Goal: Task Accomplishment & Management: Manage account settings

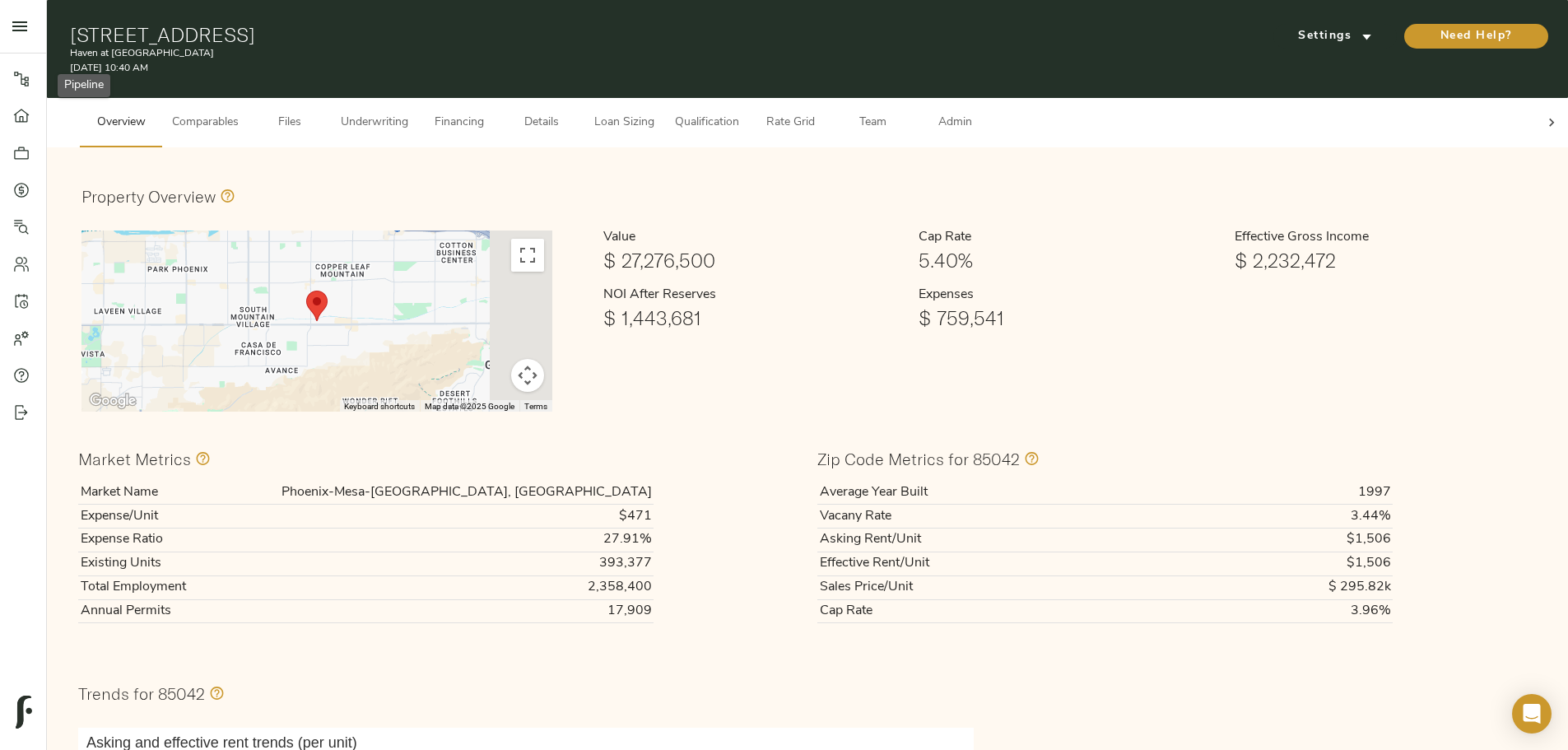
click at [19, 120] on icon at bounding box center [21, 116] width 17 height 17
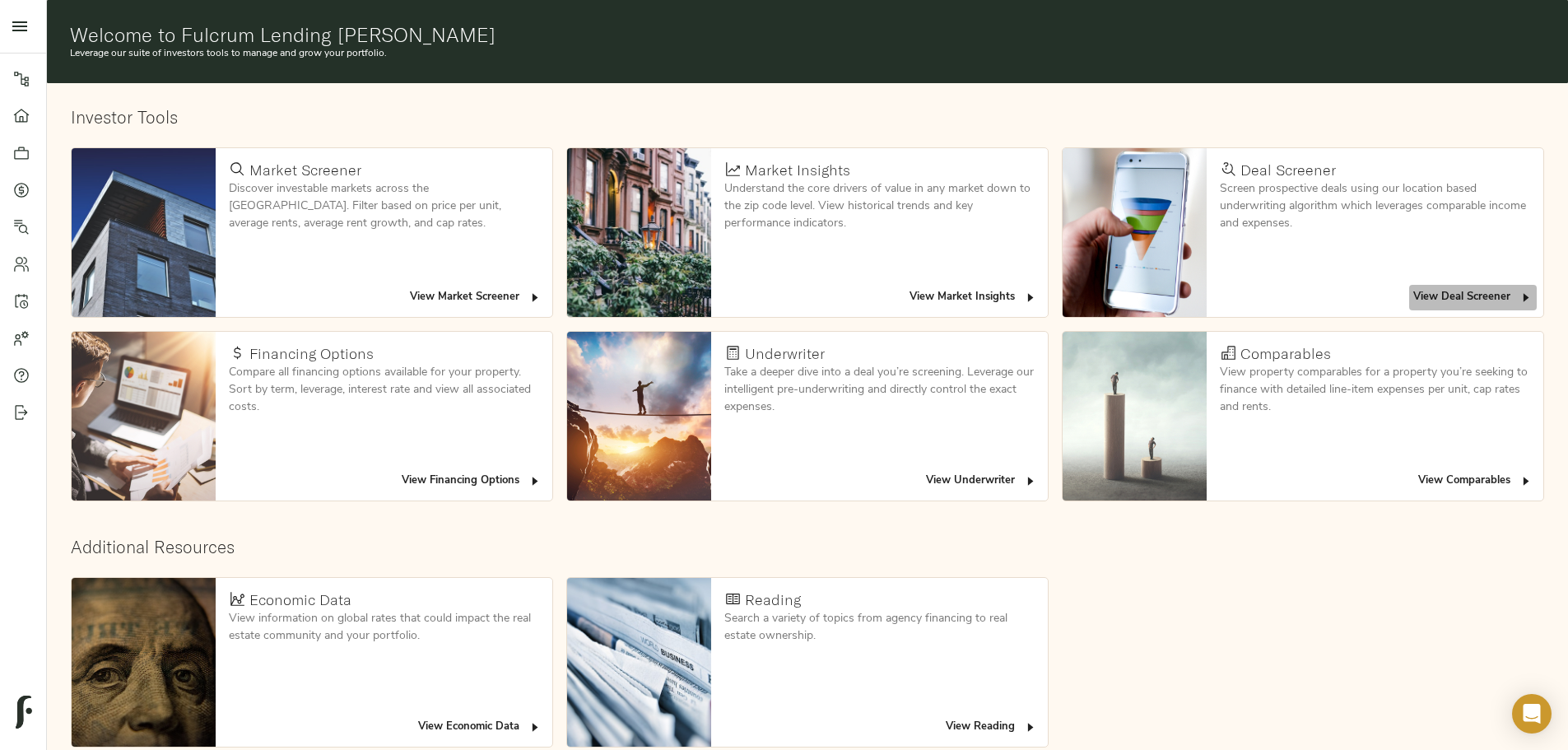
click at [1413, 288] on span "View Deal Screener" at bounding box center [1473, 297] width 120 height 19
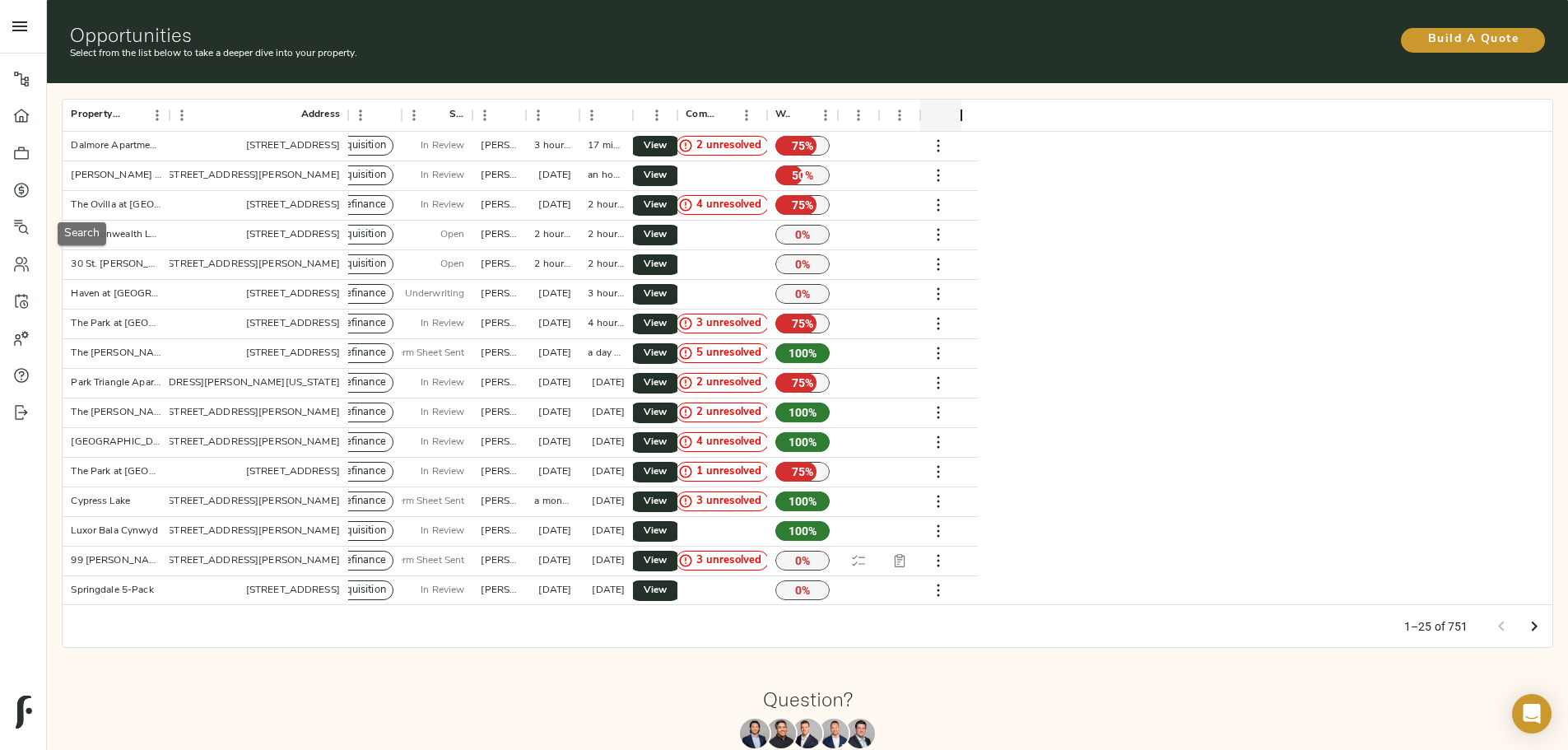
click at [30, 236] on link "Search" at bounding box center [22, 227] width 46 height 37
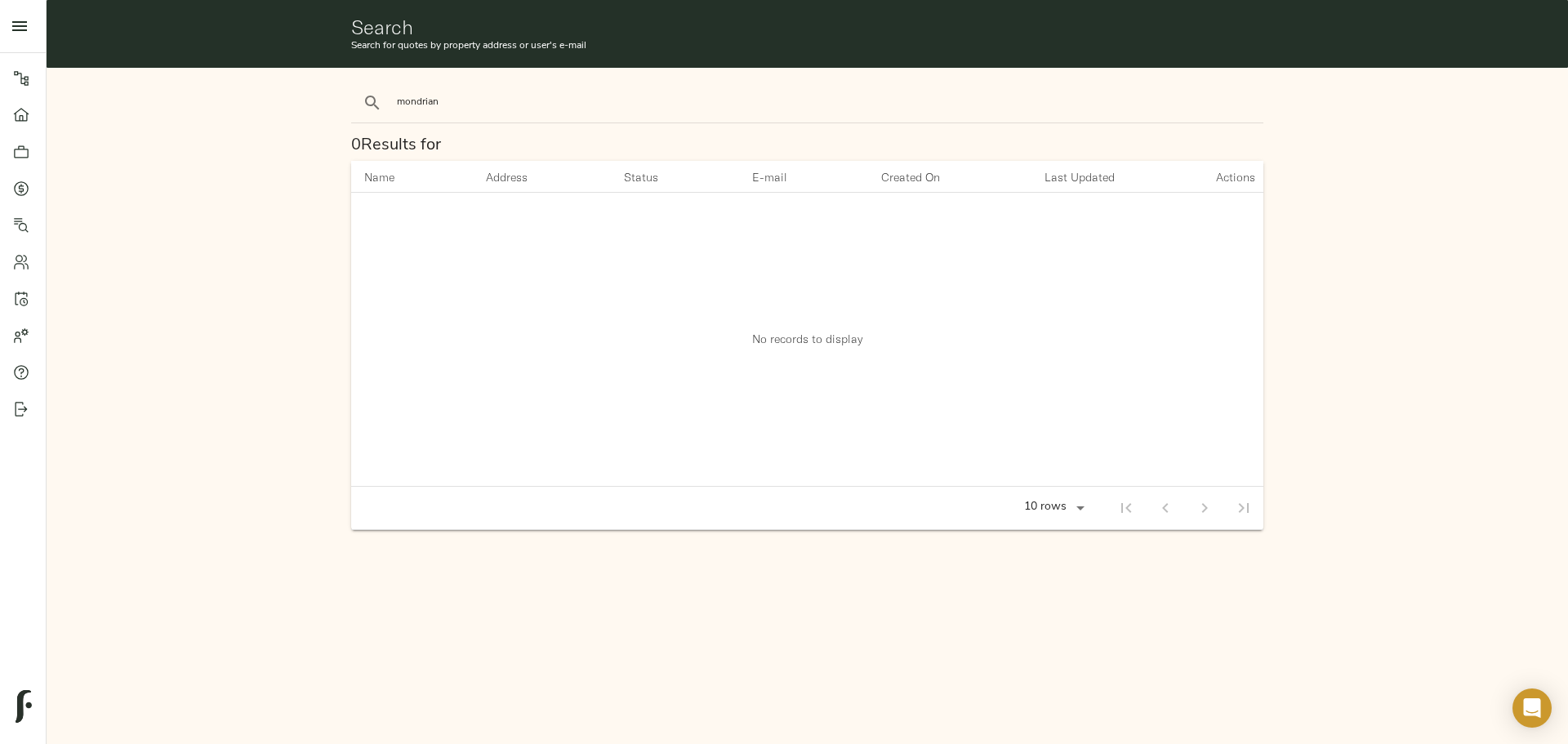
click at [355, 85] on button "search" at bounding box center [372, 102] width 36 height 36
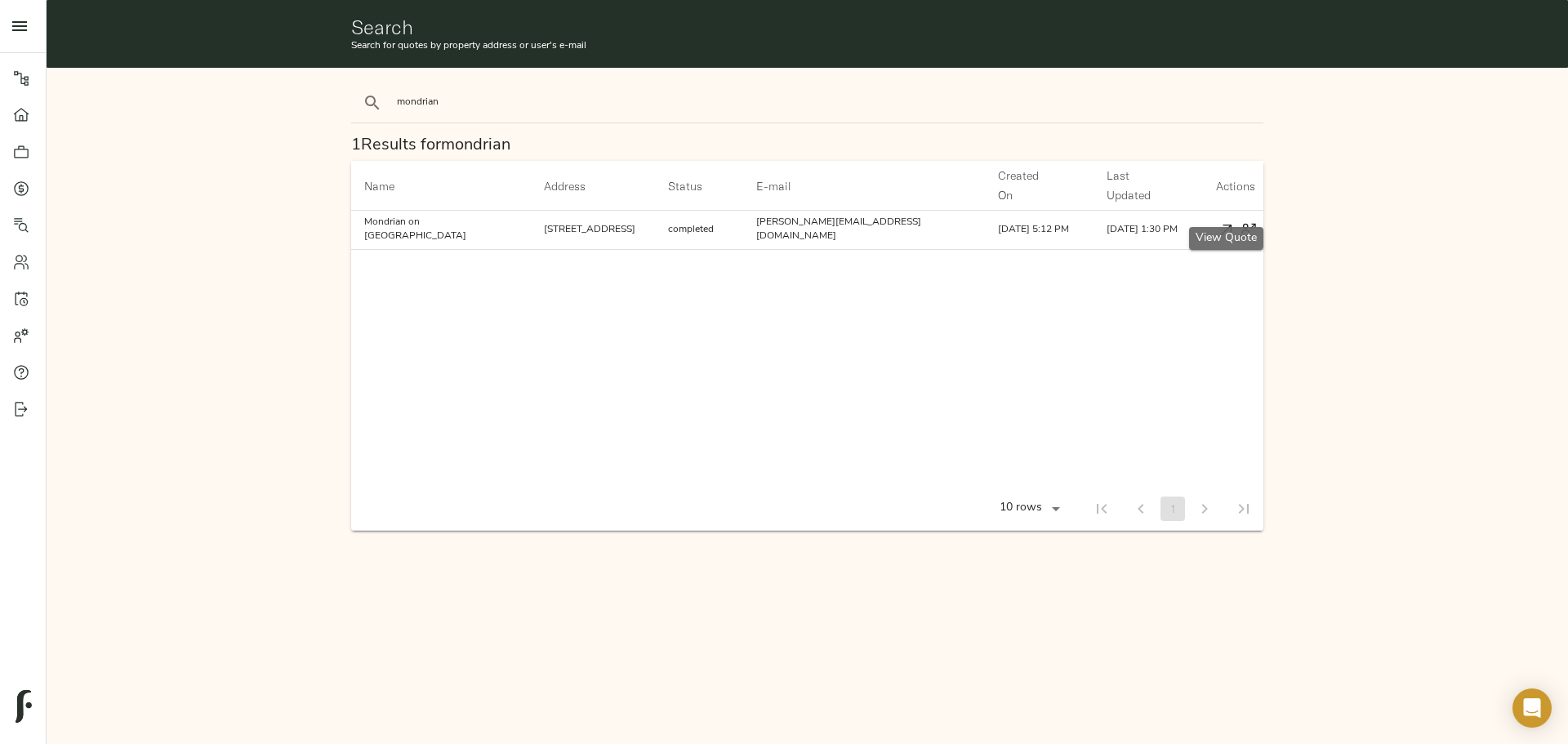
click at [1224, 221] on icon "button" at bounding box center [1227, 230] width 17 height 17
click at [30, 237] on link "Search" at bounding box center [22, 225] width 45 height 37
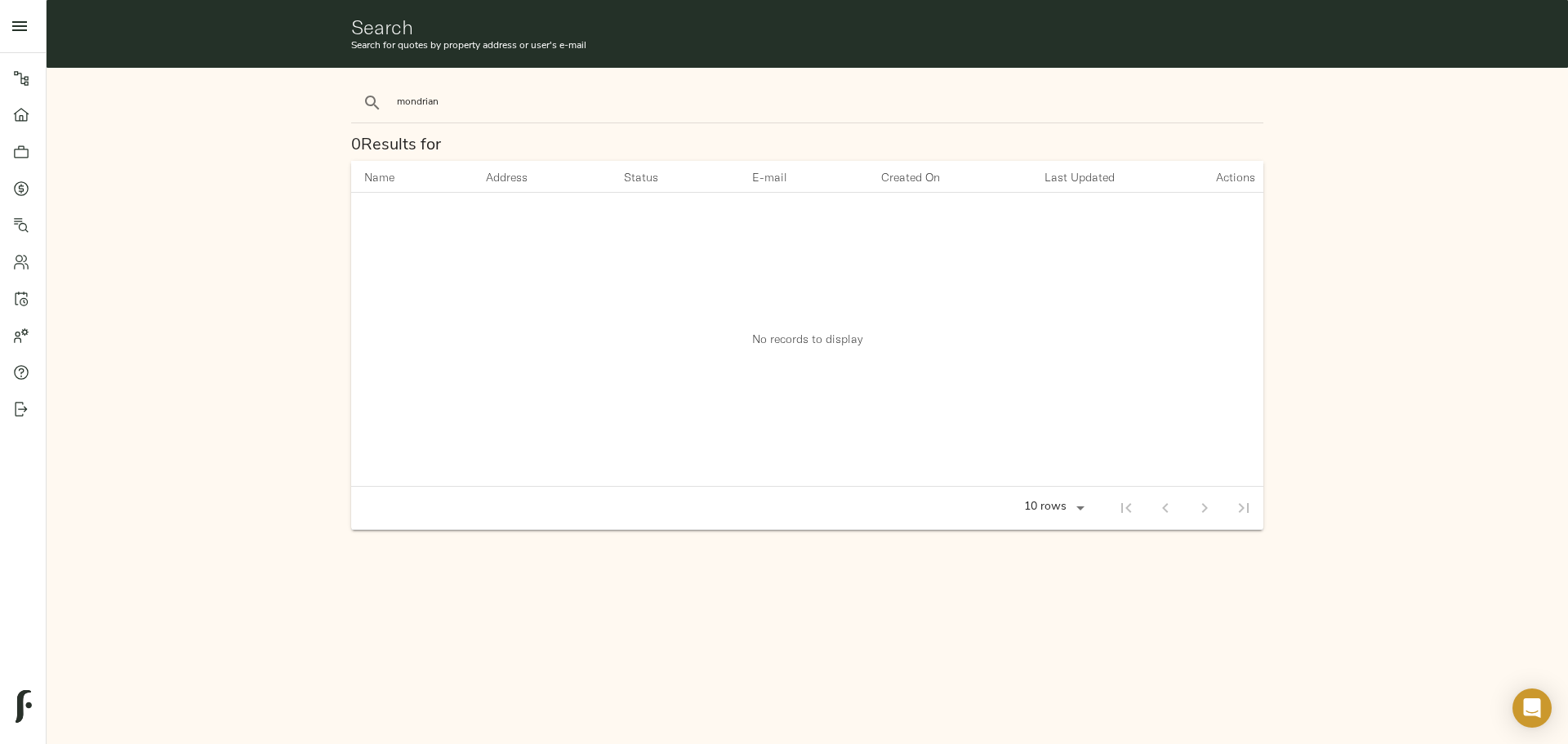
click at [449, 102] on input "mondrian" at bounding box center [536, 102] width 277 height 22
click at [447, 126] on div "mondrian" at bounding box center [808, 102] width 926 height 53
click at [440, 99] on input "mondrian" at bounding box center [536, 102] width 277 height 22
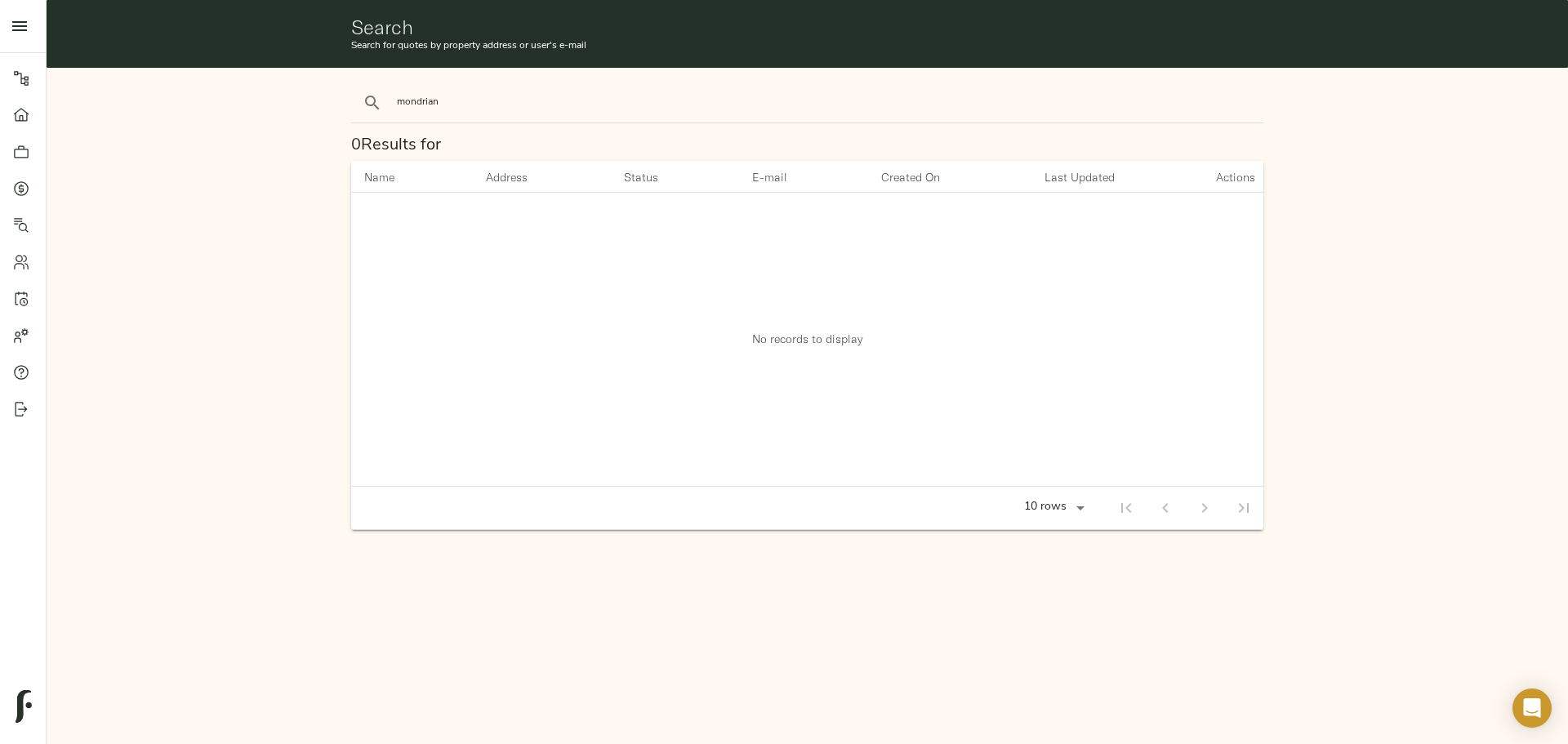
click at [434, 100] on input "mondrian" at bounding box center [536, 102] width 277 height 22
type input "oliver"
click at [355, 85] on button "search" at bounding box center [372, 102] width 36 height 36
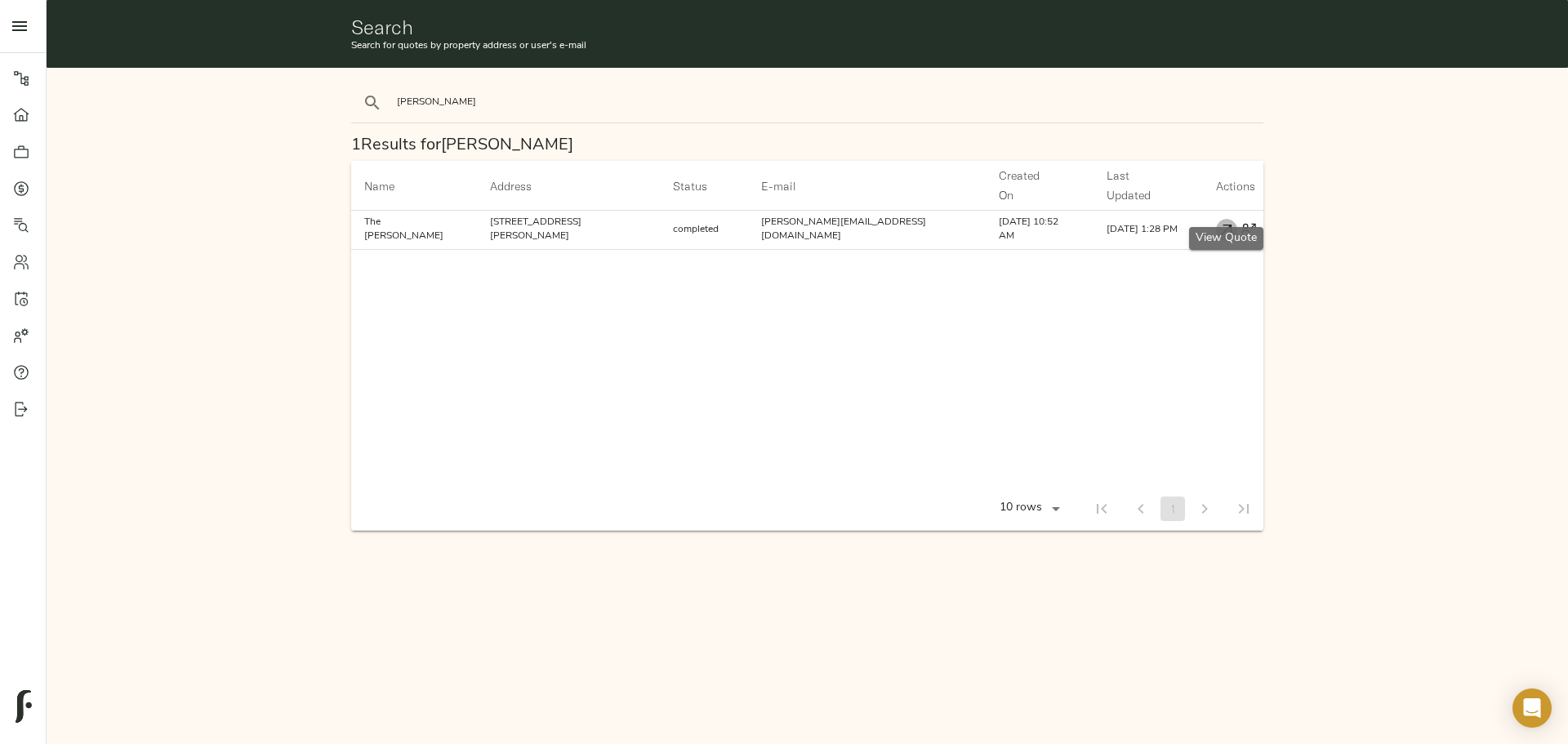
click at [1223, 221] on icon "button" at bounding box center [1227, 230] width 17 height 17
click at [16, 128] on link "Dashboard" at bounding box center [22, 115] width 45 height 37
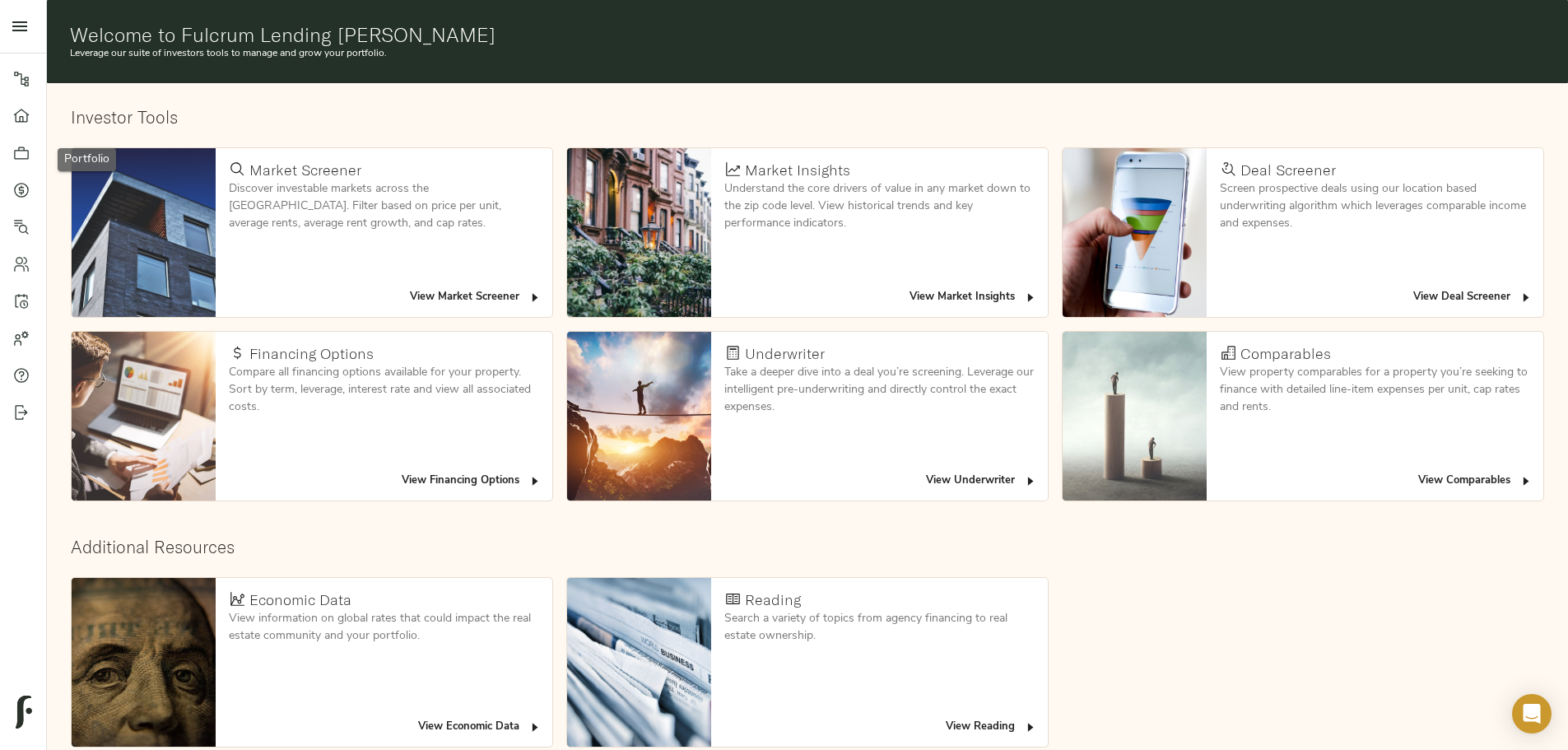
click at [21, 168] on link "Portfolio" at bounding box center [22, 153] width 46 height 37
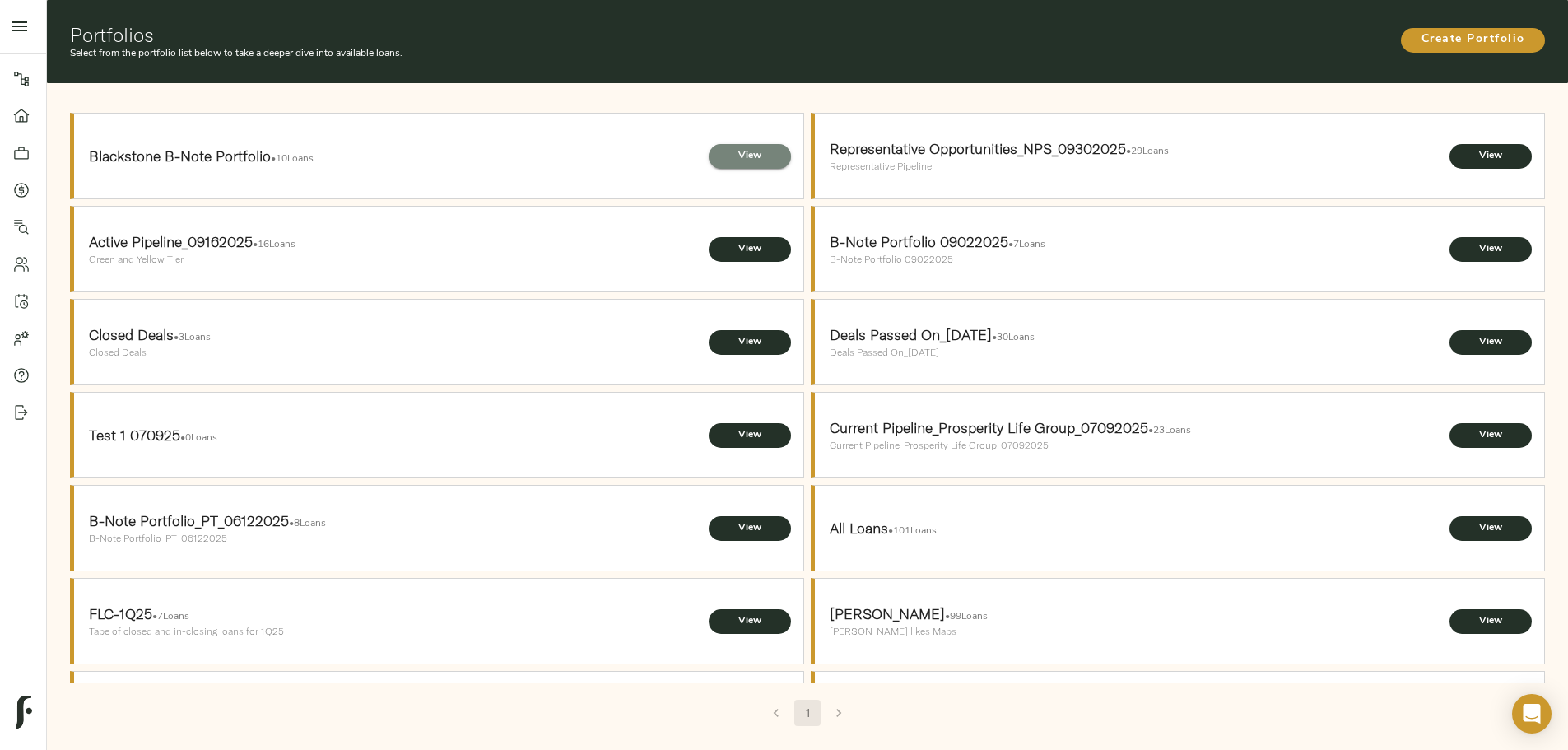
click at [741, 147] on span "View" at bounding box center [749, 156] width 50 height 18
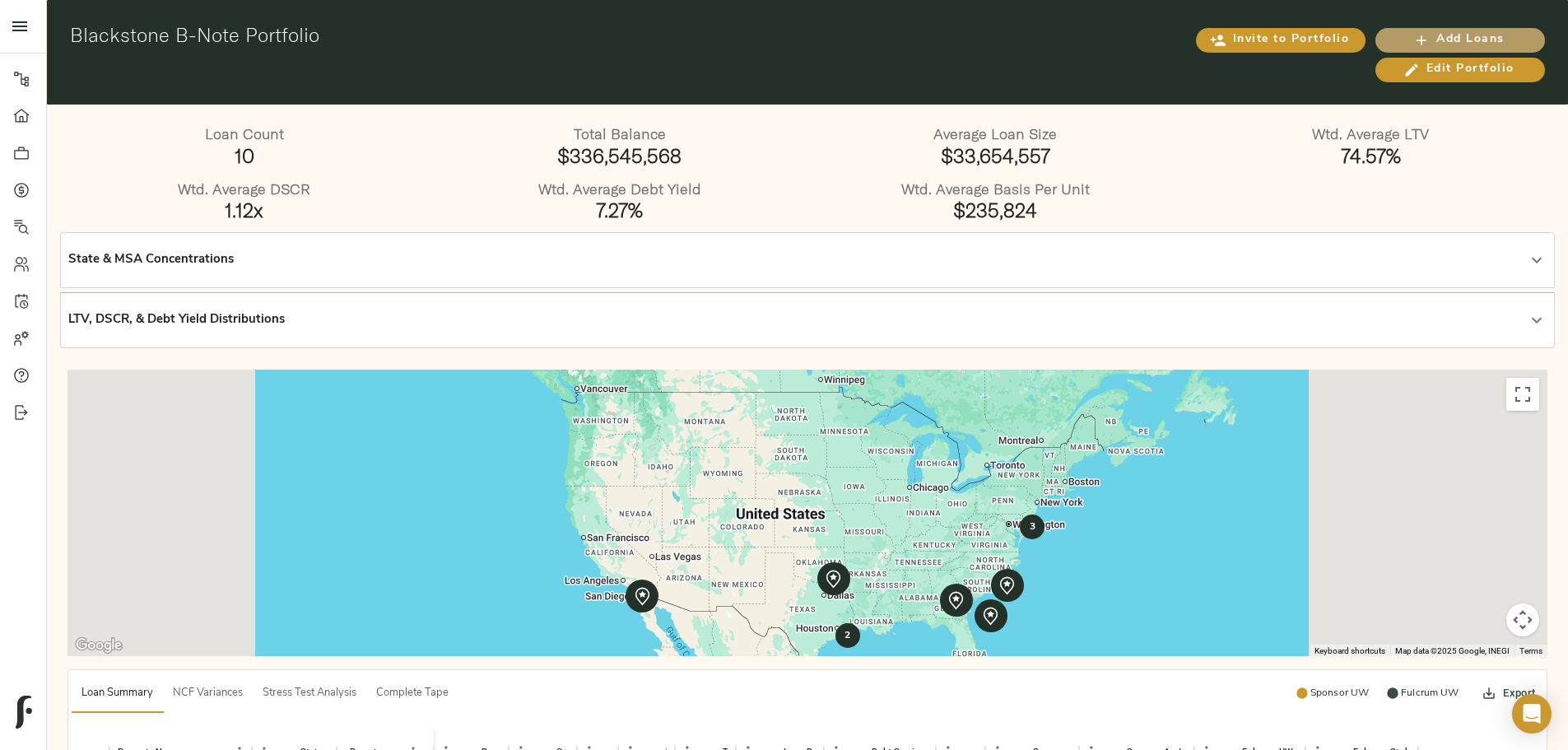
click at [1413, 49] on icon "button" at bounding box center [1421, 40] width 17 height 17
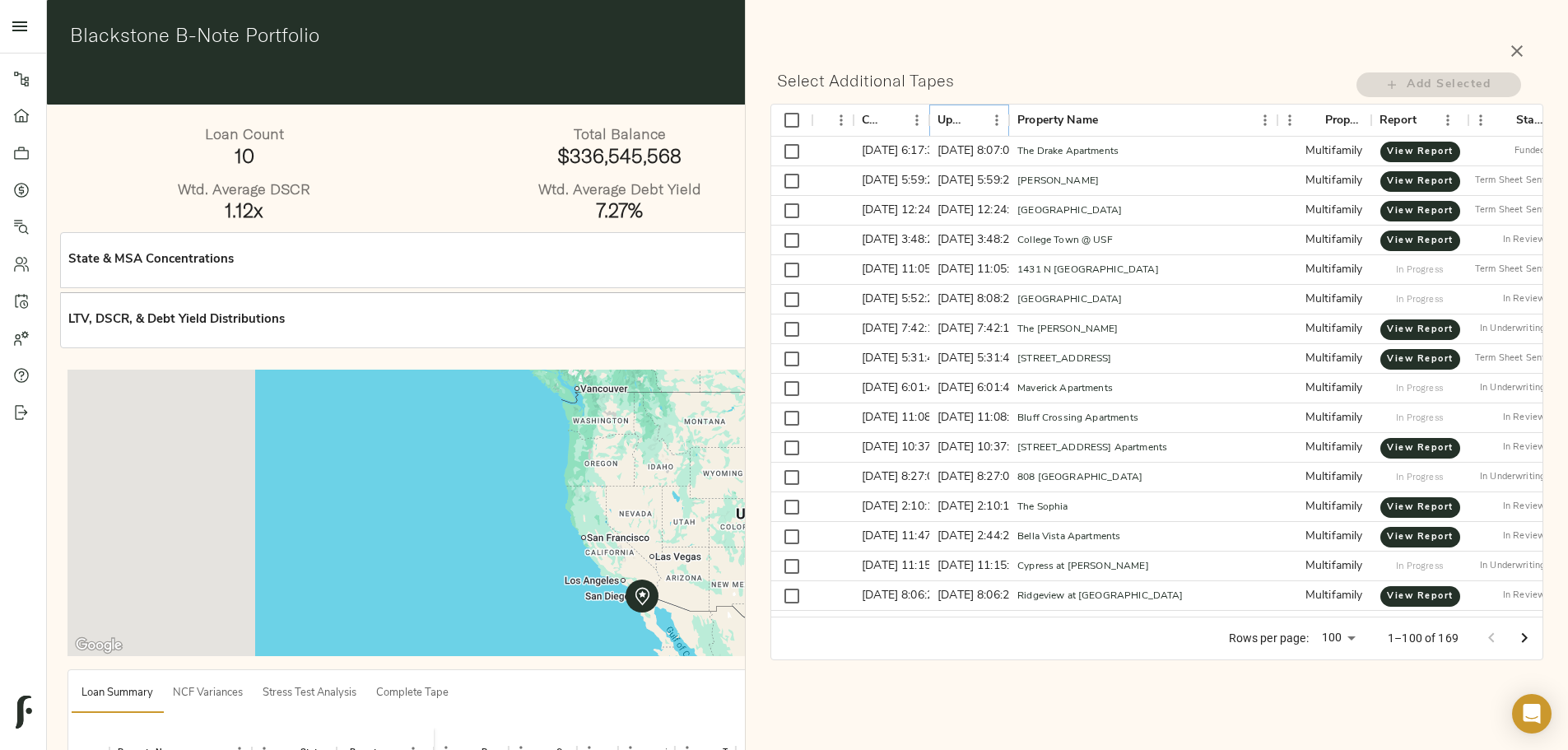
click at [975, 120] on icon "Sort" at bounding box center [973, 120] width 10 height 10
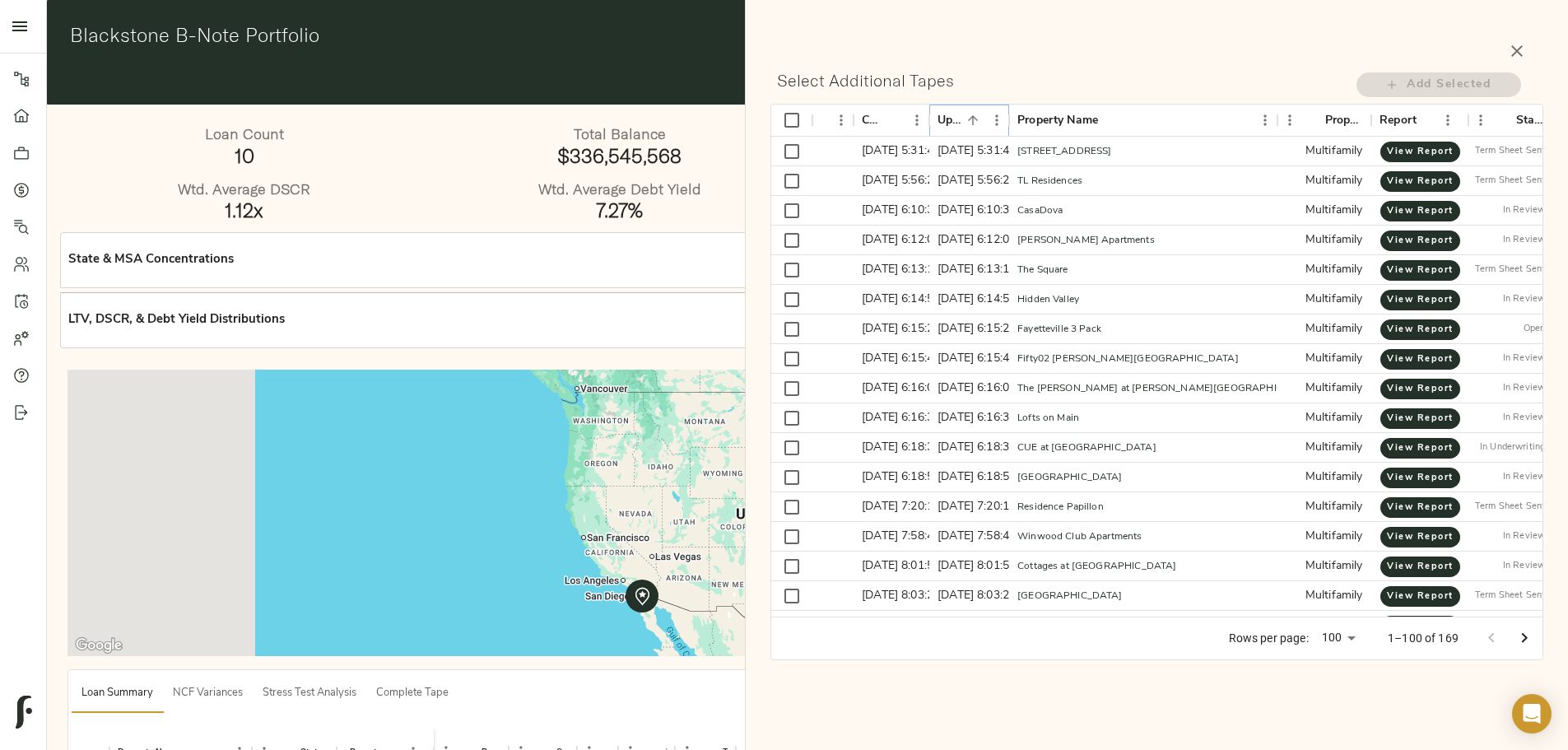
click at [975, 120] on icon "Sort" at bounding box center [973, 120] width 10 height 10
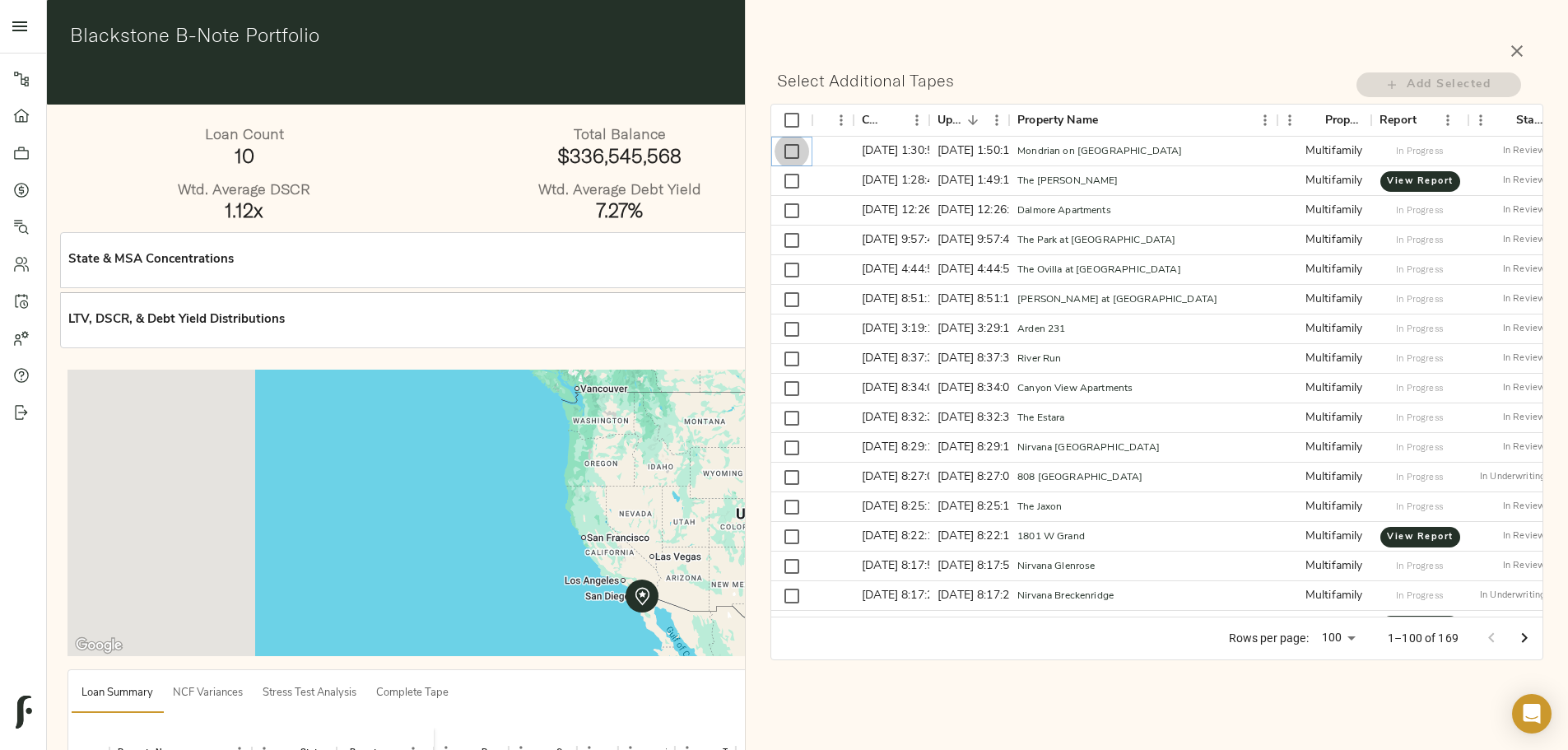
click at [788, 146] on input "Select row" at bounding box center [791, 151] width 34 height 34
checkbox input "true"
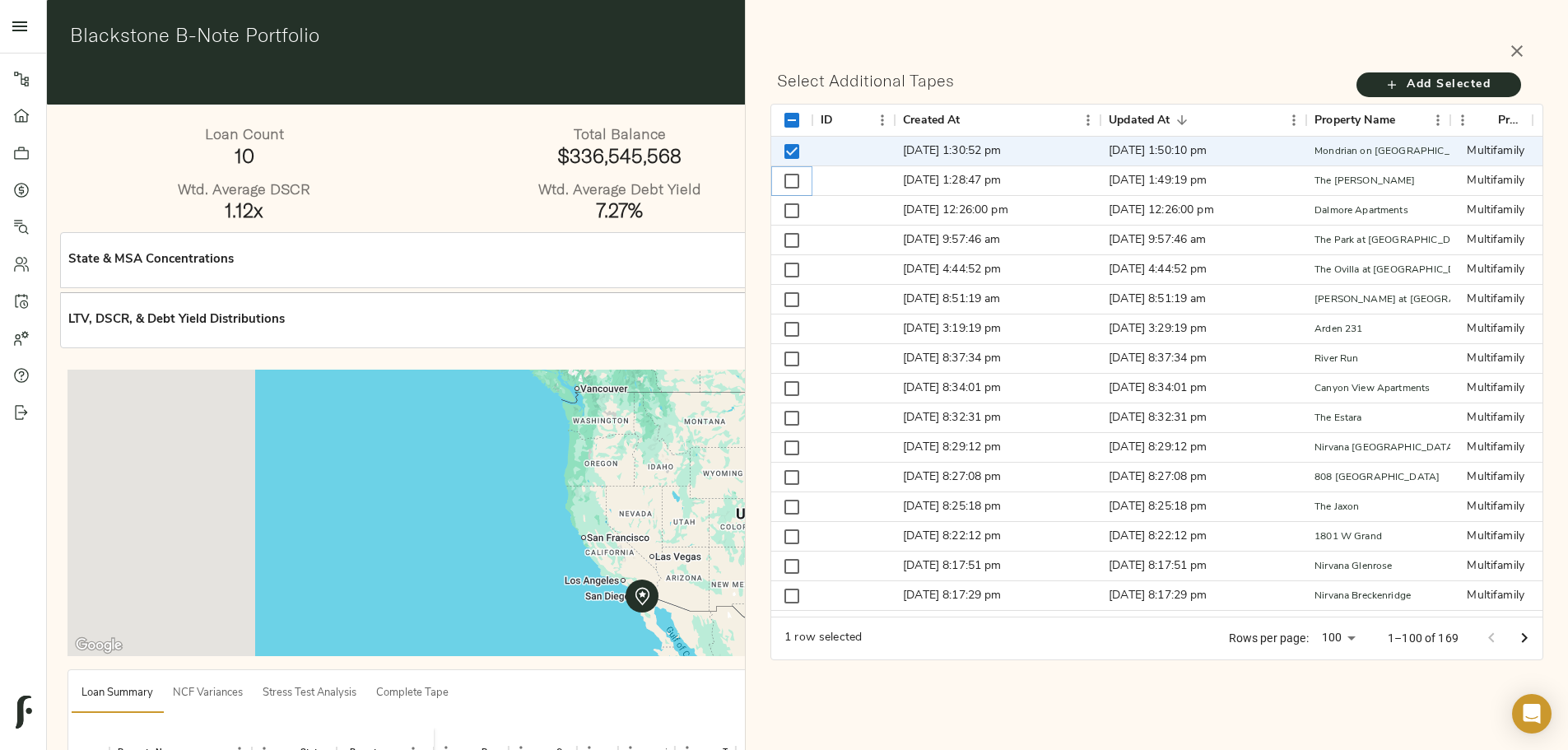
click at [788, 172] on input "Select row" at bounding box center [791, 180] width 34 height 34
checkbox input "true"
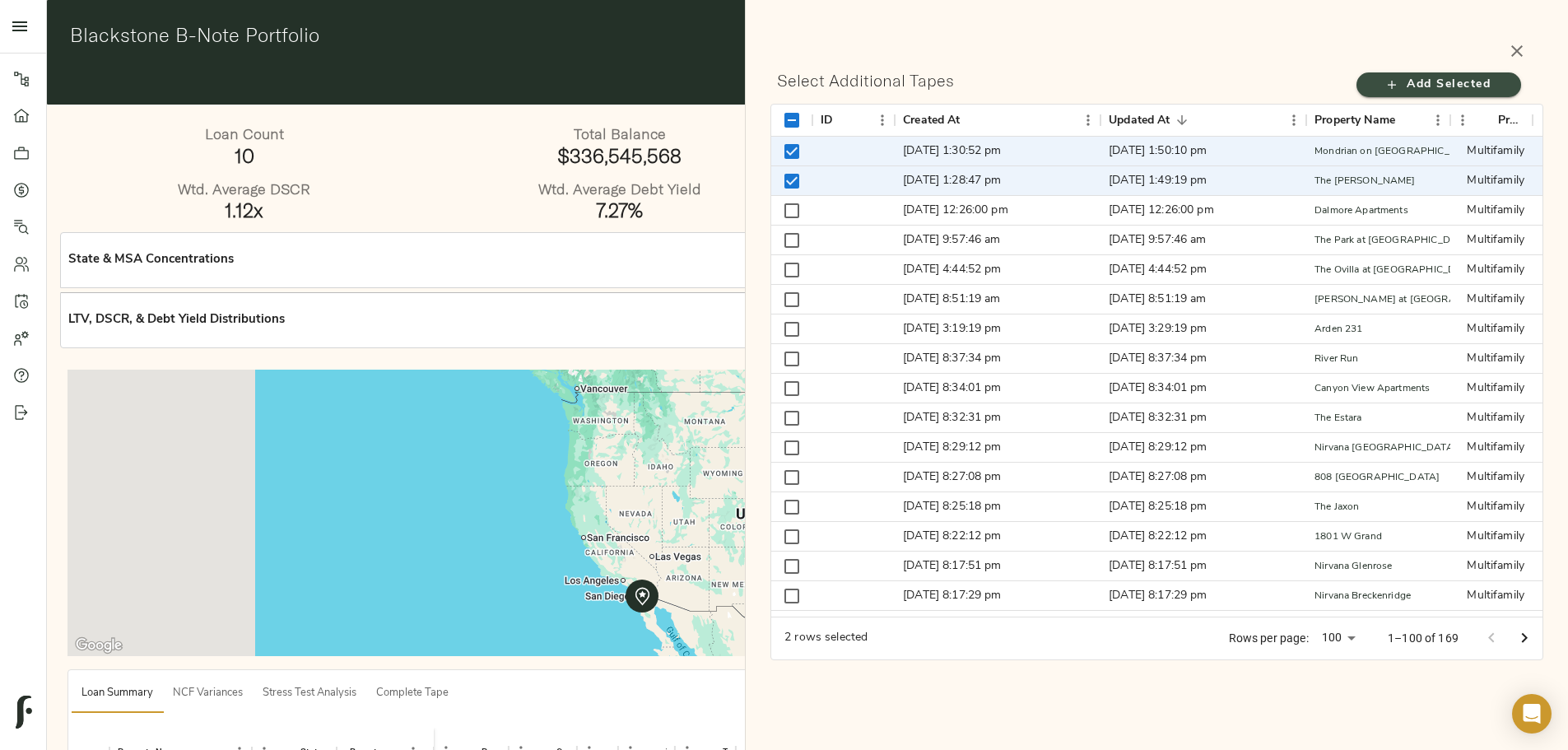
click at [1429, 93] on span "Add Selected" at bounding box center [1437, 85] width 131 height 20
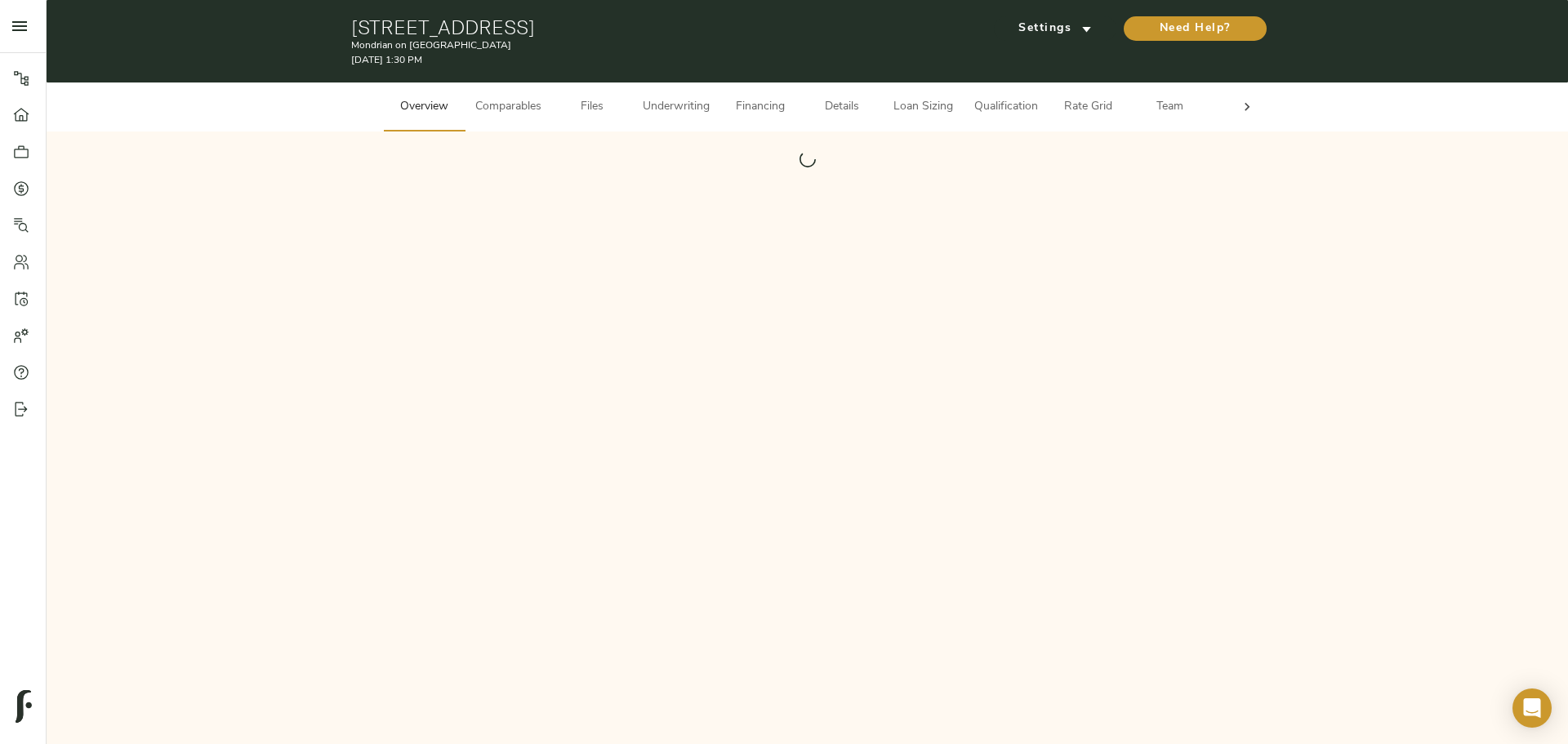
click at [924, 109] on span "Loan Sizing" at bounding box center [924, 107] width 62 height 20
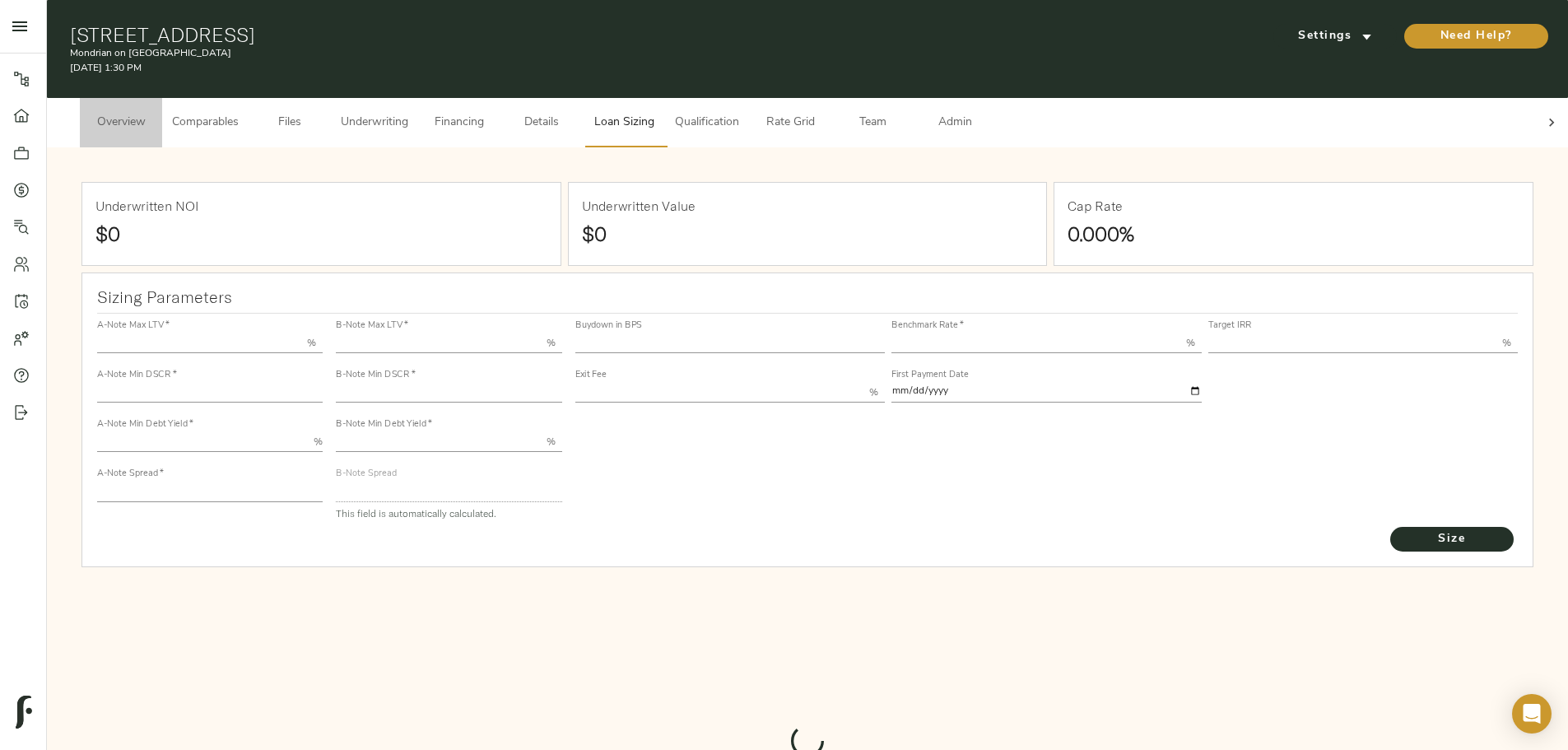
click at [152, 113] on span "Overview" at bounding box center [121, 123] width 62 height 20
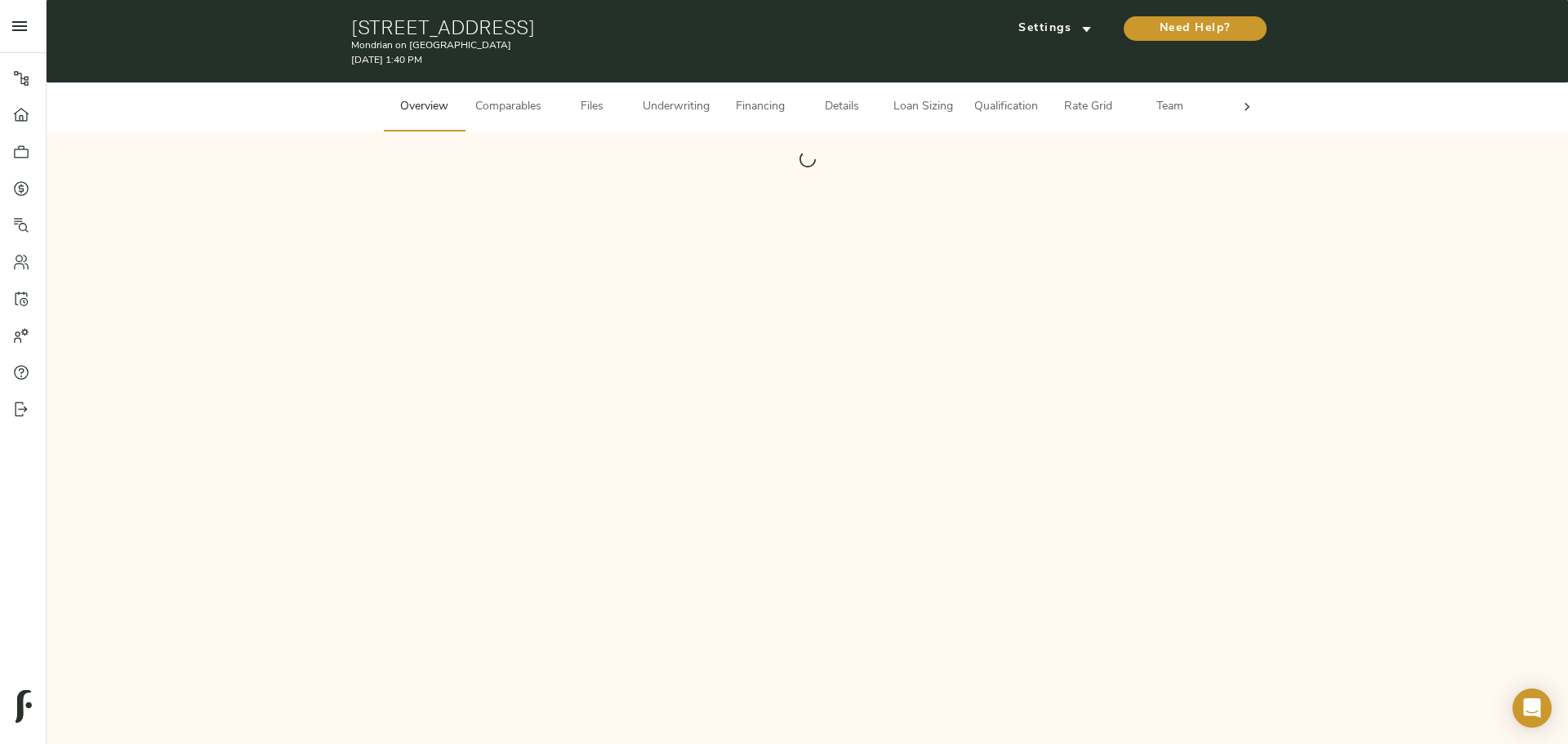
click at [911, 118] on button "Loan Sizing" at bounding box center [923, 106] width 81 height 49
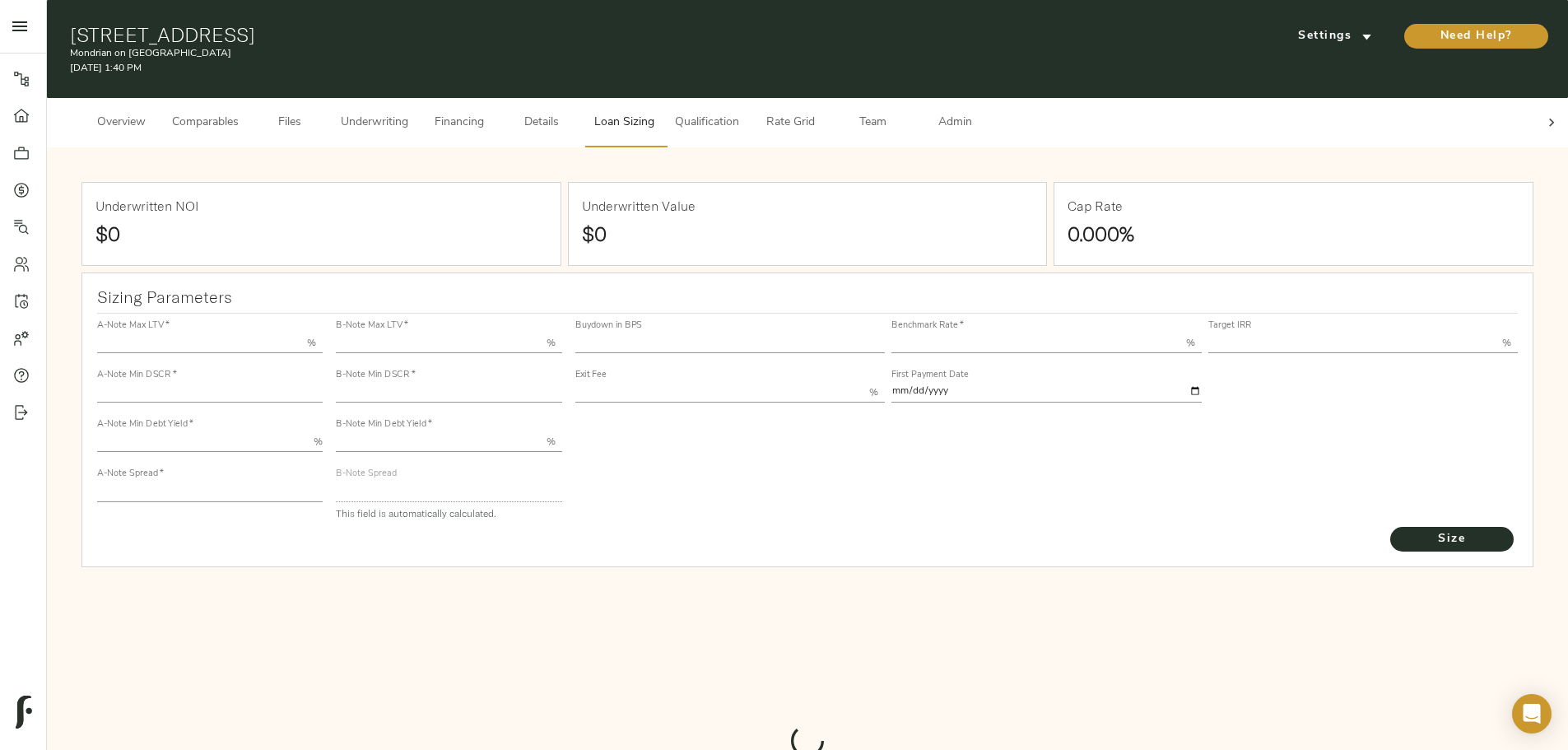
type input "55.000"
type input "1.4"
type input "10.00"
type input "245"
type input "80.000"
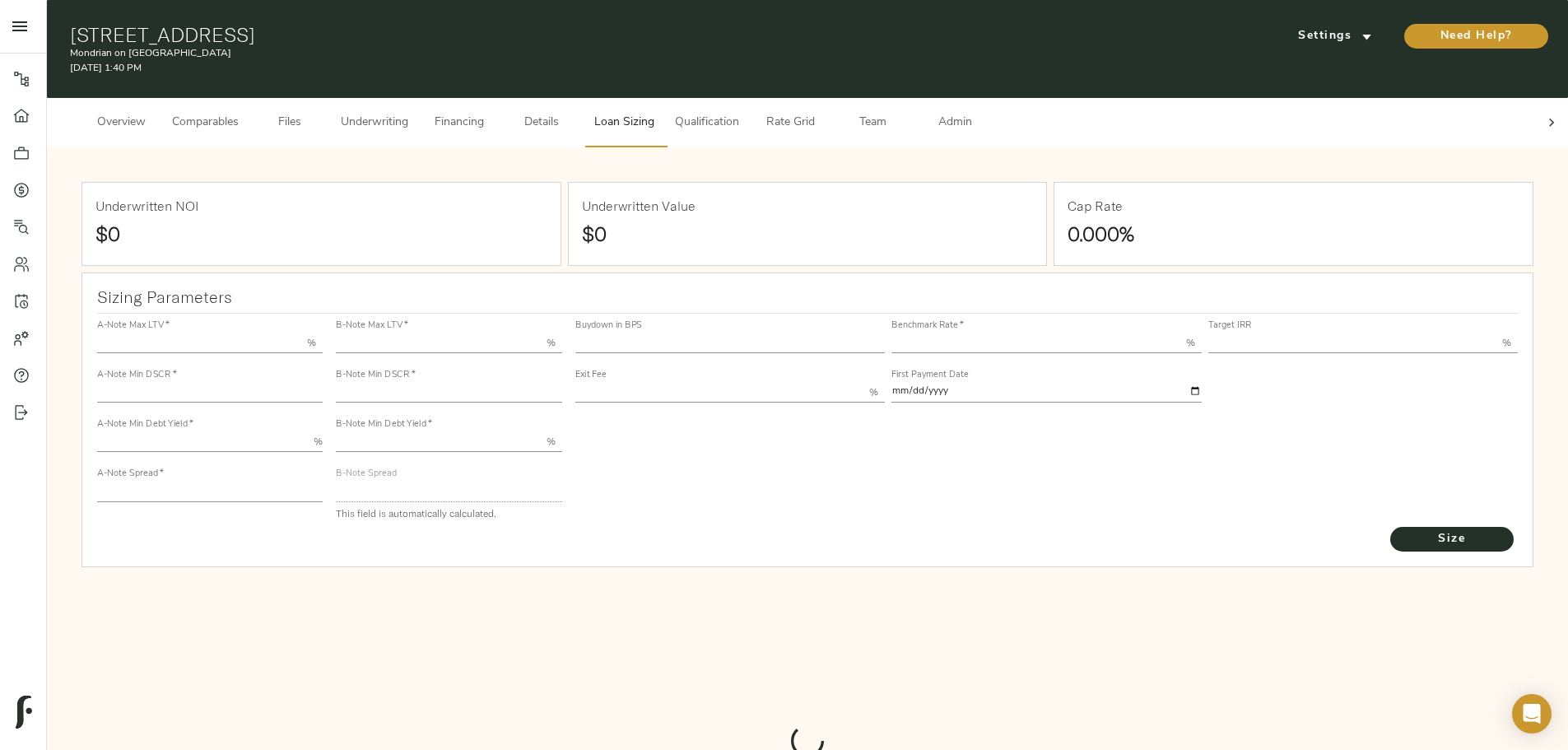
type input "1"
type input "2.00"
type input "832"
type input "0"
type input "3.65"
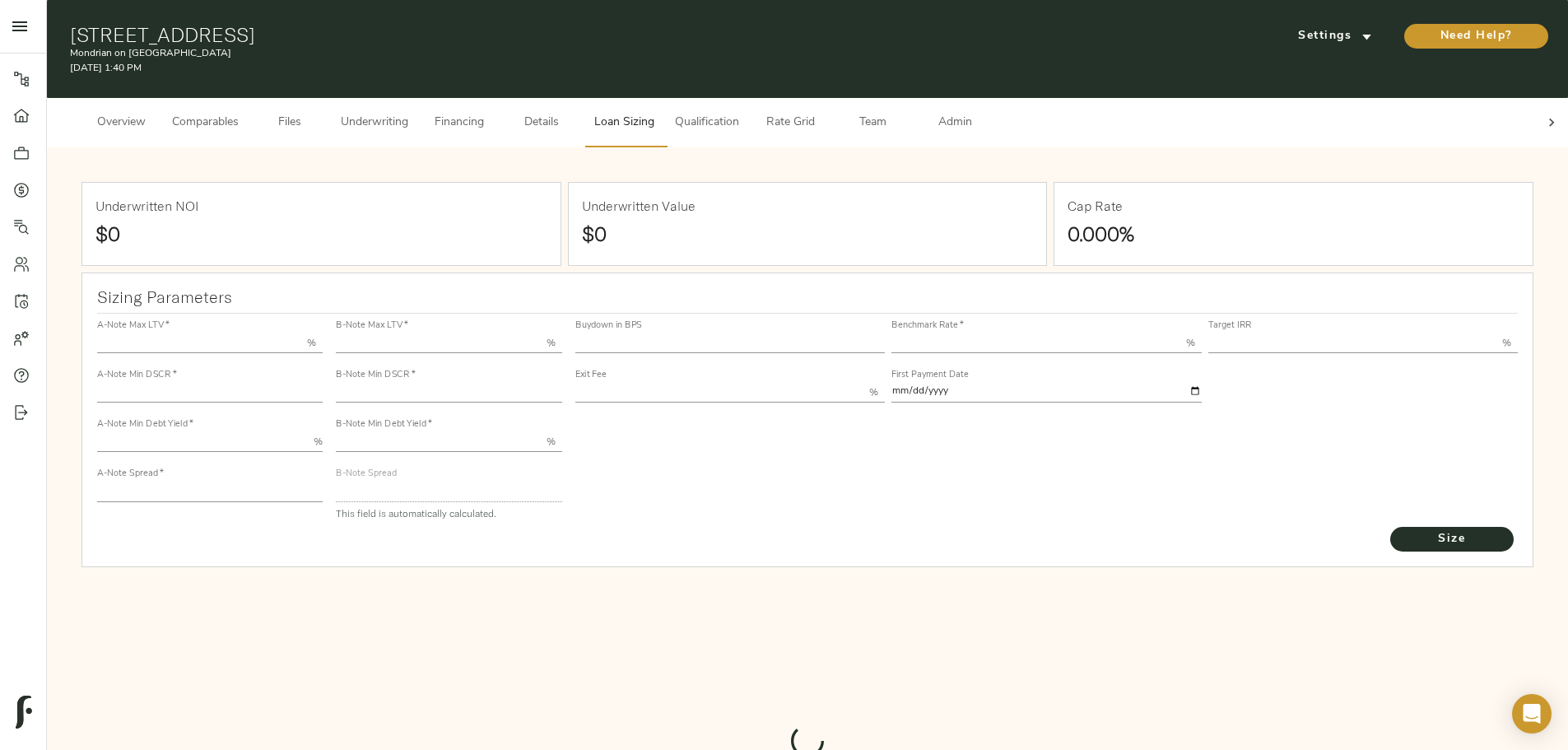
type input "13.00"
type input "1.00"
type input "2025-10-01"
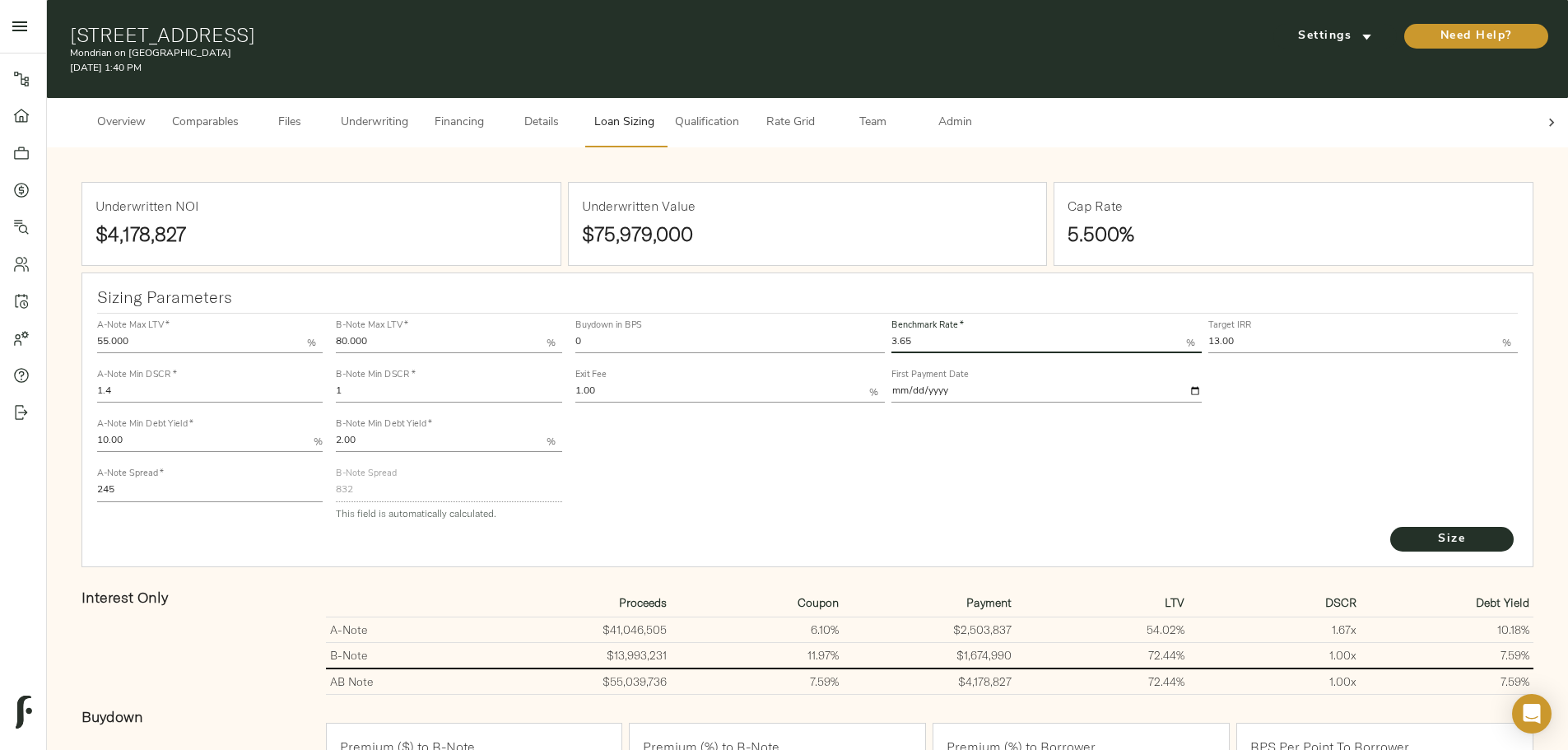
click at [891, 333] on input "3.65" at bounding box center [1038, 343] width 295 height 19
click at [1208, 333] on input "13.00" at bounding box center [1355, 343] width 295 height 19
type input "11.00"
click at [322, 481] on input "245" at bounding box center [210, 491] width 226 height 19
type input "200"
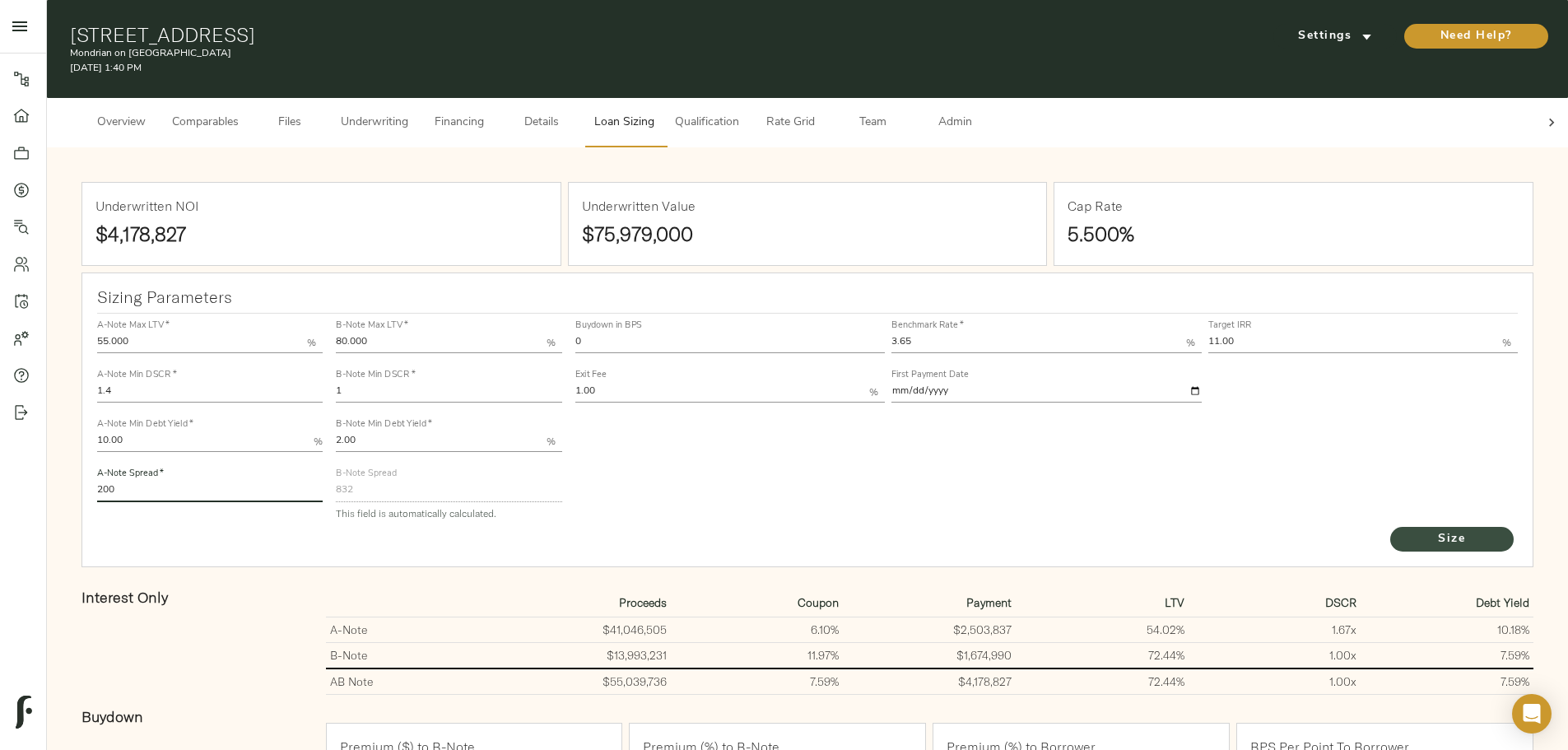
click at [1406, 529] on span "Size" at bounding box center [1451, 539] width 91 height 20
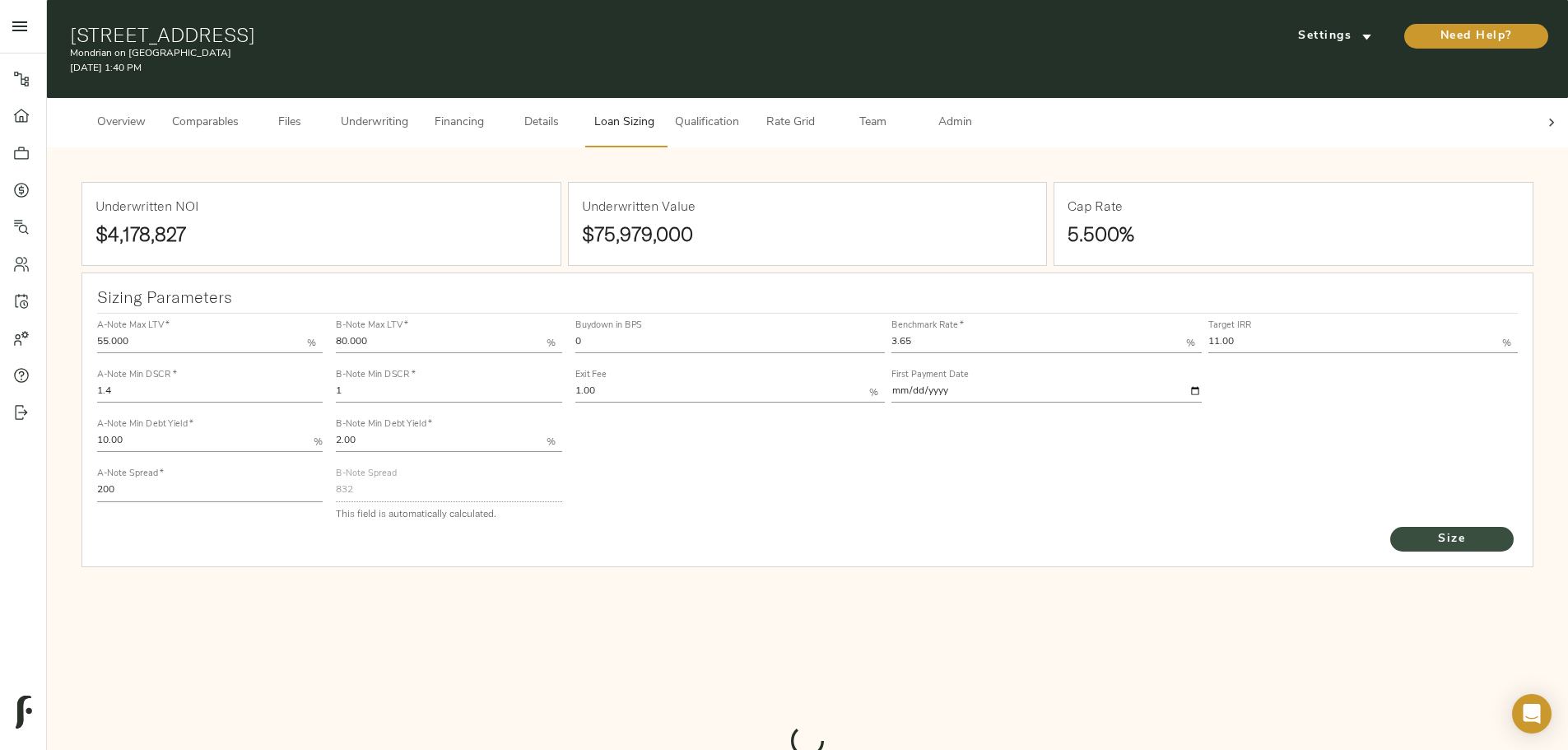
type input "653"
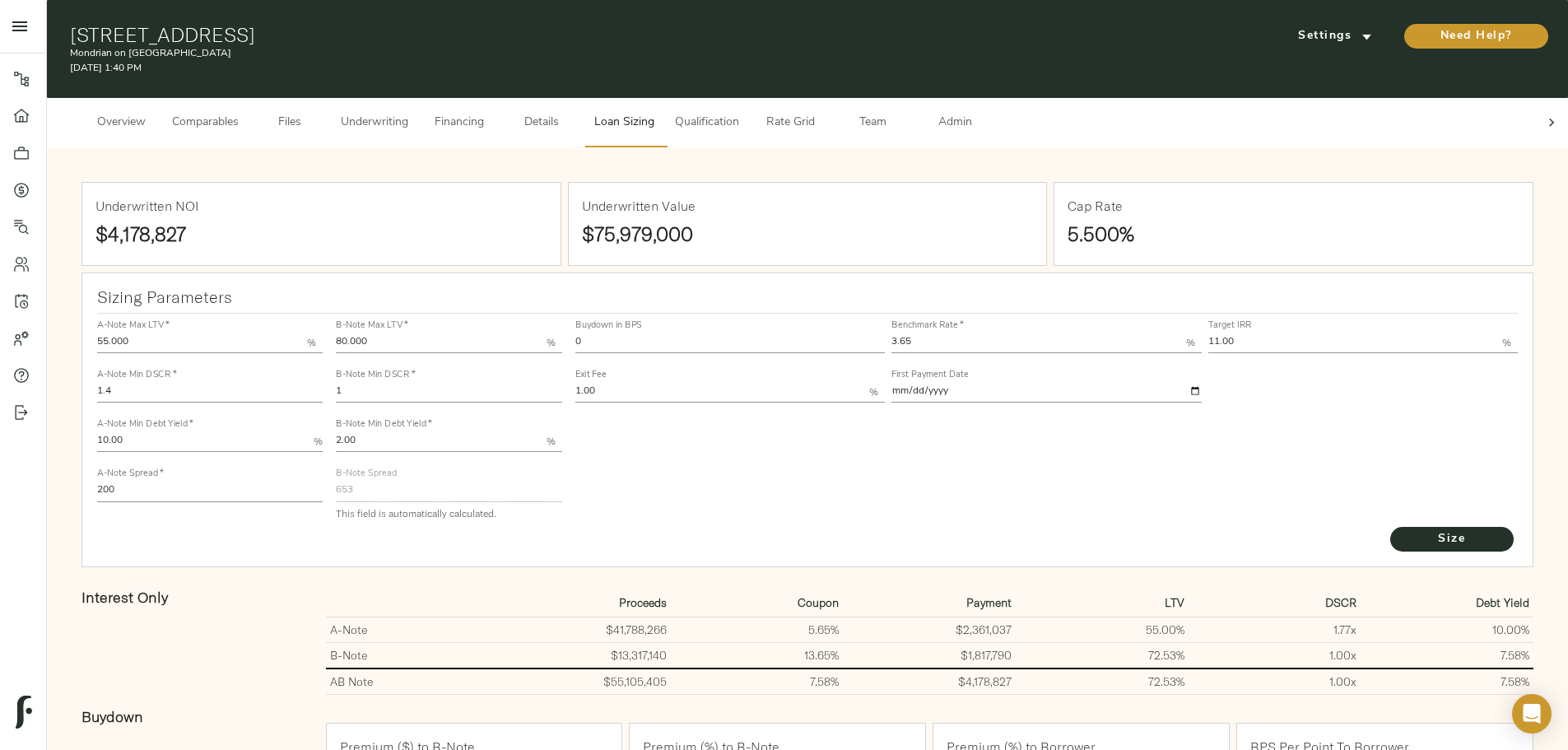
click at [766, 333] on input "0" at bounding box center [730, 343] width 311 height 19
type input "30"
click at [1390, 527] on button "Size" at bounding box center [1451, 539] width 124 height 24
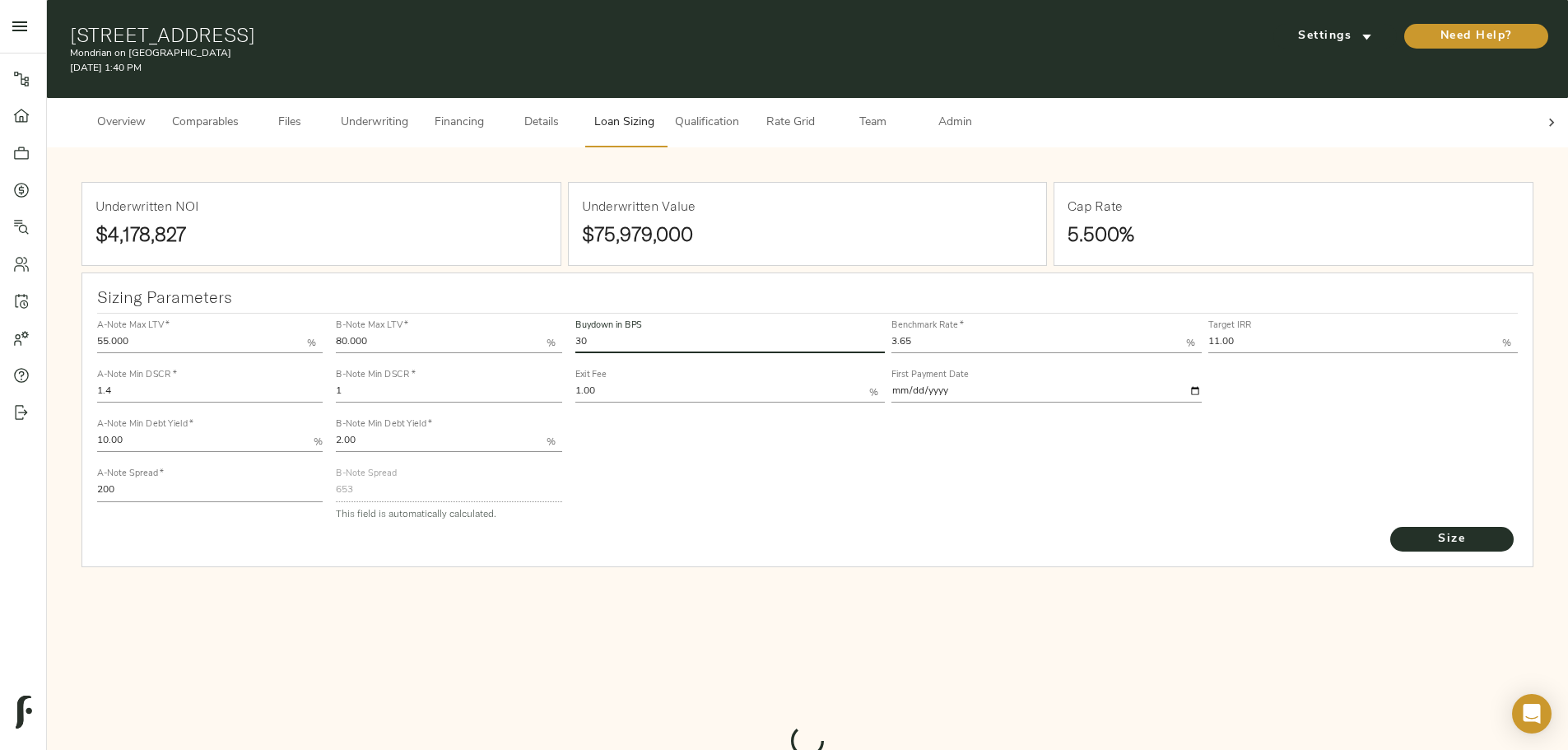
type input "537.9788286441117"
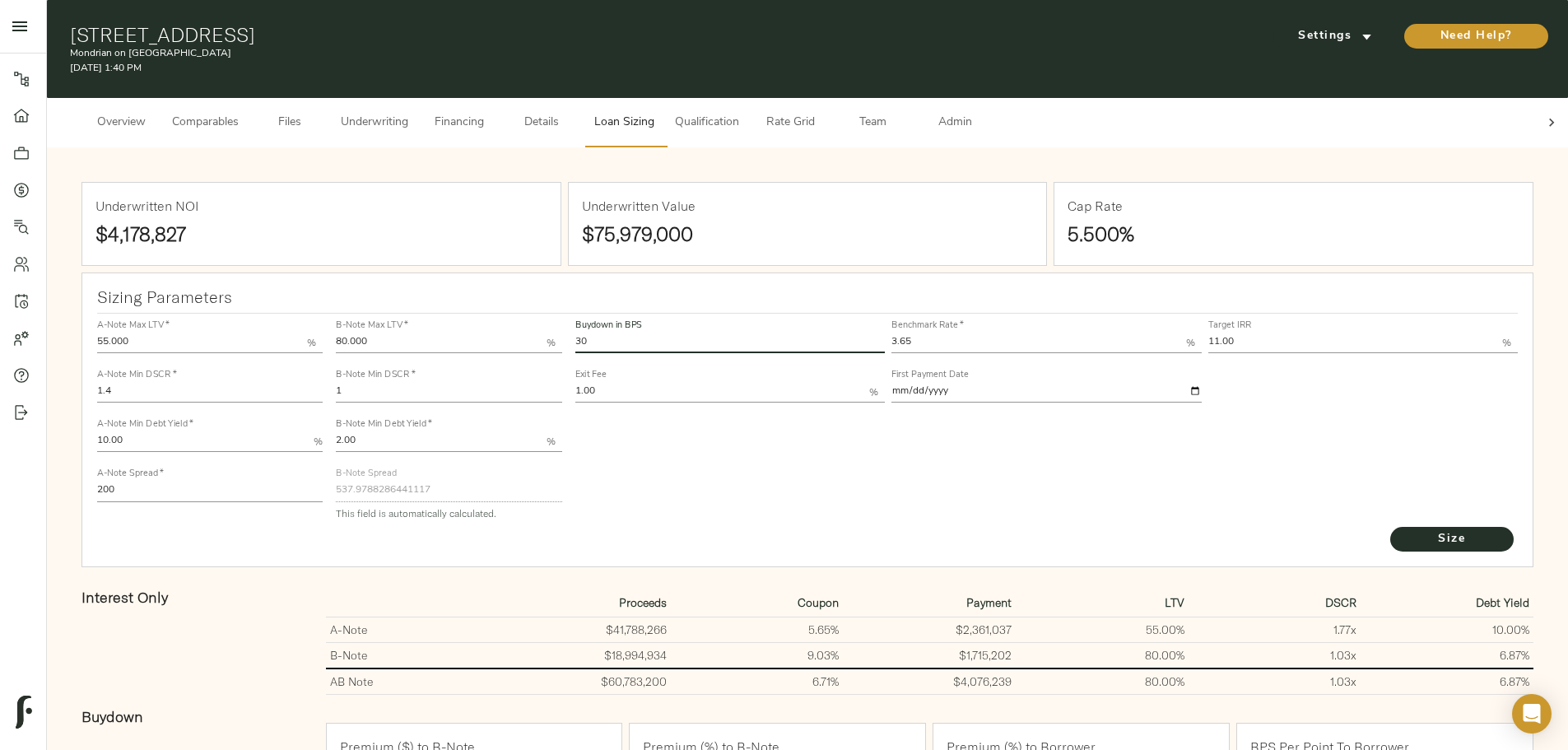
click at [1543, 114] on icon at bounding box center [1550, 122] width 17 height 17
click at [986, 113] on span "Admin" at bounding box center [954, 123] width 62 height 20
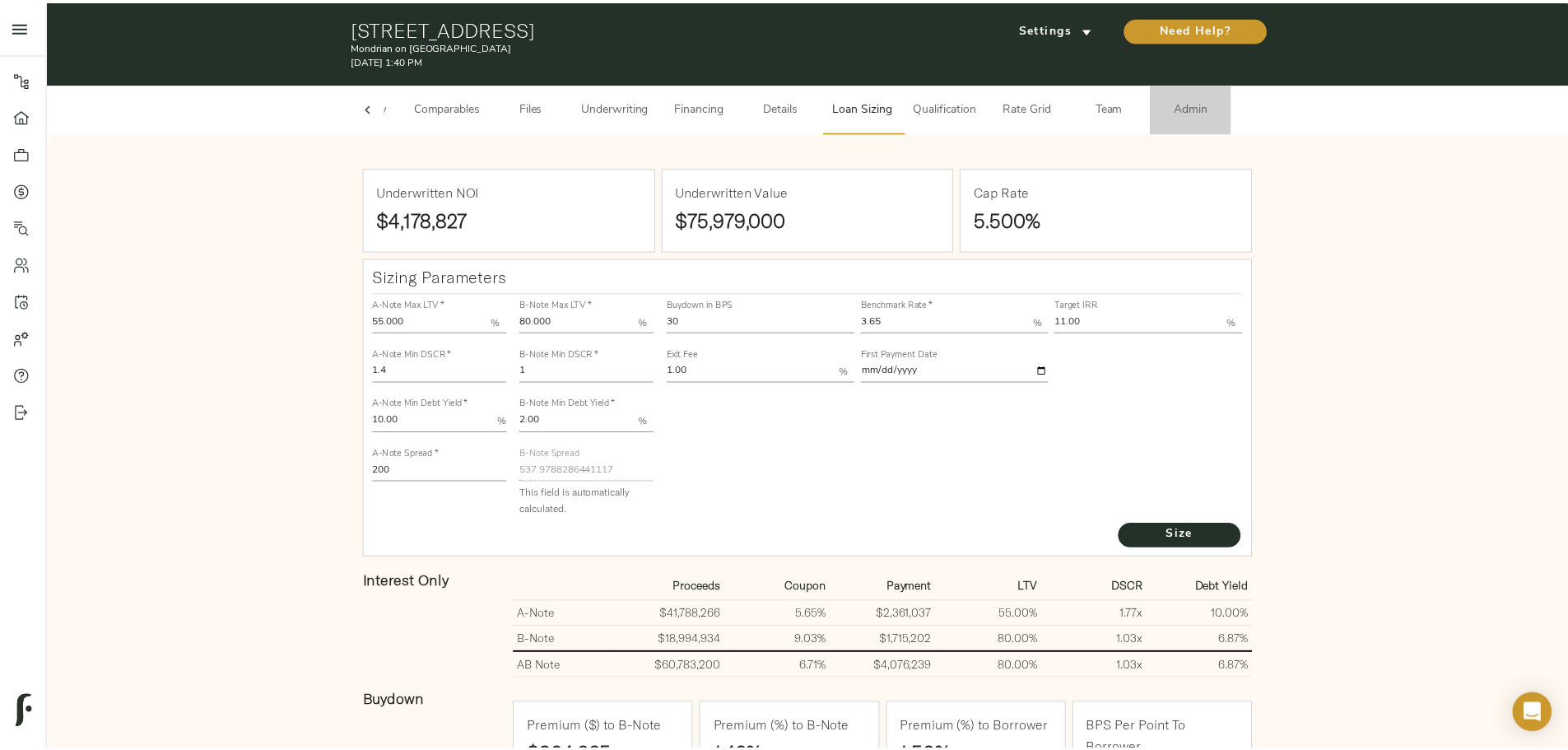
scroll to position [0, 64]
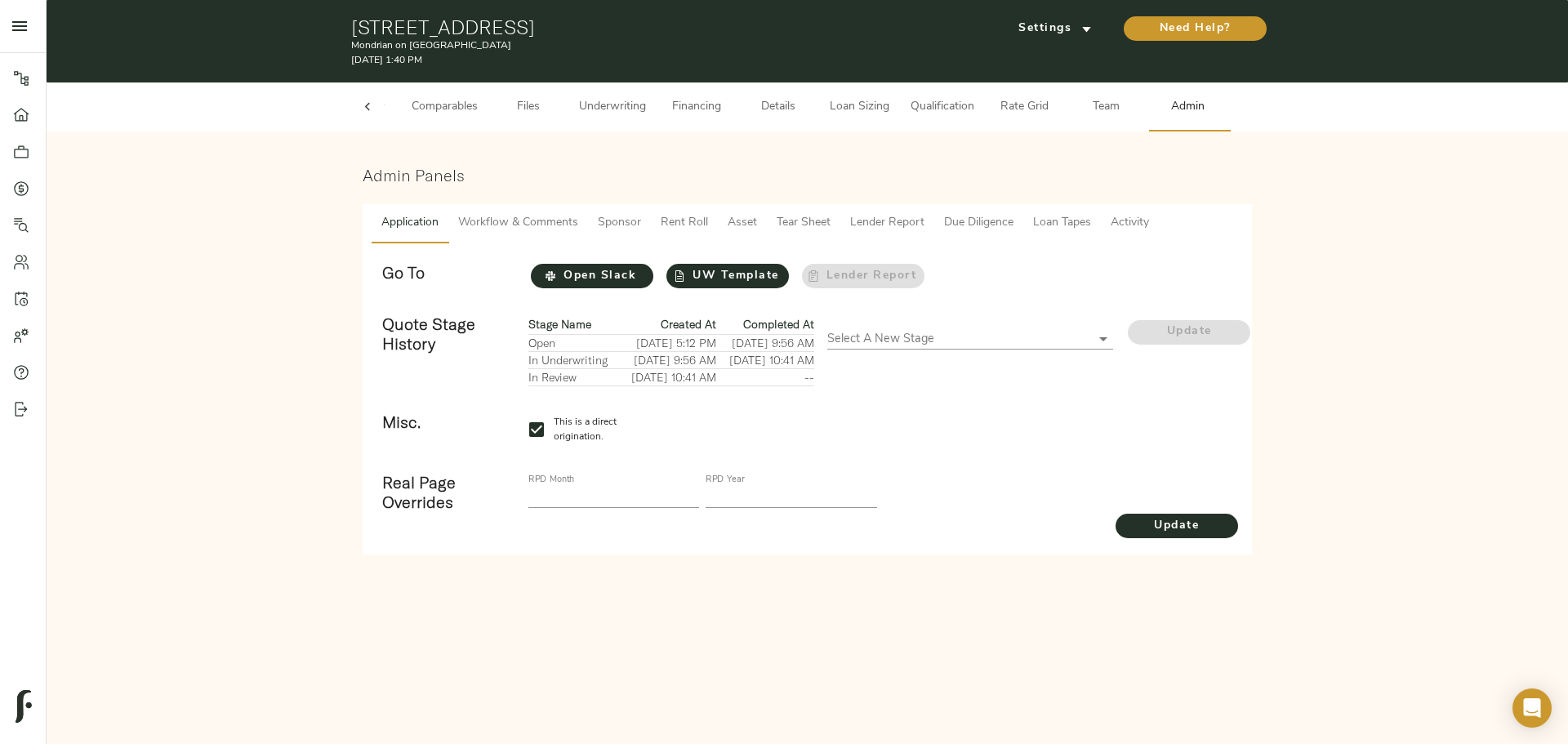
click at [1069, 224] on span "Loan Tapes" at bounding box center [1062, 223] width 58 height 20
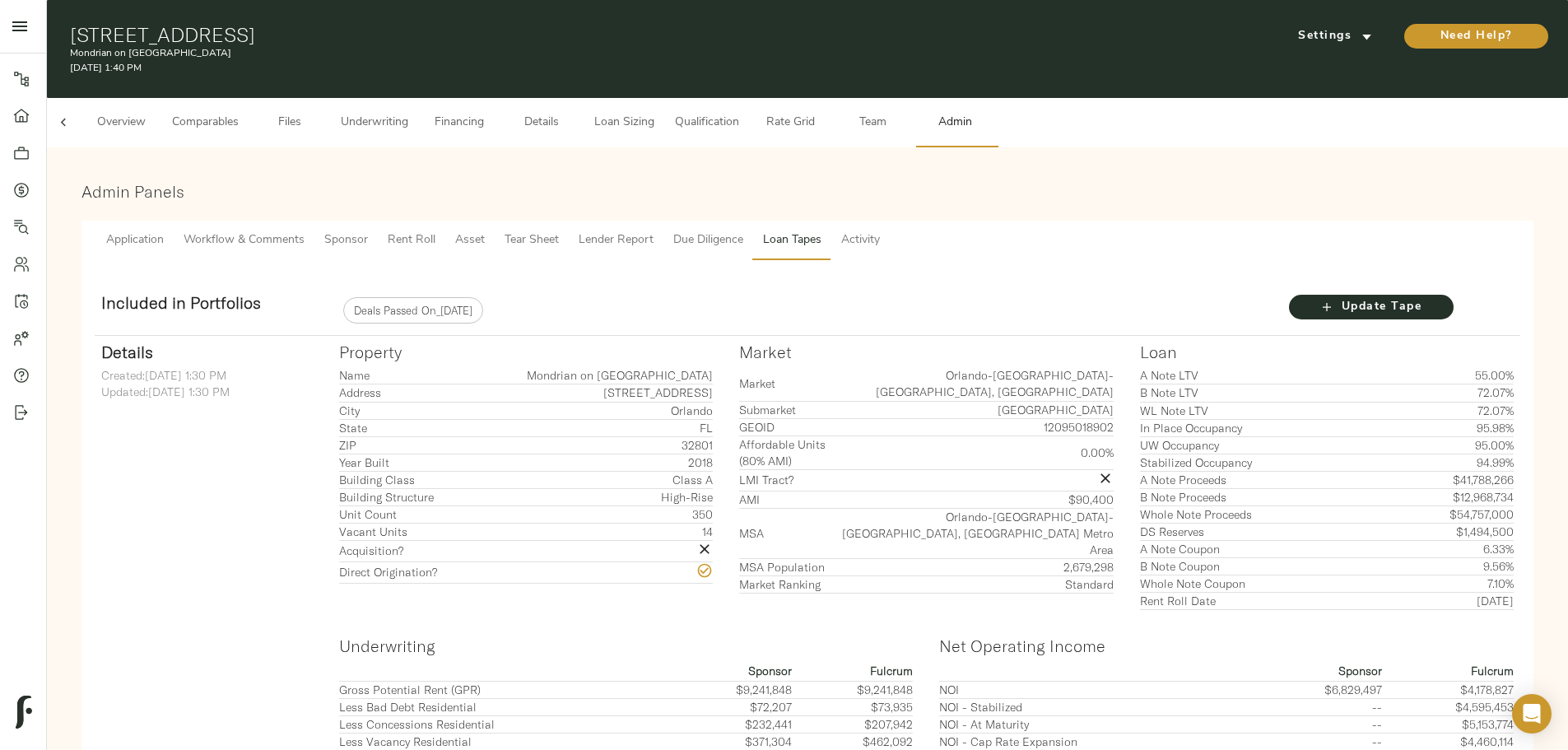
click at [408, 113] on span "Underwriting" at bounding box center [374, 123] width 67 height 20
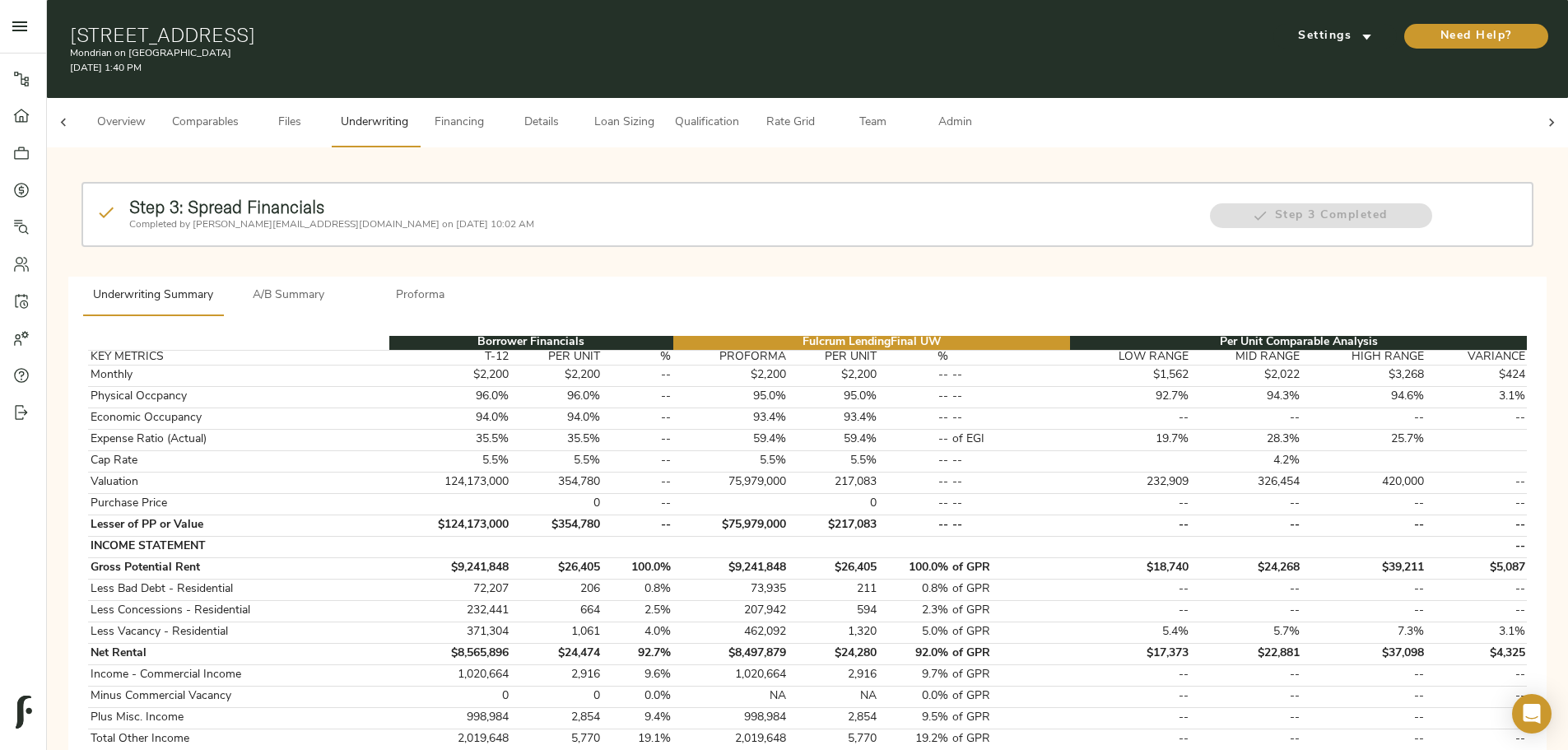
click at [1549, 119] on icon at bounding box center [1550, 123] width 5 height 8
click at [986, 113] on span "Admin" at bounding box center [954, 123] width 62 height 20
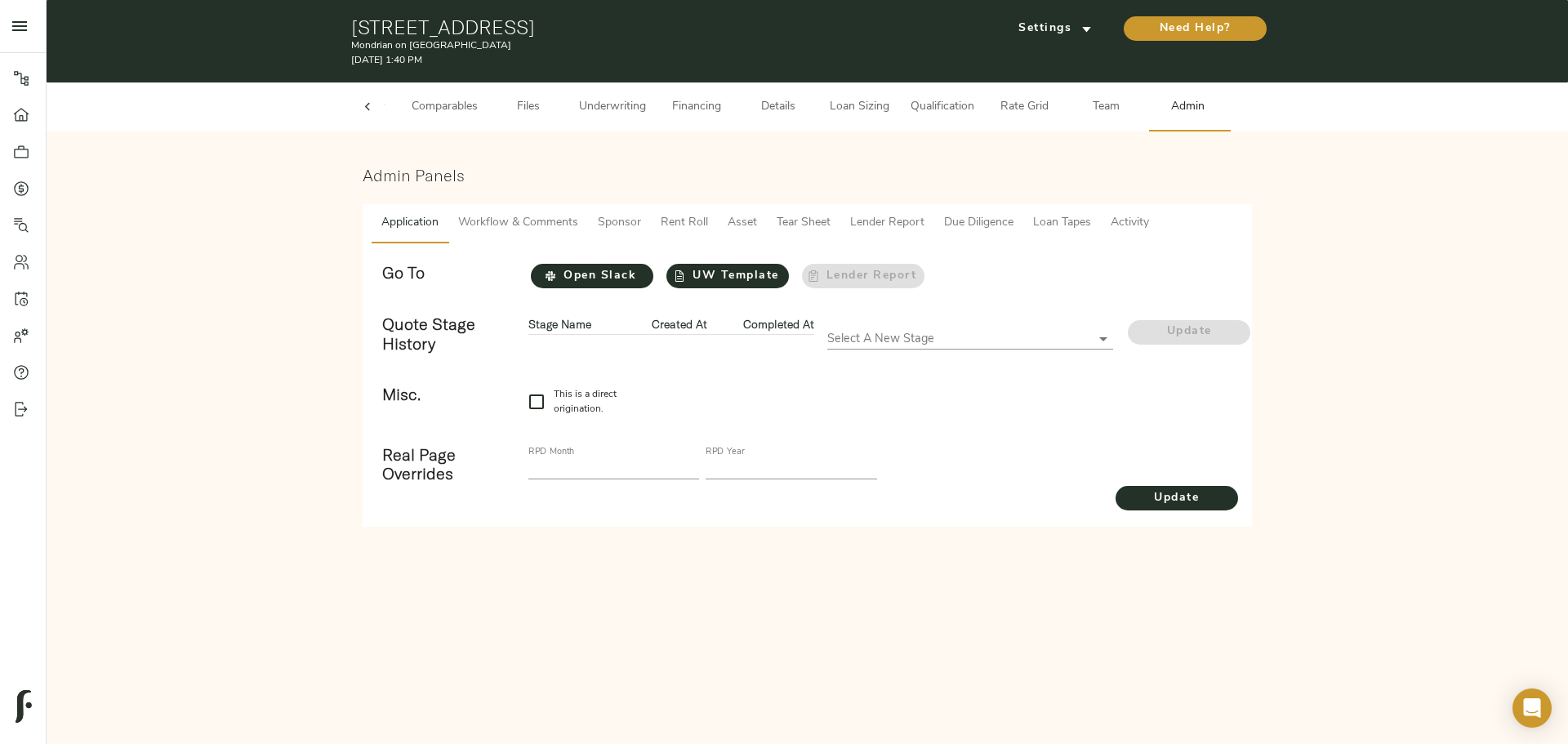
checkbox input "true"
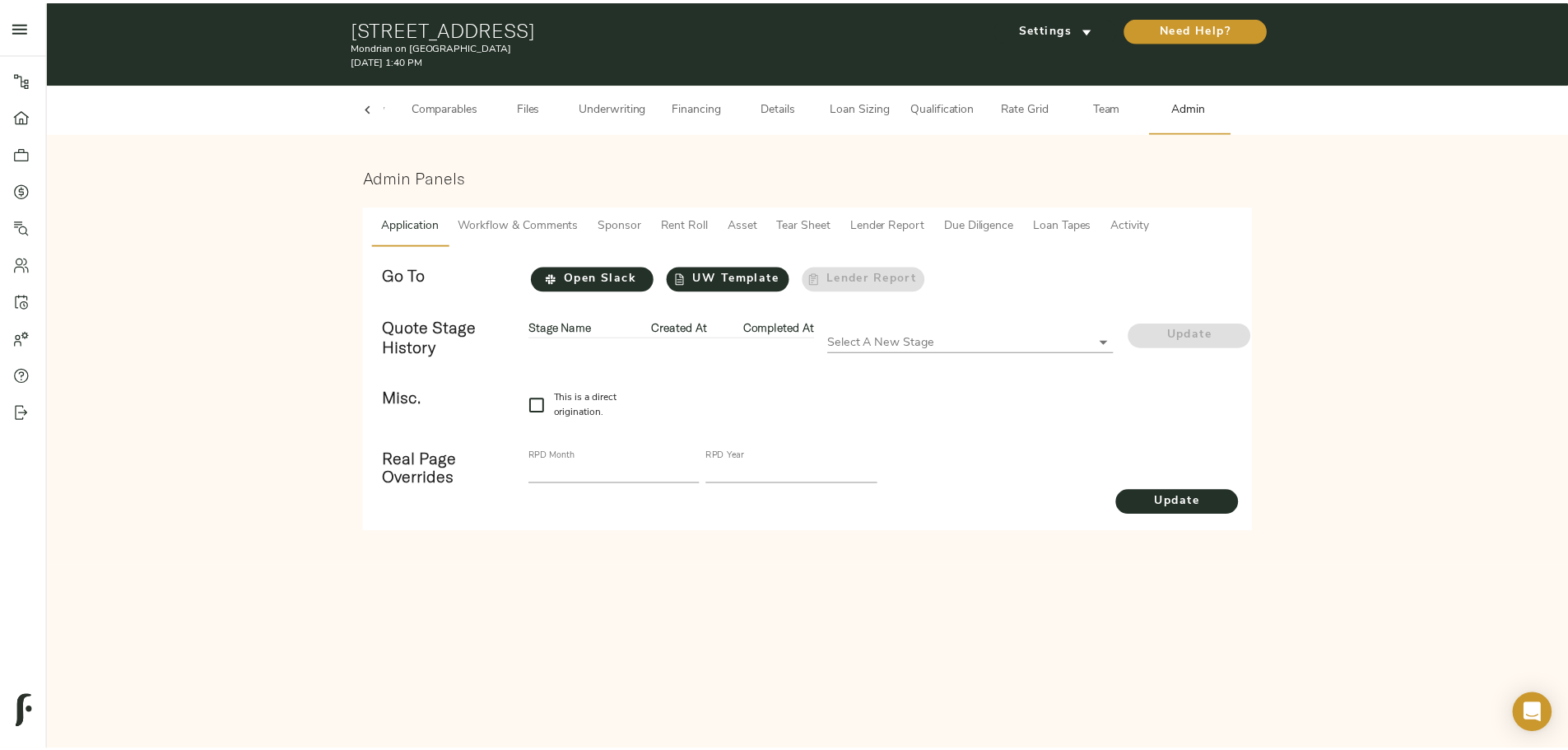
scroll to position [0, 64]
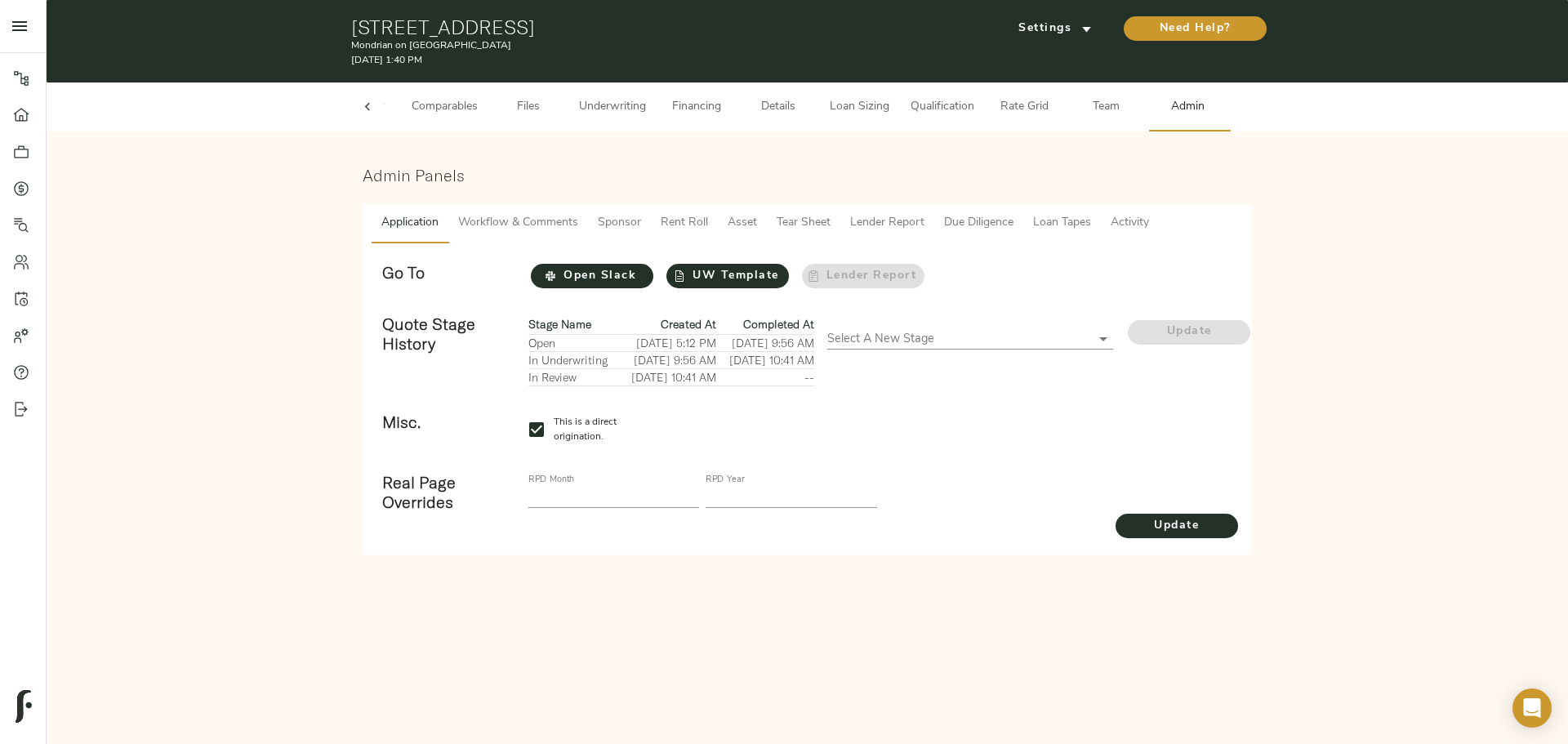
click at [1034, 225] on span "Loan Tapes" at bounding box center [1062, 223] width 58 height 20
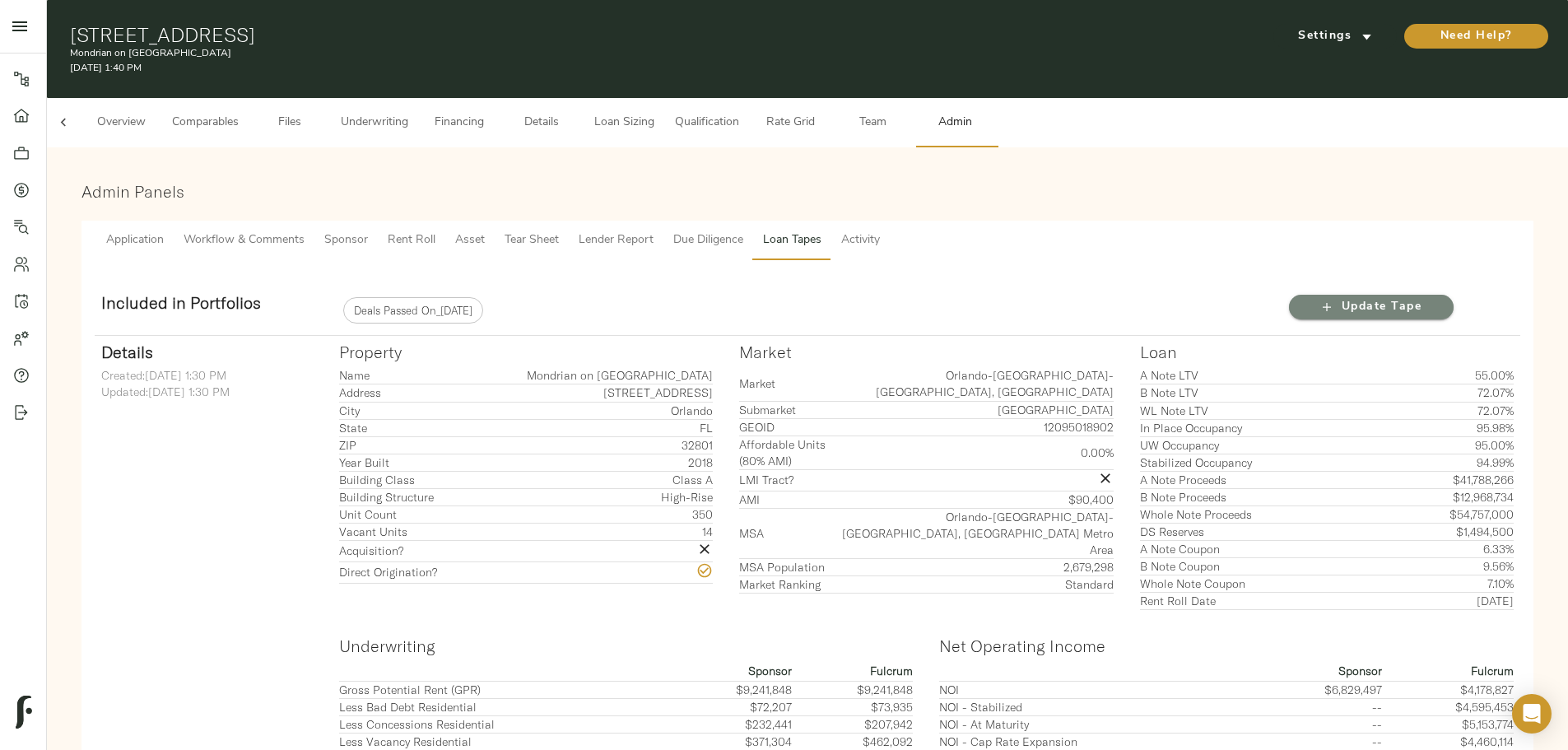
click at [1319, 299] on icon "button" at bounding box center [1326, 307] width 17 height 17
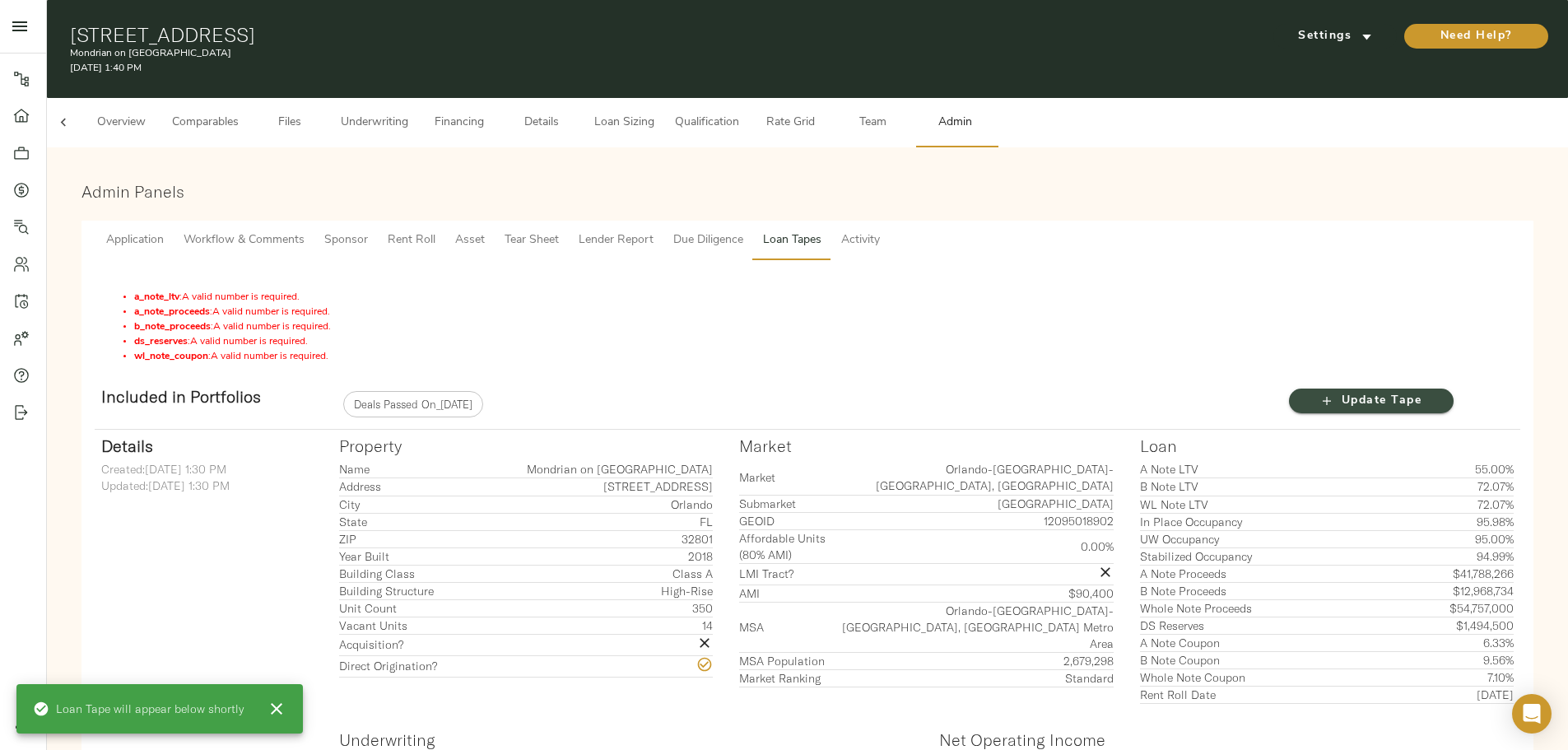
click at [1305, 391] on span "Update Tape" at bounding box center [1370, 400] width 131 height 20
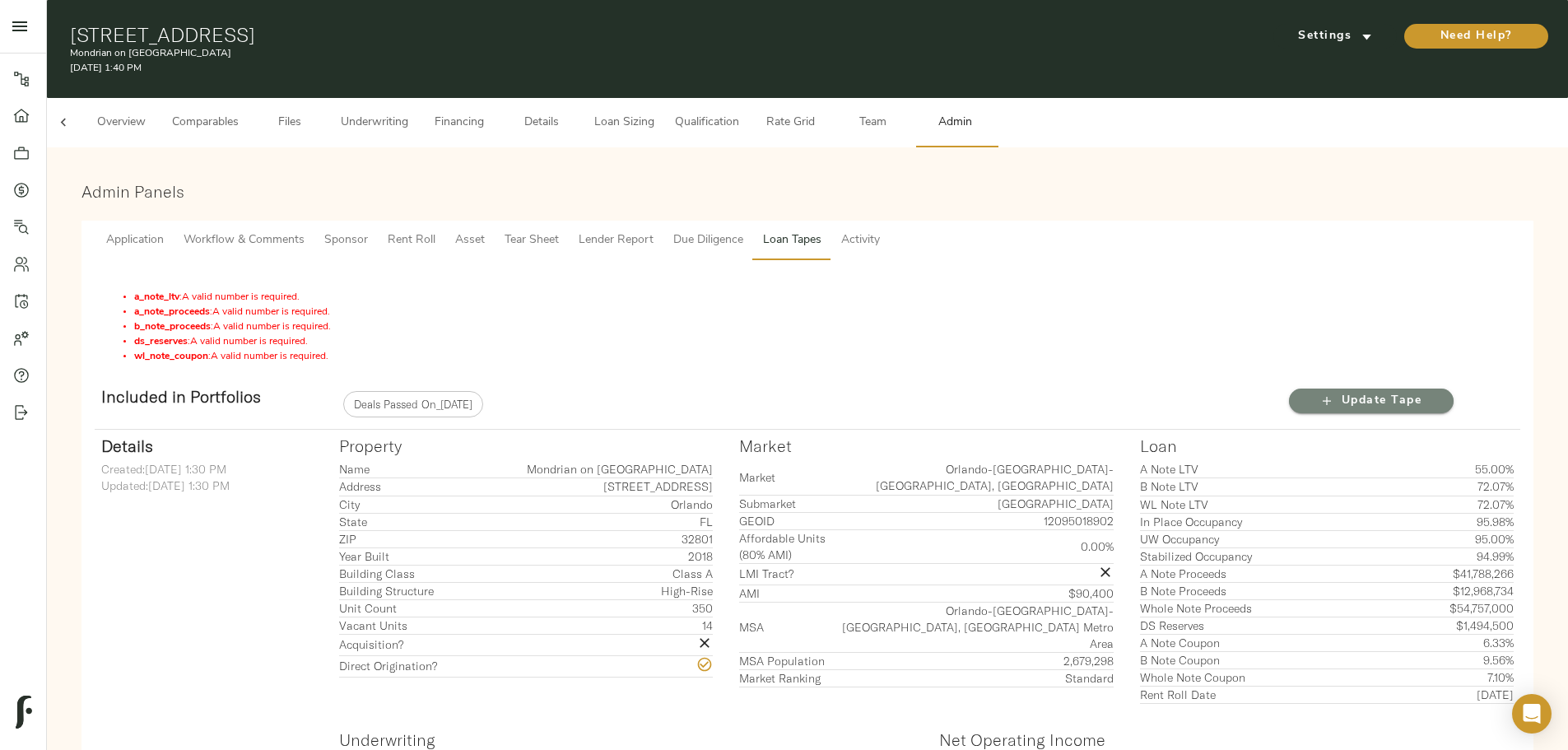
click at [1305, 391] on span "Update Tape" at bounding box center [1370, 400] width 131 height 20
click at [491, 114] on span "Financing" at bounding box center [459, 123] width 62 height 20
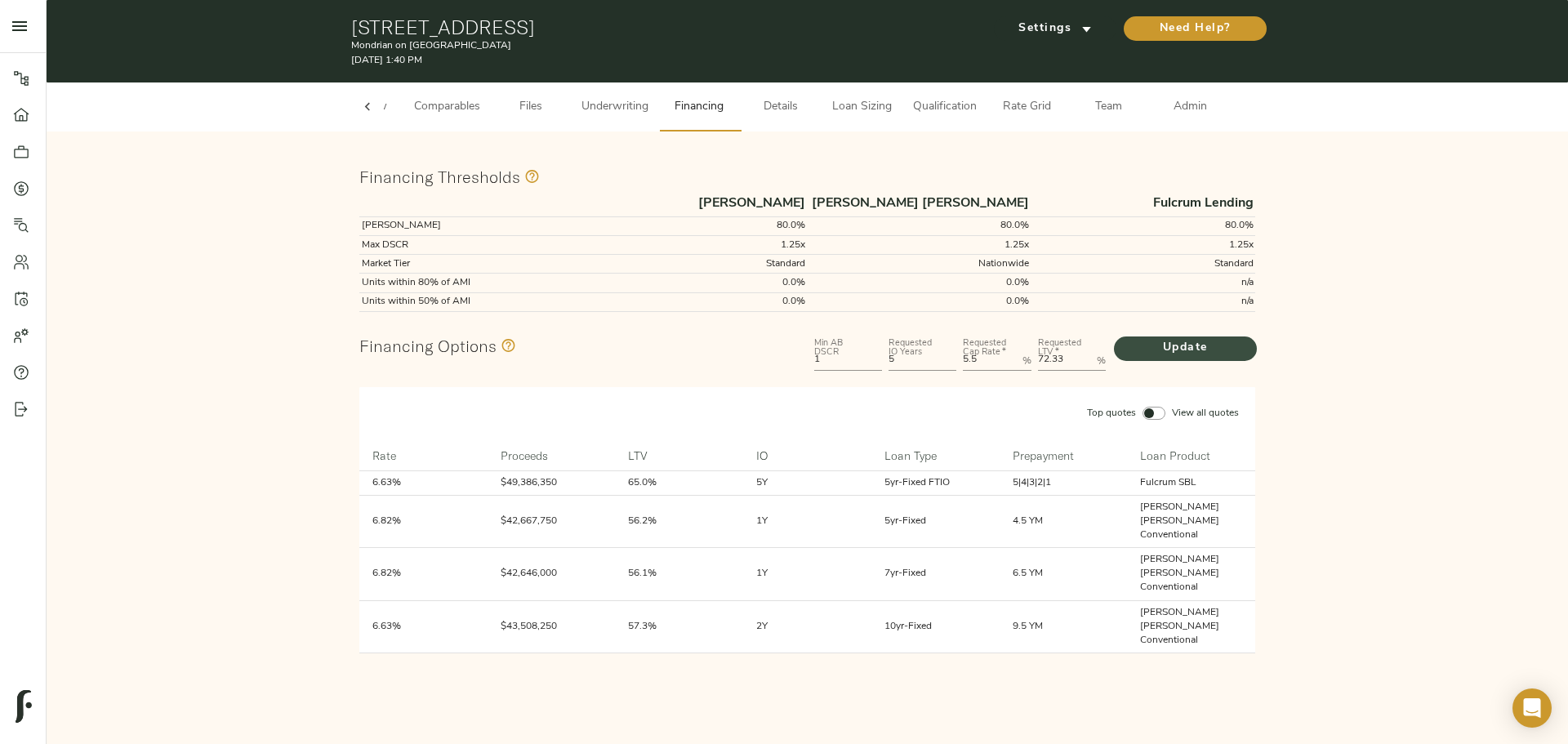
click at [1205, 354] on span "Update" at bounding box center [1185, 348] width 110 height 20
click at [1185, 119] on button "Admin" at bounding box center [1191, 106] width 81 height 49
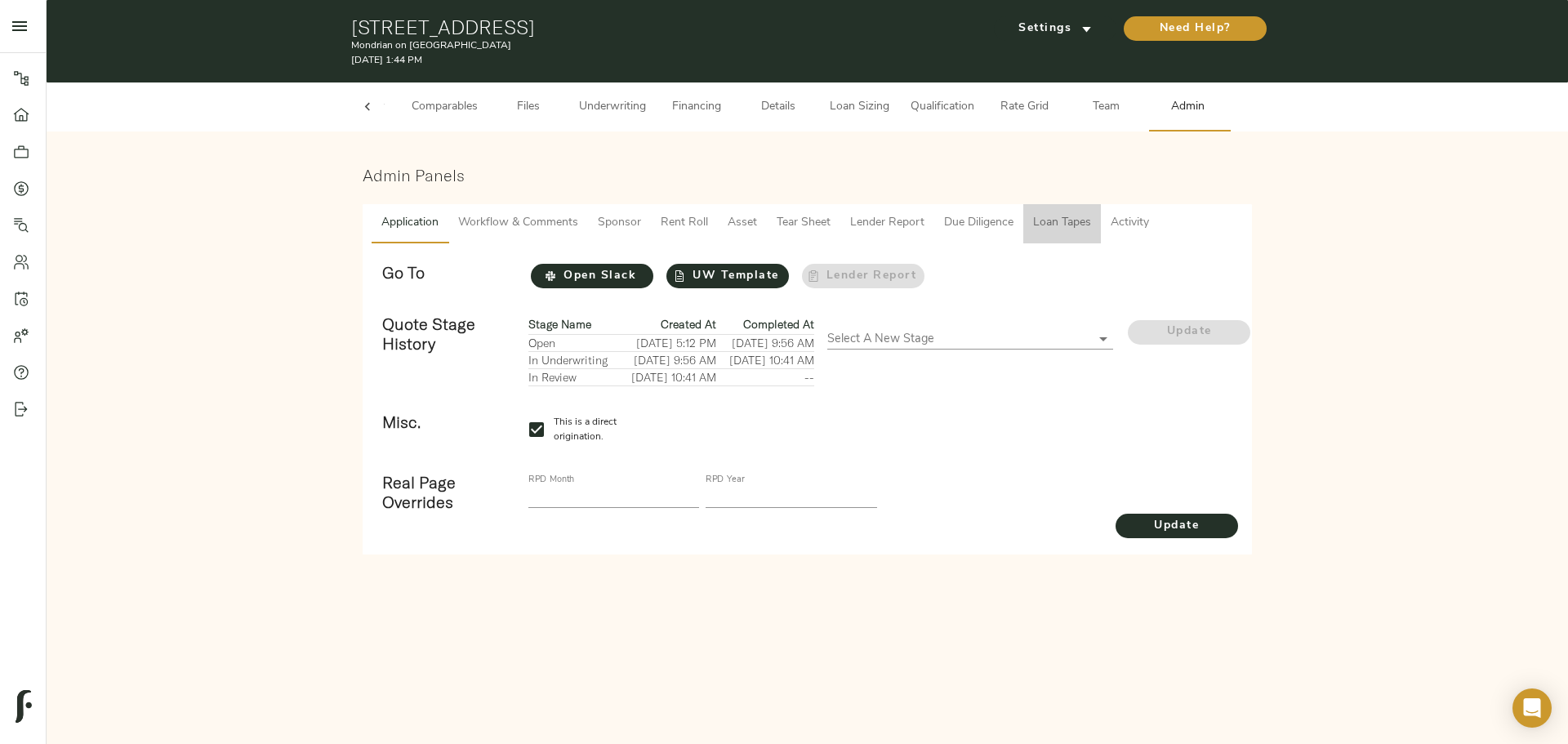
click at [1054, 229] on span "Loan Tapes" at bounding box center [1062, 223] width 58 height 20
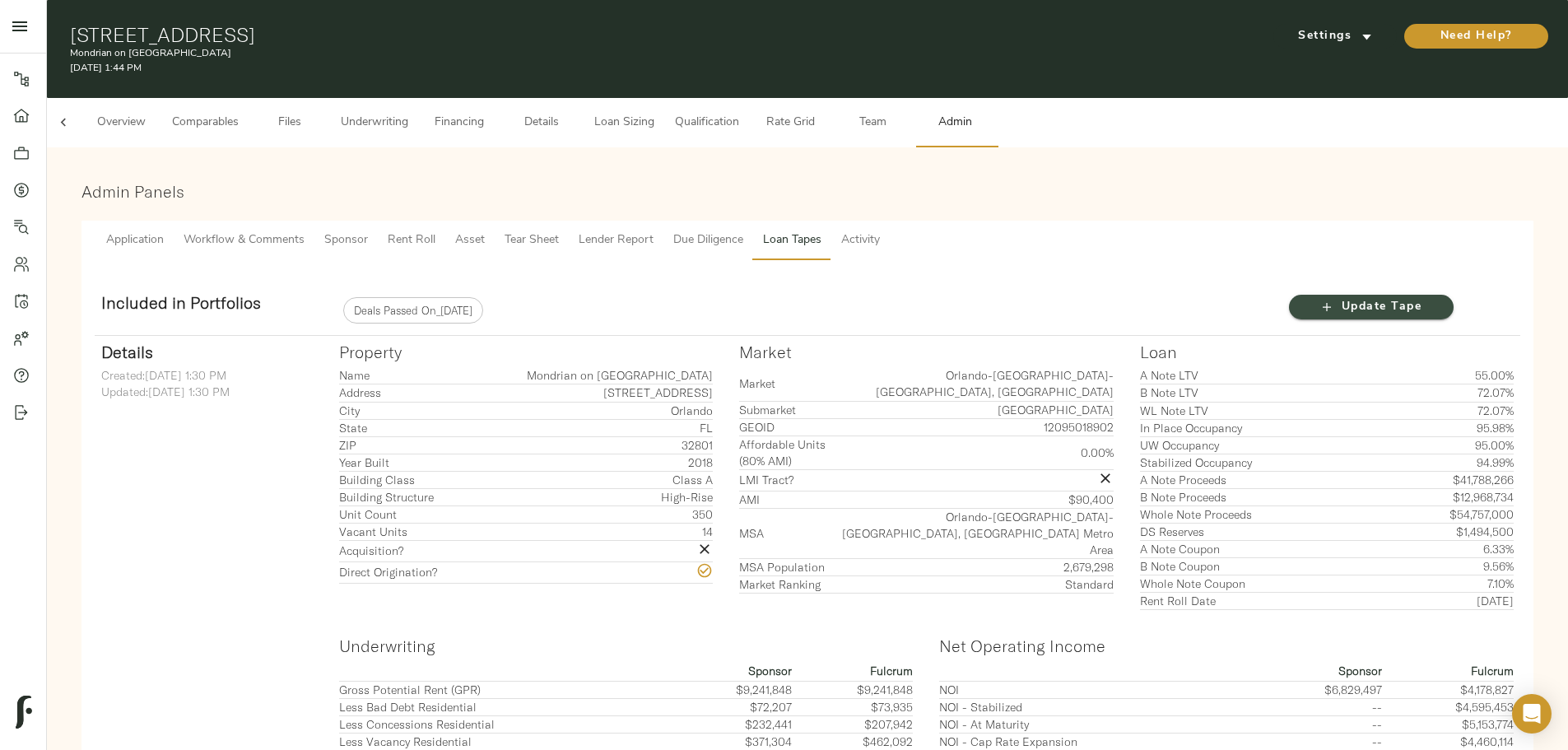
click at [1305, 297] on span "Update Tape" at bounding box center [1370, 307] width 131 height 20
click at [408, 113] on span "Underwriting" at bounding box center [374, 123] width 67 height 20
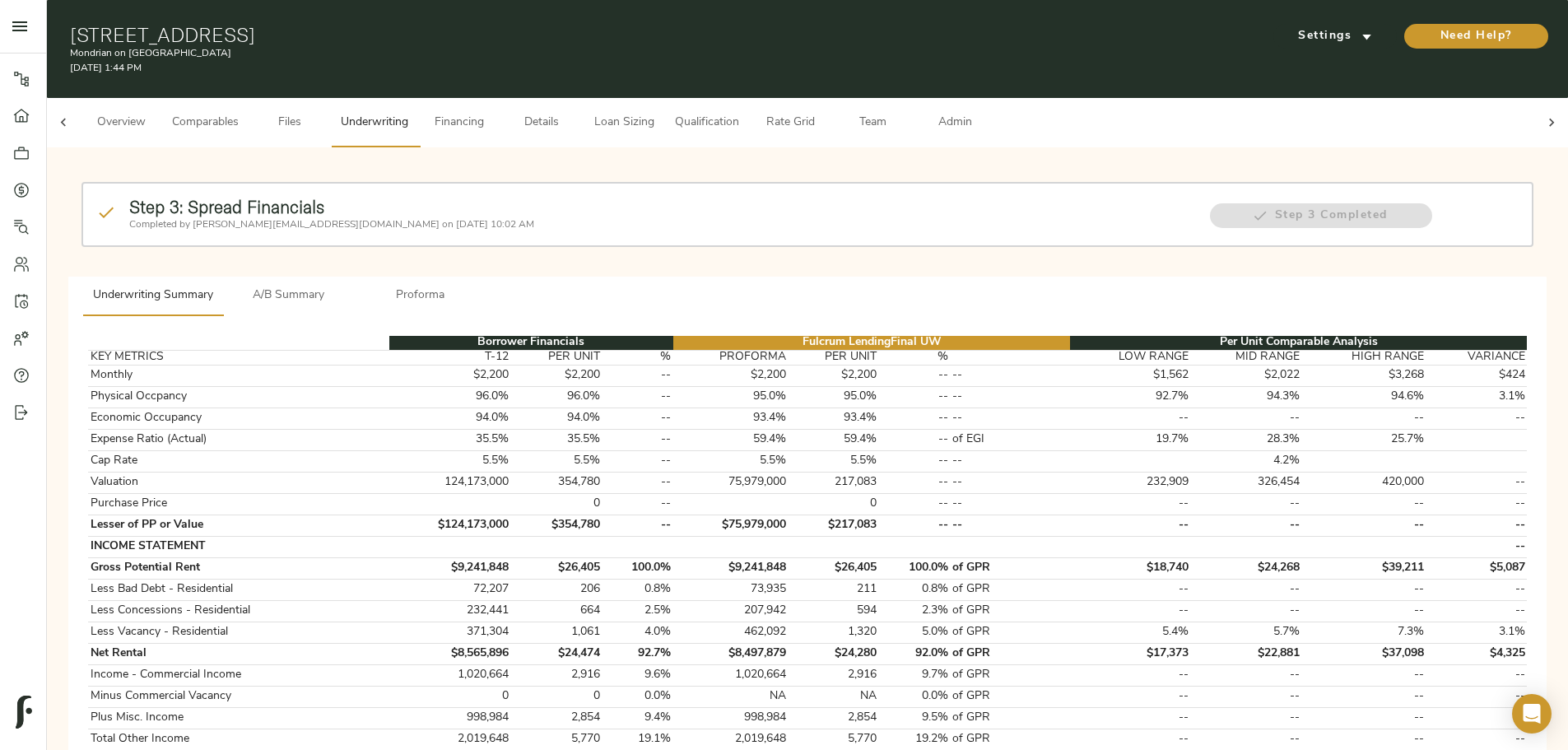
click at [345, 285] on span "A/B Summary" at bounding box center [288, 295] width 112 height 20
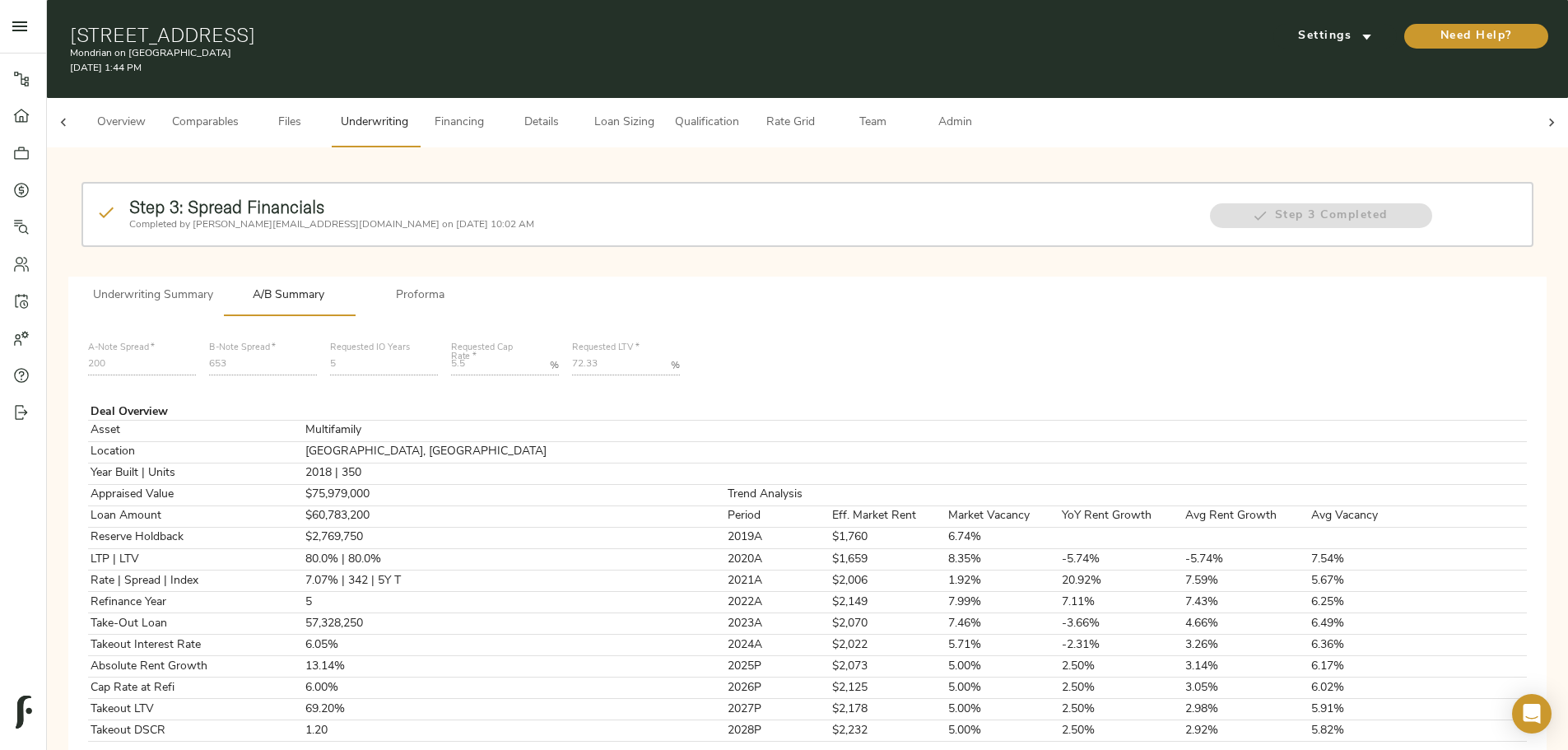
click at [491, 113] on span "Financing" at bounding box center [459, 123] width 62 height 20
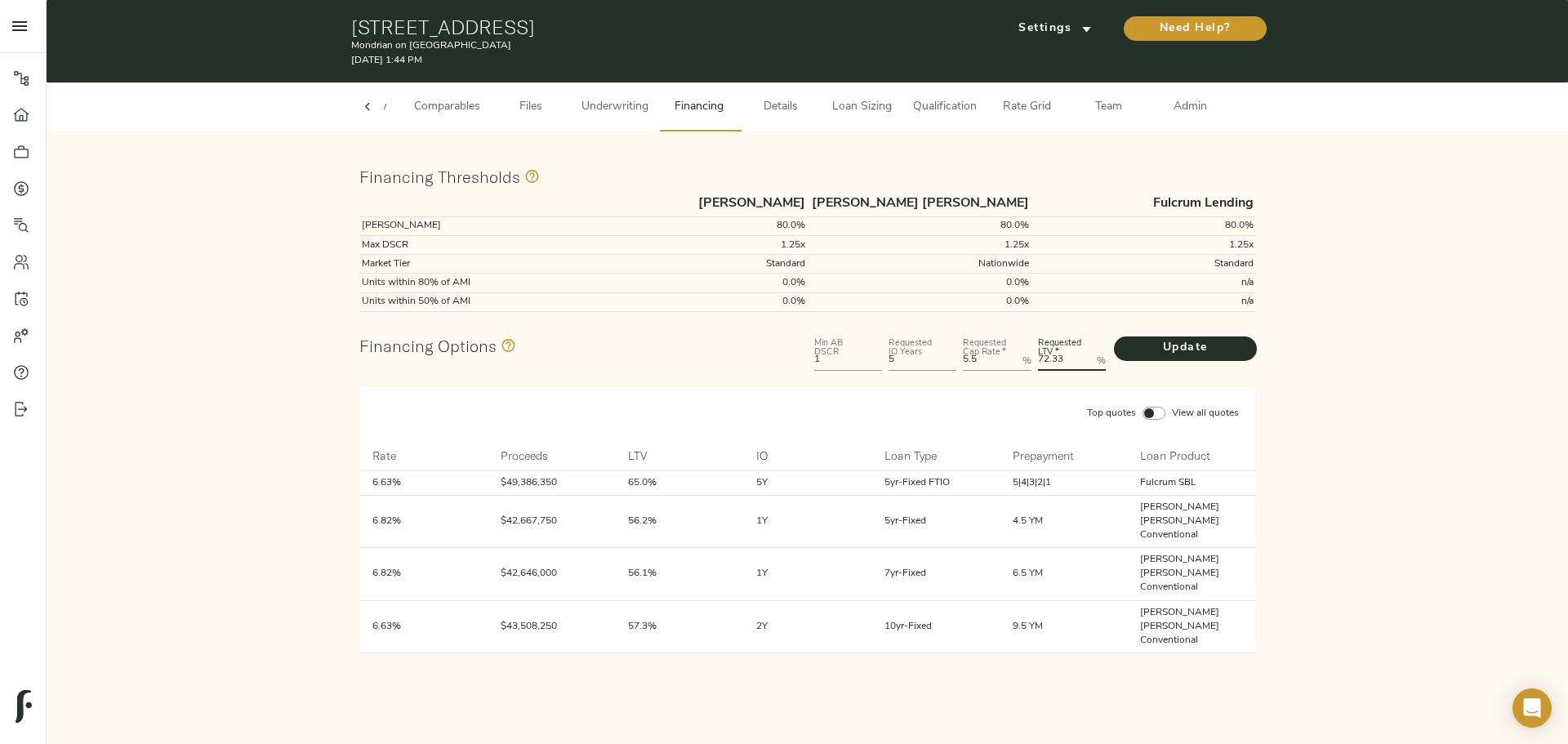
drag, startPoint x: 1064, startPoint y: 358, endPoint x: 1046, endPoint y: 358, distance: 18.0
click at [1046, 358] on LTV "72.33" at bounding box center [1064, 360] width 52 height 19
type LTV "70"
click at [1115, 336] on button "Update" at bounding box center [1186, 348] width 143 height 24
click at [636, 102] on span "Underwriting" at bounding box center [615, 107] width 67 height 20
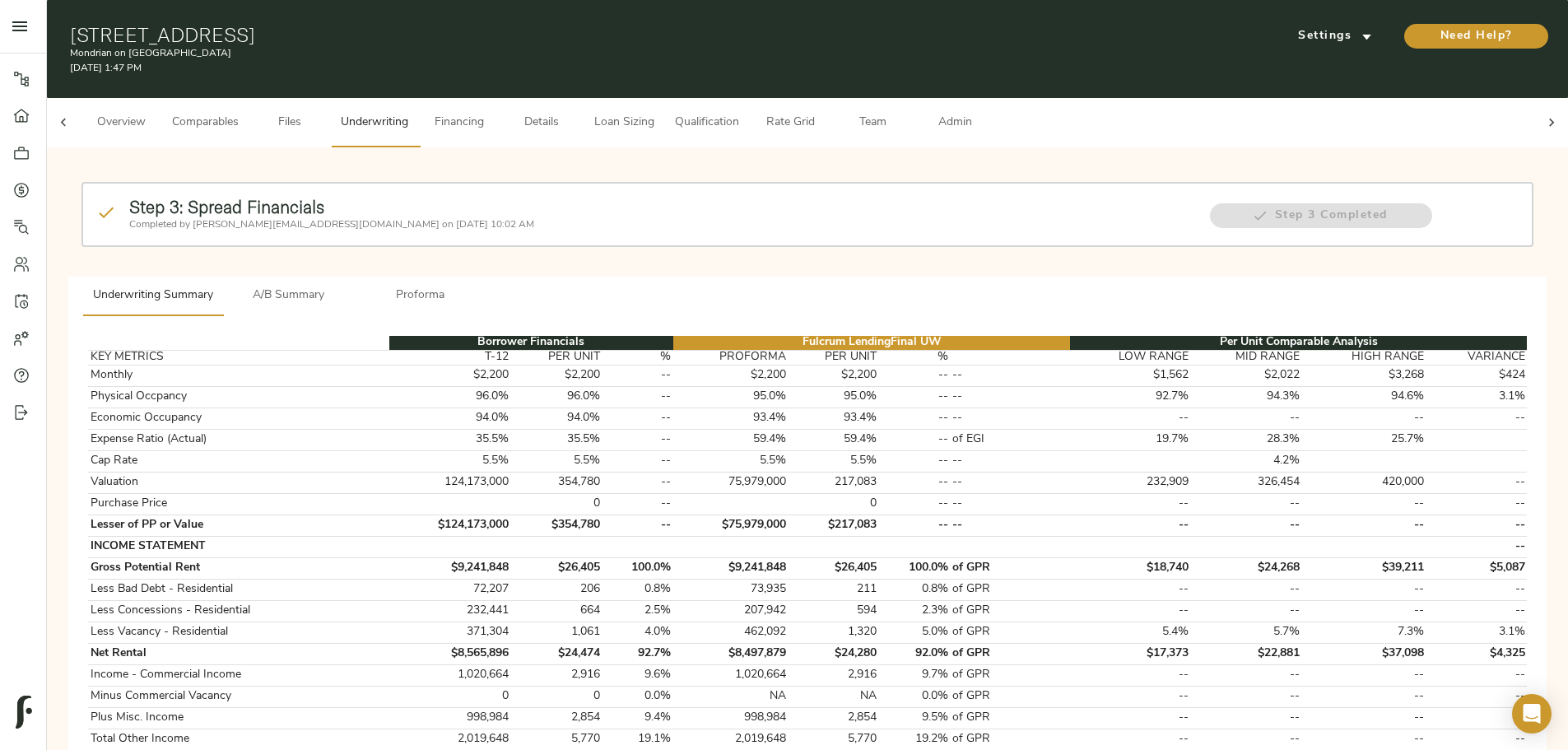
click at [345, 285] on span "A/B Summary" at bounding box center [288, 295] width 112 height 20
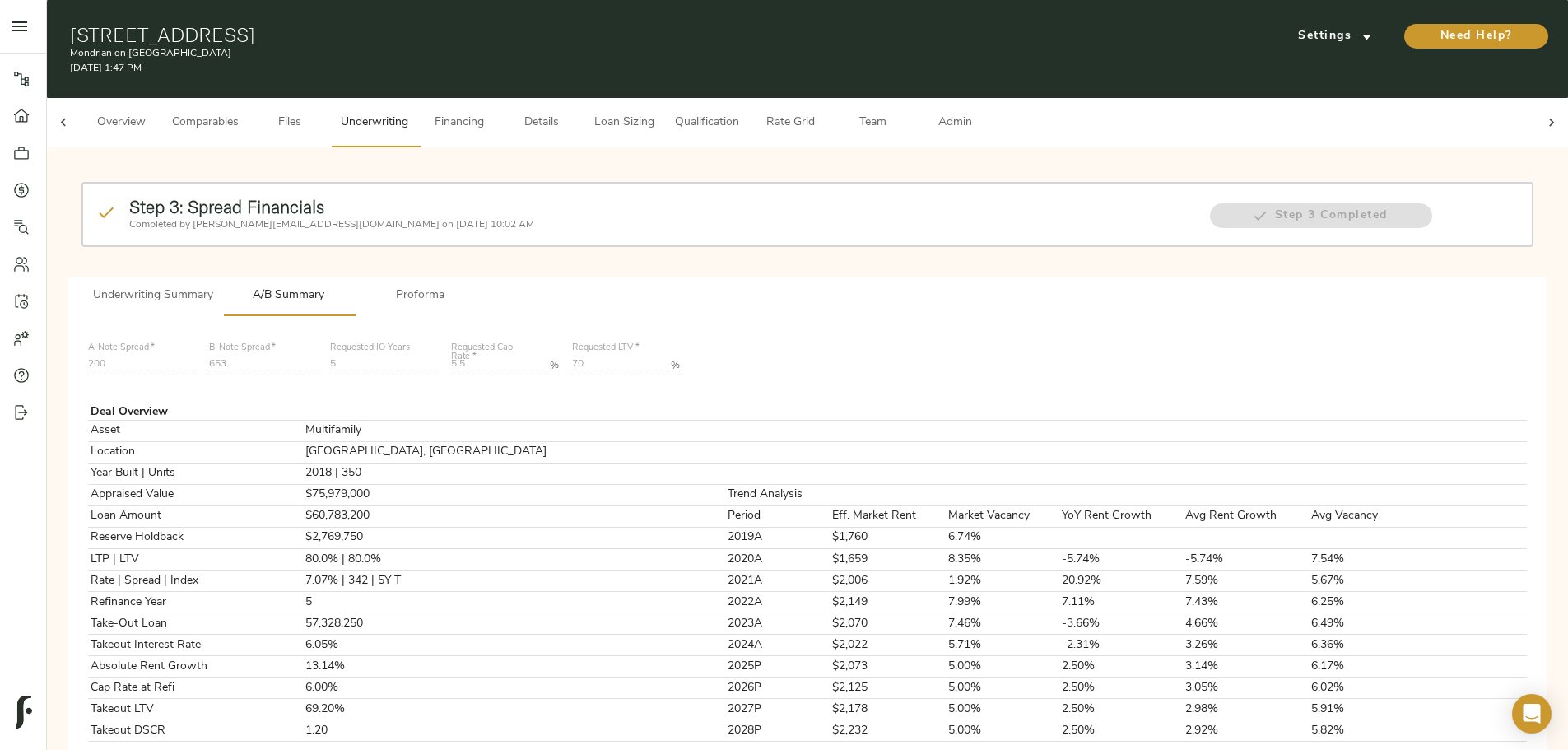
drag, startPoint x: 915, startPoint y: 105, endPoint x: 895, endPoint y: 96, distance: 21.9
click at [905, 100] on div "Overview Comparables Files Underwriting Financing Details Loan Sizing Qualifica…" at bounding box center [807, 123] width 1455 height 50
click at [655, 113] on span "Loan Sizing" at bounding box center [623, 123] width 62 height 20
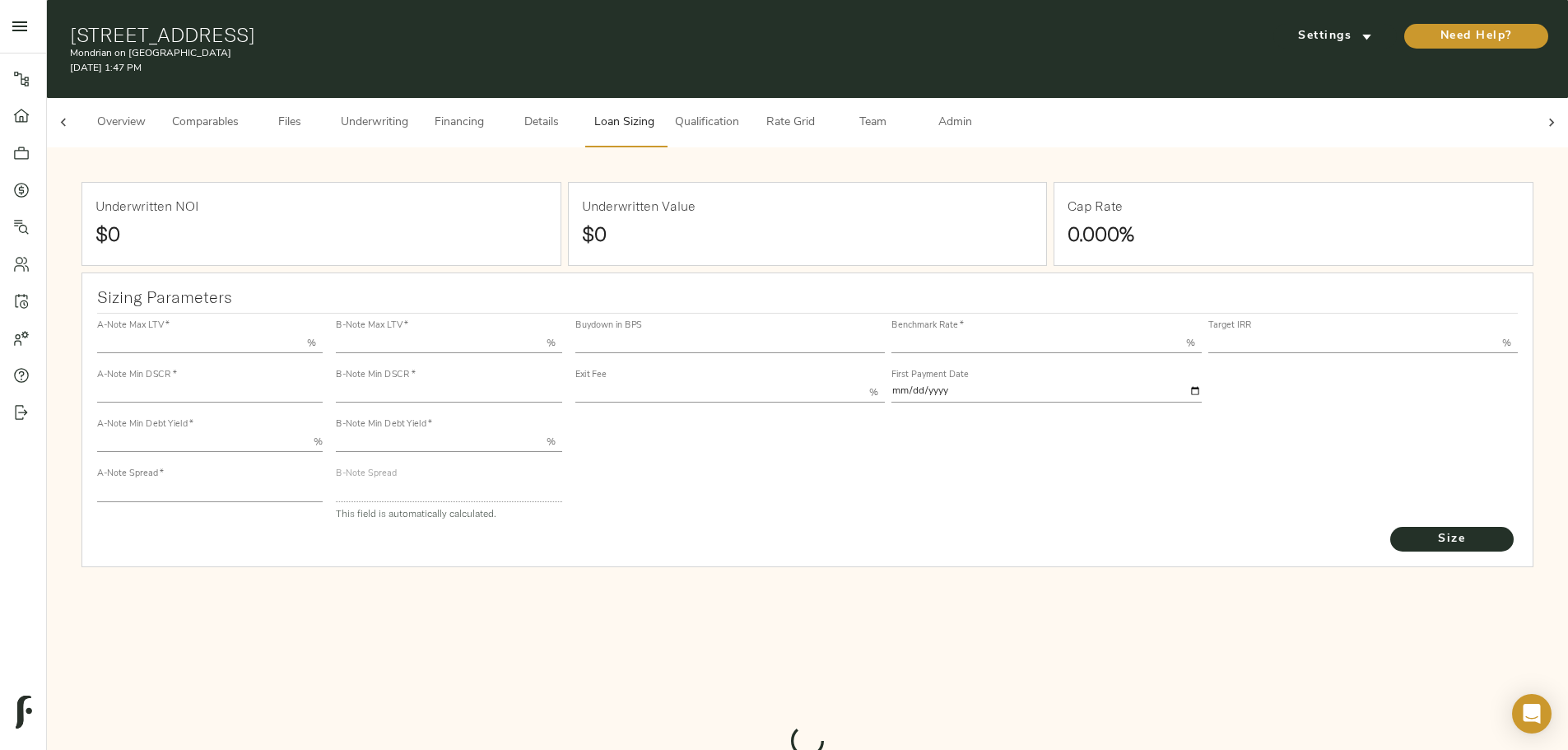
type input "55.000"
type input "1.4"
type input "10.00"
type input "200"
type input "80.000"
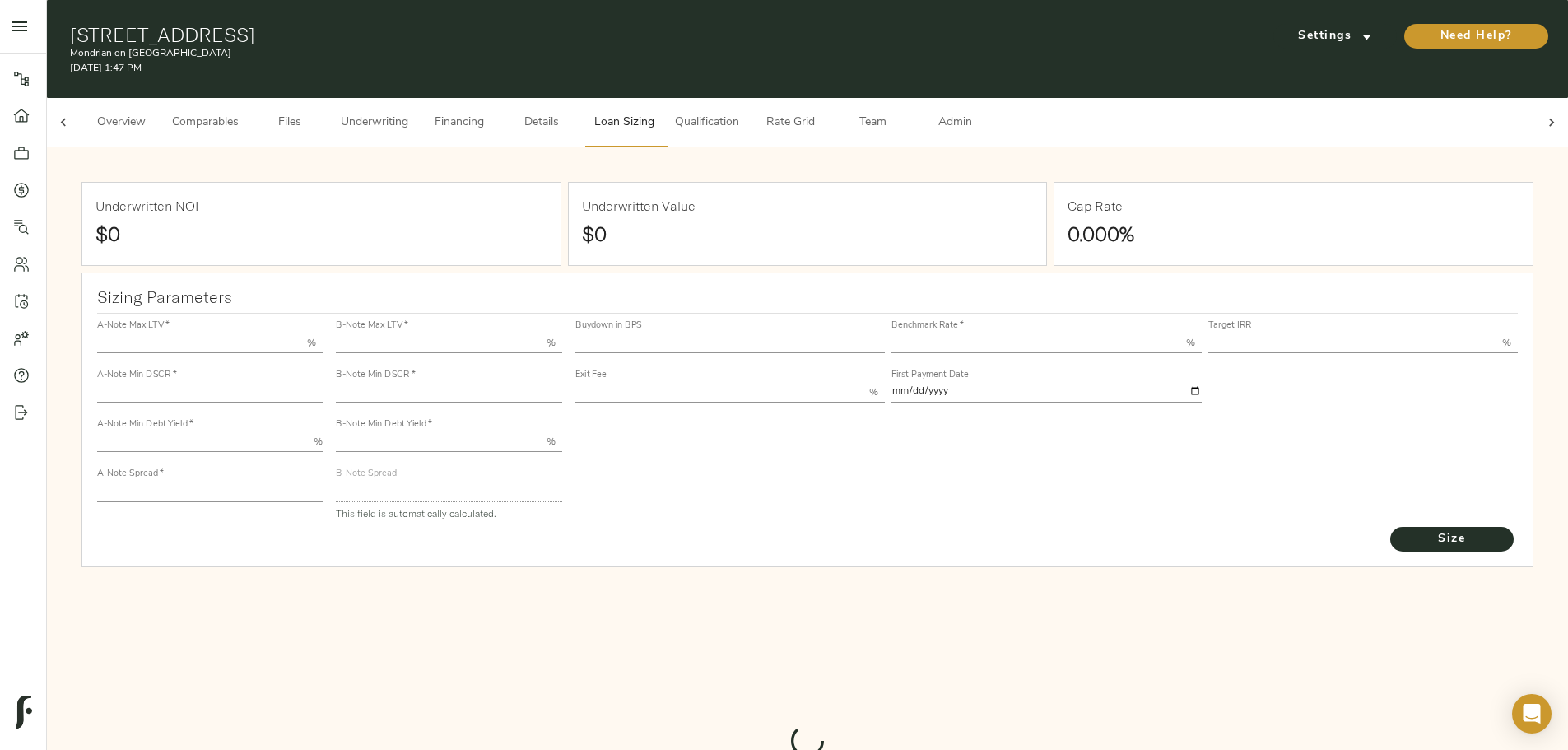
type input "1"
type input "2.00"
type input "537.9788286441117"
type input "30"
type input "3.65"
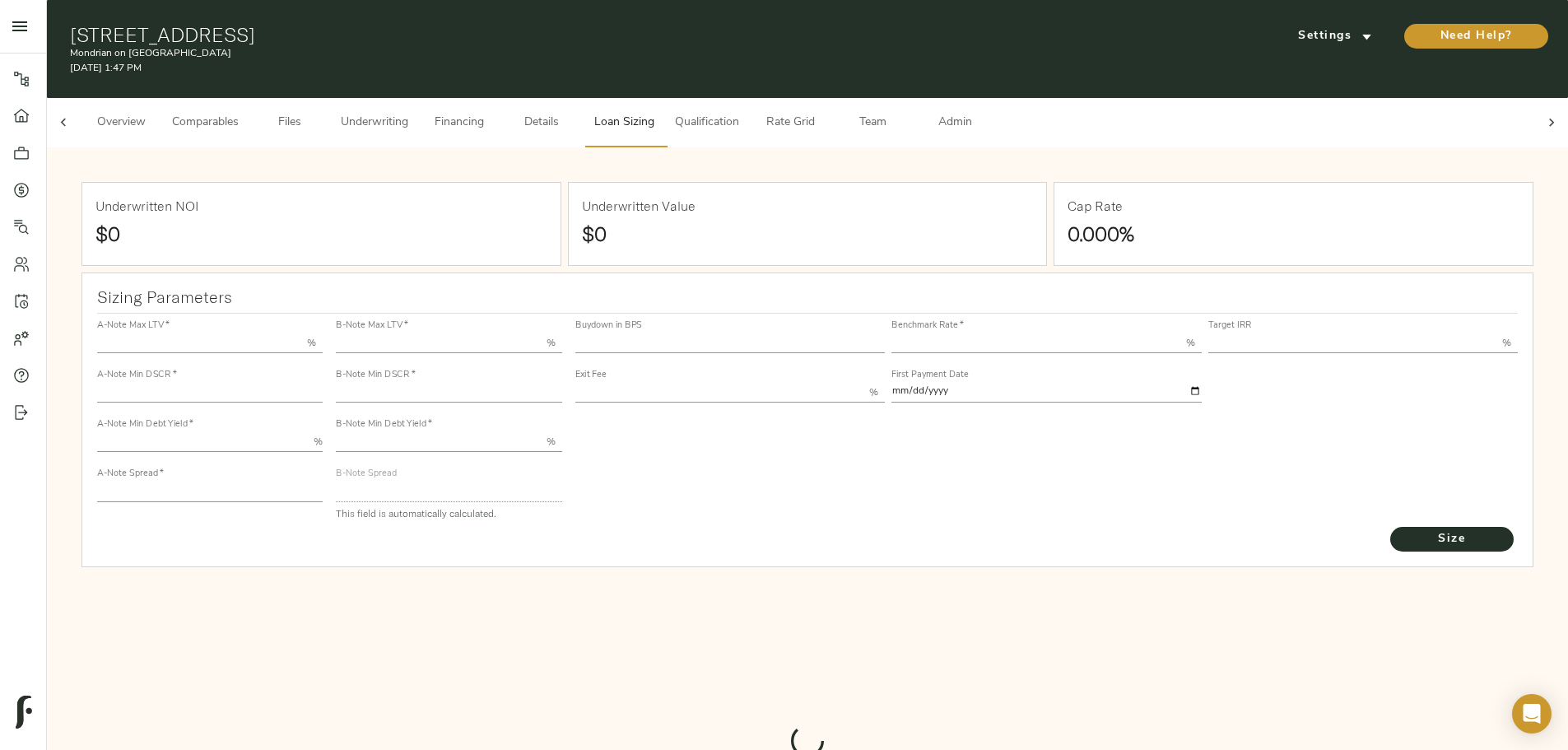
type input "11.00"
type input "1.00"
type input "2025-10-01"
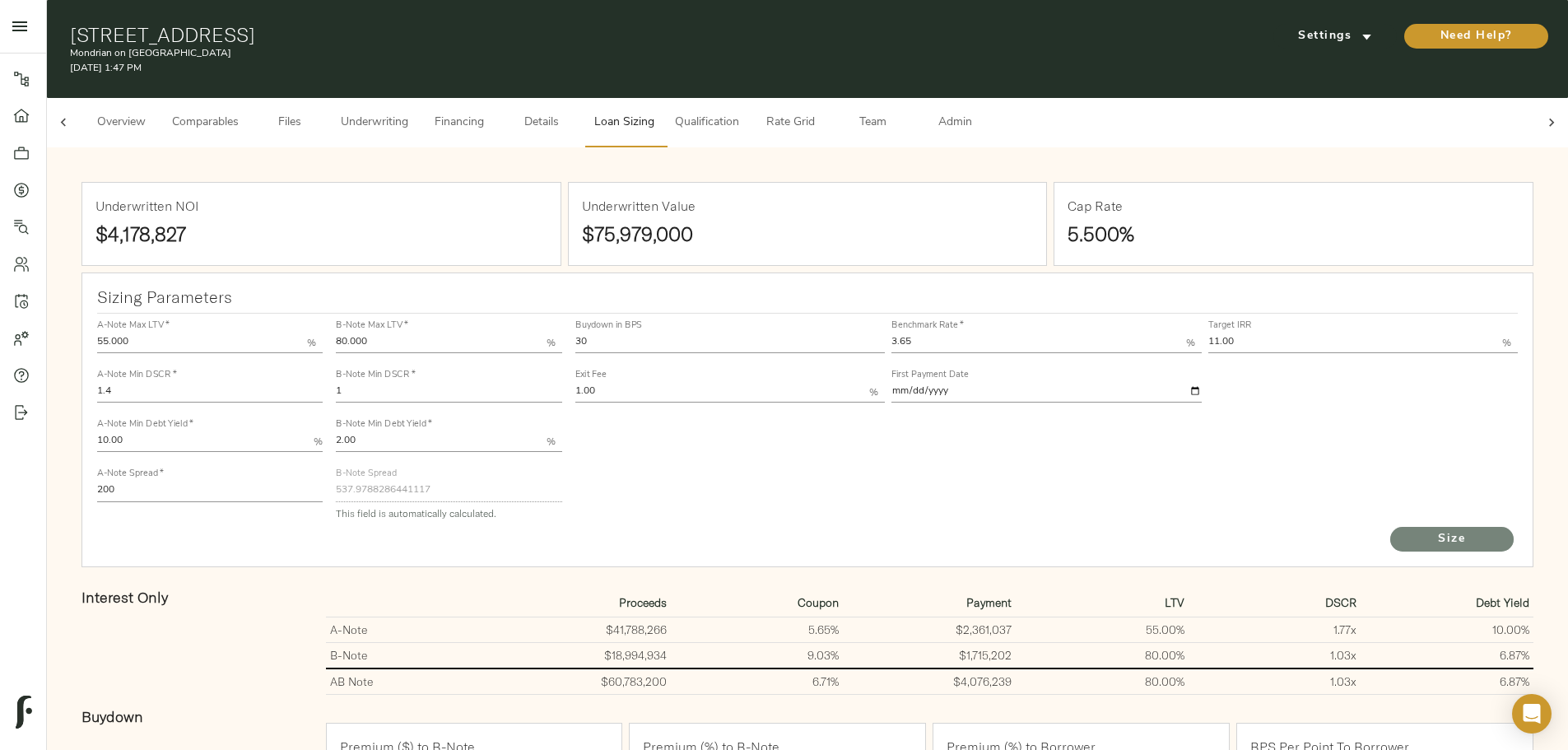
click at [1406, 539] on span "Size" at bounding box center [1451, 539] width 91 height 20
click at [408, 113] on span "Underwriting" at bounding box center [374, 123] width 67 height 20
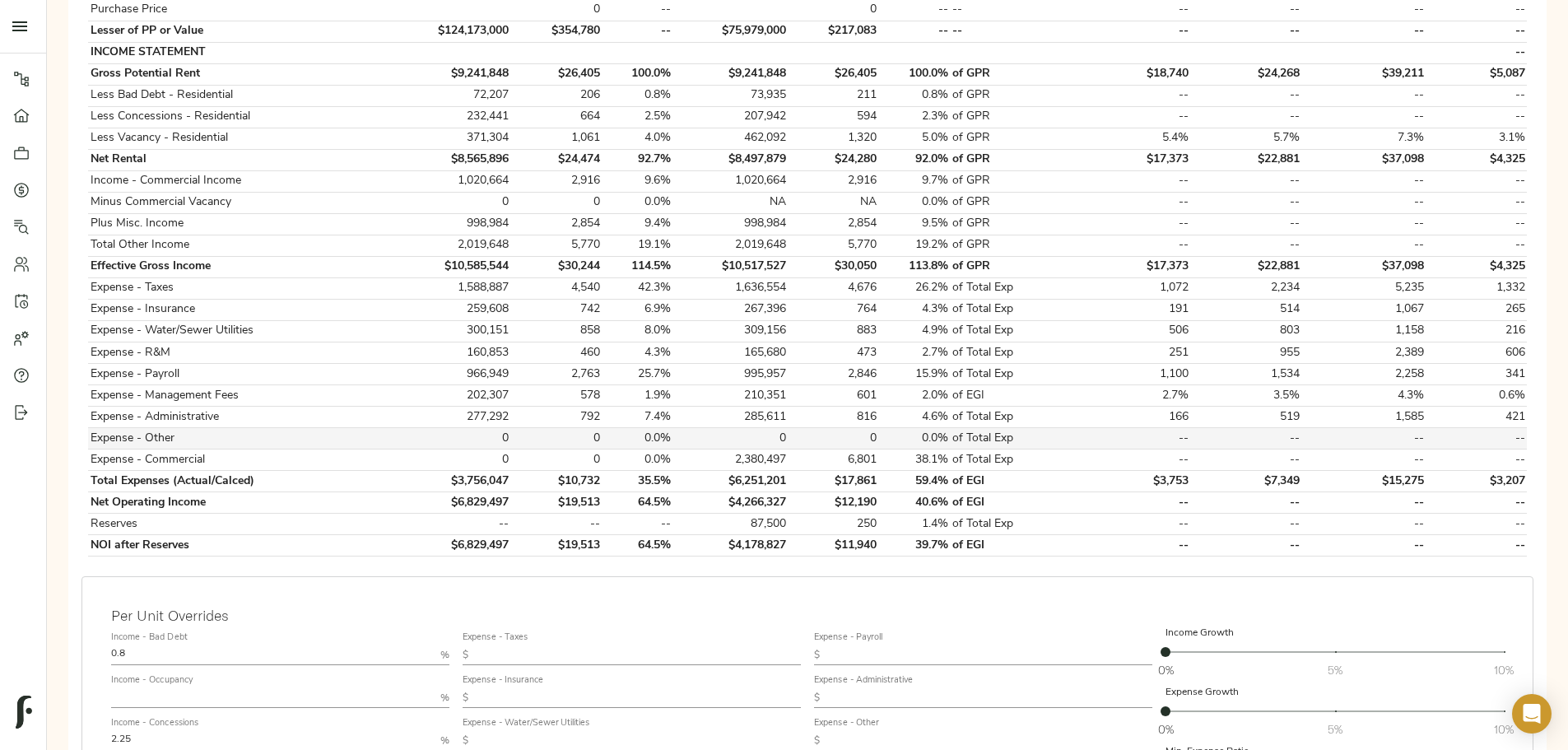
scroll to position [757, 0]
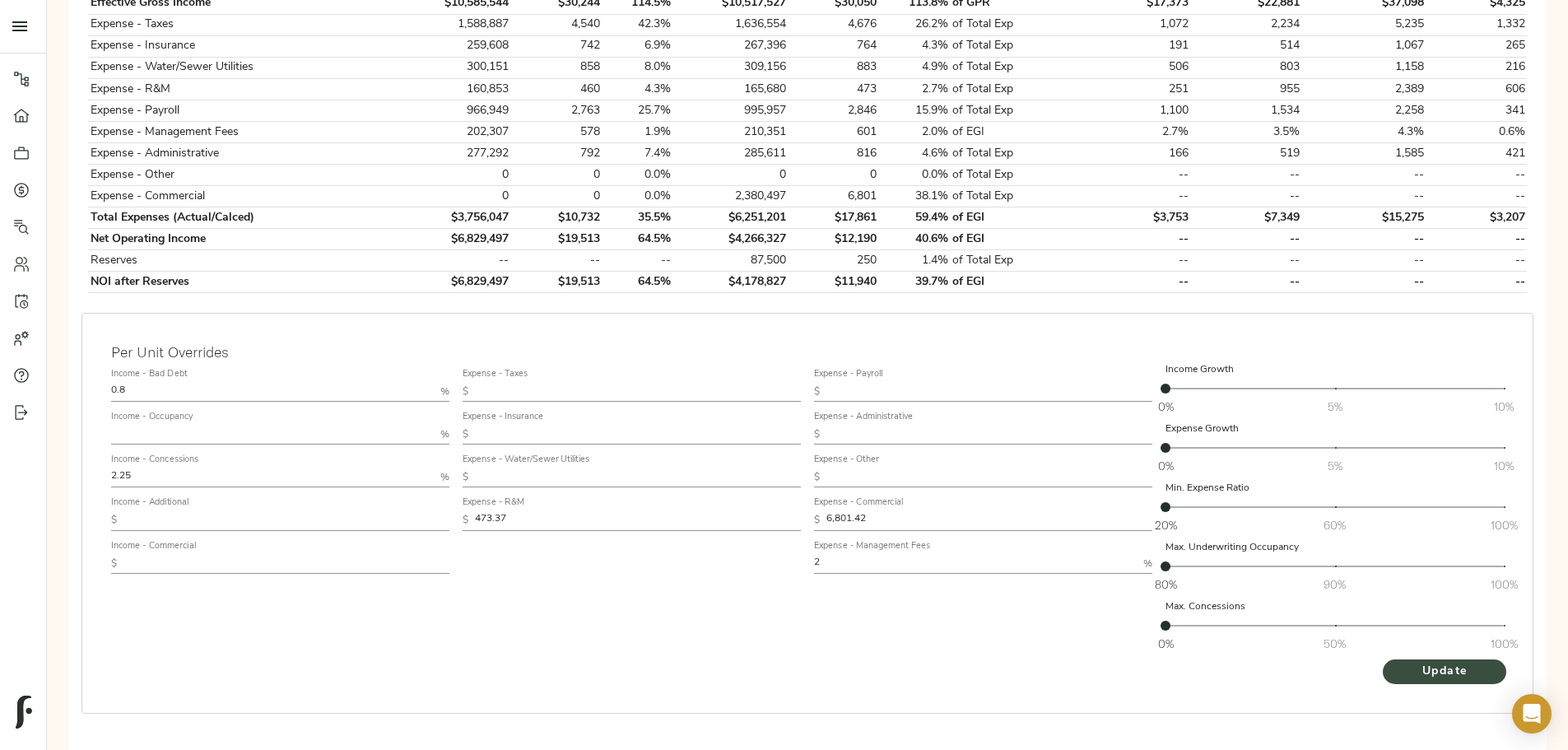
click at [1399, 661] on span "Update" at bounding box center [1443, 671] width 91 height 20
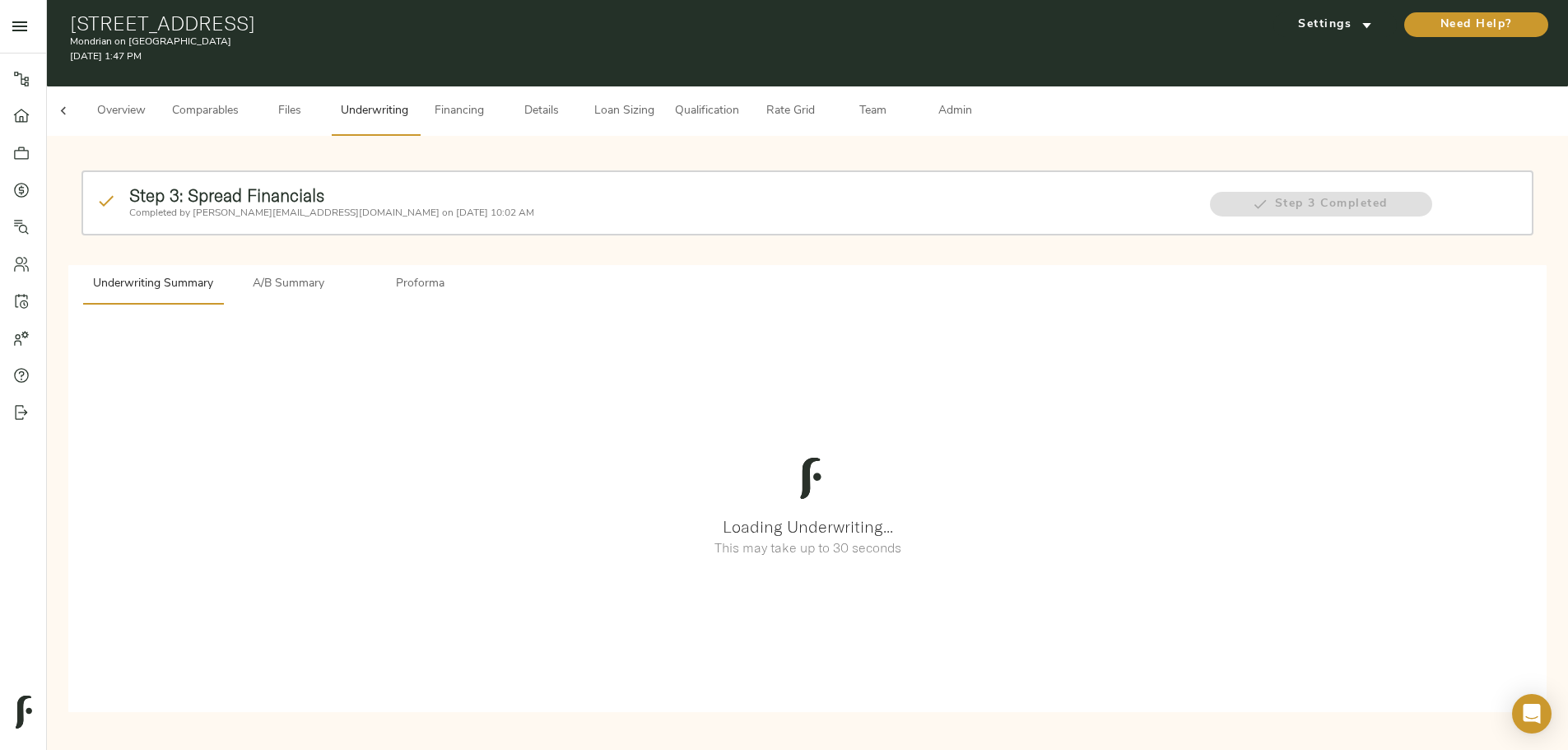
scroll to position [0, 0]
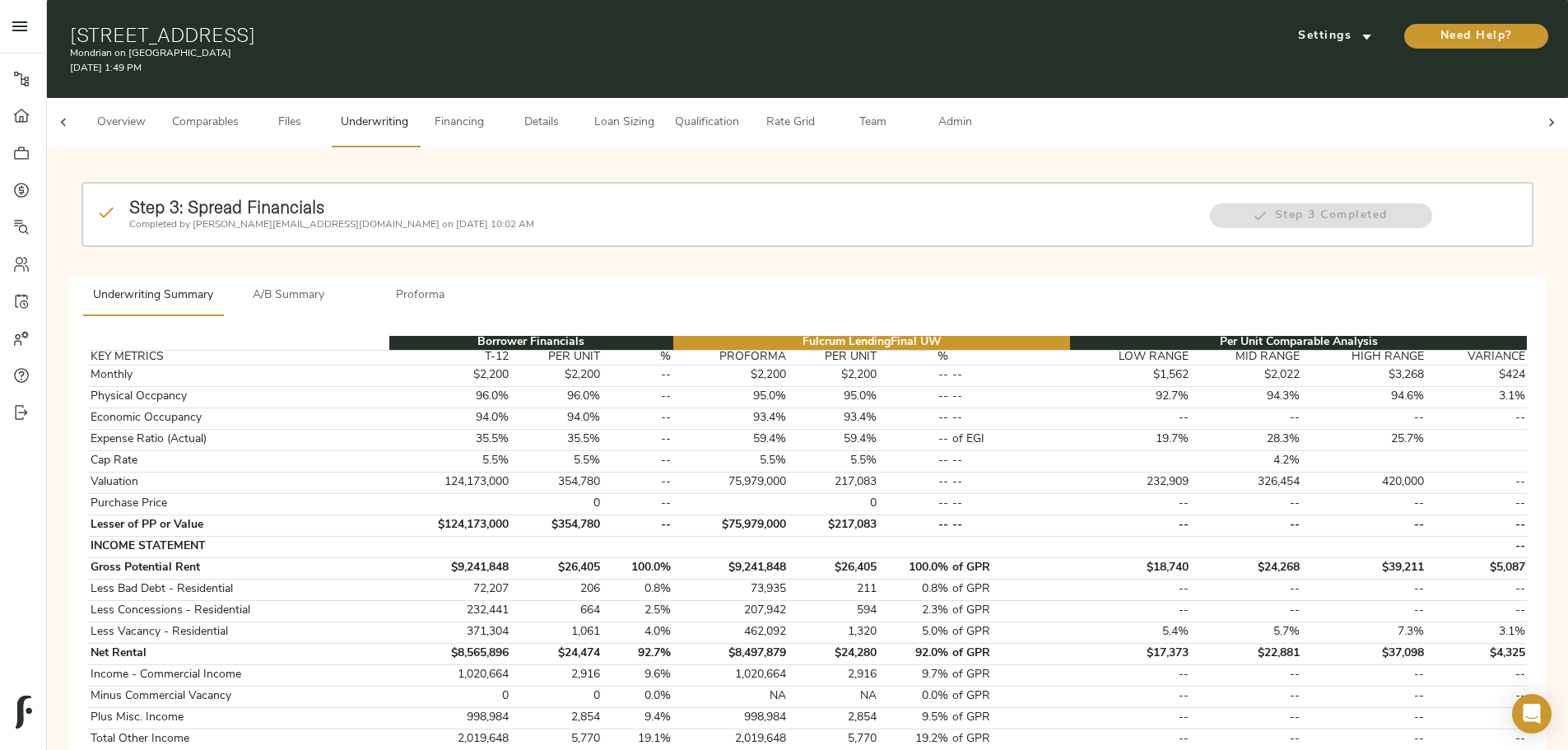
click at [355, 277] on button "A/B Summary" at bounding box center [288, 296] width 131 height 40
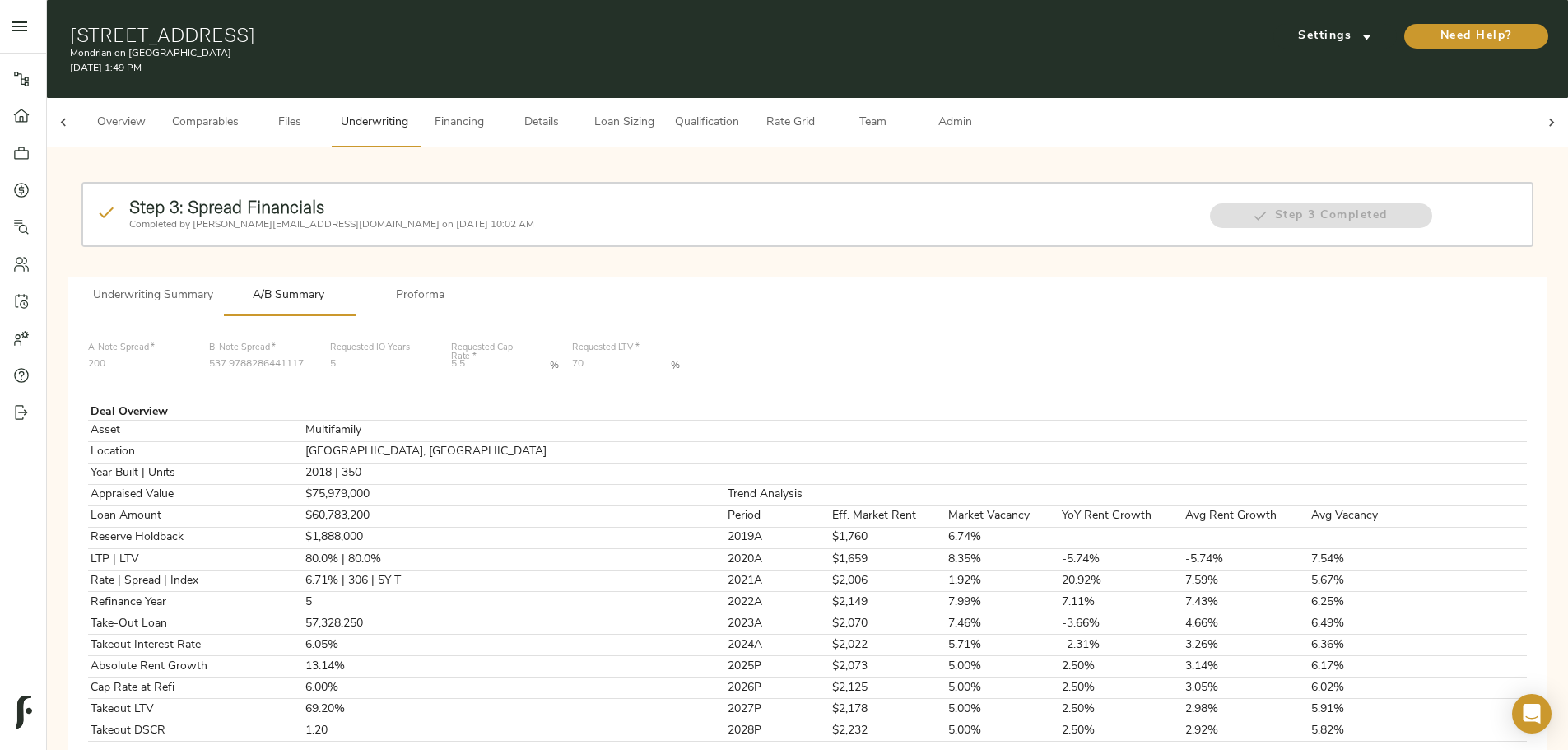
click at [986, 113] on span "Admin" at bounding box center [954, 123] width 62 height 20
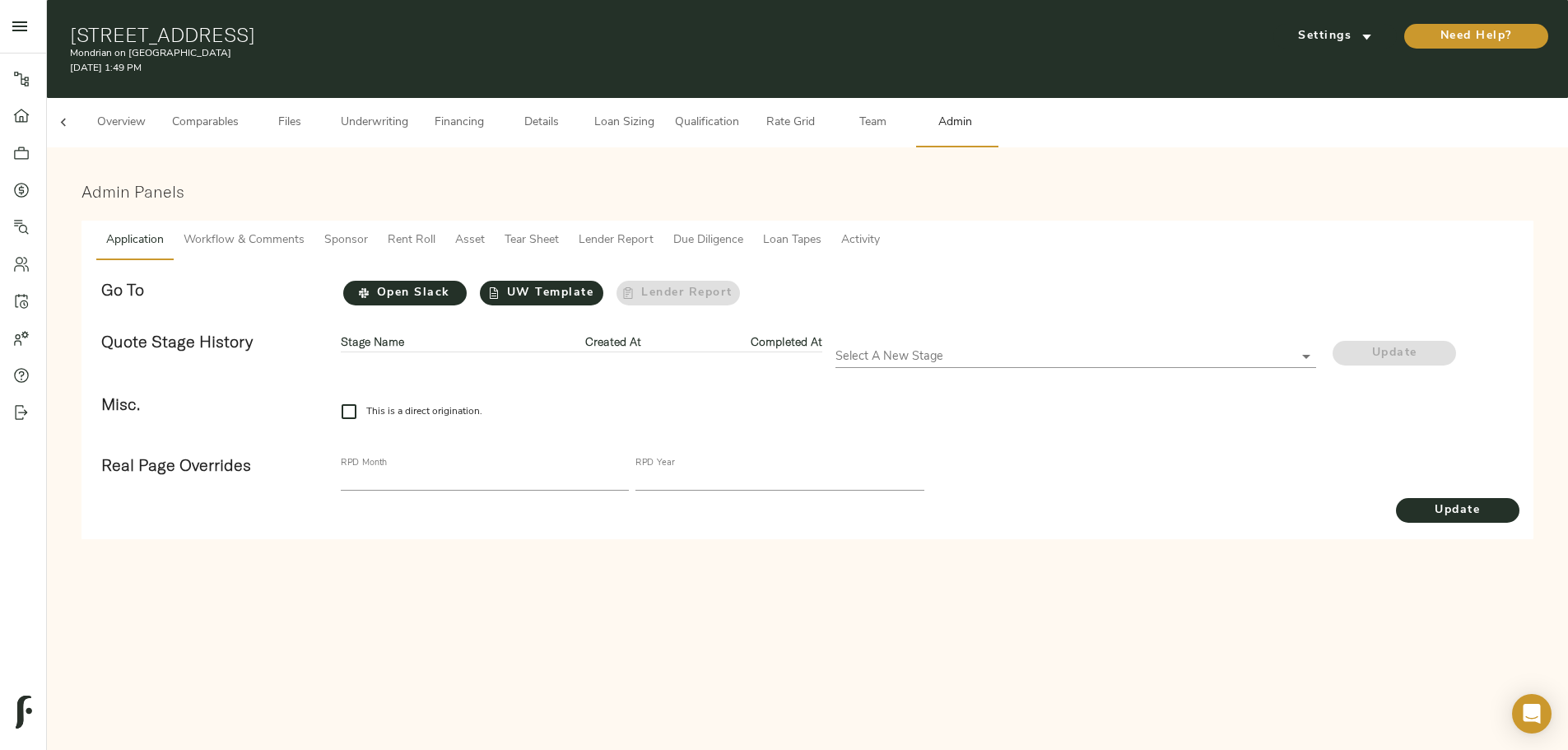
checkbox input "true"
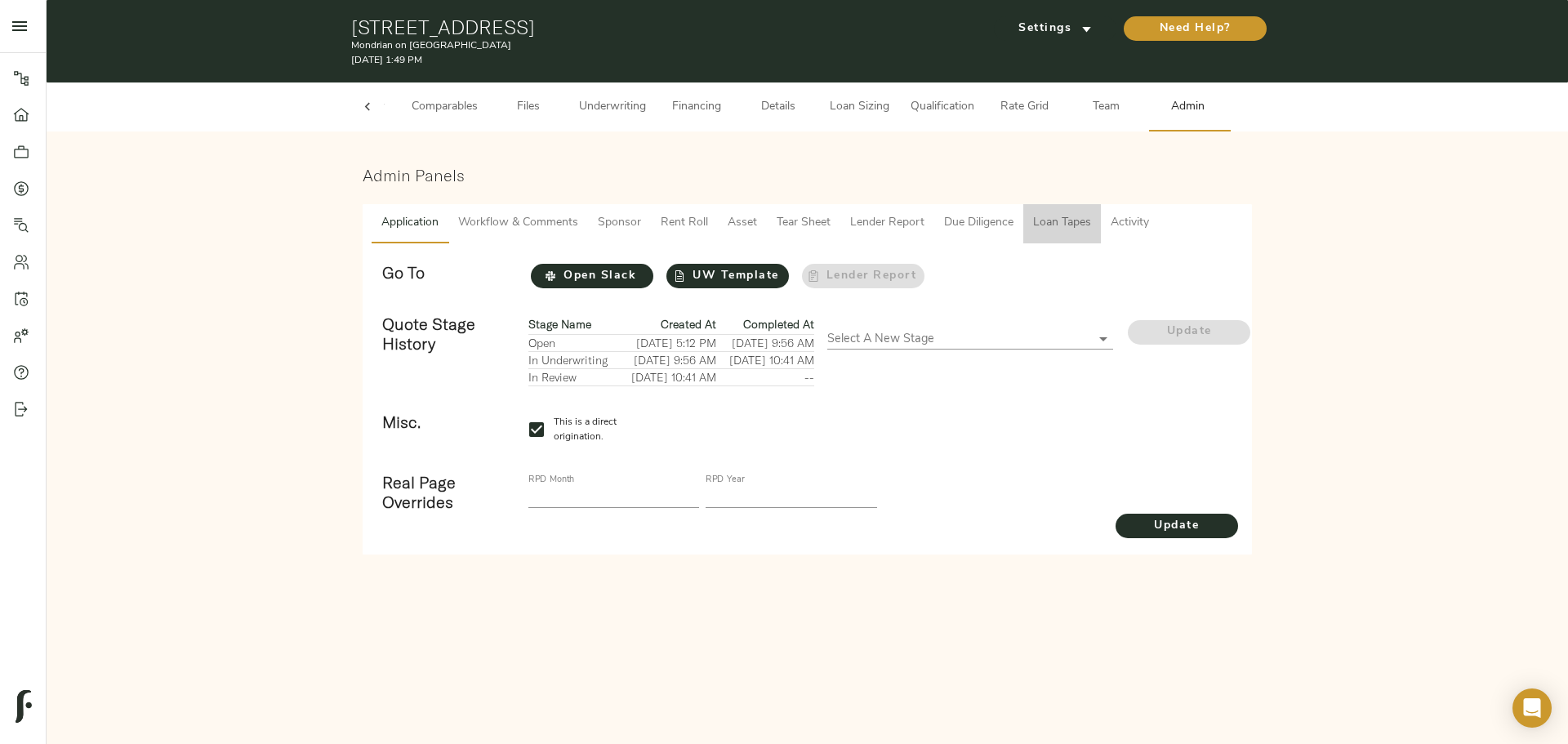
click at [1057, 222] on span "Loan Tapes" at bounding box center [1062, 223] width 58 height 20
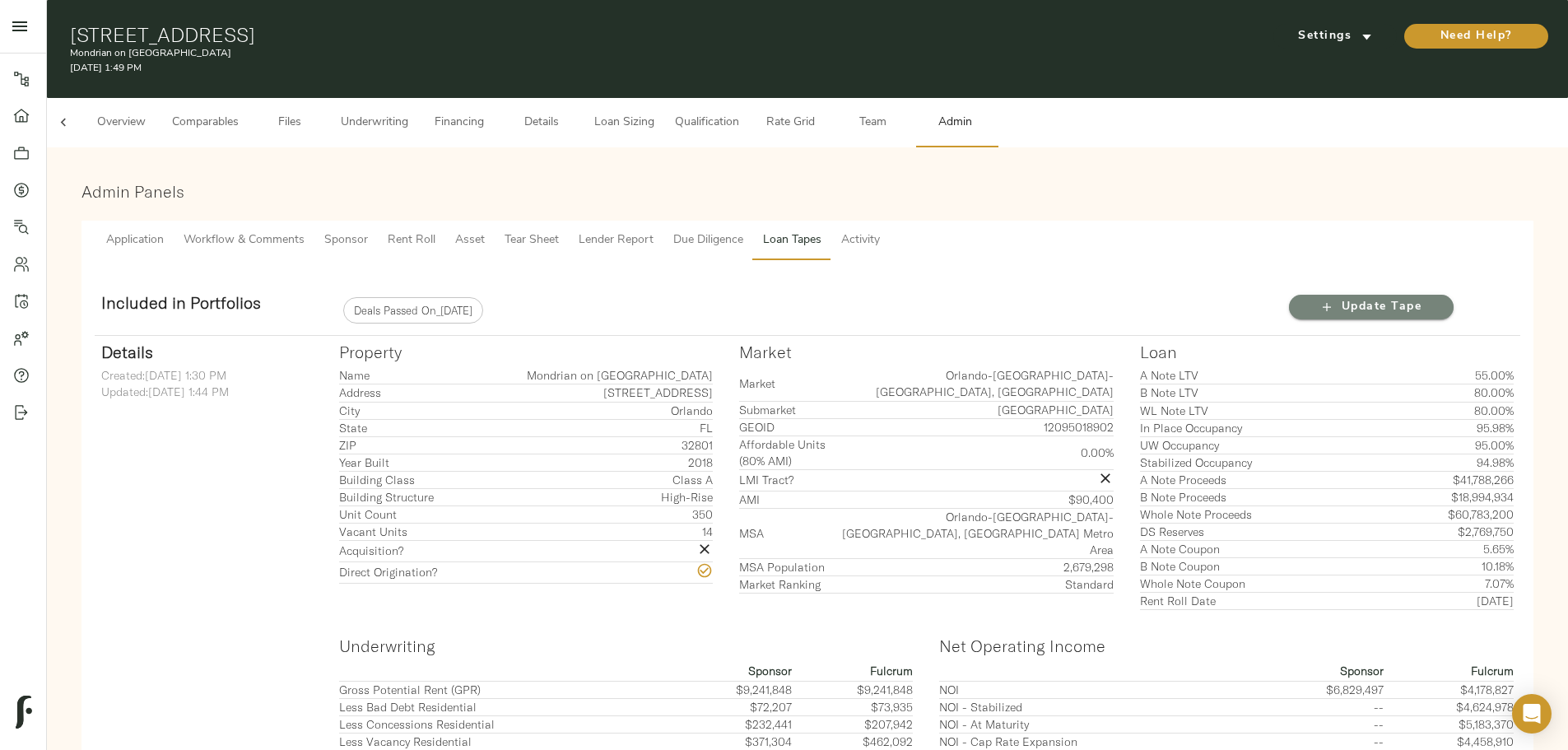
click at [1288, 295] on button "Update Tape" at bounding box center [1370, 307] width 165 height 24
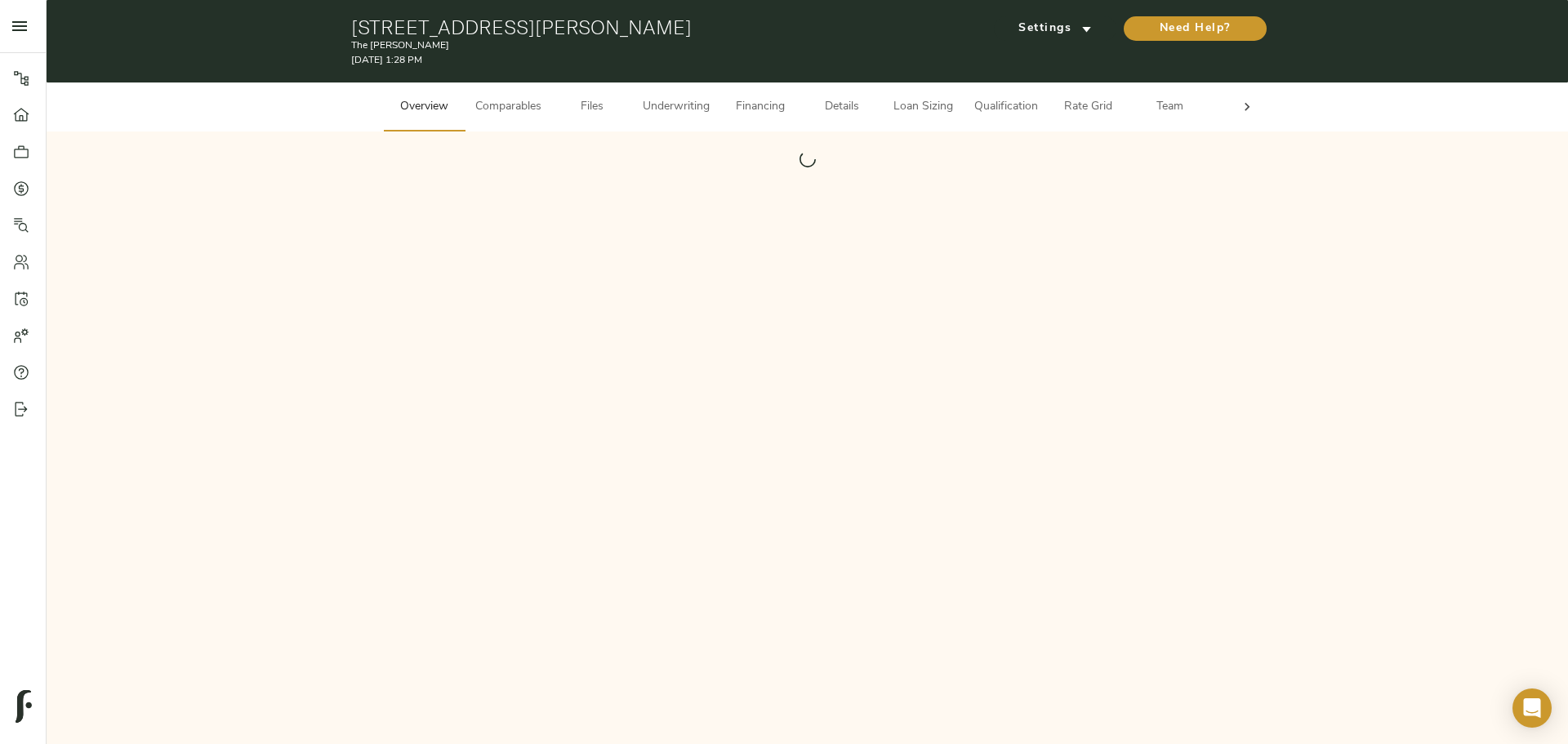
click at [916, 104] on span "Loan Sizing" at bounding box center [924, 107] width 62 height 20
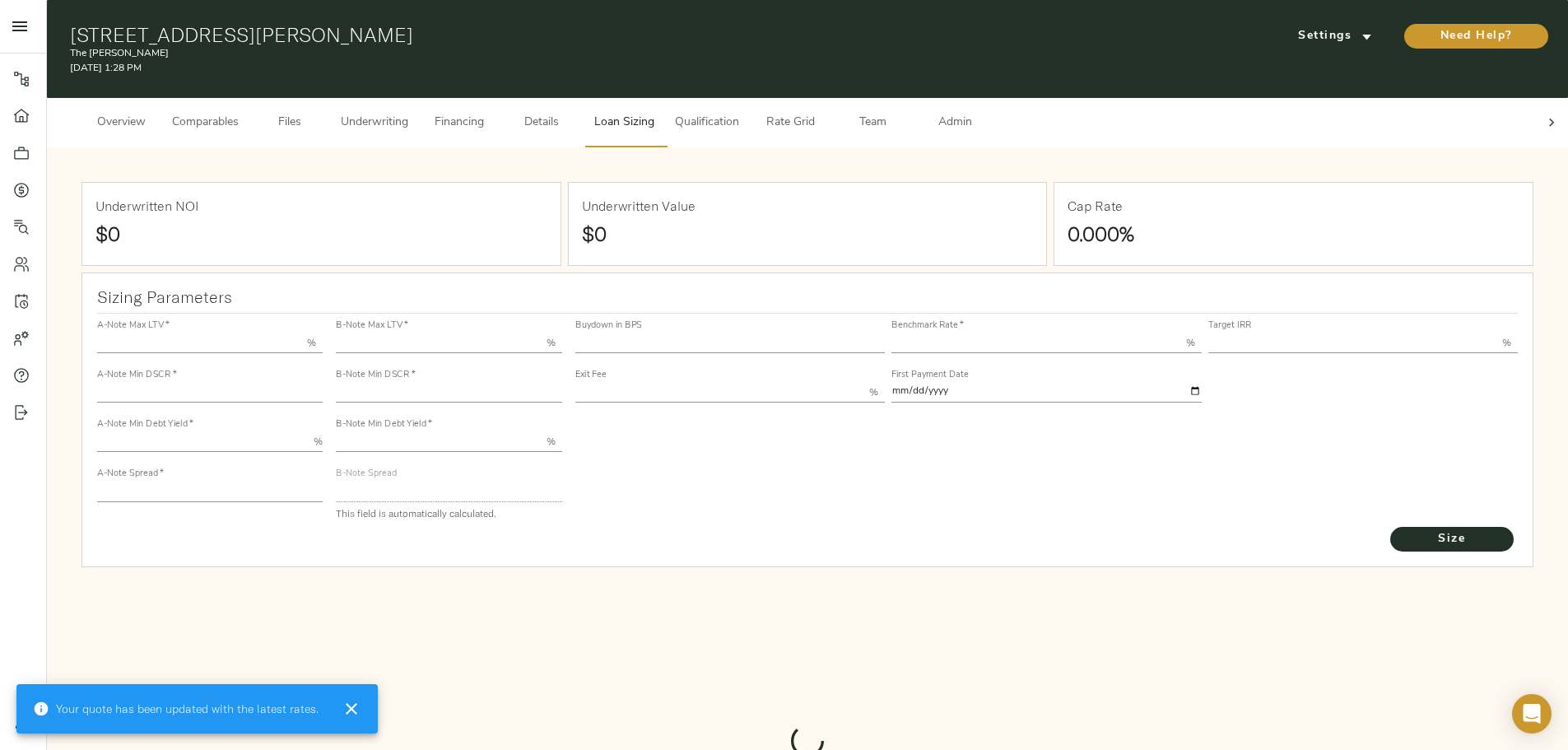
click at [1208, 333] on input "number" at bounding box center [1355, 343] width 295 height 19
type input "55.000"
type input "1.4"
type input "10.00"
type input "245"
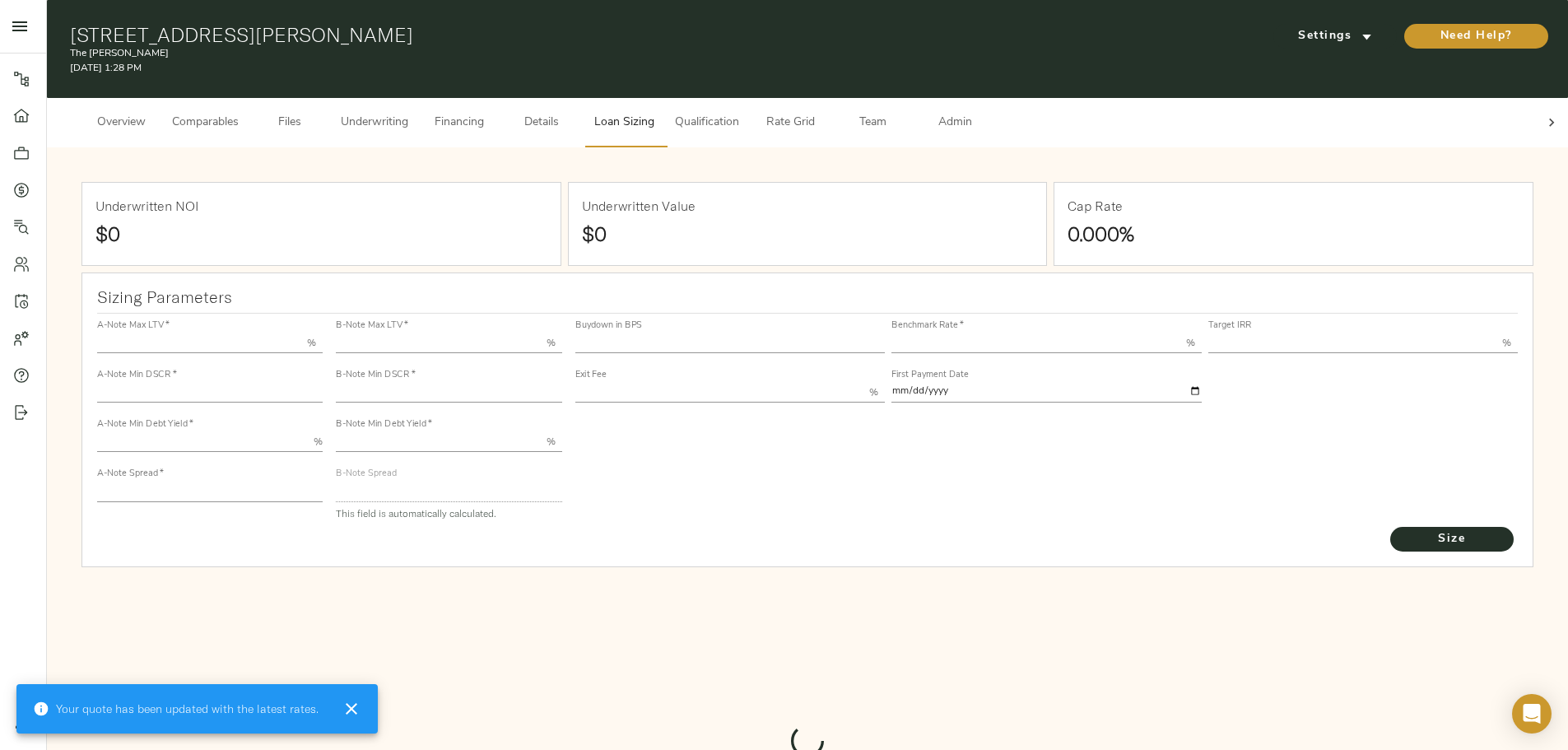
type input "80.000"
type input "1"
type input "2.00"
type input "832"
type input "0"
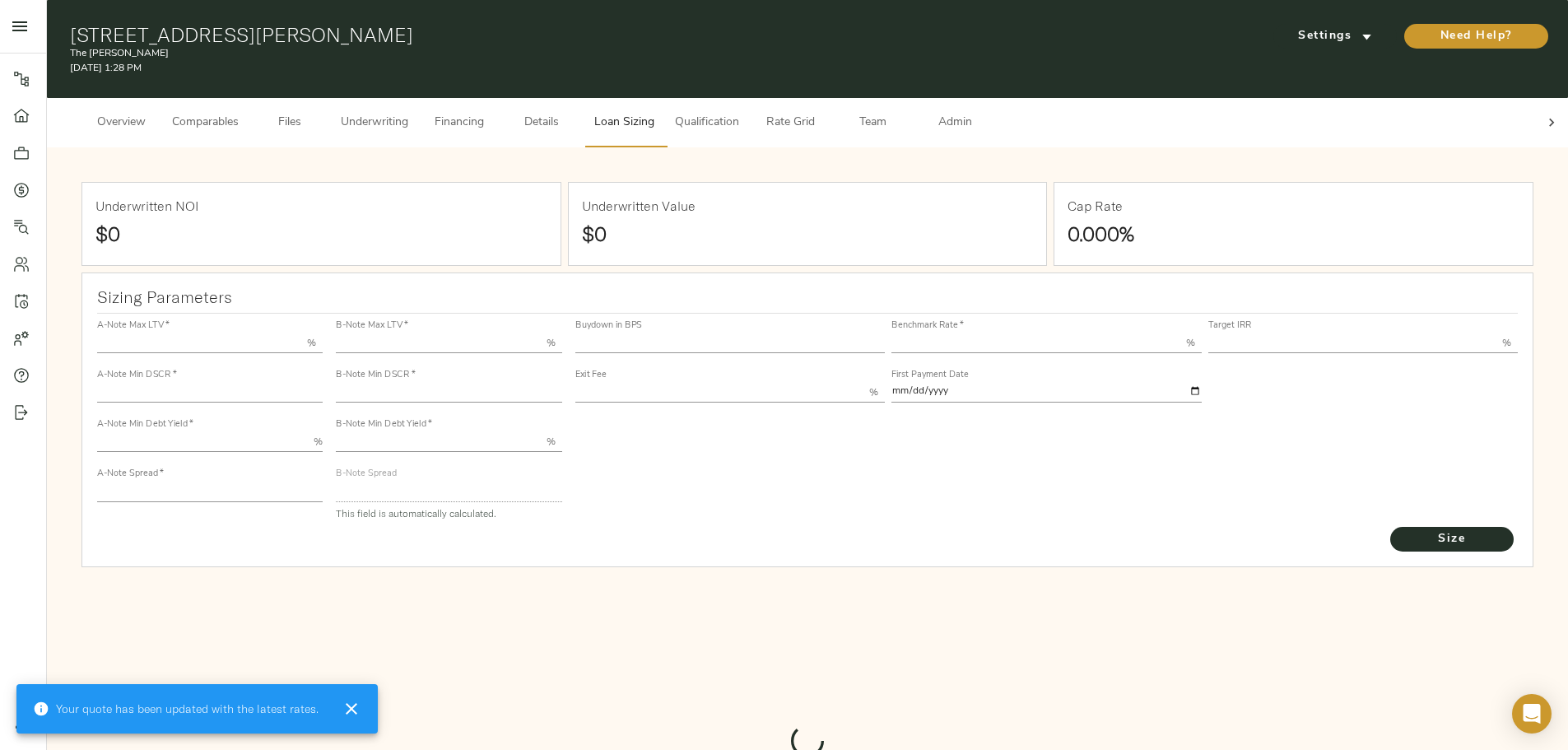
type input "3.65"
type input "13.00"
type input "1.00"
type input "2025-10-01"
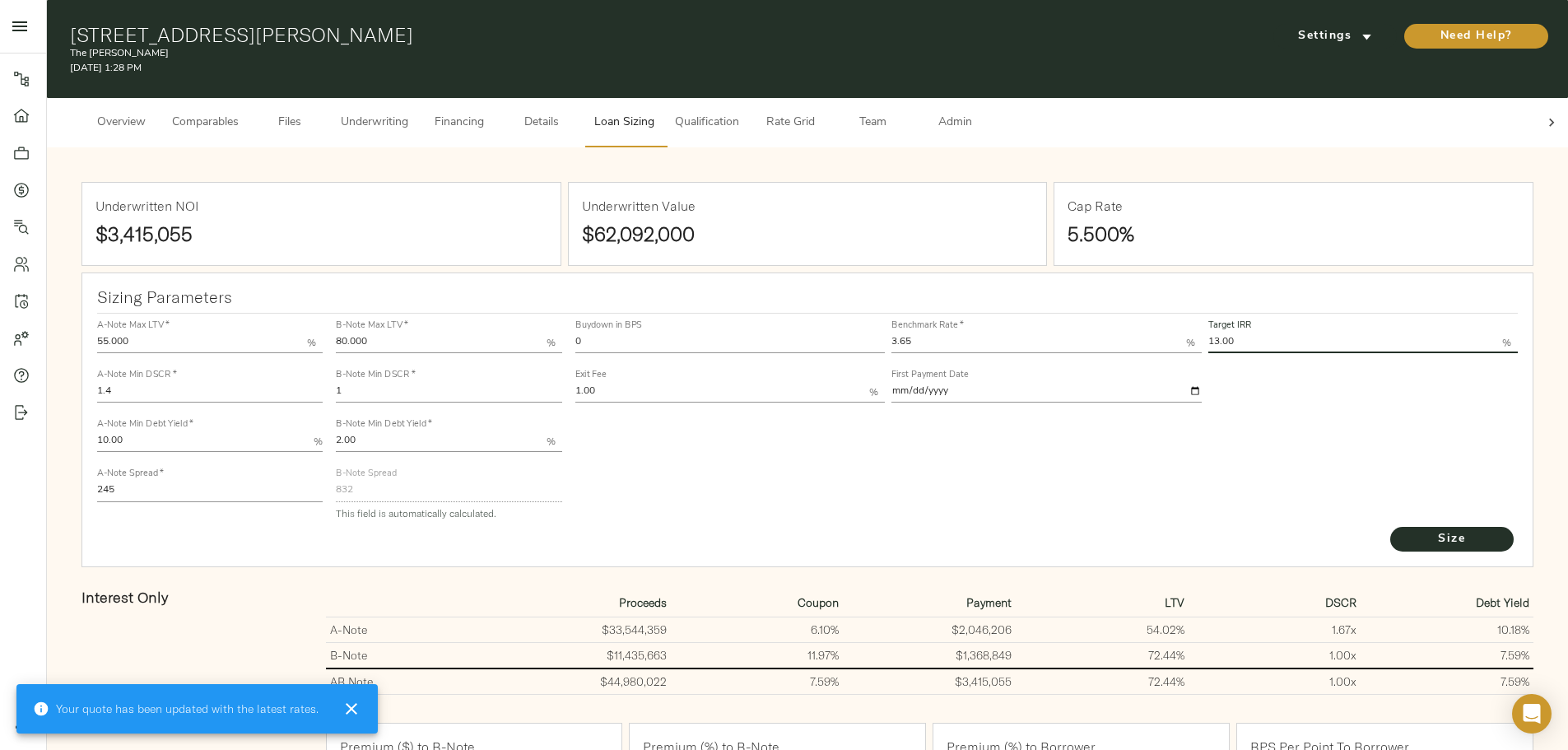
click at [1208, 333] on input "13.00" at bounding box center [1355, 343] width 295 height 19
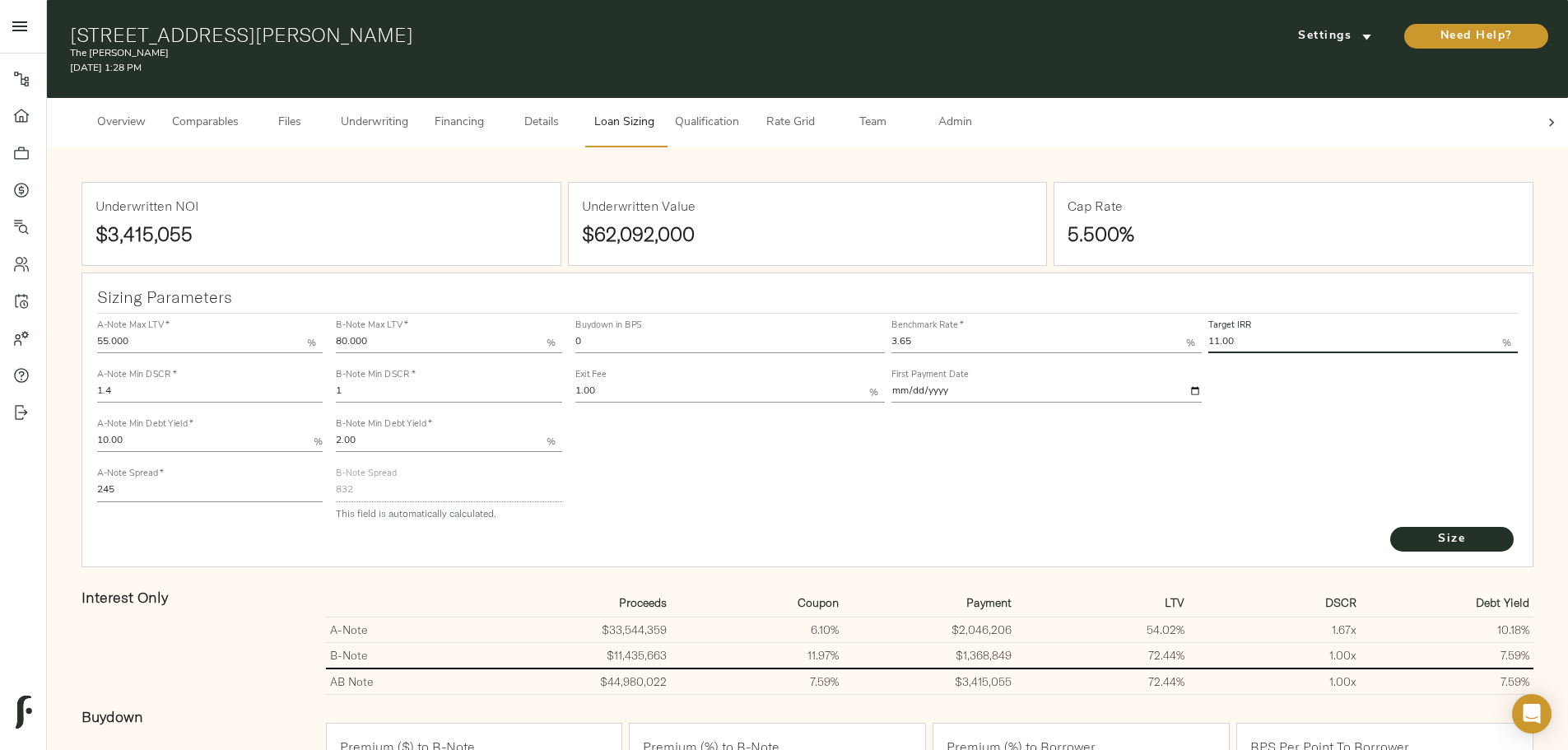
type input "11.00"
click at [322, 481] on input "245" at bounding box center [210, 491] width 226 height 19
type input "200"
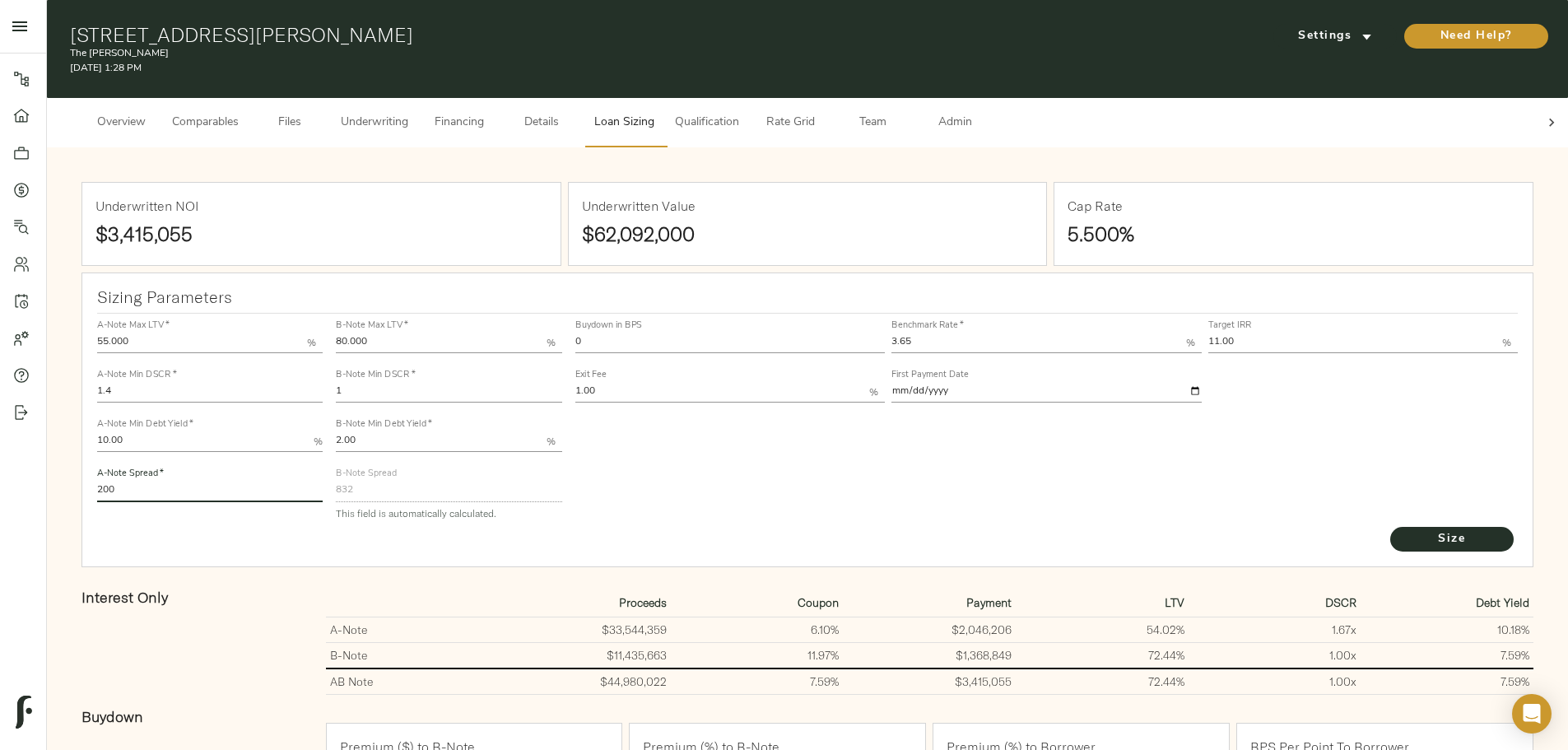
click at [857, 497] on div "Buydown in BPS 0 Benchmark Rate   * 3.65 % Target IRR 11.00 % Exit Fee 1.00 % F…" at bounding box center [1047, 419] width 956 height 225
click at [1406, 542] on span "Size" at bounding box center [1451, 539] width 91 height 20
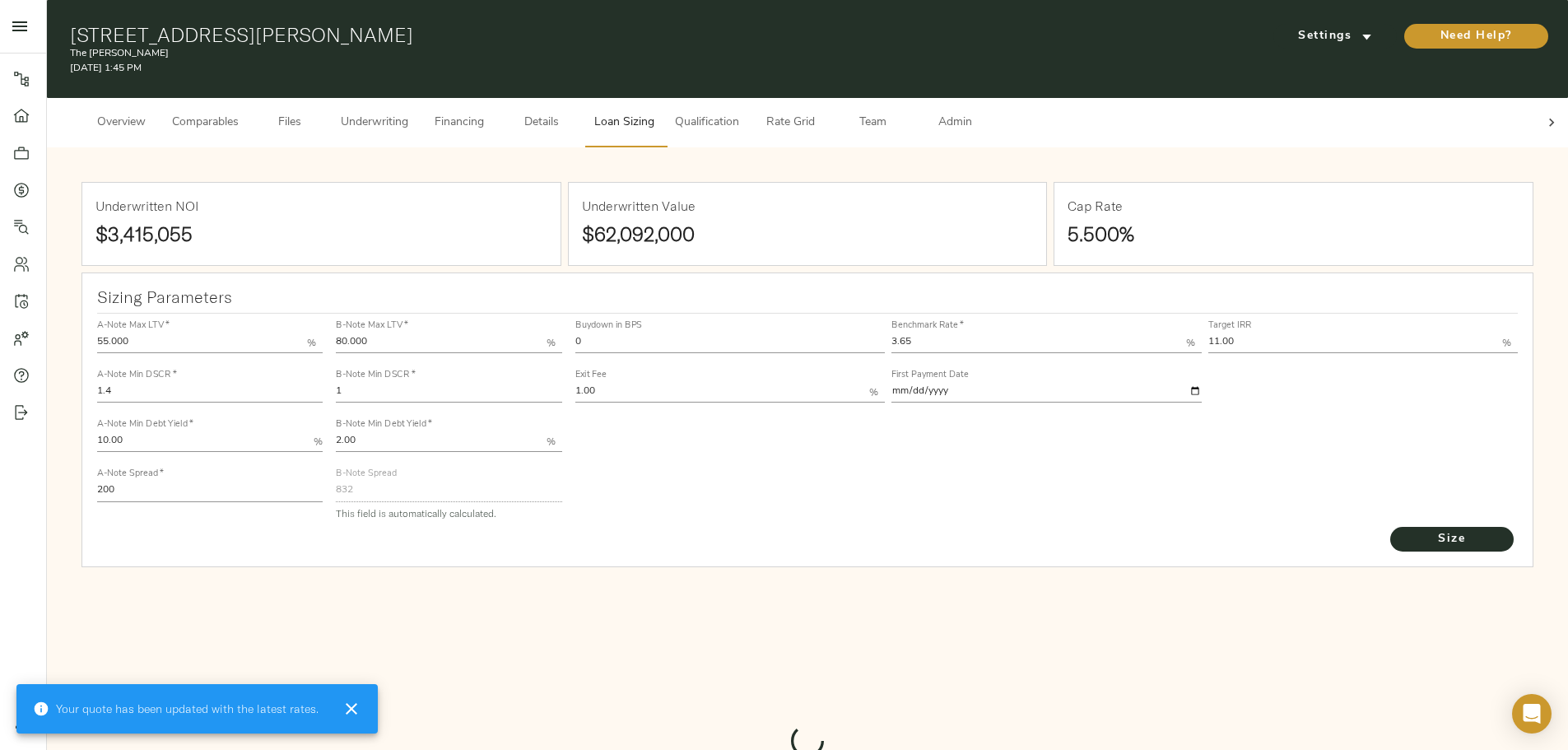
type input "653"
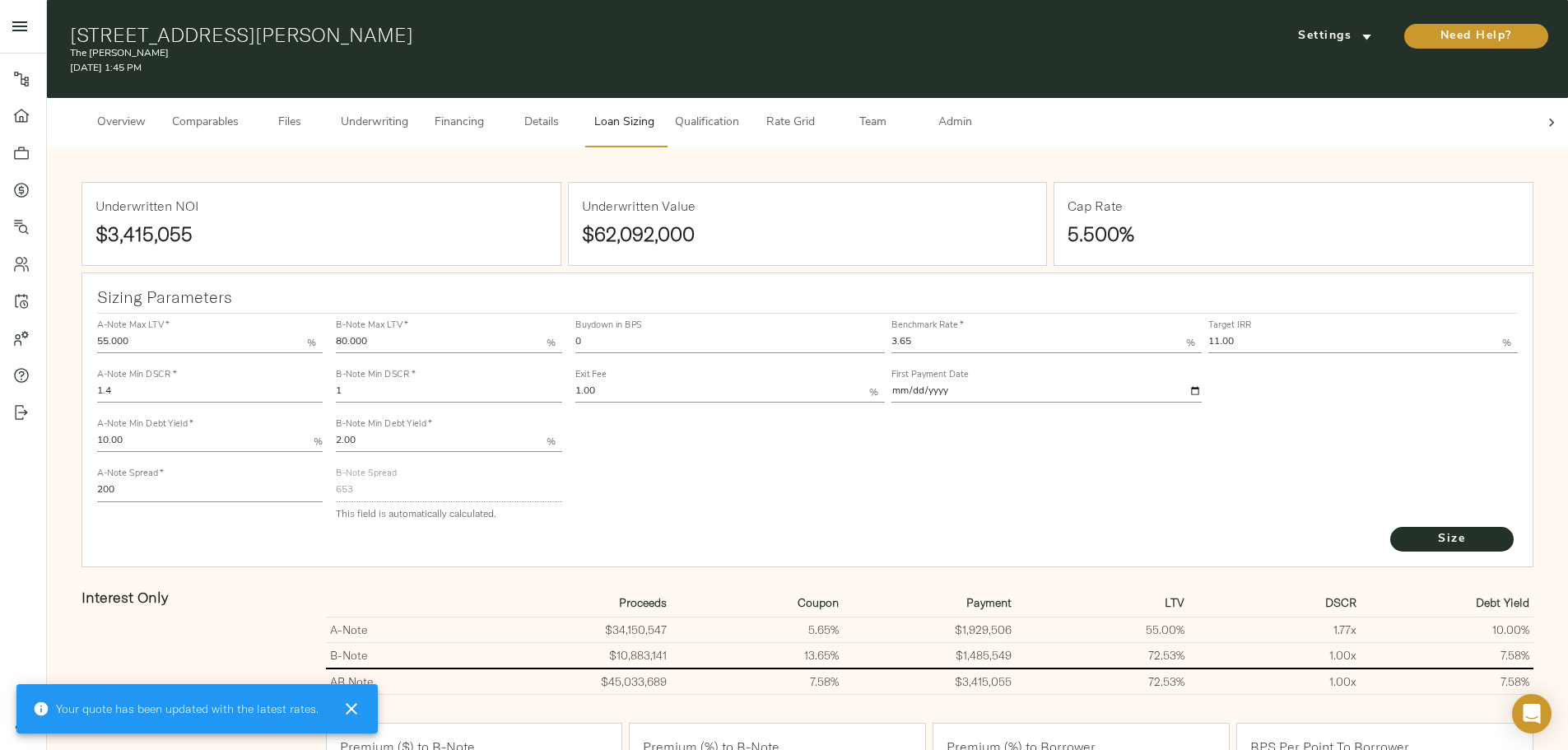
click at [728, 333] on input "0" at bounding box center [730, 343] width 311 height 19
type input "30"
click at [1406, 529] on span "Size" at bounding box center [1451, 539] width 91 height 20
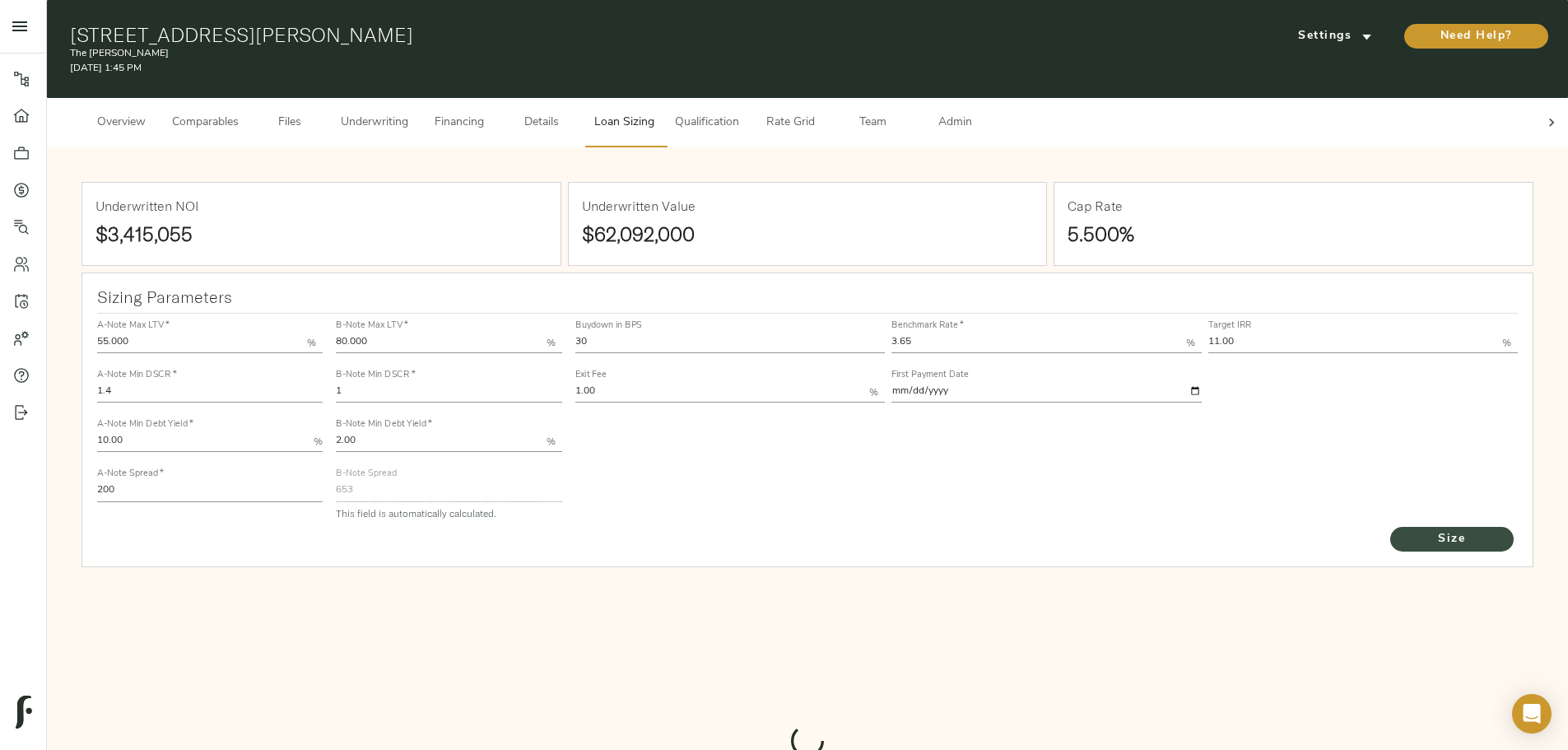
type input "537.980960296822"
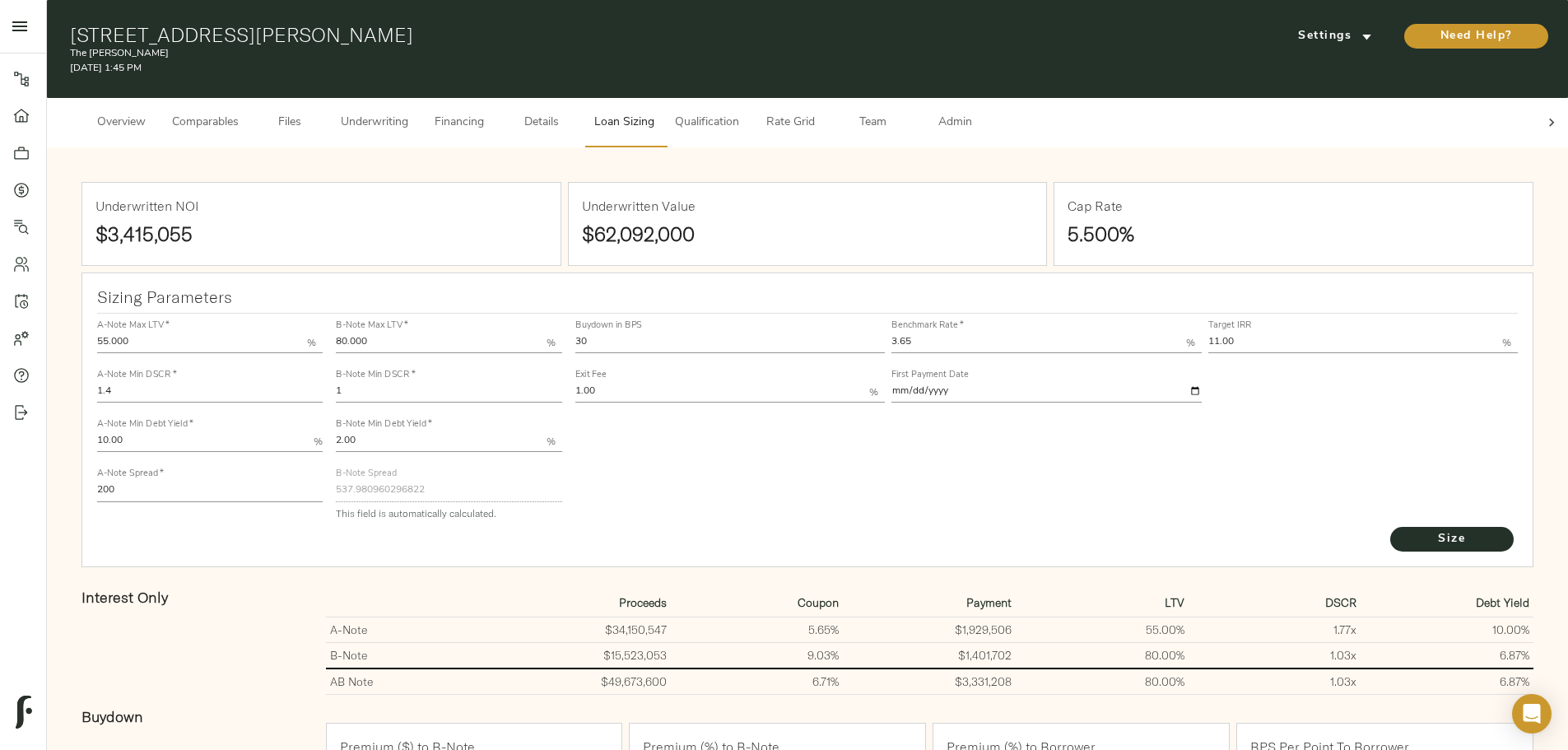
drag, startPoint x: 1246, startPoint y: 98, endPoint x: 1223, endPoint y: 111, distance: 26.4
click at [1535, 98] on div at bounding box center [1551, 123] width 33 height 50
click at [986, 114] on span "Admin" at bounding box center [954, 123] width 62 height 20
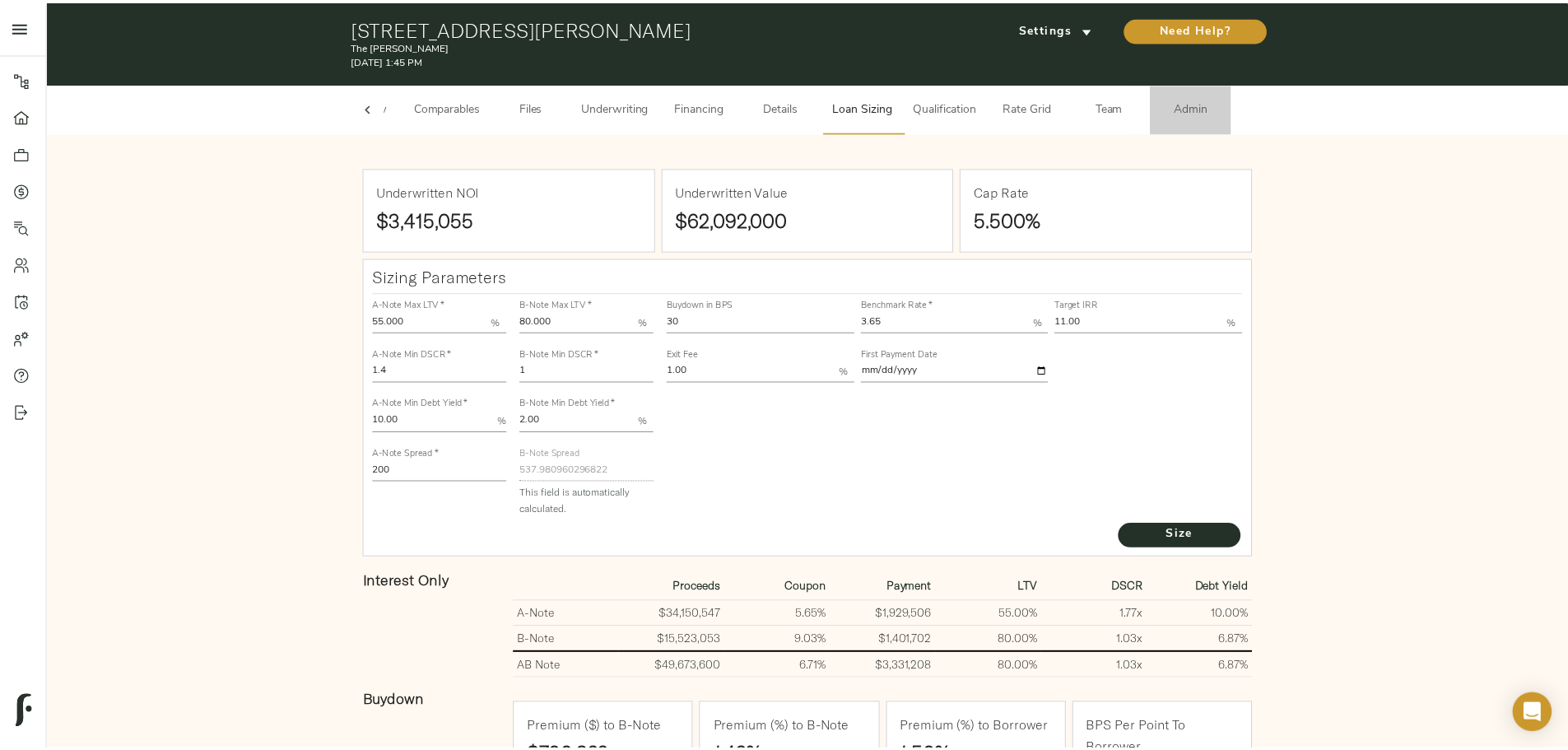
scroll to position [0, 64]
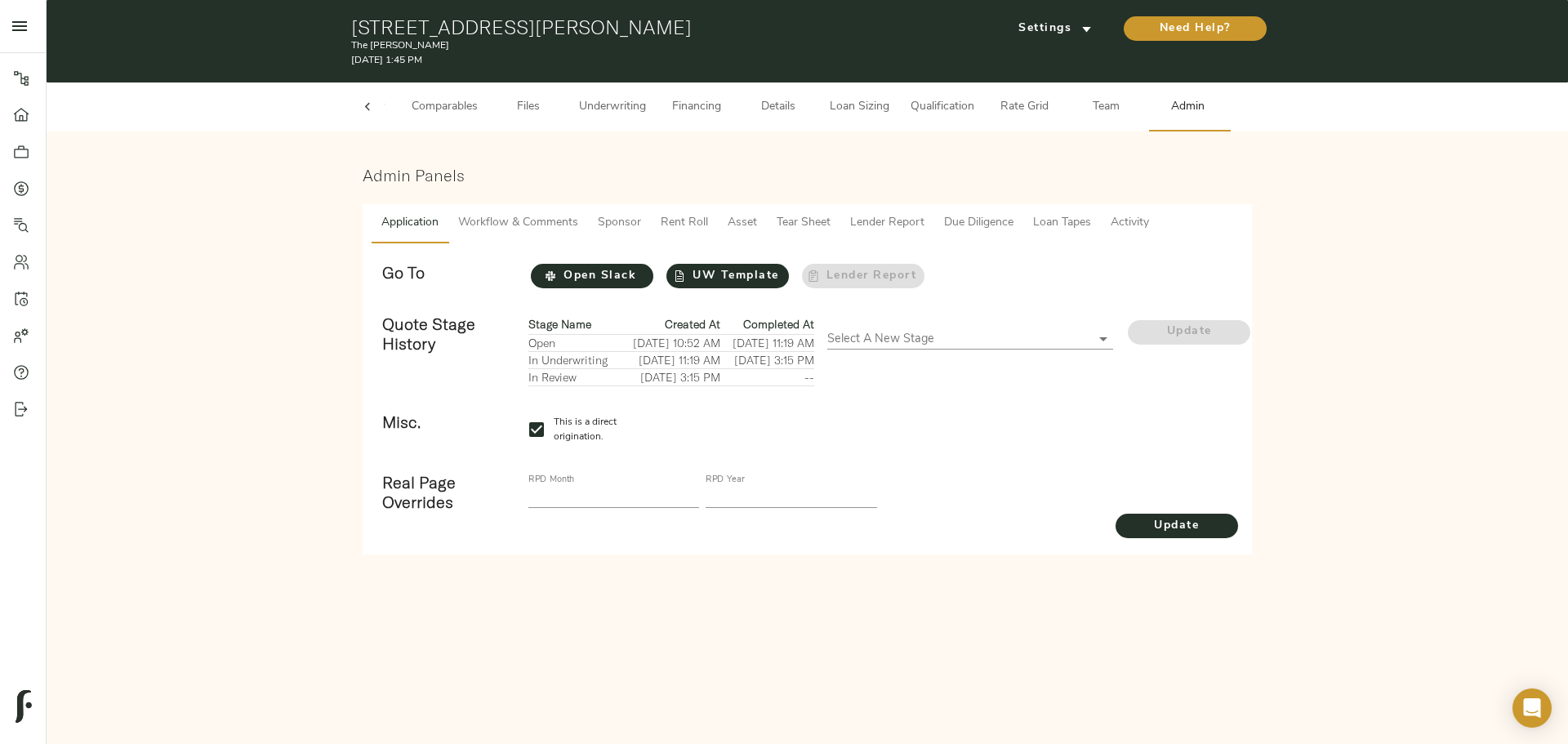
click at [1038, 227] on span "Loan Tapes" at bounding box center [1062, 223] width 58 height 20
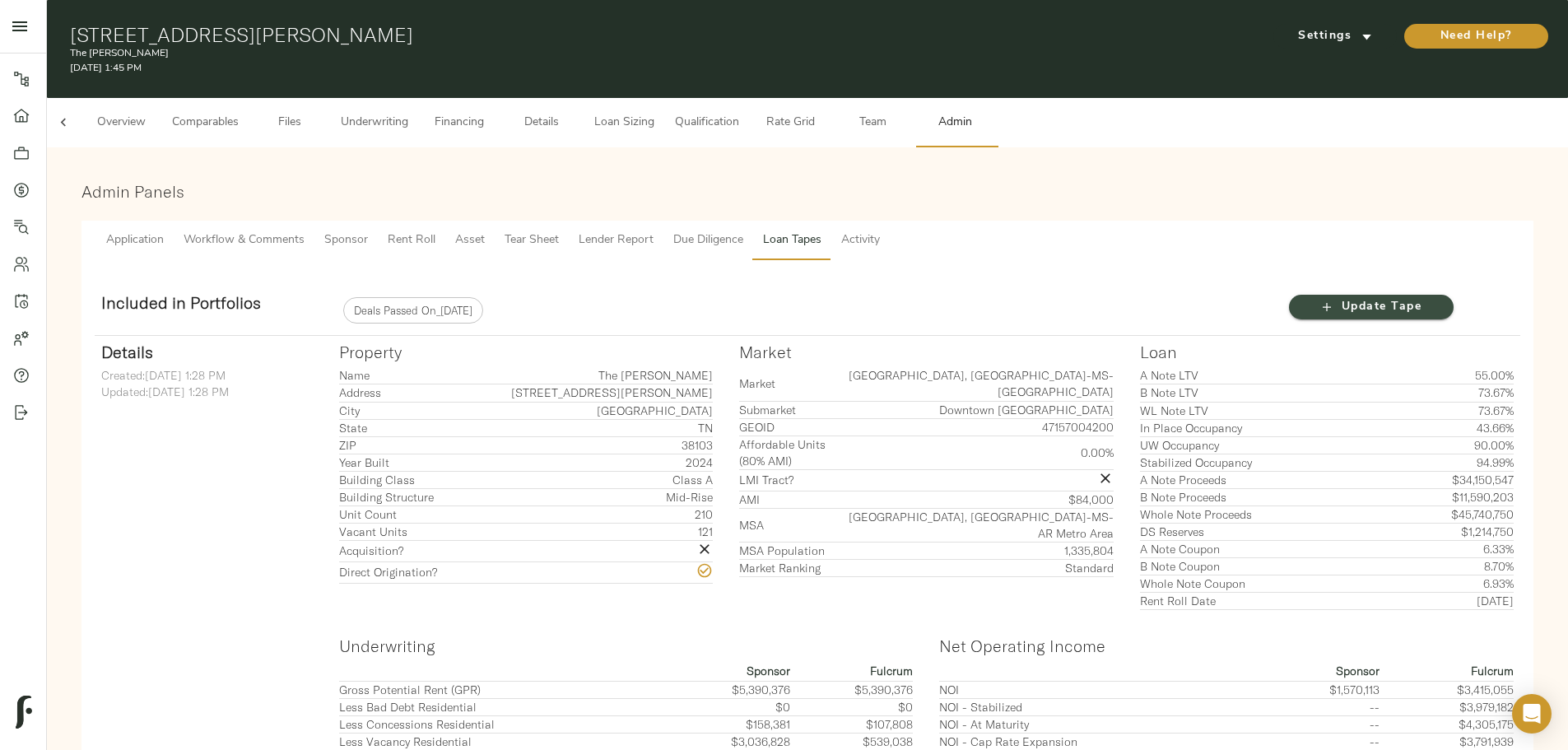
click at [1305, 297] on span "Update Tape" at bounding box center [1370, 307] width 131 height 20
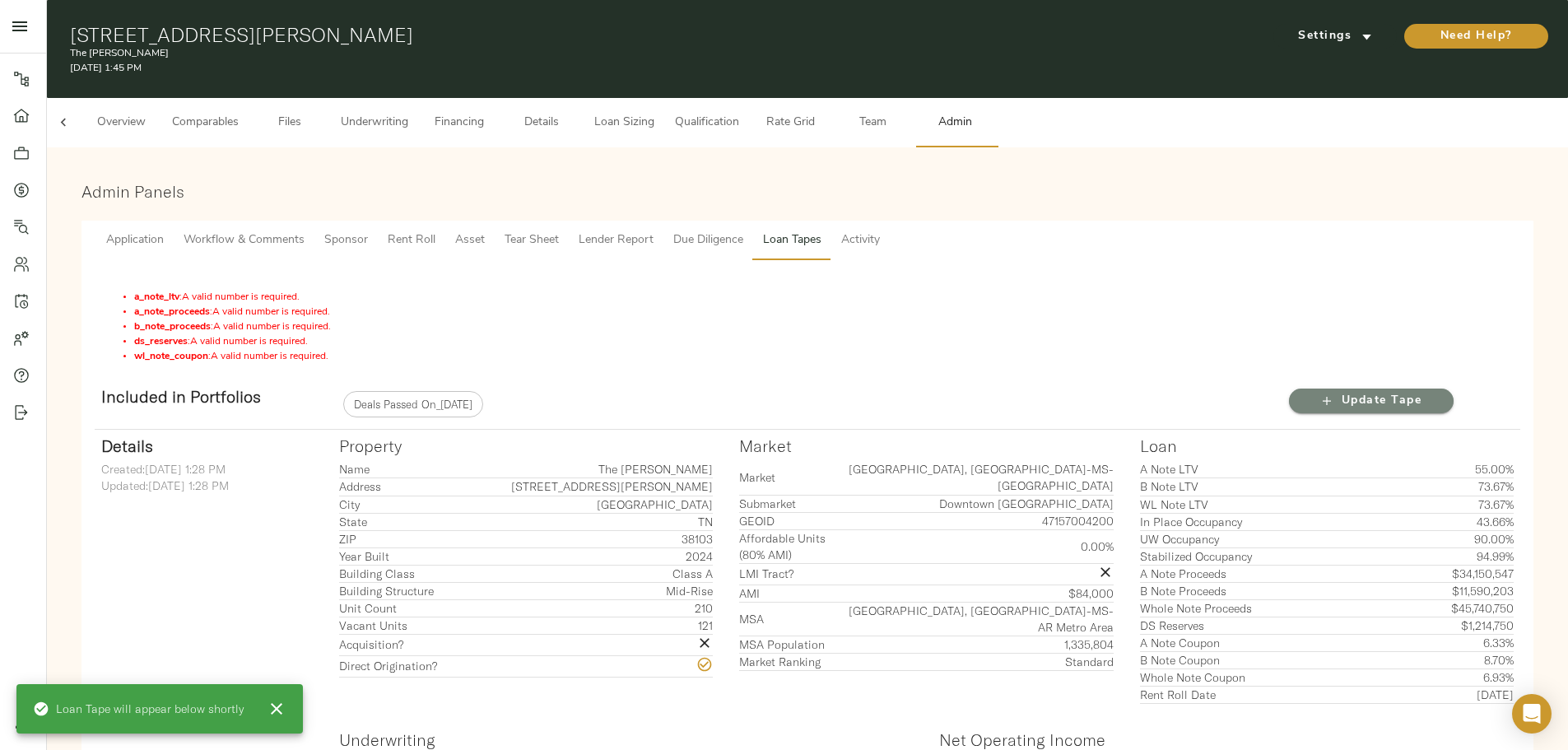
click at [1305, 391] on span "Update Tape" at bounding box center [1370, 400] width 131 height 20
click at [491, 114] on span "Financing" at bounding box center [459, 123] width 62 height 20
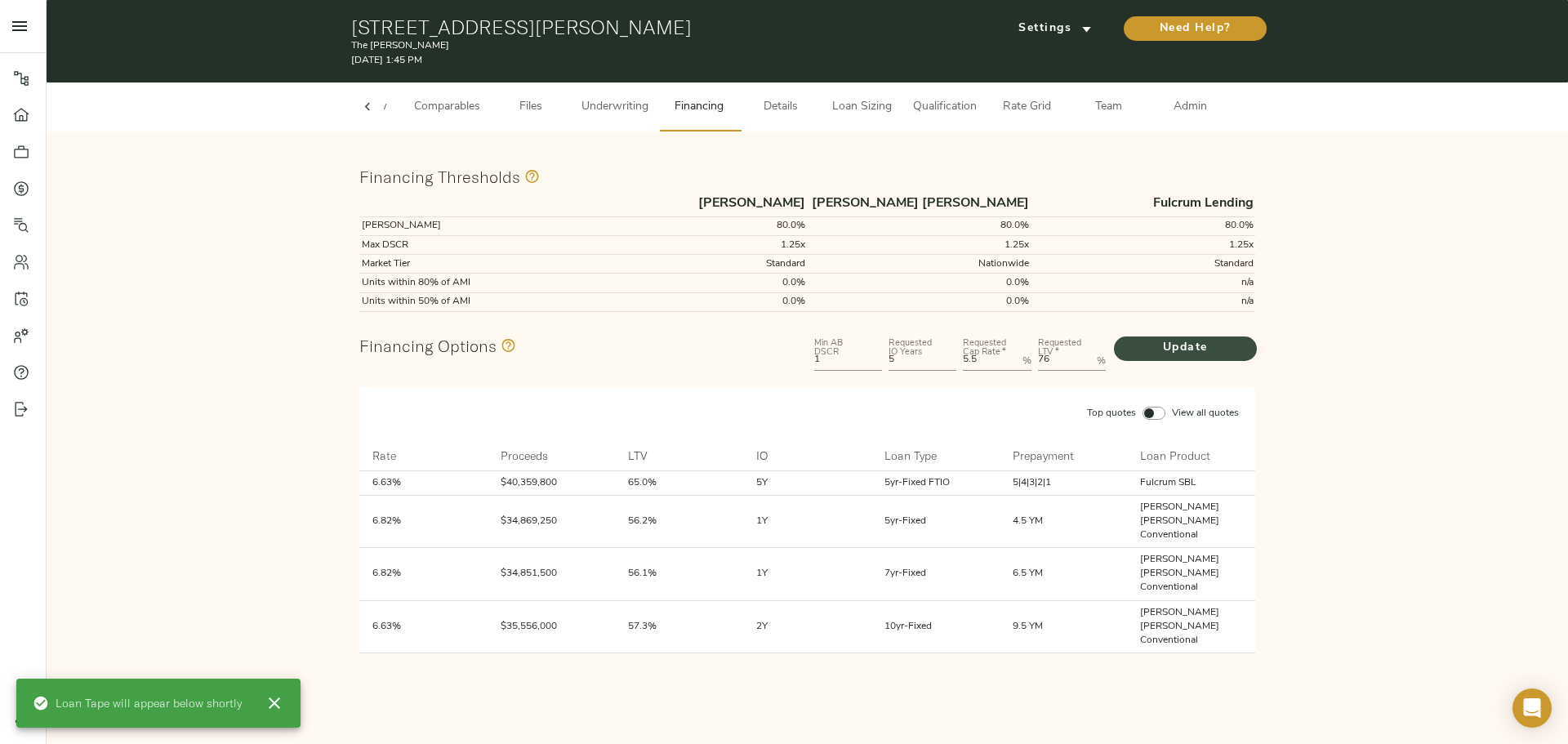
click at [1176, 340] on span "Update" at bounding box center [1185, 348] width 110 height 20
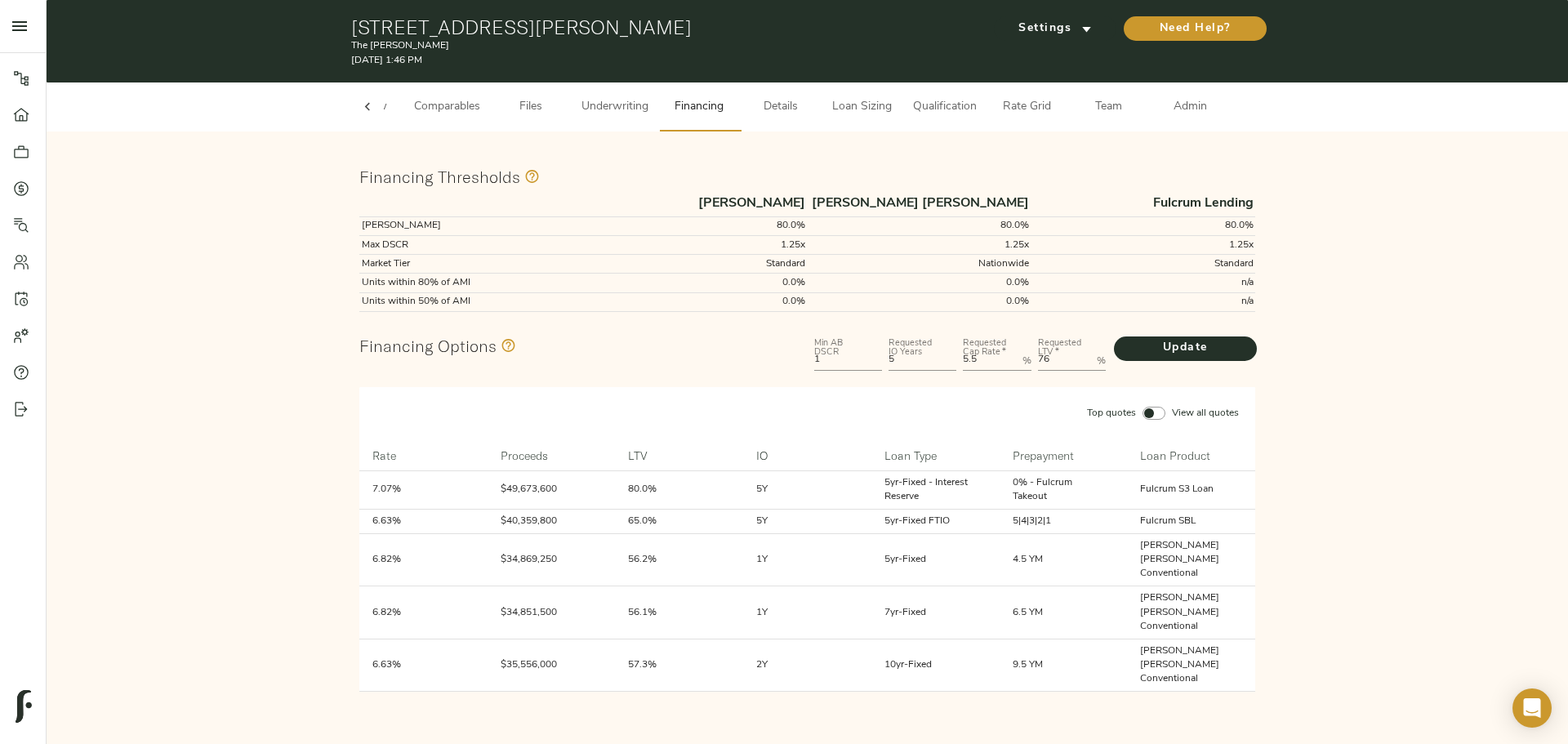
click at [871, 116] on span "Loan Sizing" at bounding box center [862, 107] width 62 height 20
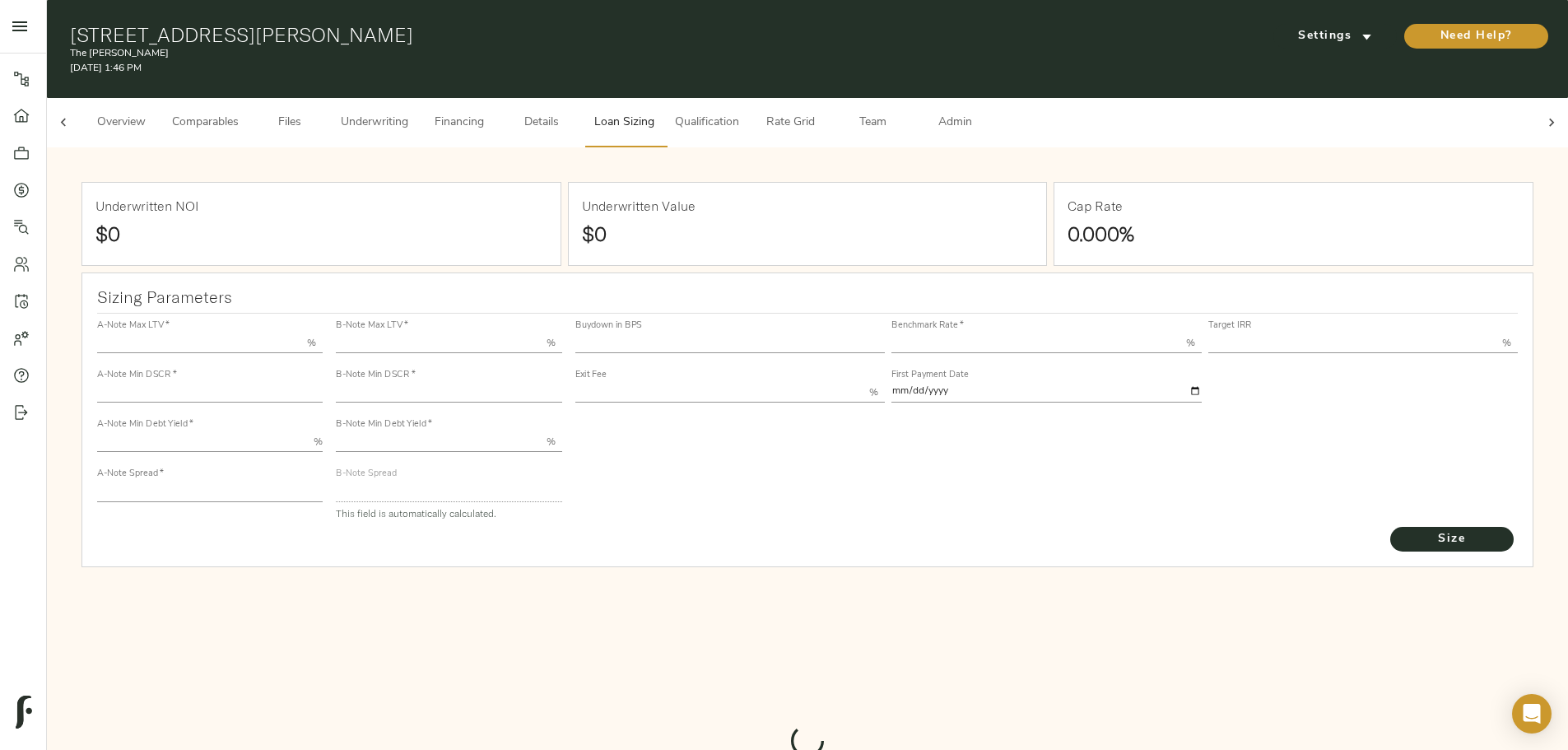
type input "55.000"
type input "1.4"
type input "10.00"
type input "200"
type input "80.000"
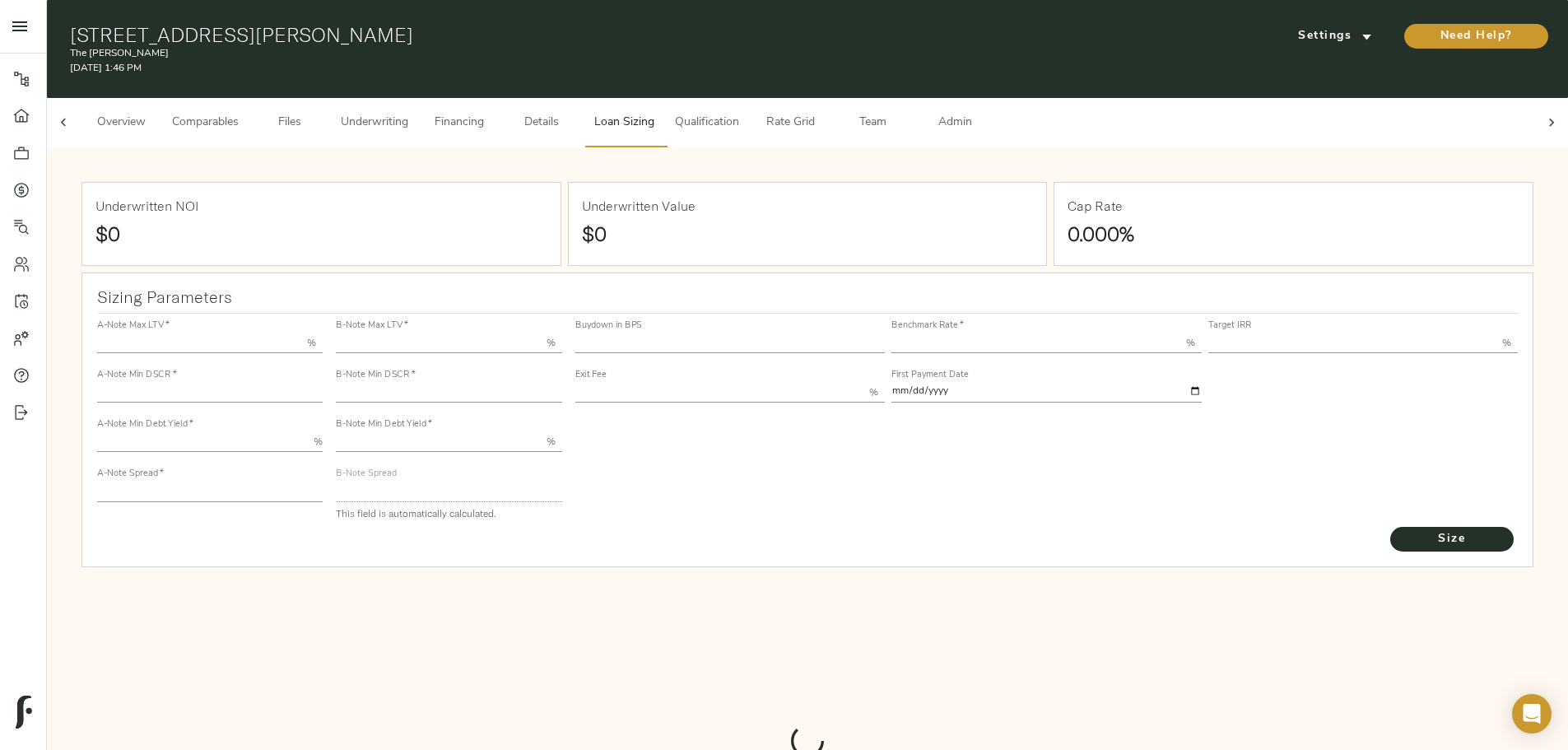
type input "1"
type input "2.00"
type input "537.980960296822"
type input "30"
type input "3.65"
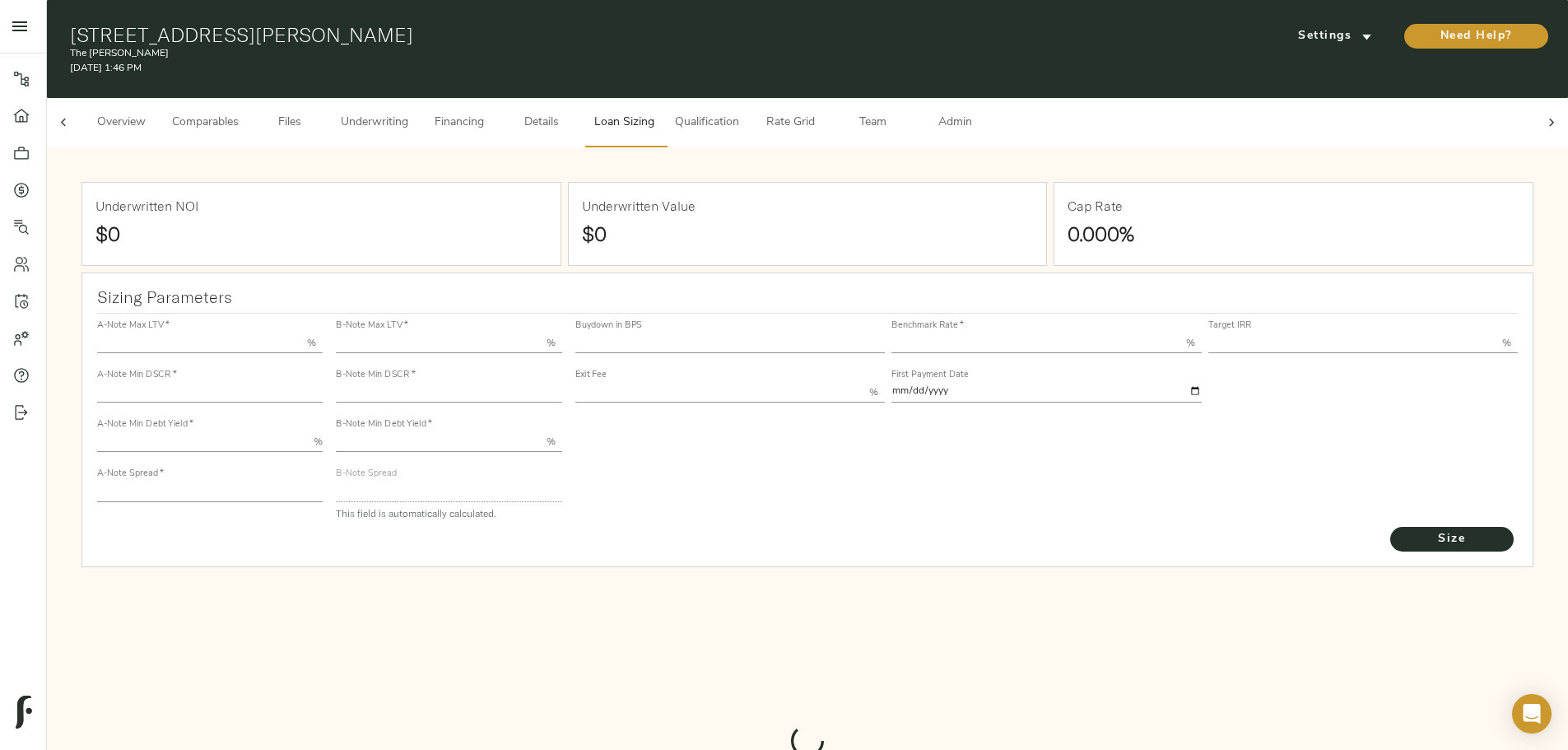
type input "11.00"
type input "1.00"
type input "2025-10-01"
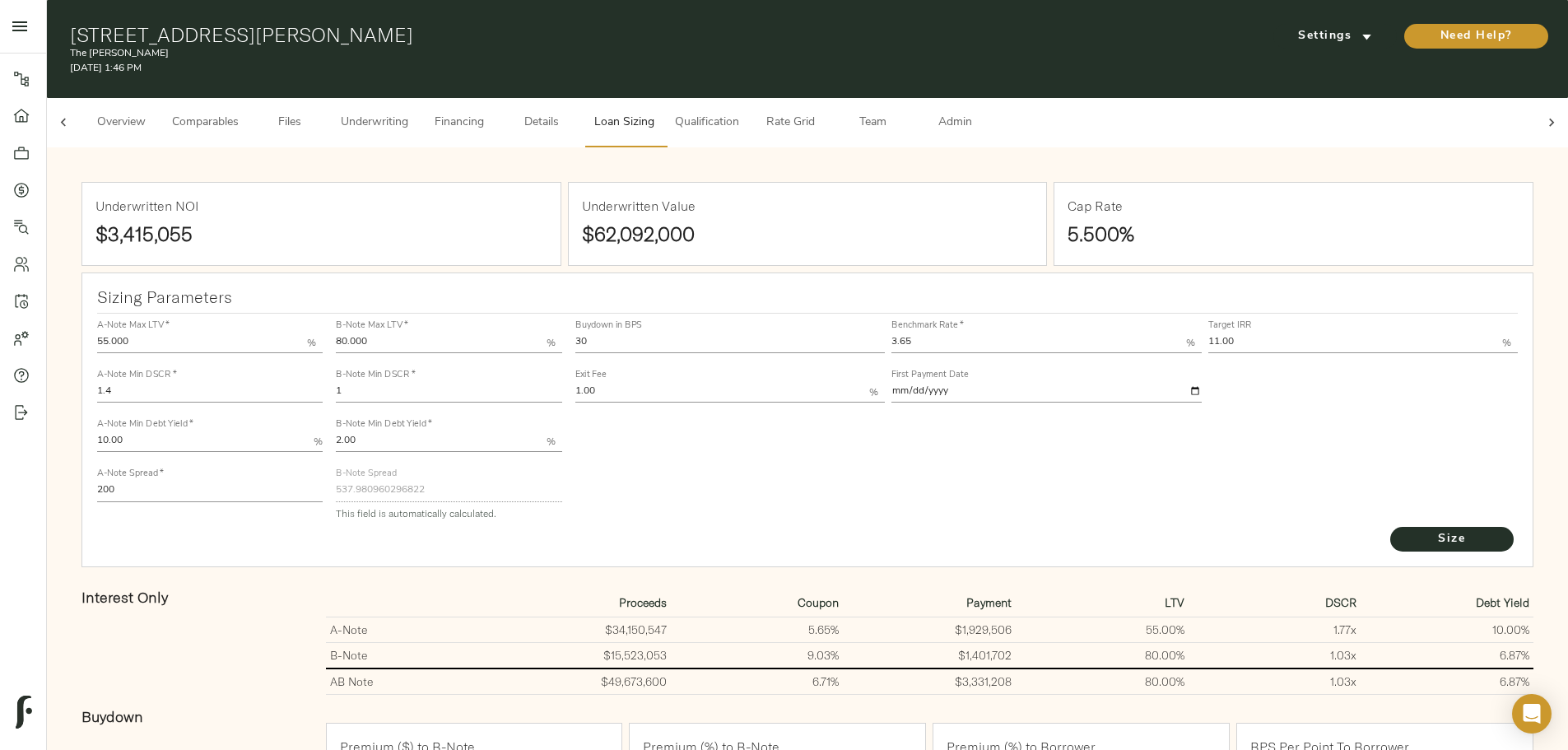
click at [418, 124] on button "Underwriting" at bounding box center [375, 123] width 88 height 50
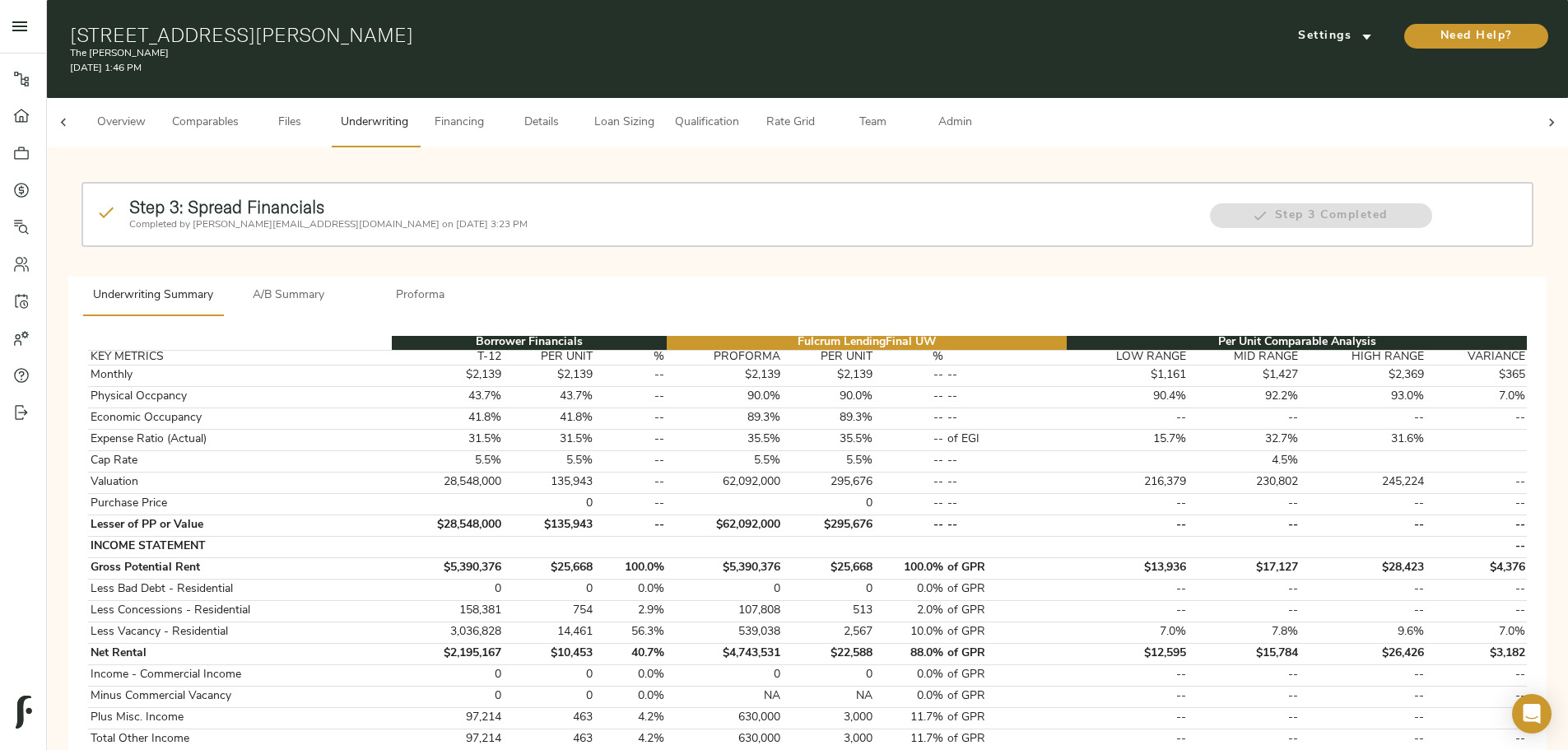
click at [345, 285] on span "A/B Summary" at bounding box center [288, 295] width 112 height 20
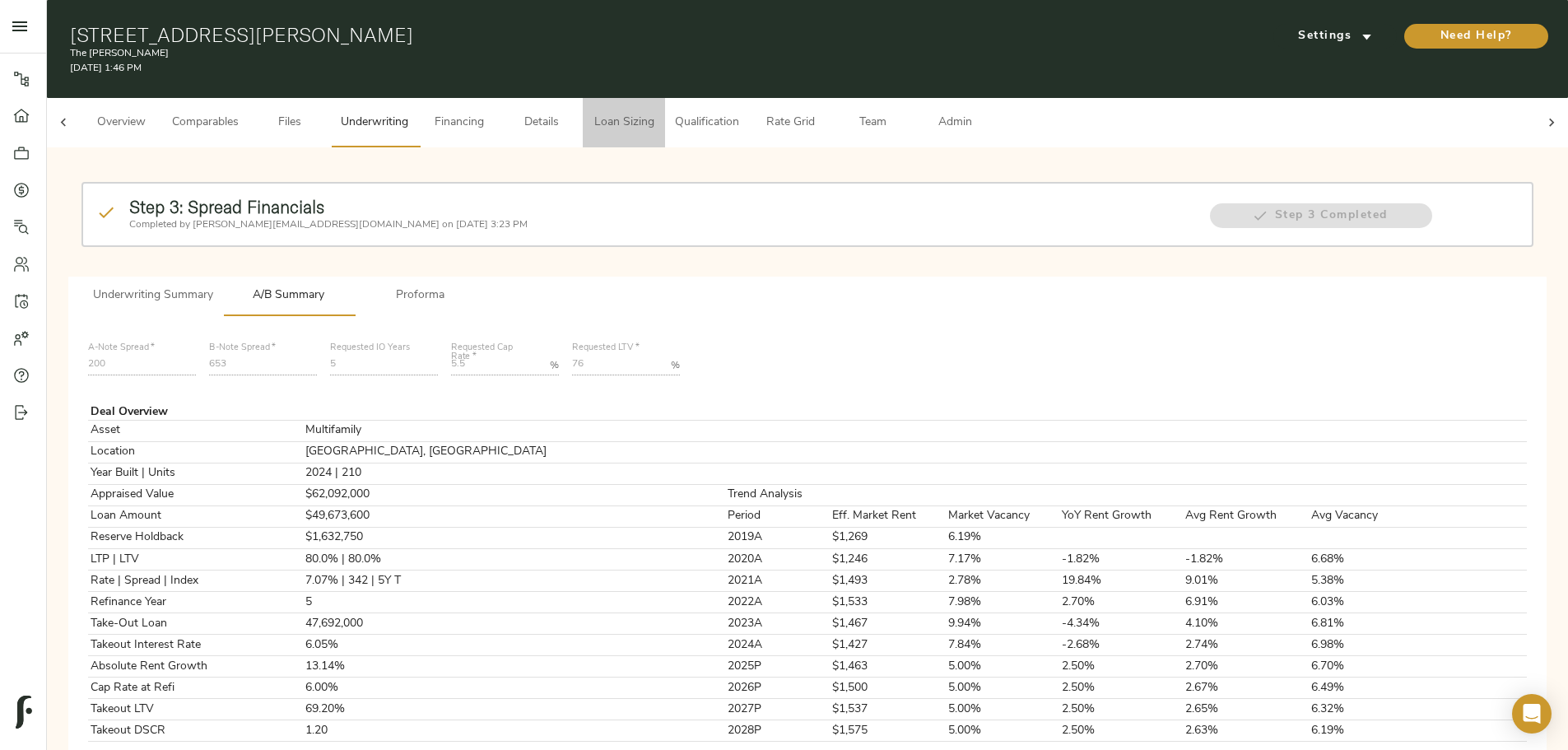
click at [655, 113] on span "Loan Sizing" at bounding box center [623, 123] width 62 height 20
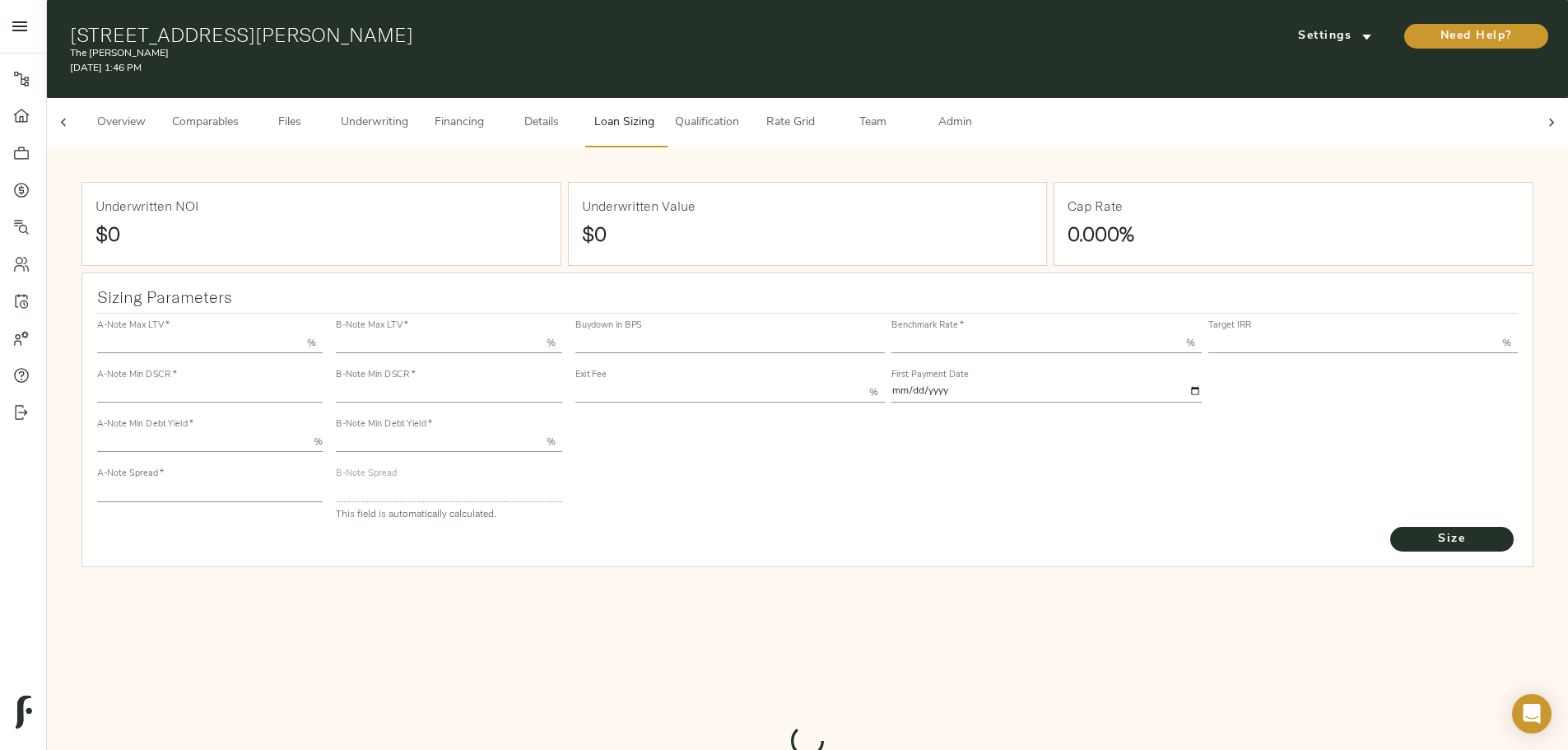
type input "55.000"
type input "1.4"
type input "10.00"
type input "200"
type input "80.000"
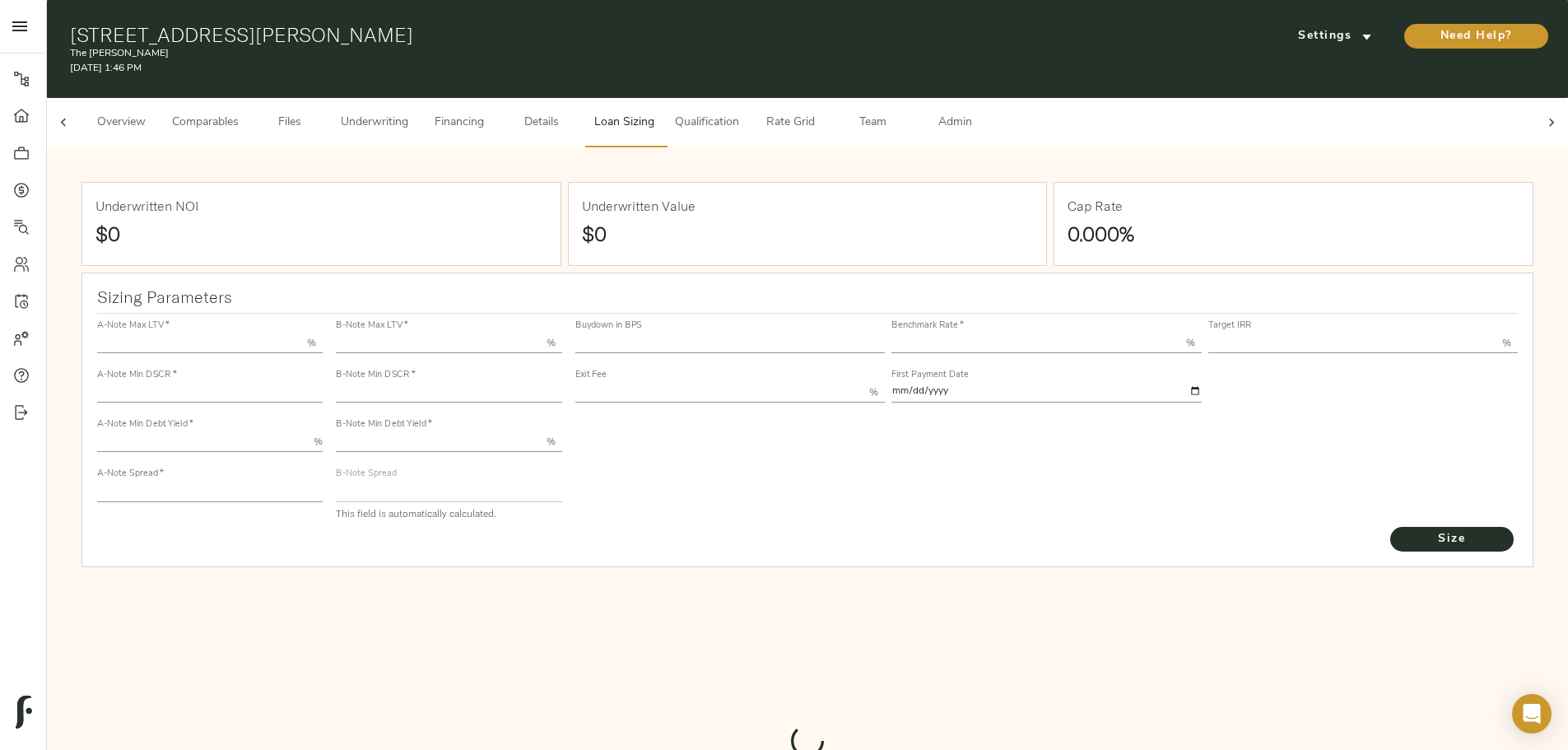
type input "1"
type input "2.00"
type input "537.980960296822"
type input "30"
type input "3.65"
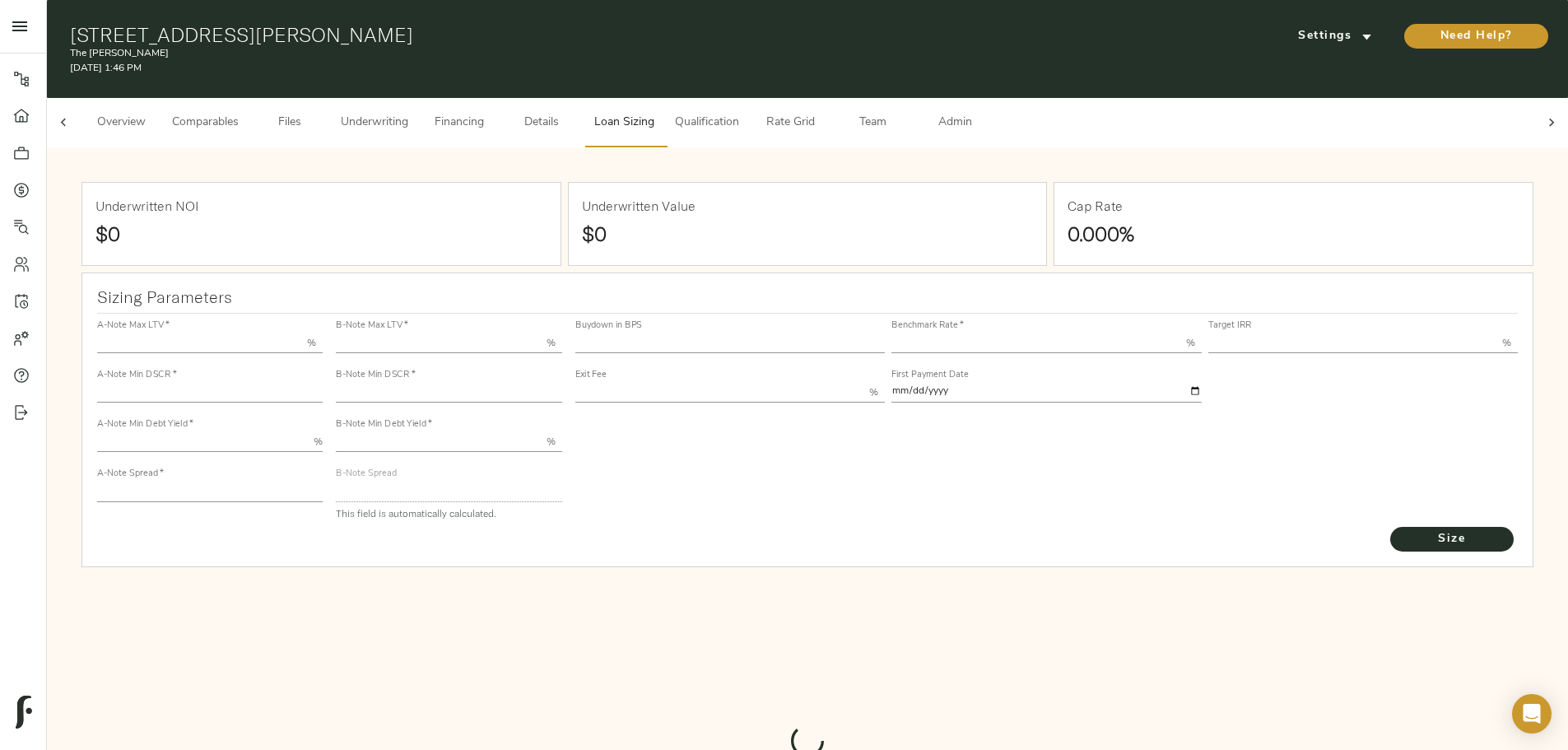
type input "11.00"
type input "1.00"
type input "2025-10-01"
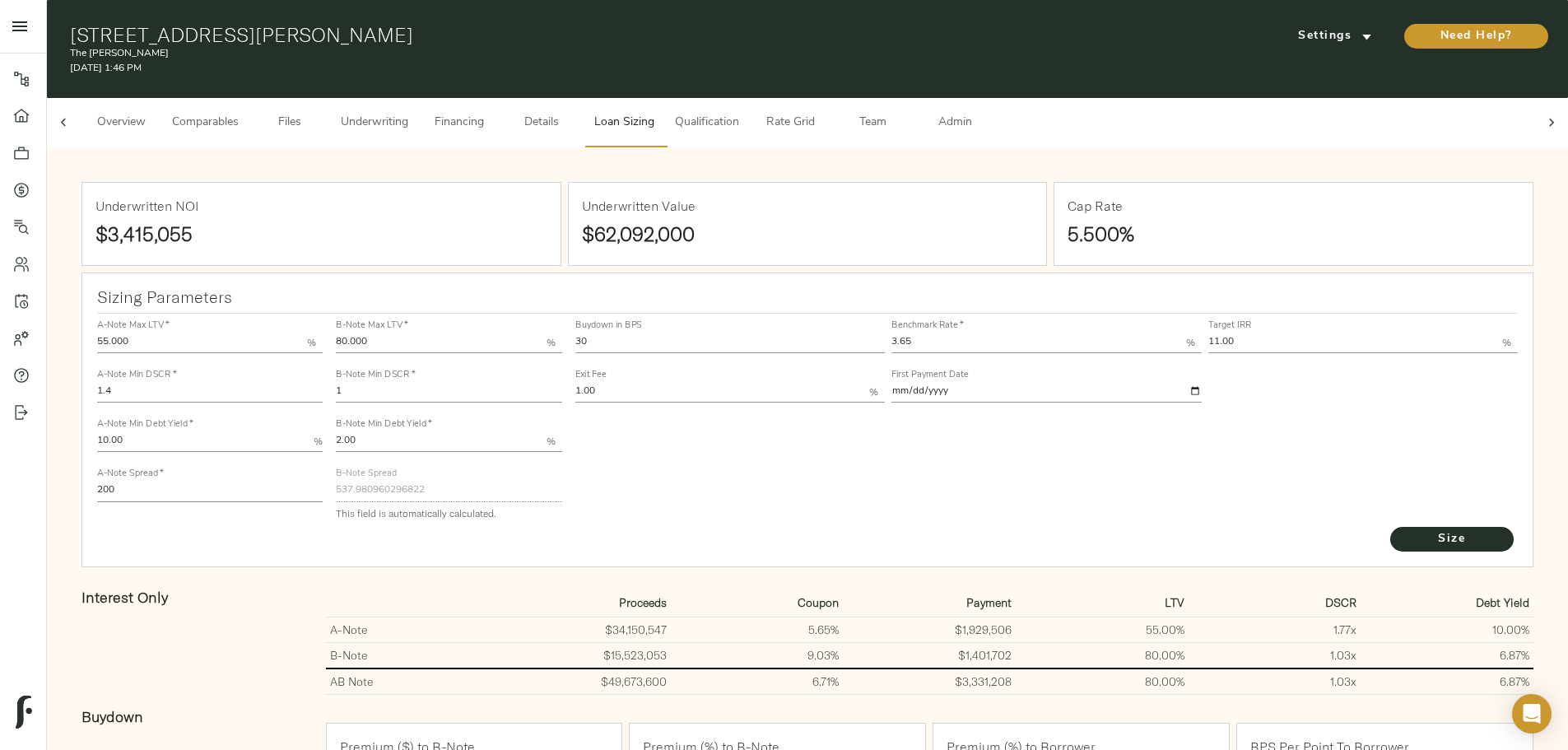
click at [408, 113] on span "Underwriting" at bounding box center [374, 123] width 67 height 20
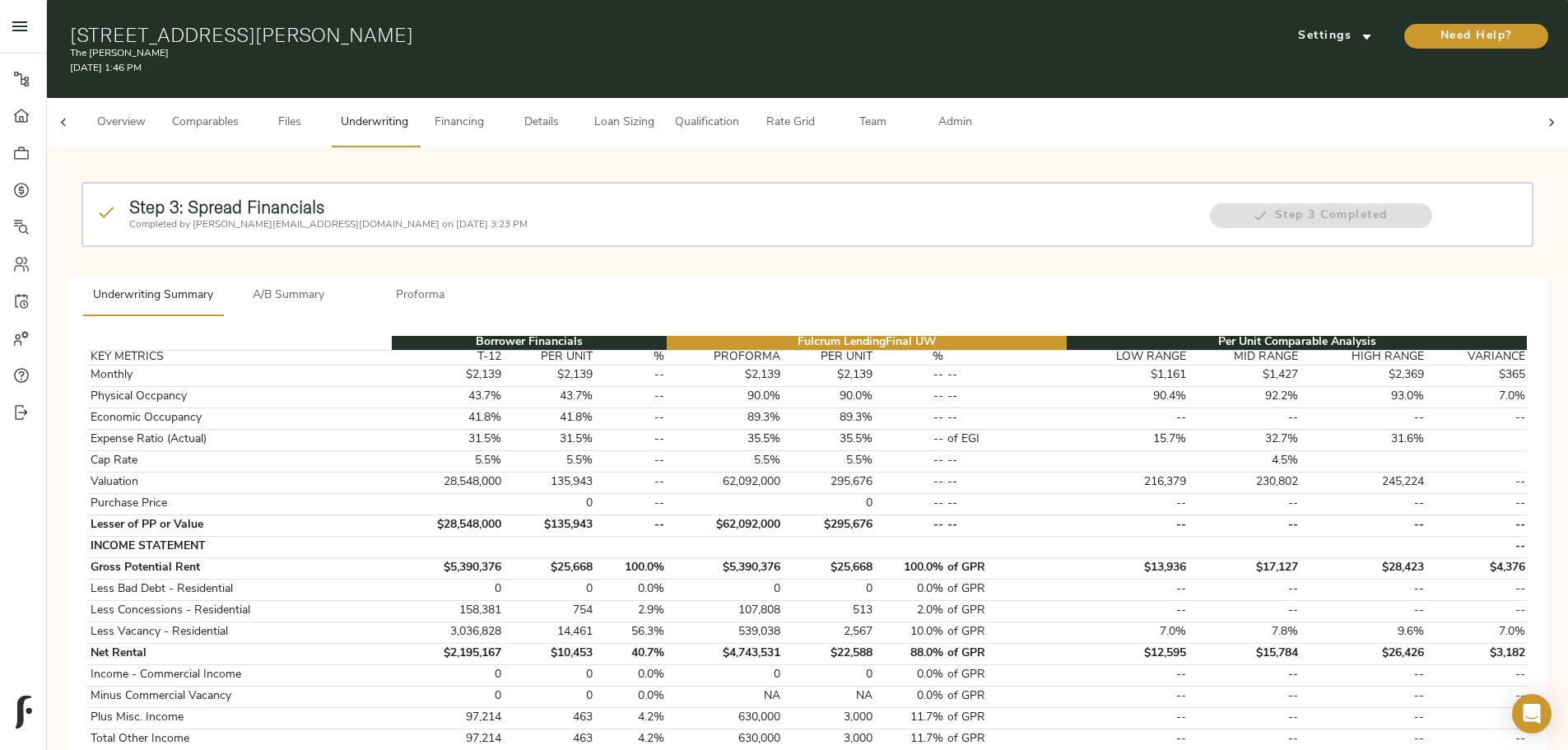
click at [355, 281] on button "A/B Summary" at bounding box center [288, 296] width 131 height 40
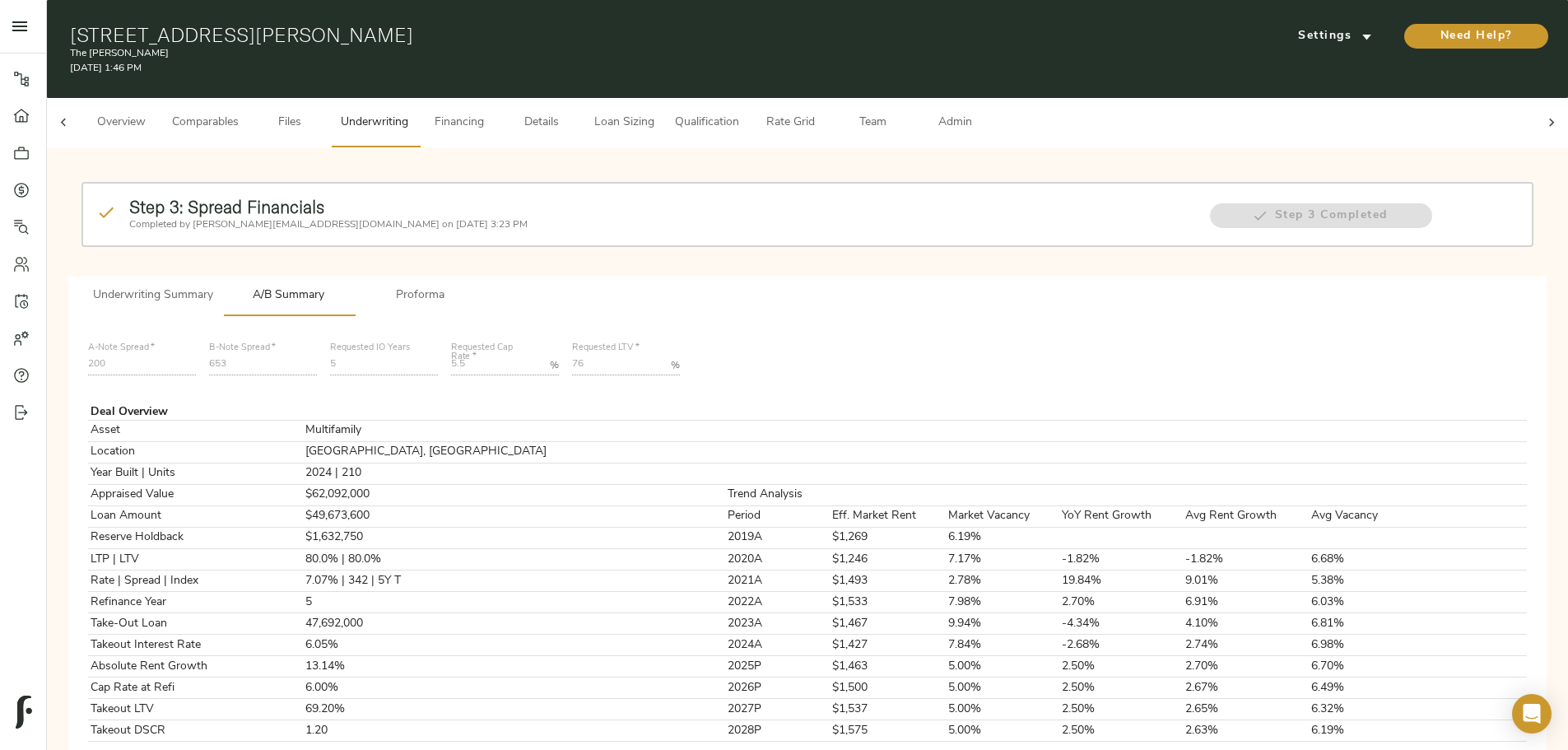
click at [491, 113] on span "Financing" at bounding box center [459, 123] width 62 height 20
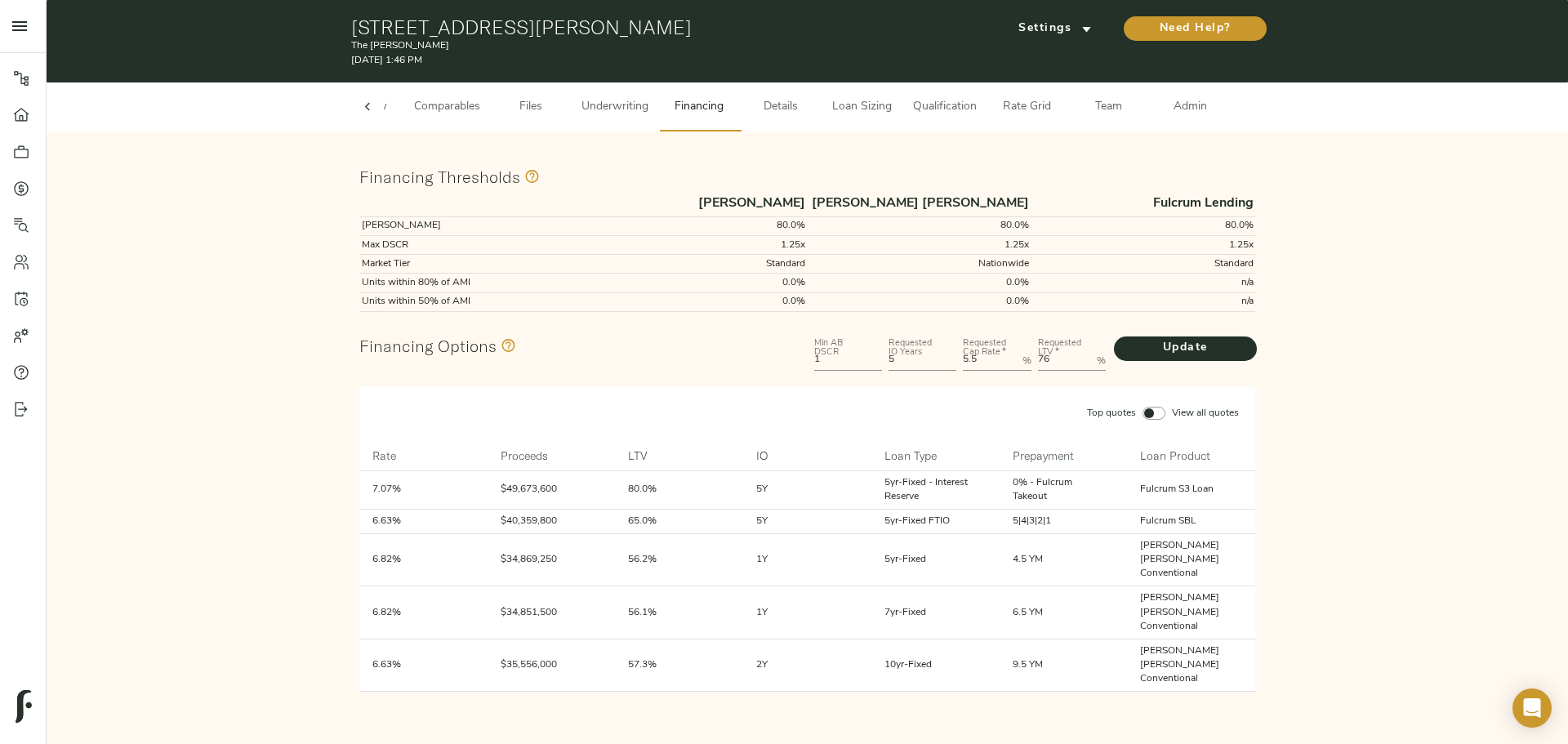
click at [1052, 355] on LTV "76" at bounding box center [1064, 360] width 52 height 19
type LTV "74"
click at [1115, 336] on button "Update" at bounding box center [1186, 348] width 143 height 24
click at [632, 112] on span "Underwriting" at bounding box center [615, 107] width 67 height 20
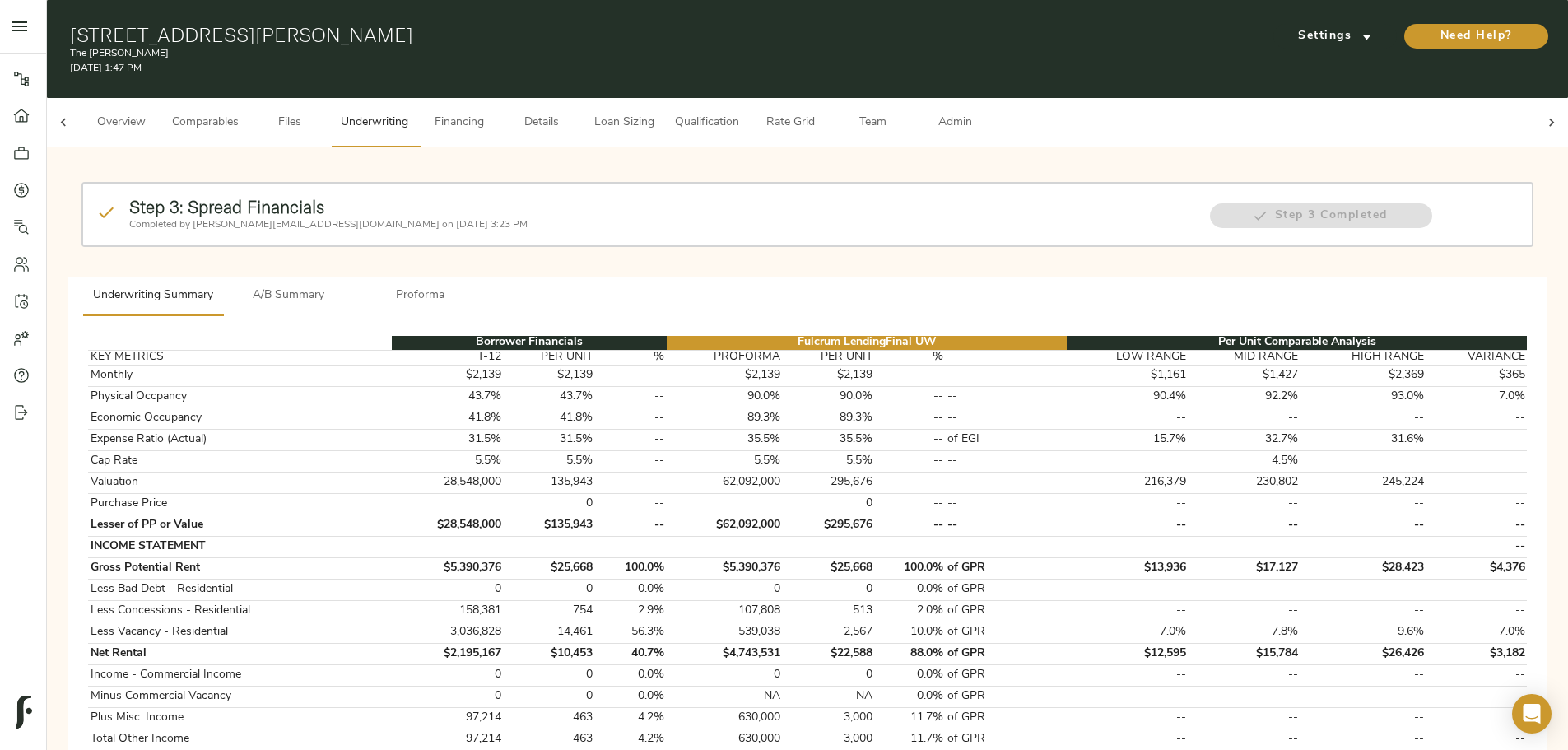
drag, startPoint x: 571, startPoint y: 275, endPoint x: 581, endPoint y: 276, distance: 10.0
click at [345, 285] on span "A/B Summary" at bounding box center [288, 295] width 112 height 20
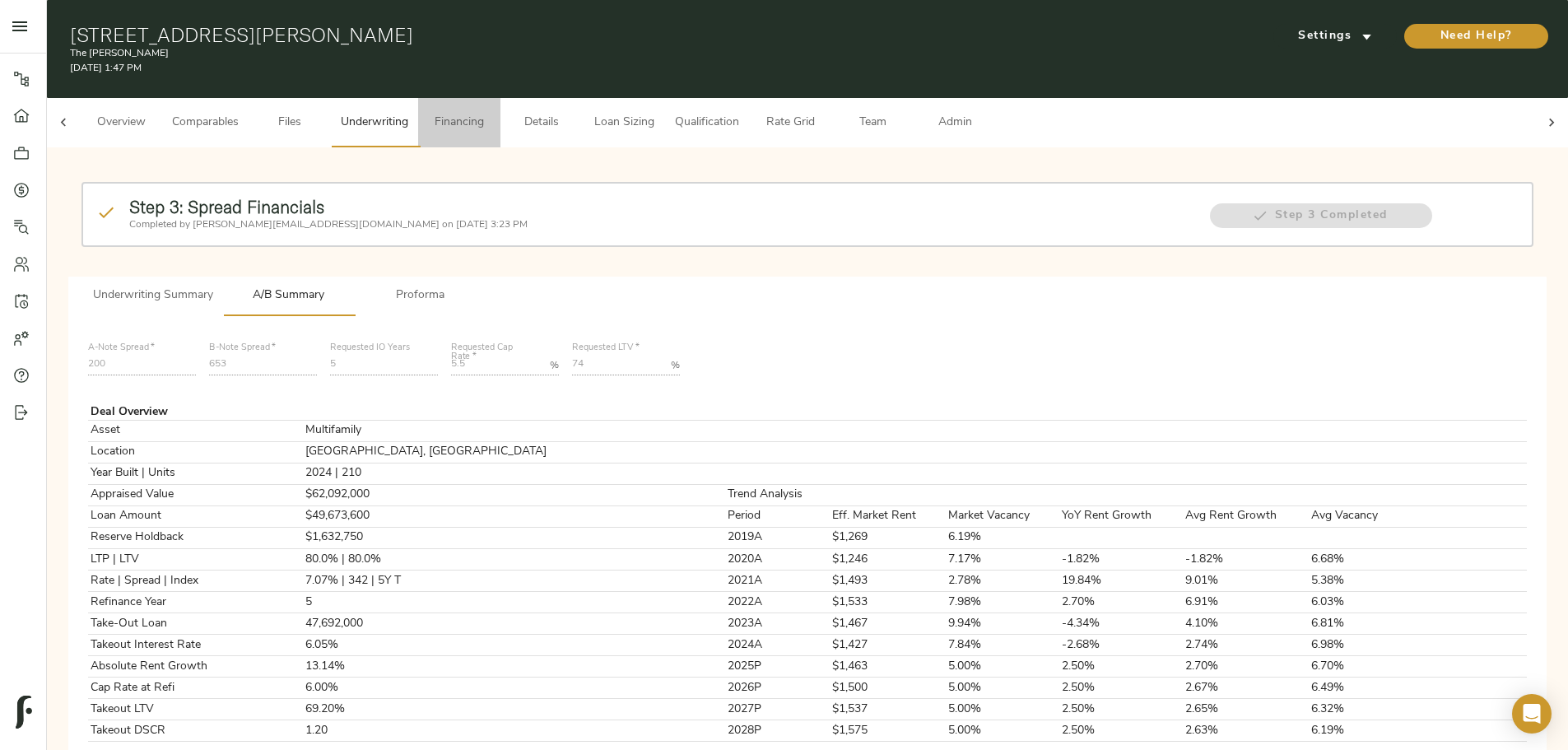
click at [491, 113] on span "Financing" at bounding box center [459, 123] width 62 height 20
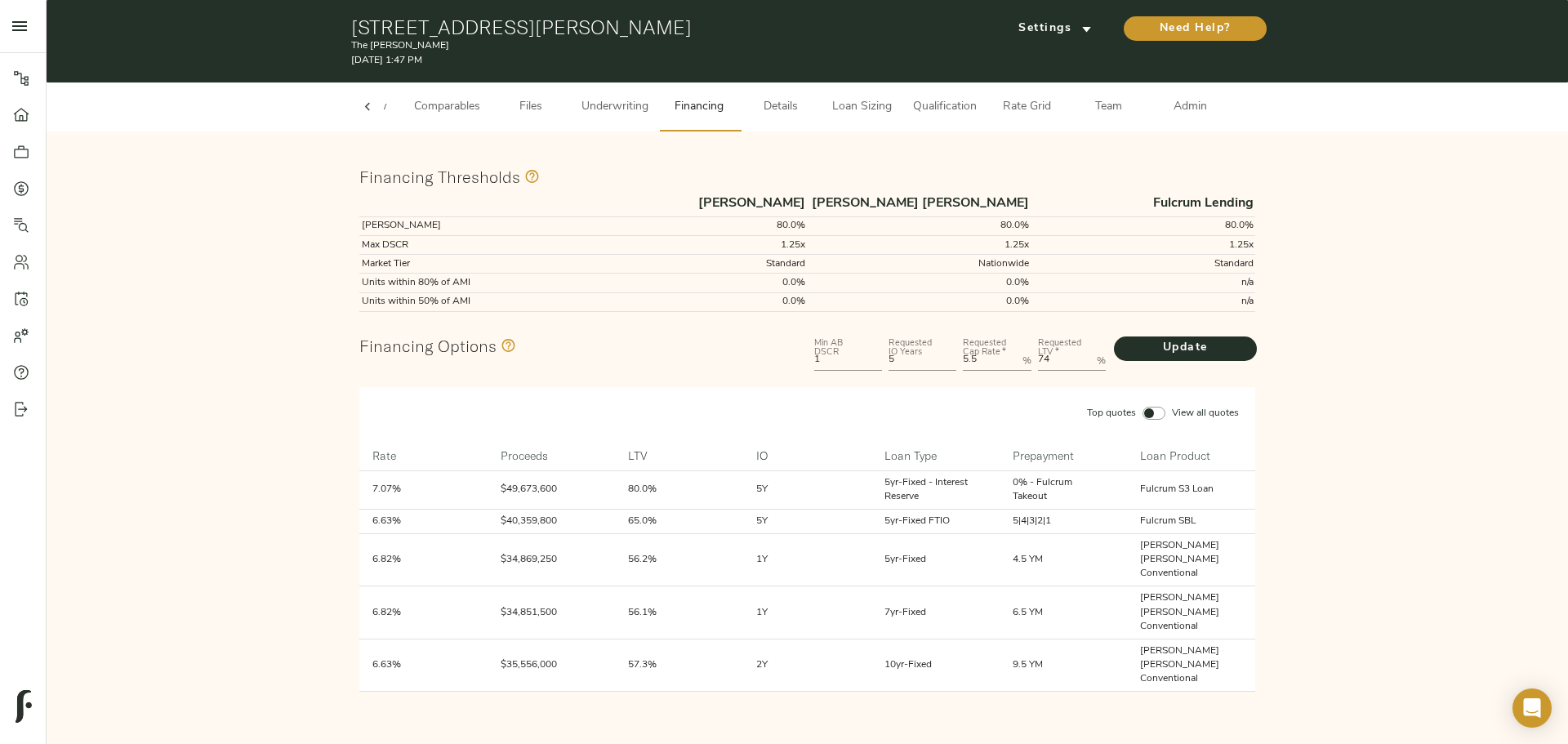
click at [623, 101] on span "Underwriting" at bounding box center [615, 107] width 67 height 20
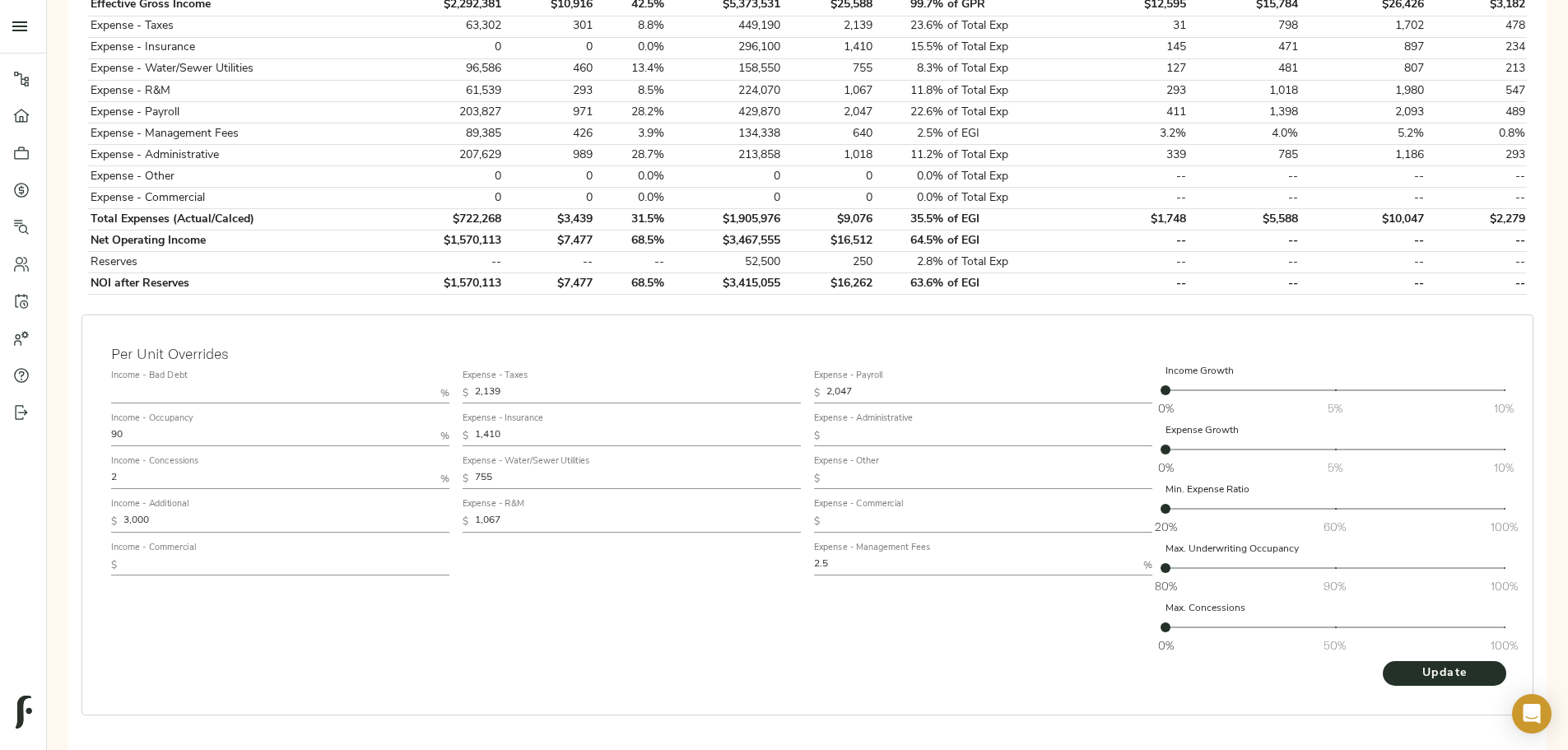
scroll to position [757, 0]
click at [1399, 661] on span "Update" at bounding box center [1443, 671] width 91 height 20
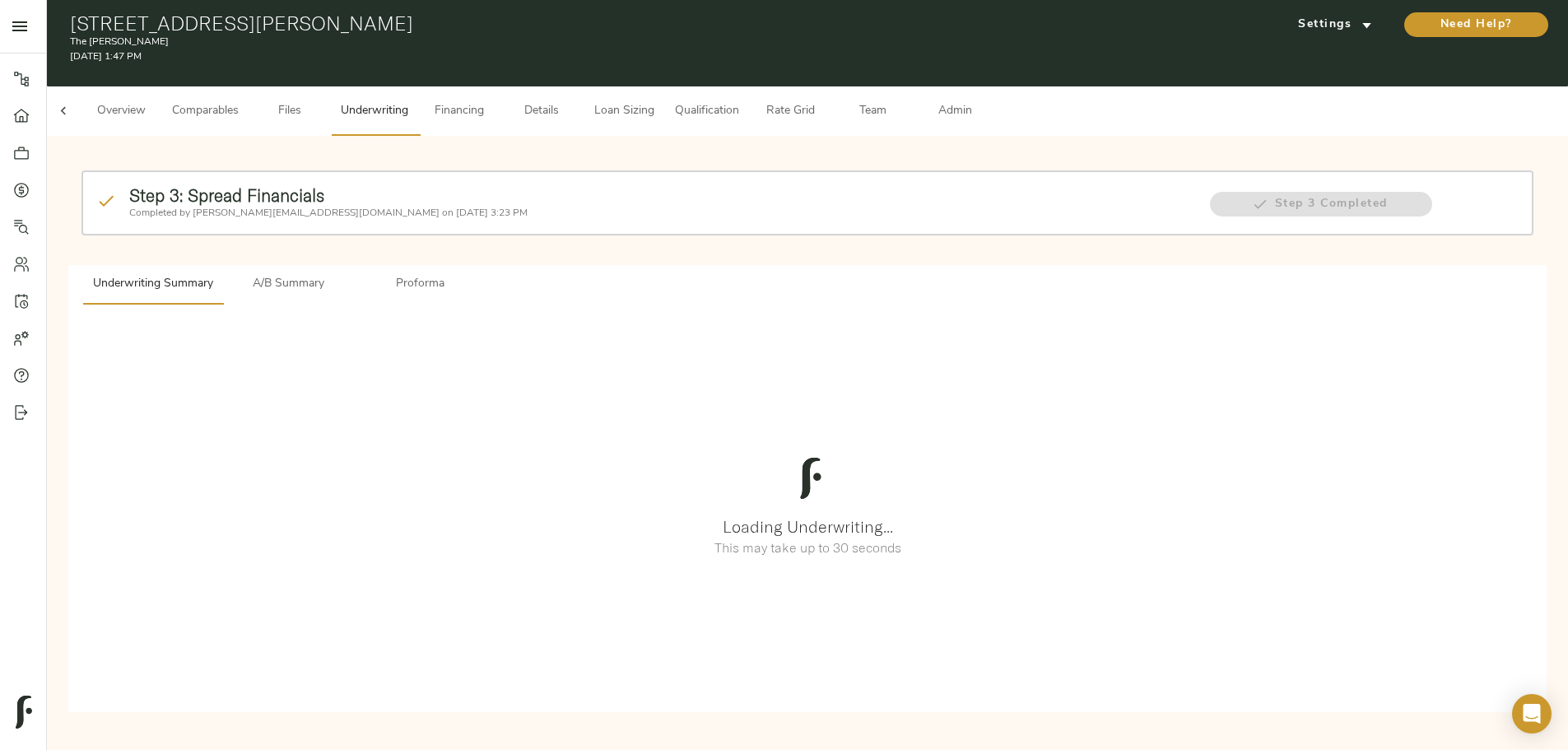
scroll to position [0, 0]
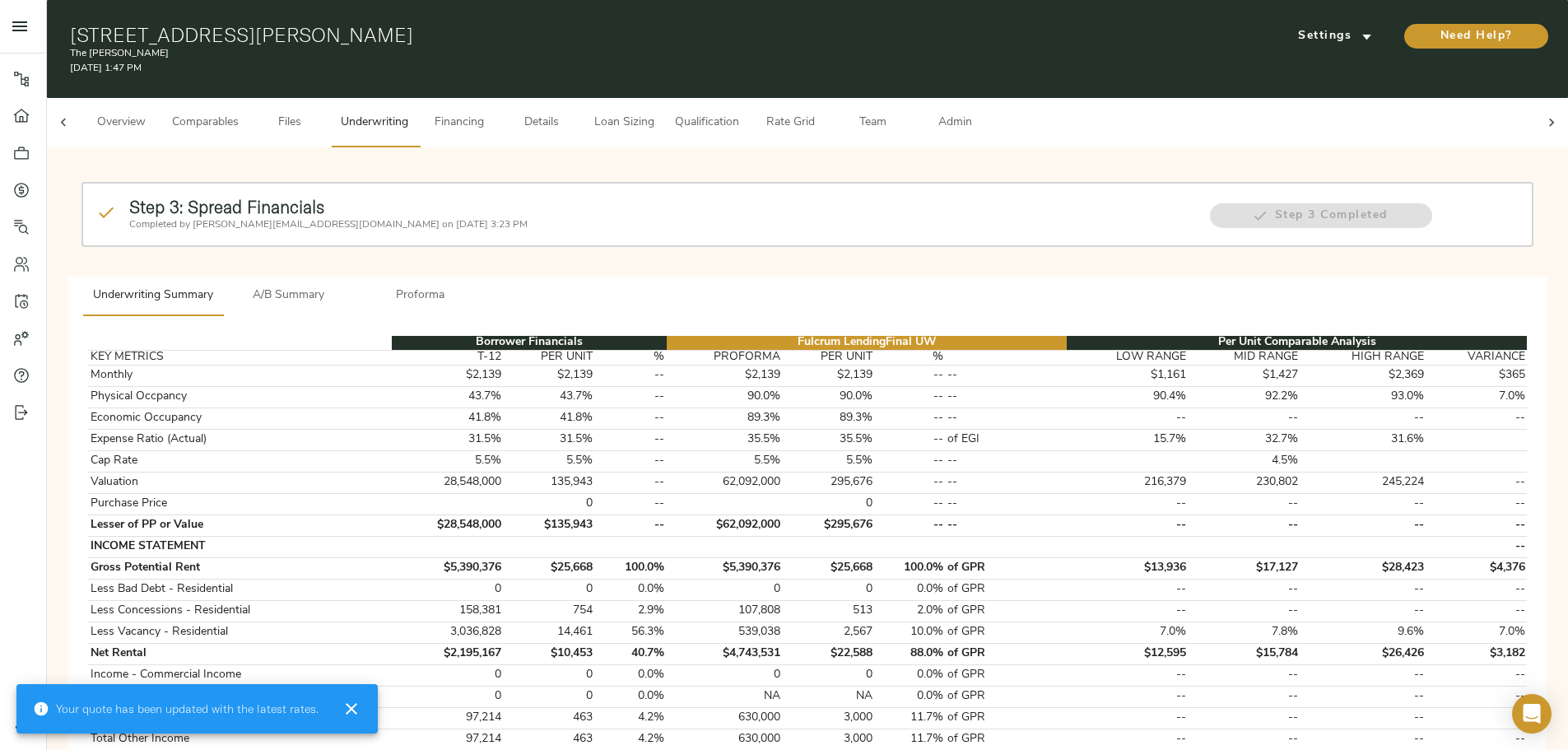
click at [345, 285] on span "A/B Summary" at bounding box center [288, 295] width 112 height 20
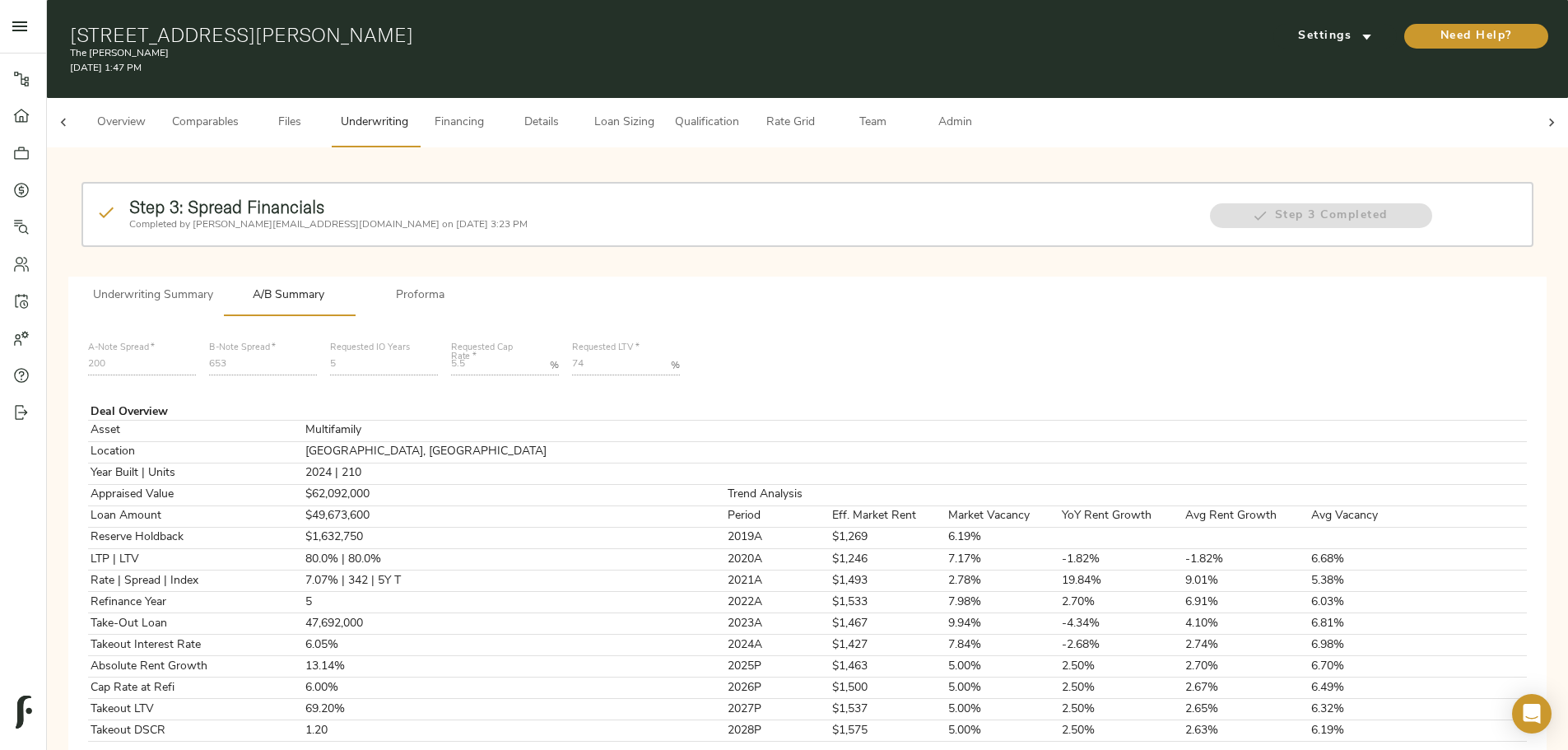
click at [655, 114] on span "Loan Sizing" at bounding box center [623, 123] width 62 height 20
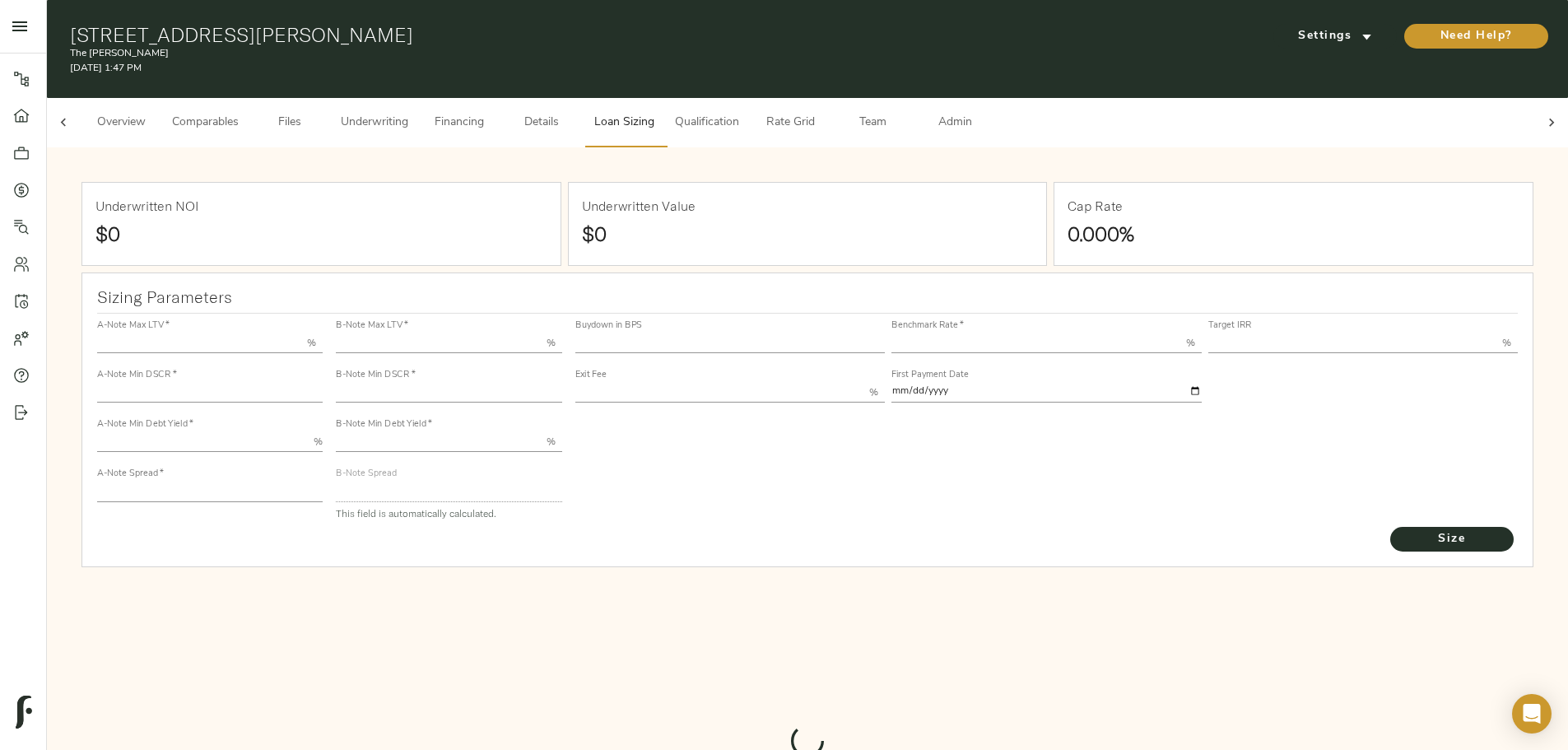
type input "55.000"
type input "1.4"
type input "10.00"
type input "200"
type input "80.000"
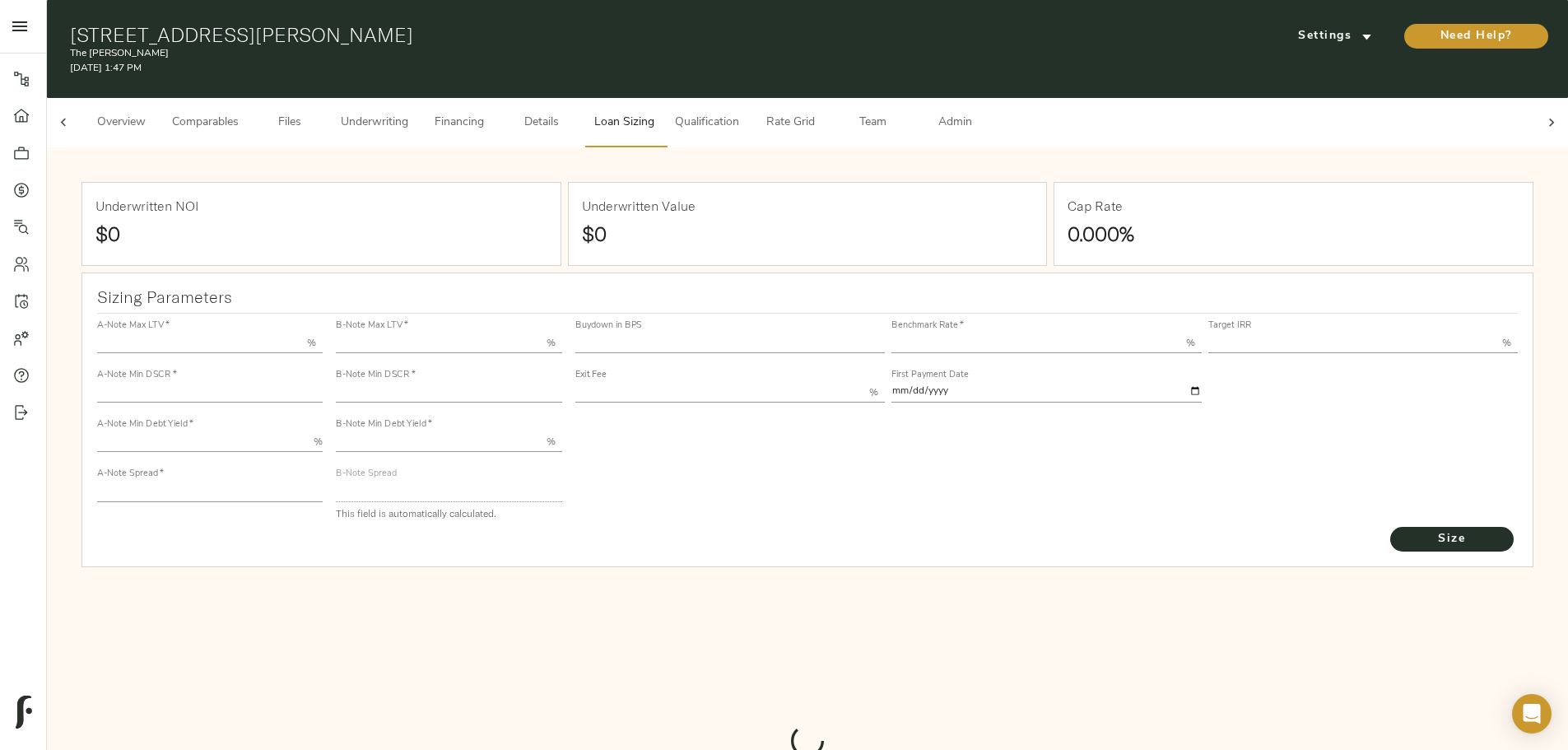
type input "1"
type input "2.00"
type input "537.980960296822"
type input "30"
type input "3.65"
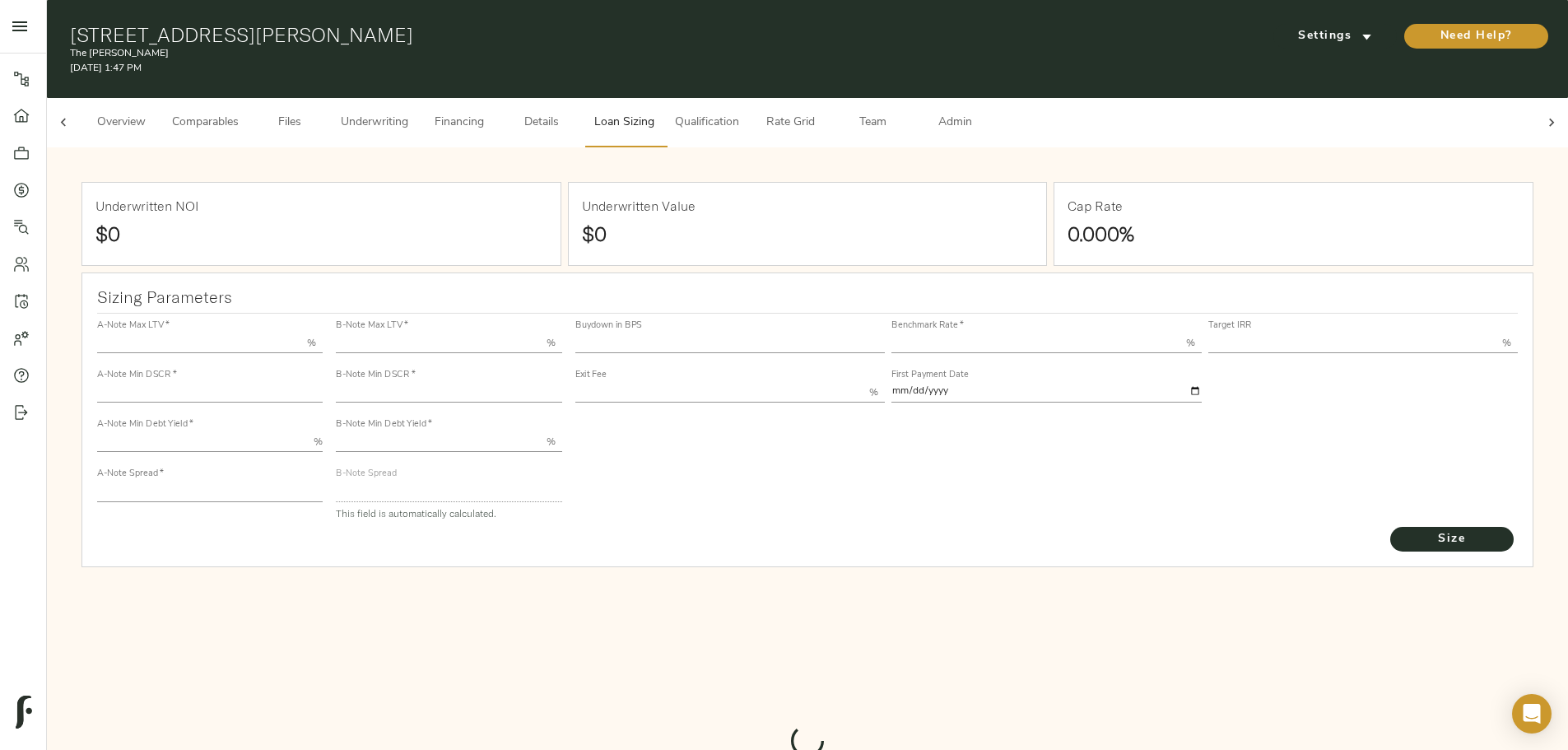
type input "11.00"
type input "1.00"
type input "2025-10-01"
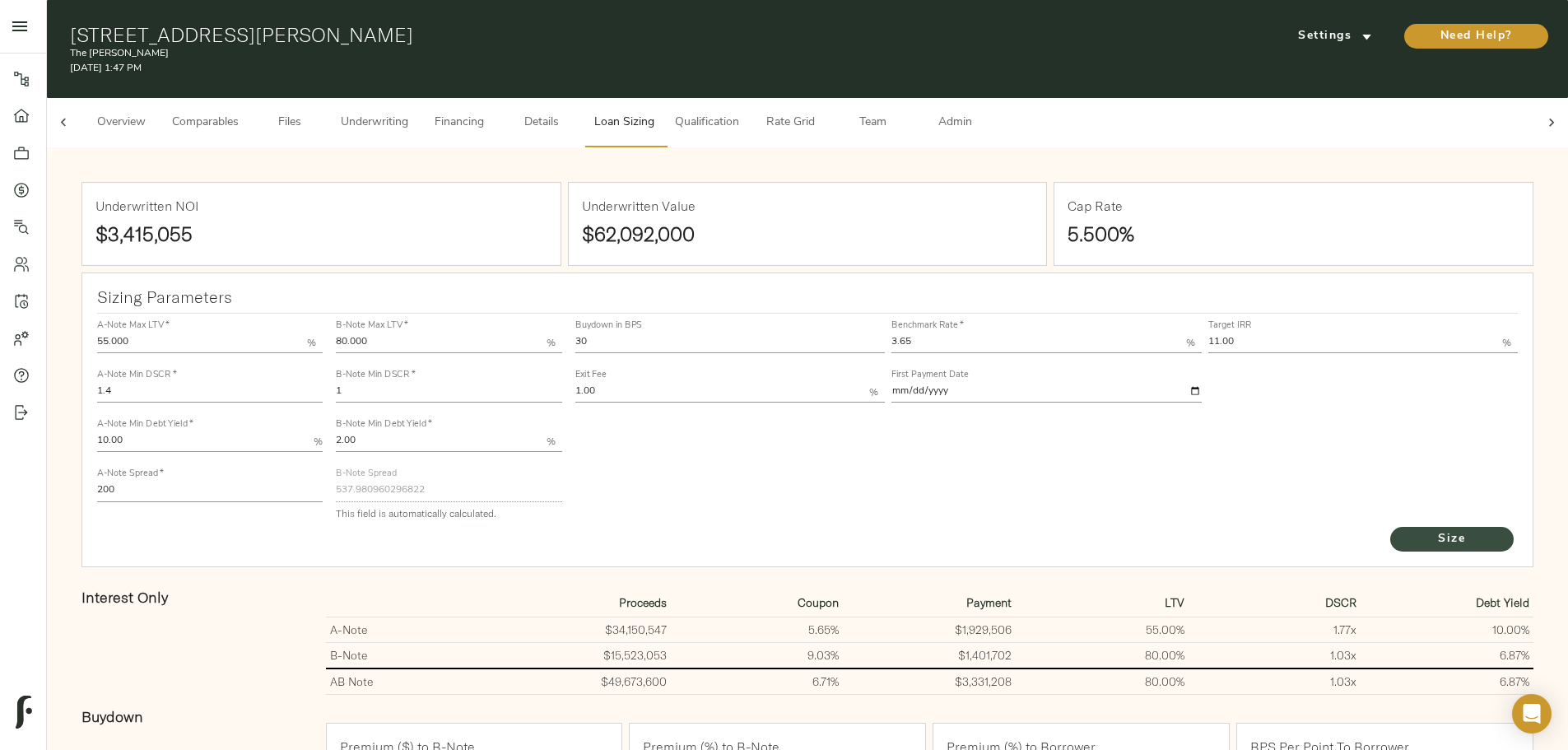
click at [1406, 544] on span "Size" at bounding box center [1451, 539] width 91 height 20
click at [408, 113] on span "Underwriting" at bounding box center [374, 123] width 67 height 20
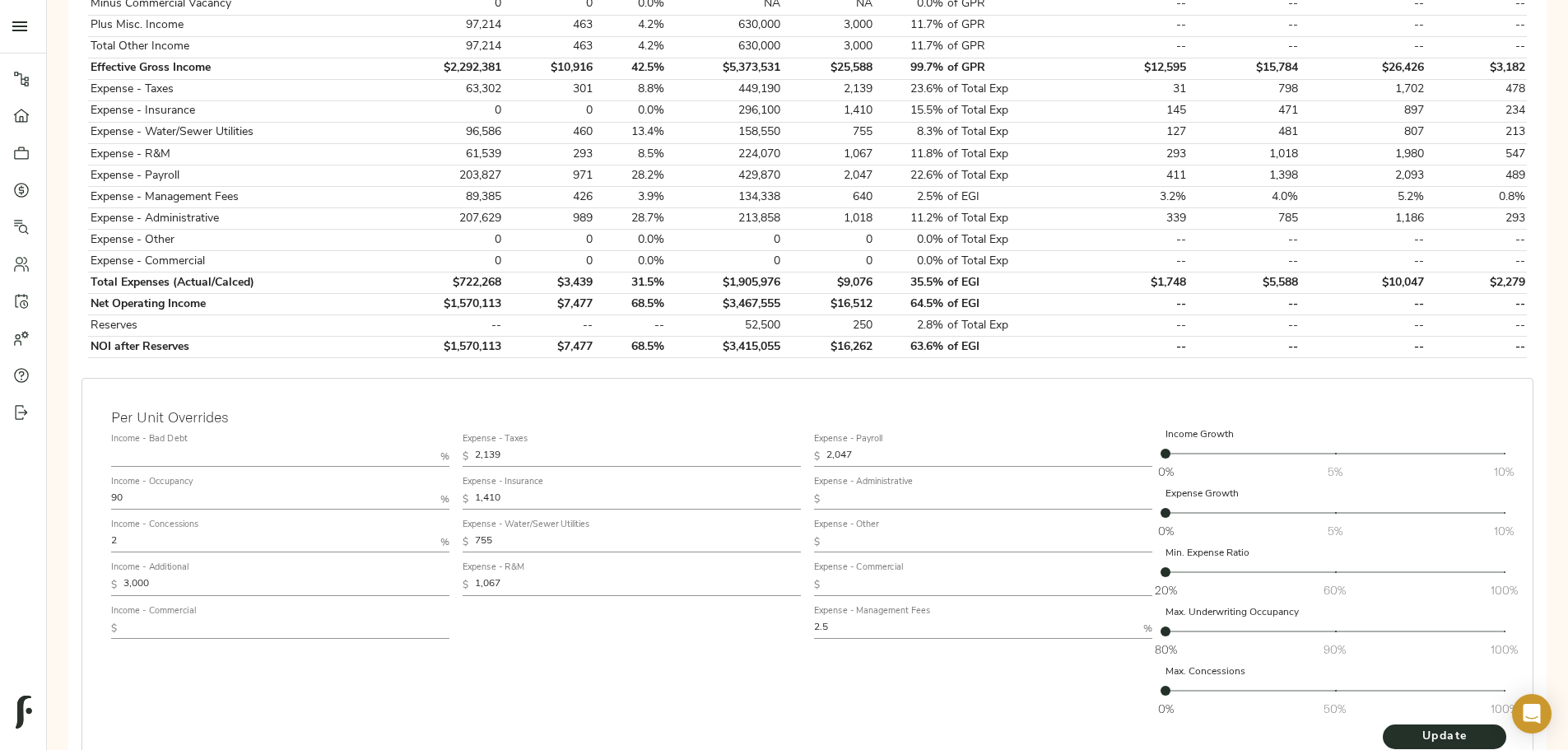
scroll to position [757, 0]
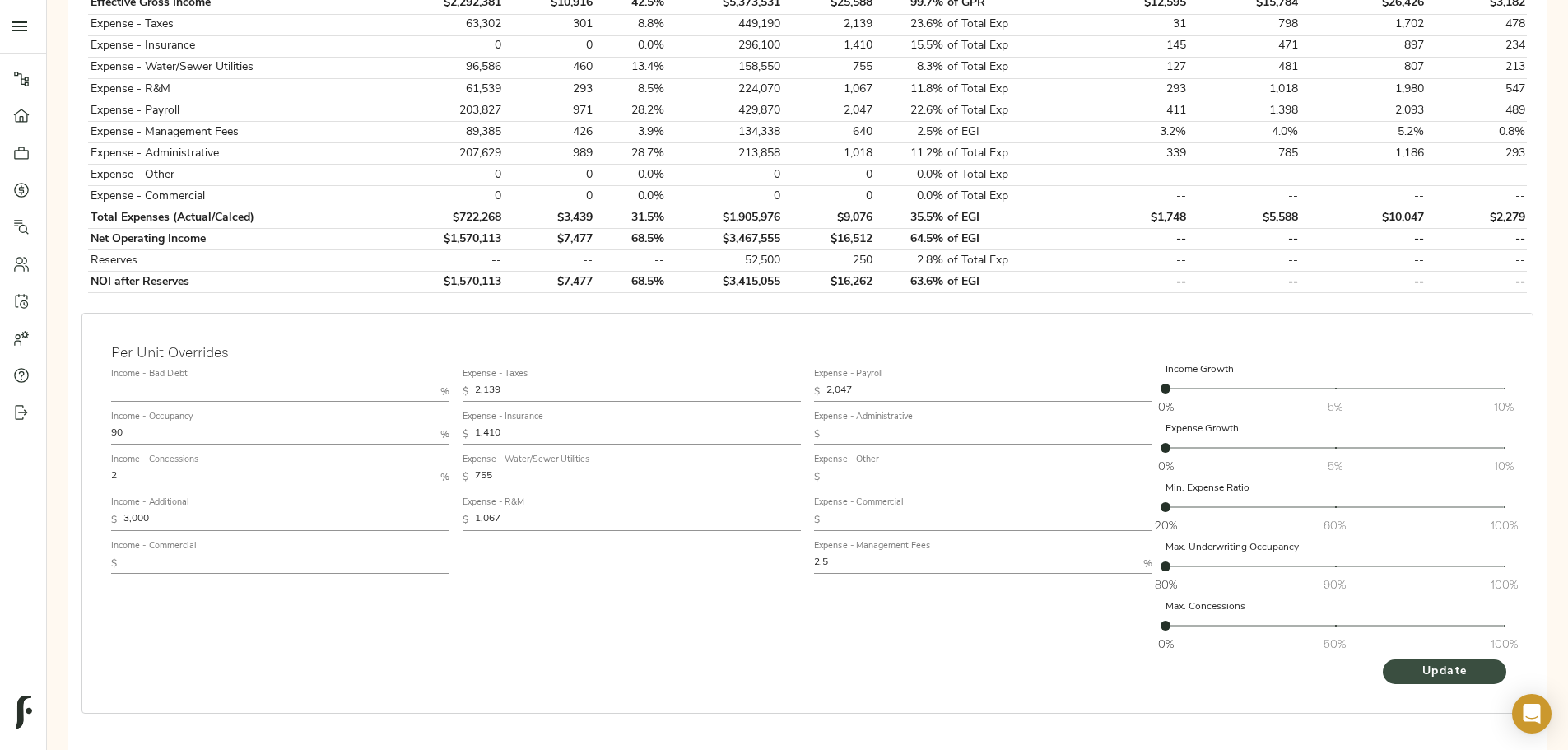
click at [1399, 661] on span "Update" at bounding box center [1443, 671] width 91 height 20
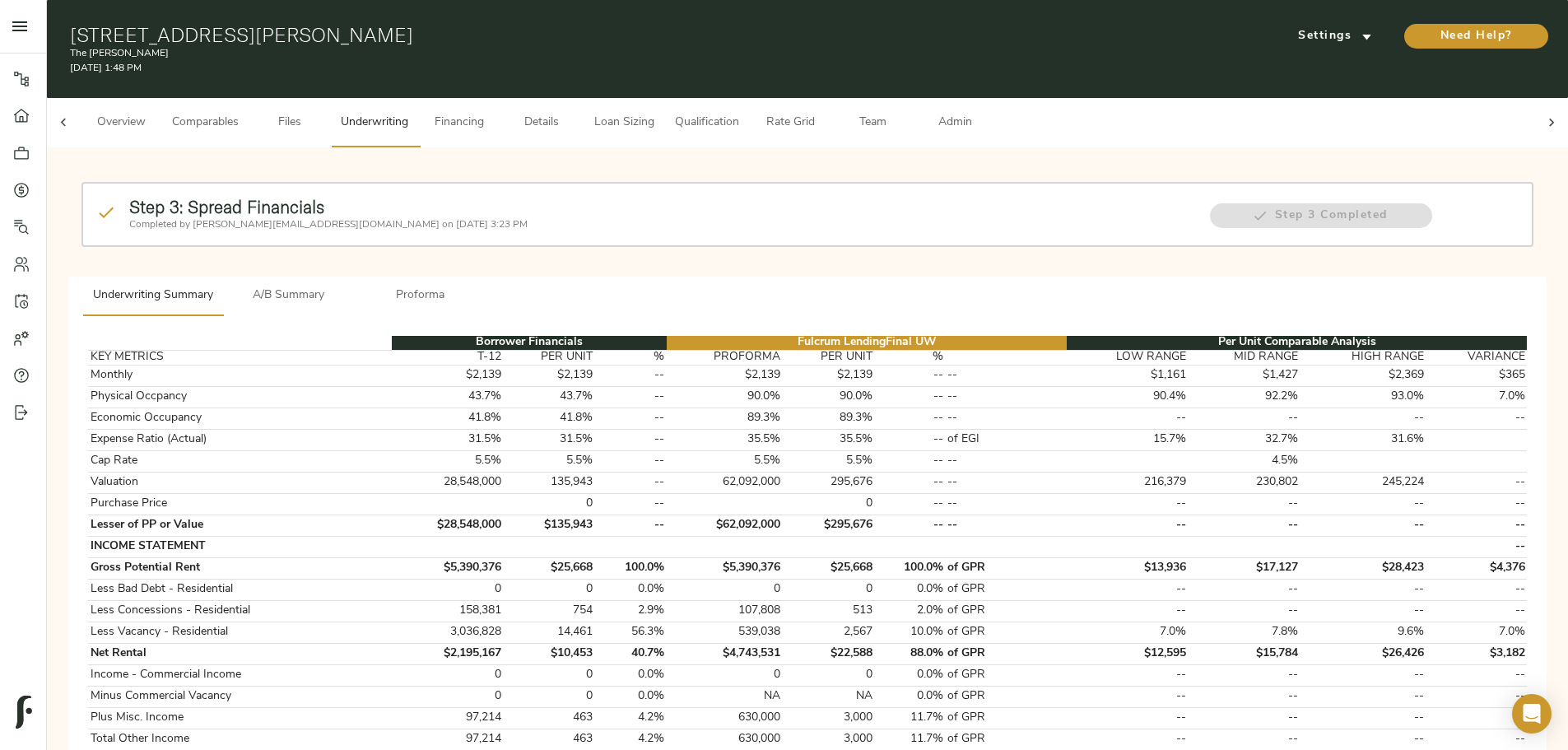
click at [345, 285] on span "A/B Summary" at bounding box center [288, 295] width 112 height 20
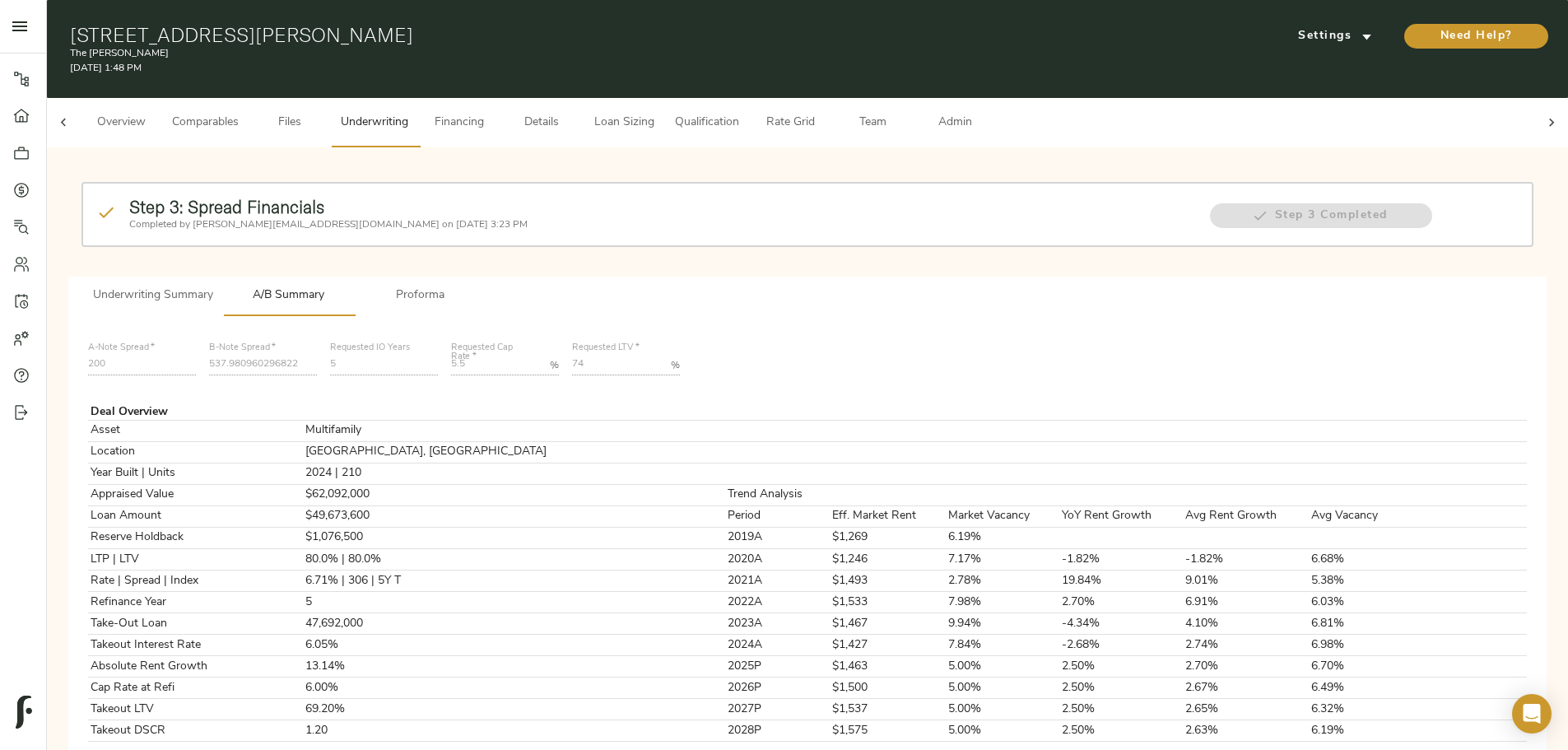
click at [665, 119] on button "Loan Sizing" at bounding box center [623, 123] width 82 height 50
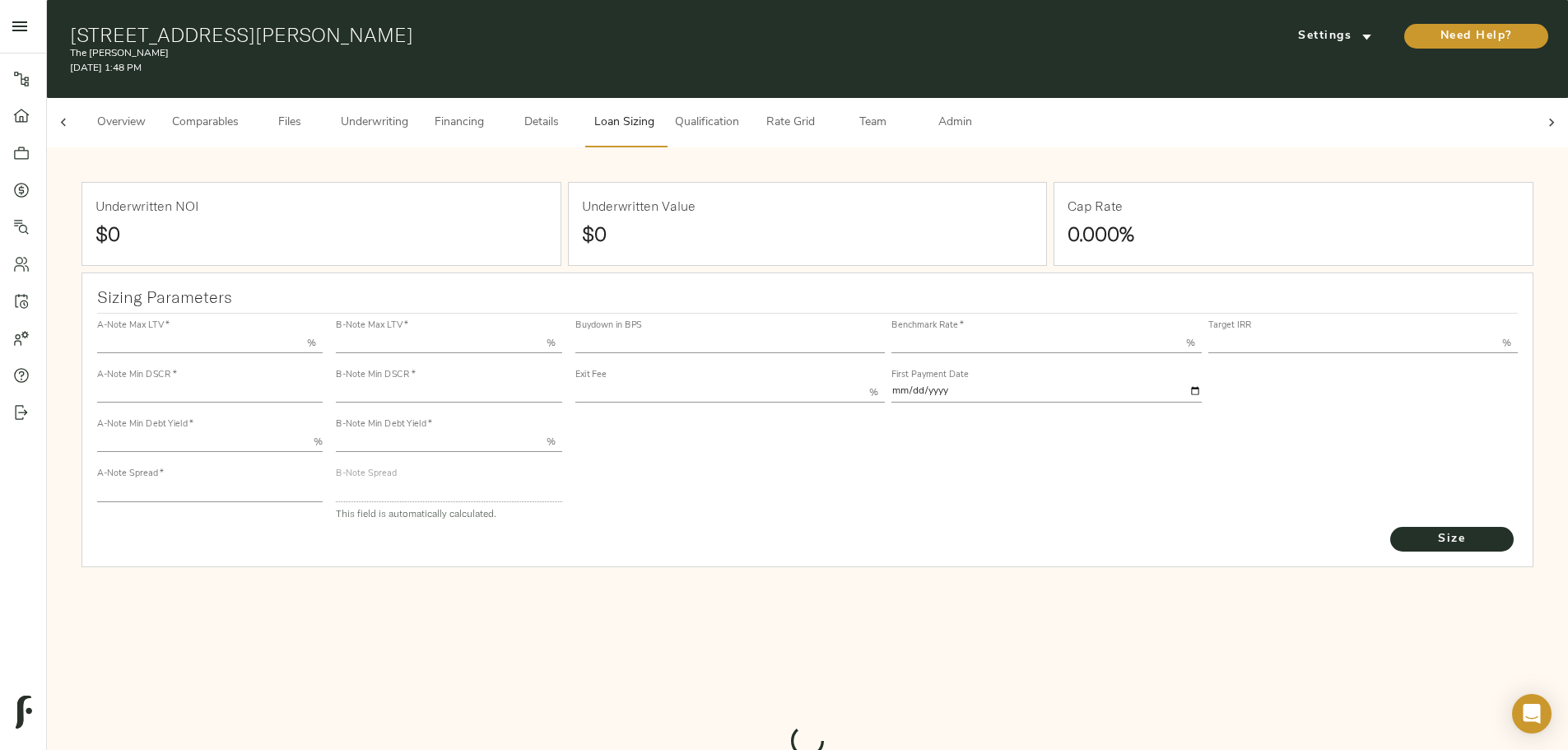
type input "55.000"
type input "1.4"
type input "10.00"
type input "200"
type input "80.000"
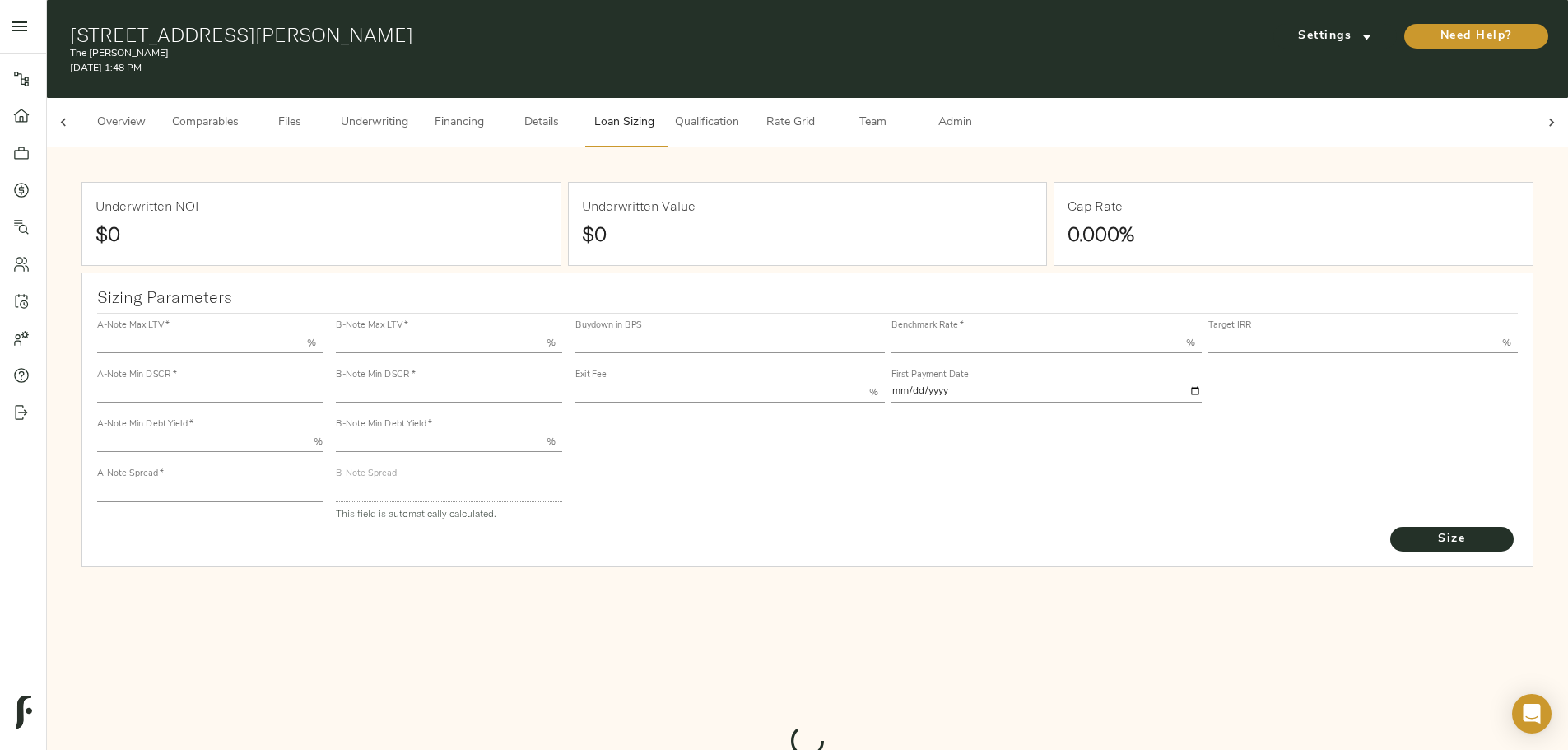
type input "1"
type input "2.00"
type input "537.980960296822"
type input "30"
type input "3.65"
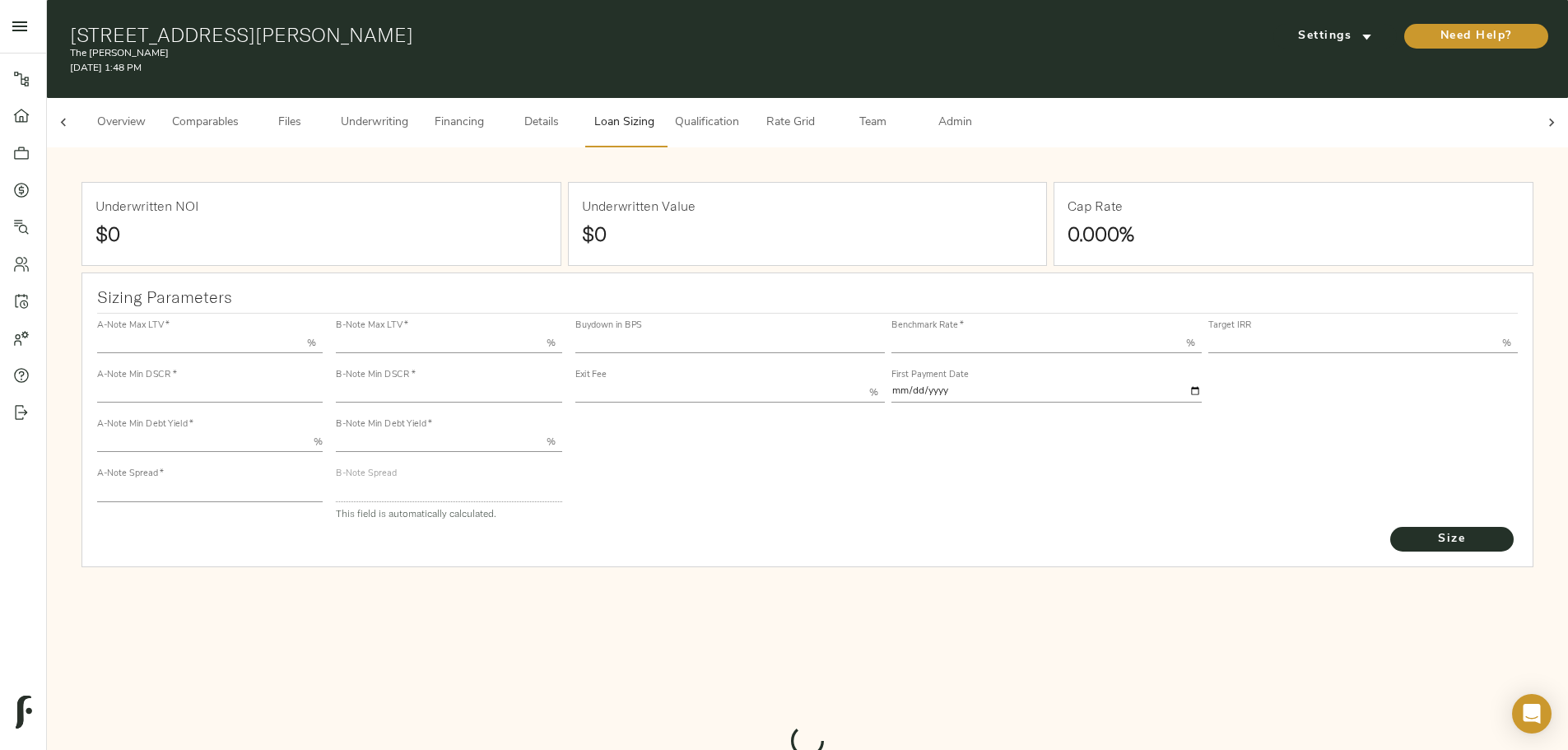
type input "11.00"
type input "1.00"
type input "2025-10-01"
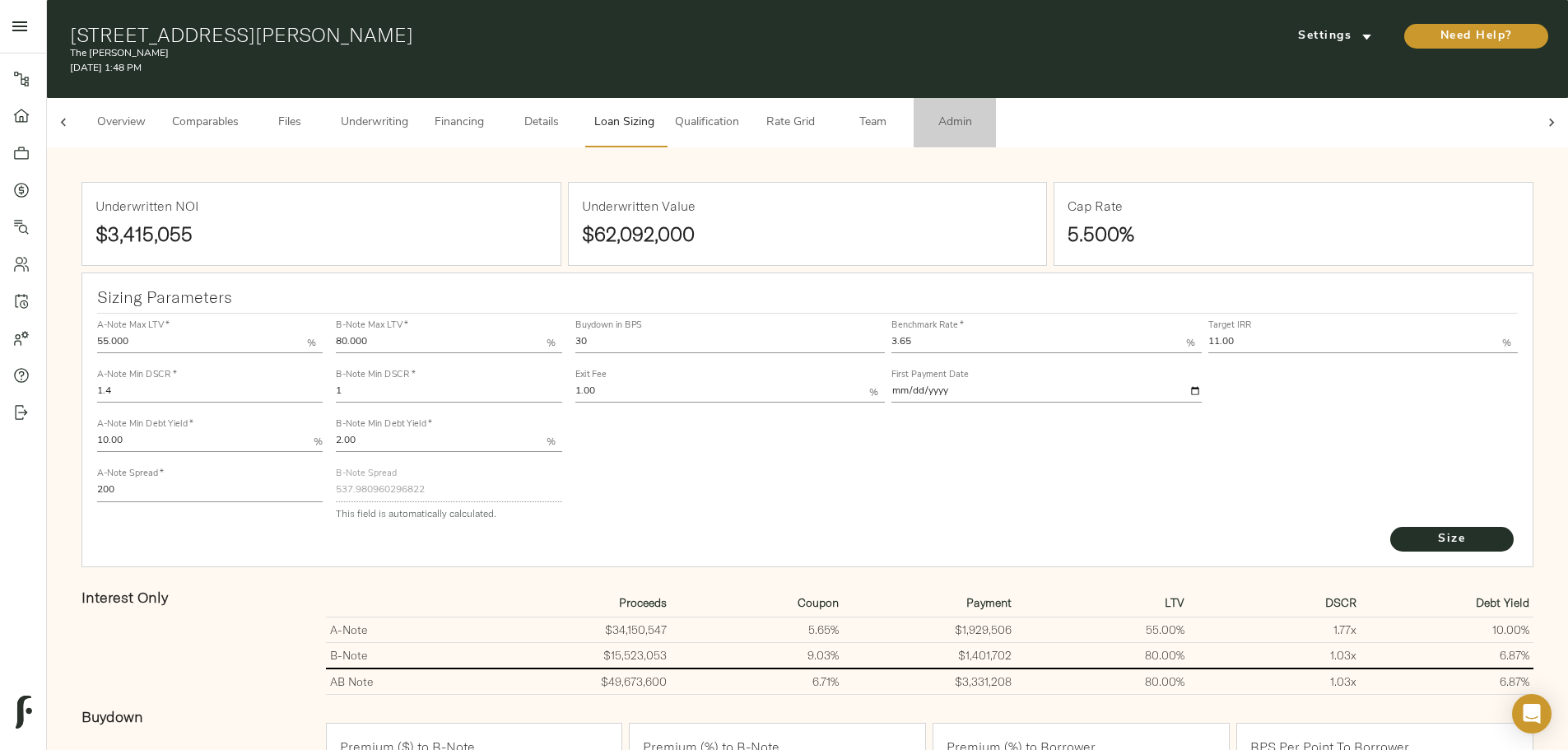
click at [995, 120] on button "Admin" at bounding box center [954, 123] width 82 height 50
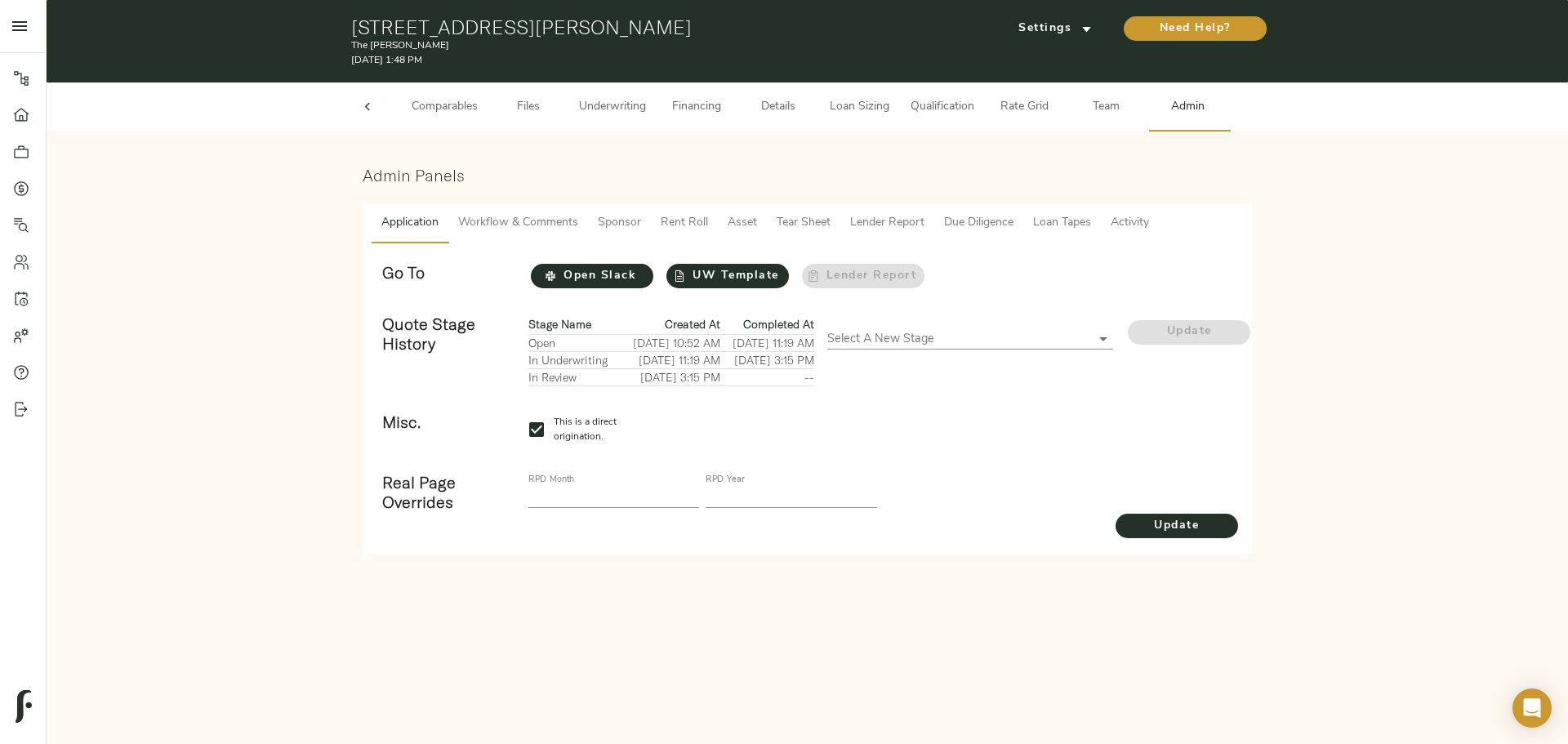
click at [1096, 235] on button "Loan Tapes" at bounding box center [1062, 223] width 77 height 40
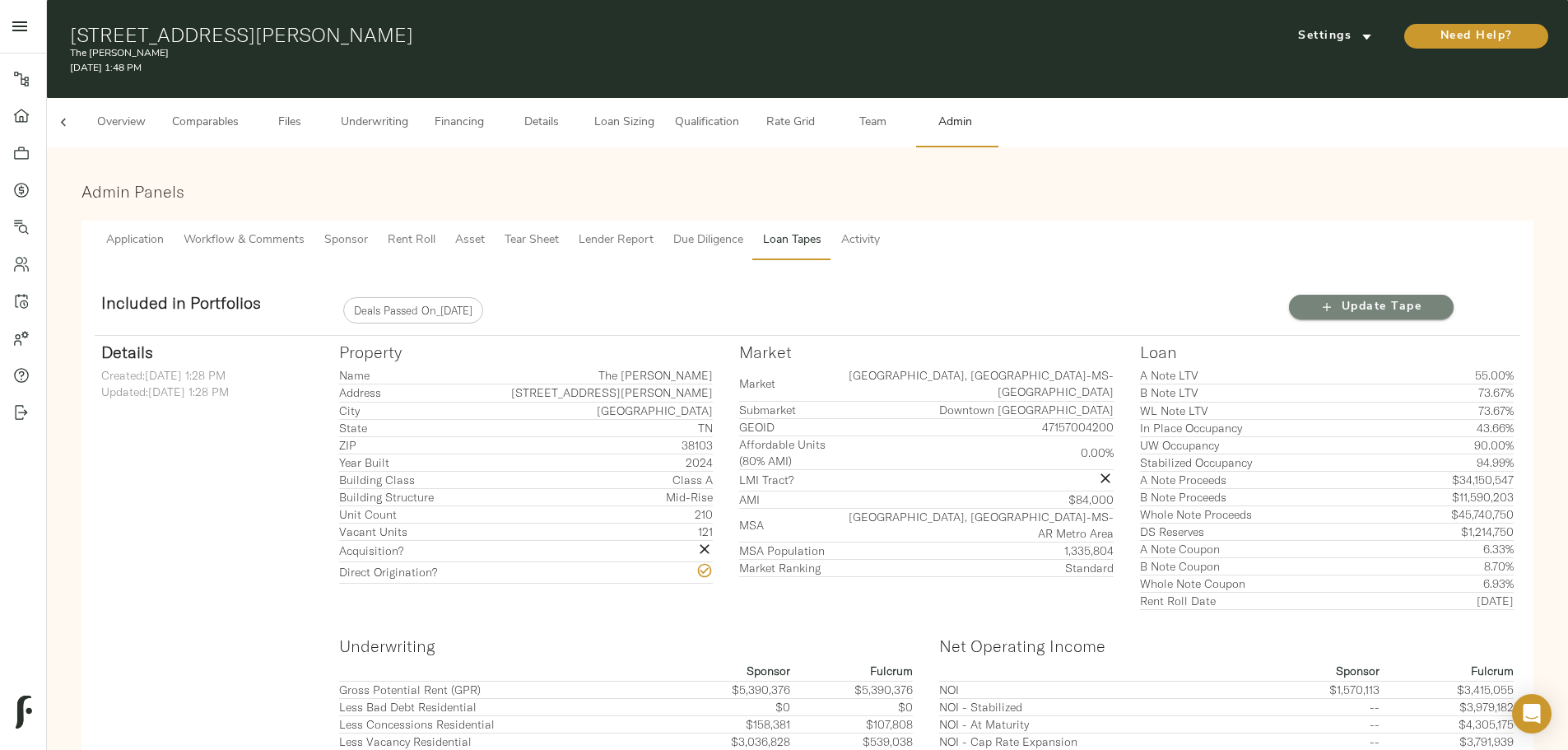
click at [1305, 300] on span "Update Tape" at bounding box center [1370, 307] width 131 height 20
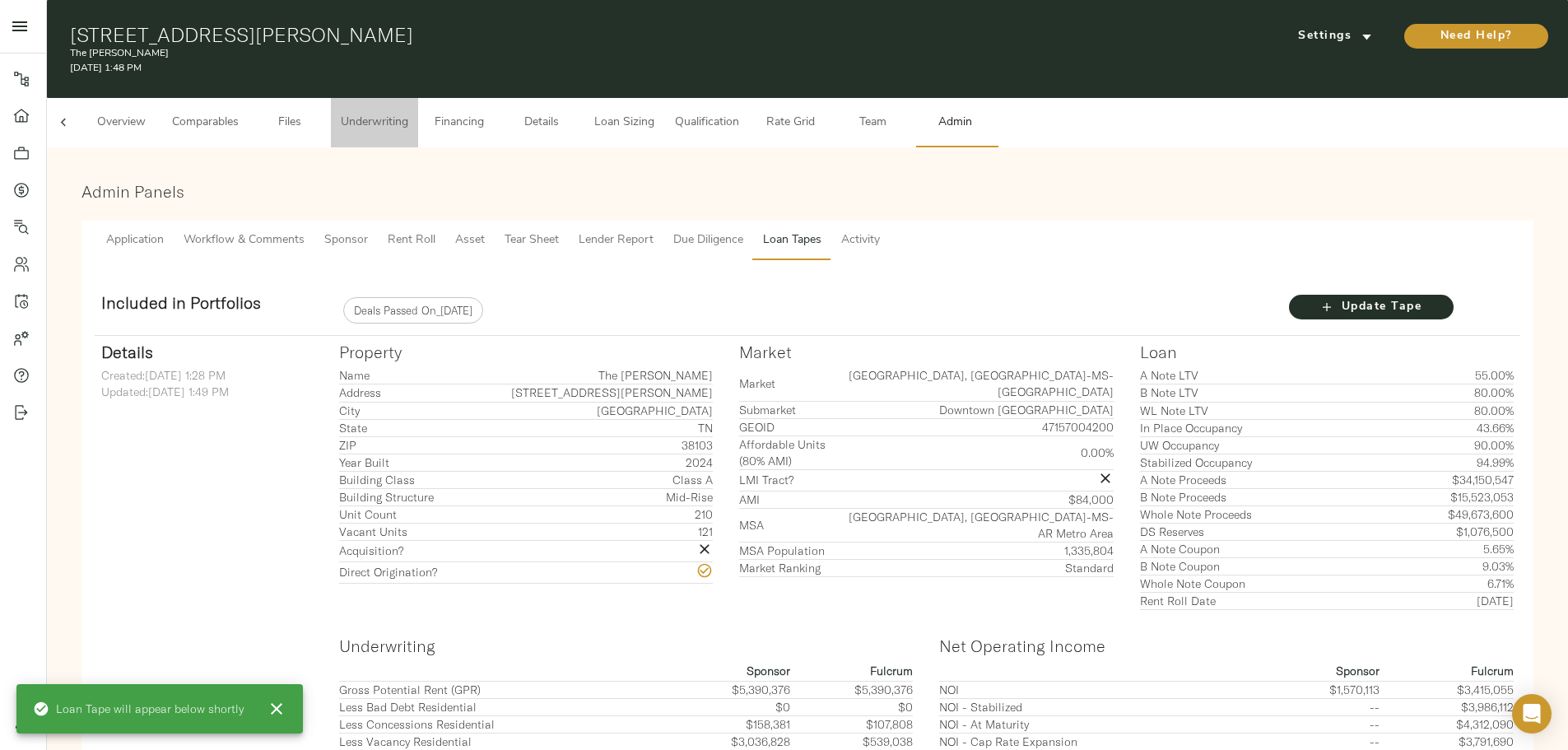
click at [408, 113] on span "Underwriting" at bounding box center [374, 123] width 67 height 20
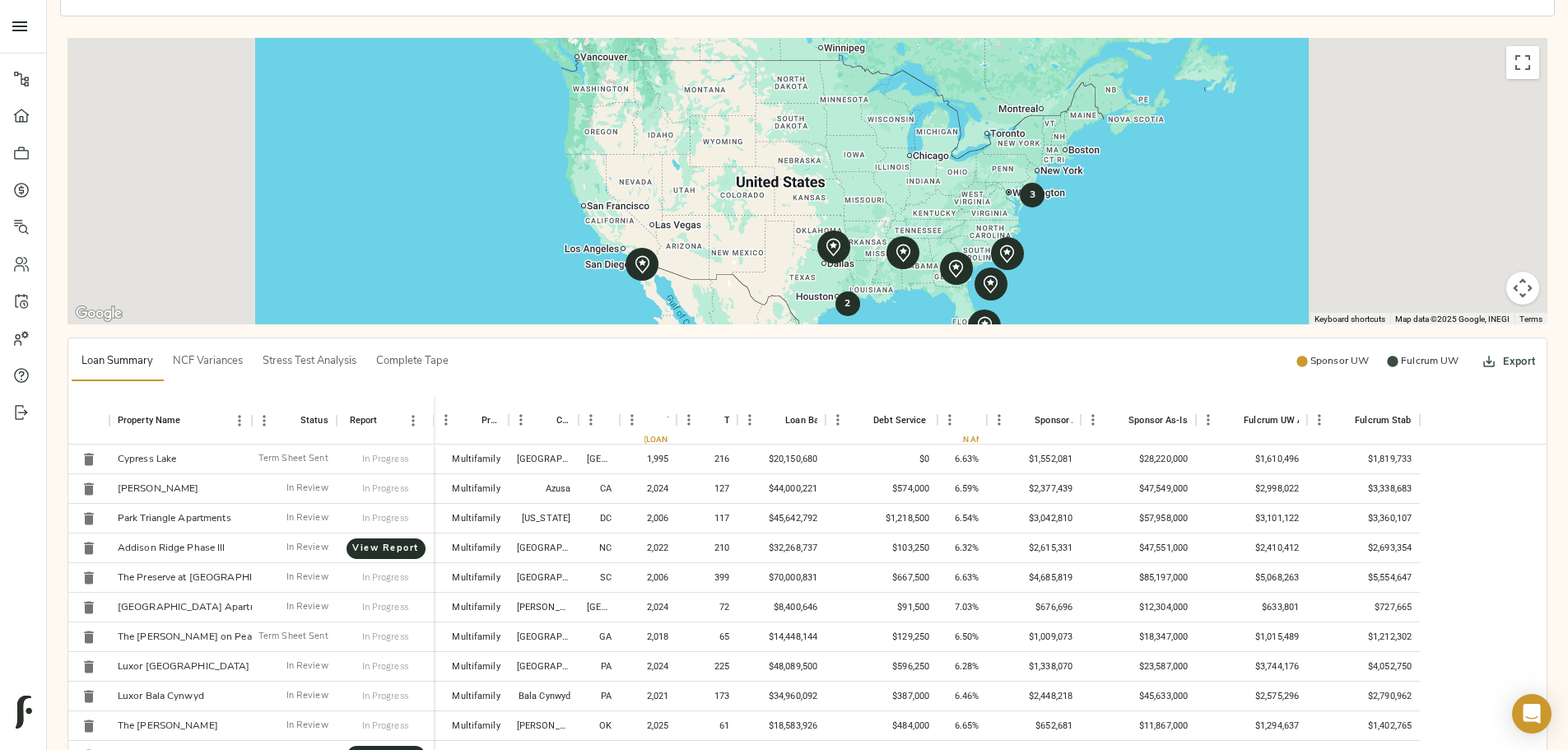
scroll to position [411, 0]
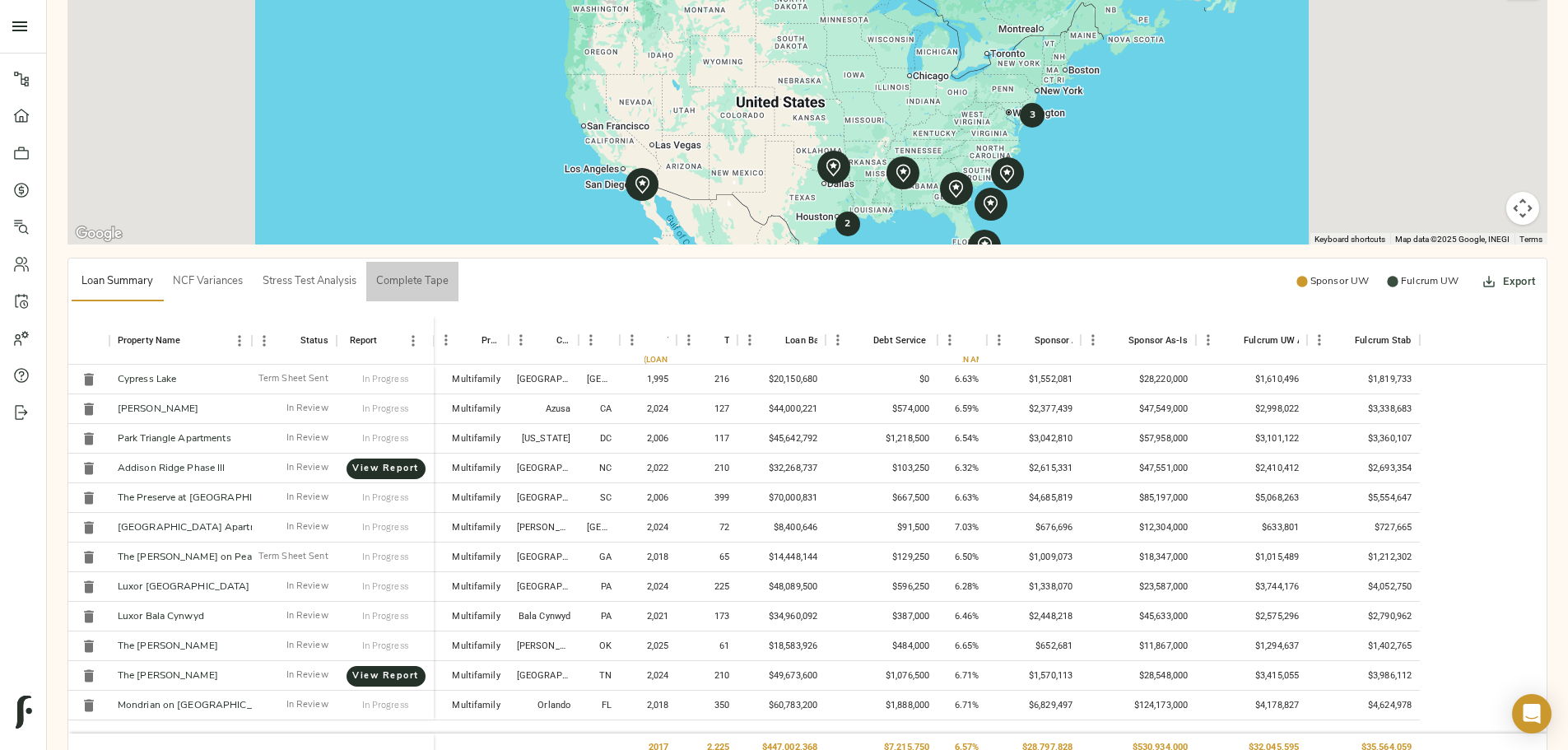
click at [449, 273] on span "Complete Tape" at bounding box center [412, 281] width 72 height 19
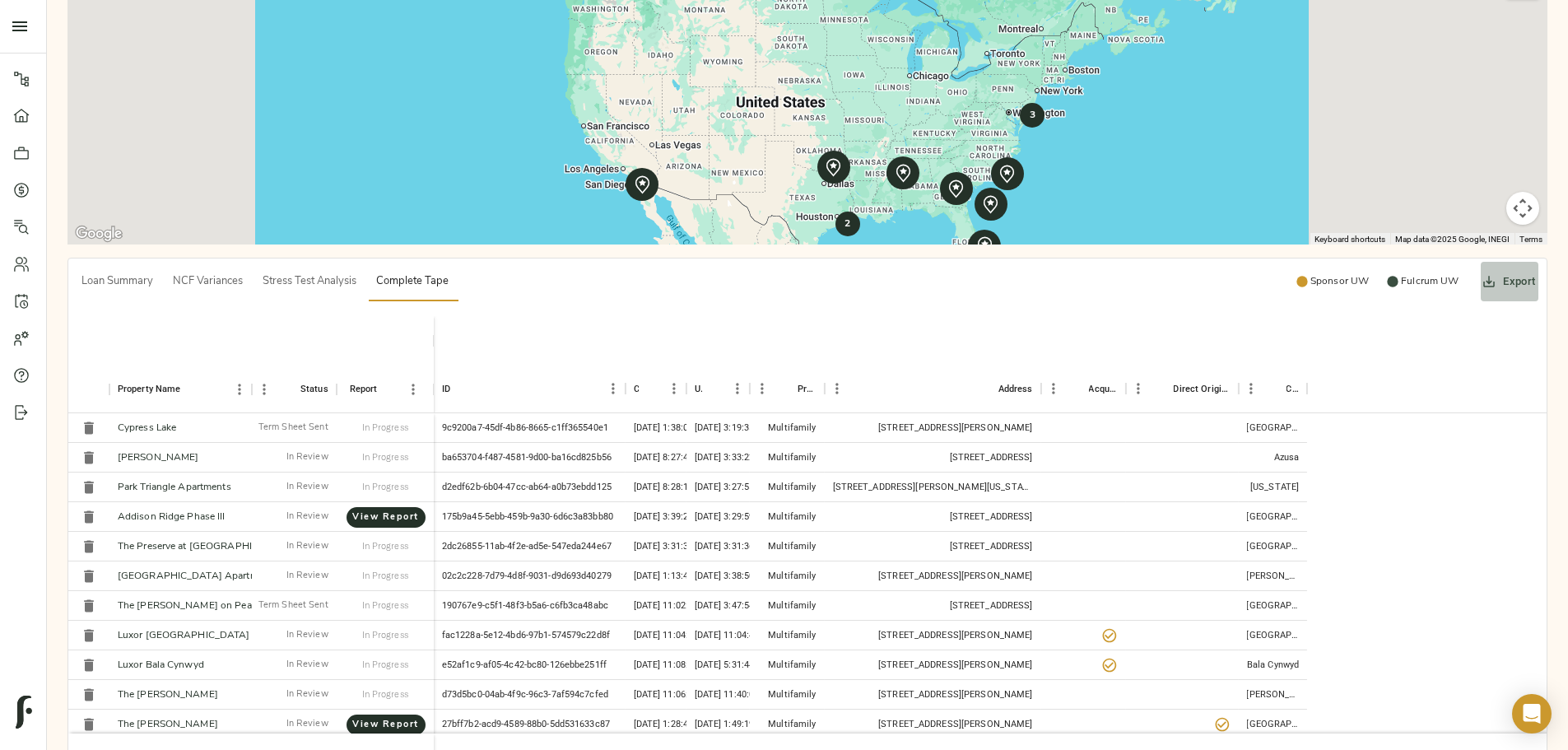
click at [1480, 262] on button "Export" at bounding box center [1510, 281] width 58 height 40
click at [1306, 331] on li "Download as Excel" at bounding box center [1270, 326] width 139 height 29
click at [140, 120] on div "Loan Count 12 Total Balance $447,002,368 Average Loan Size $37,250,197 Wtd. Ave…" at bounding box center [807, 268] width 1521 height 1149
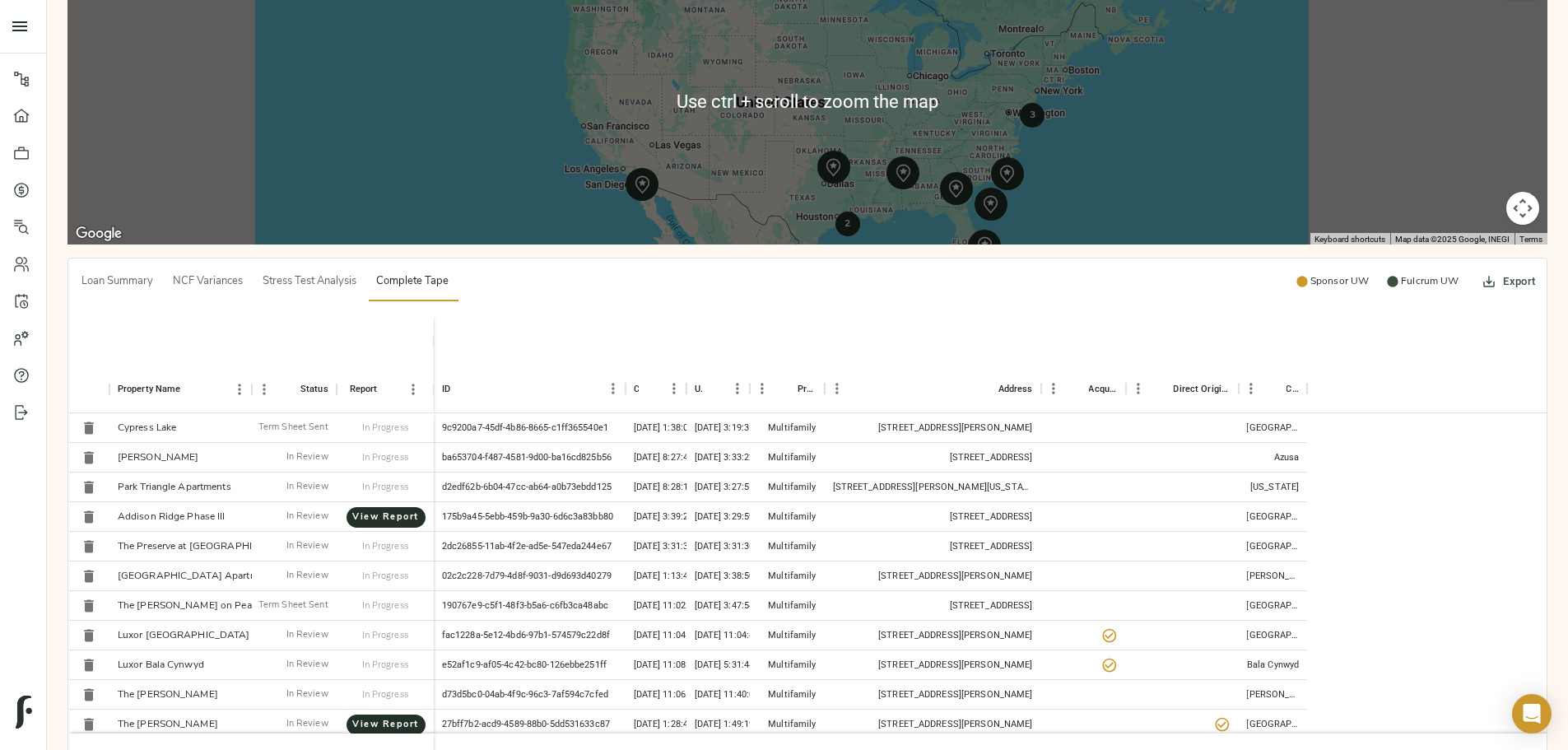
scroll to position [82, 0]
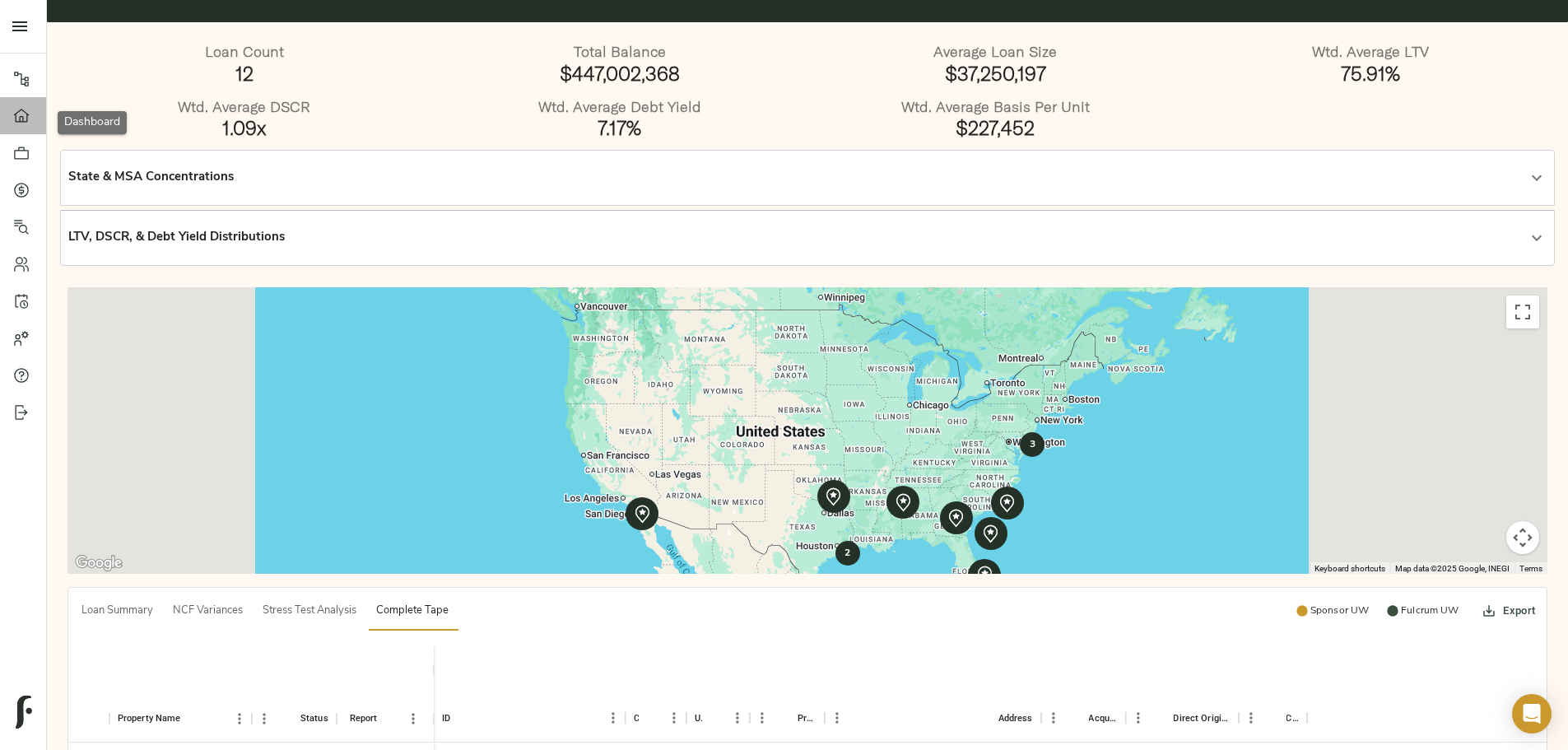
click at [28, 128] on link "Dashboard" at bounding box center [22, 116] width 46 height 37
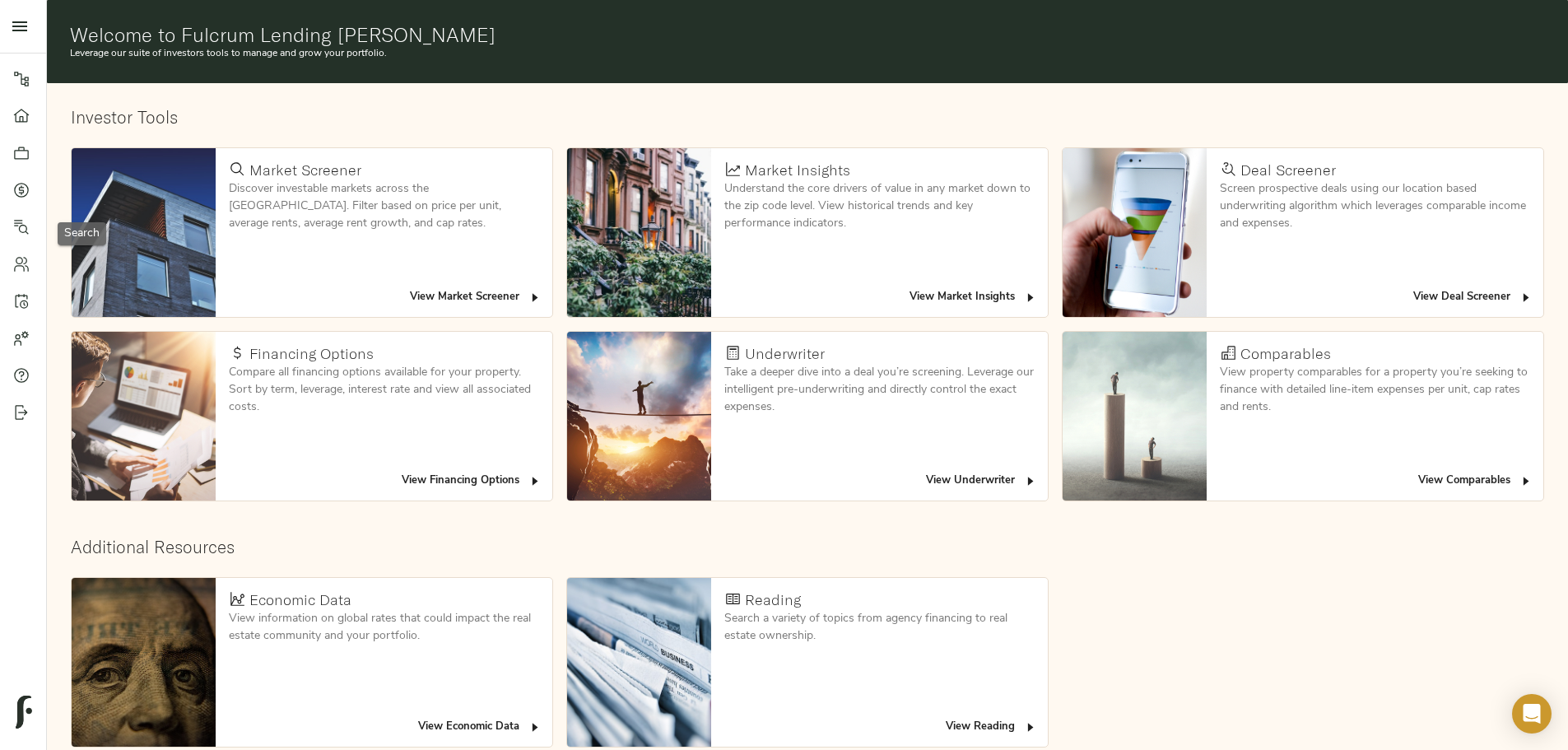
click at [16, 215] on link "Search" at bounding box center [22, 227] width 46 height 37
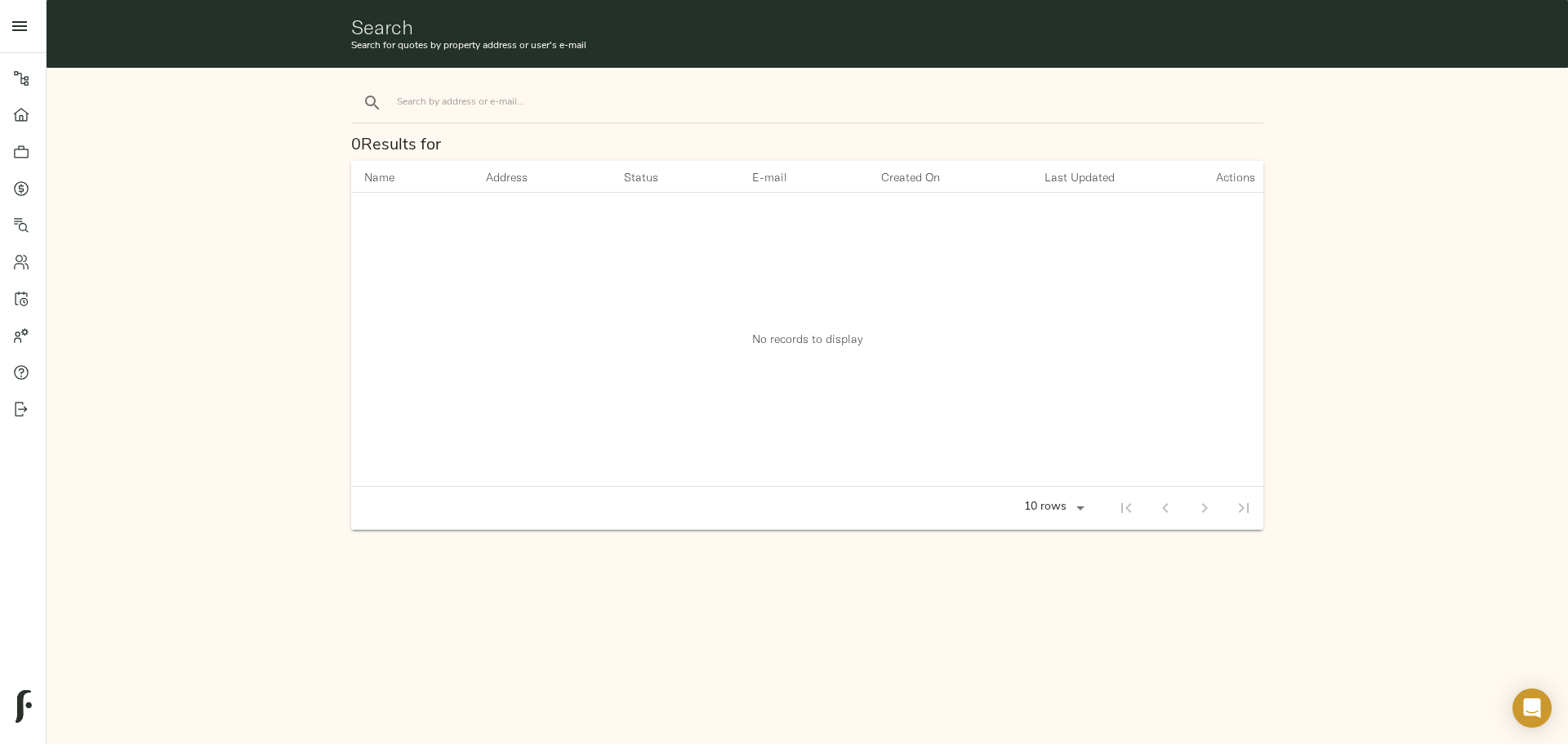
click at [531, 108] on input "search" at bounding box center [536, 102] width 277 height 22
type input "jaxon"
click at [355, 85] on button "search" at bounding box center [372, 102] width 36 height 36
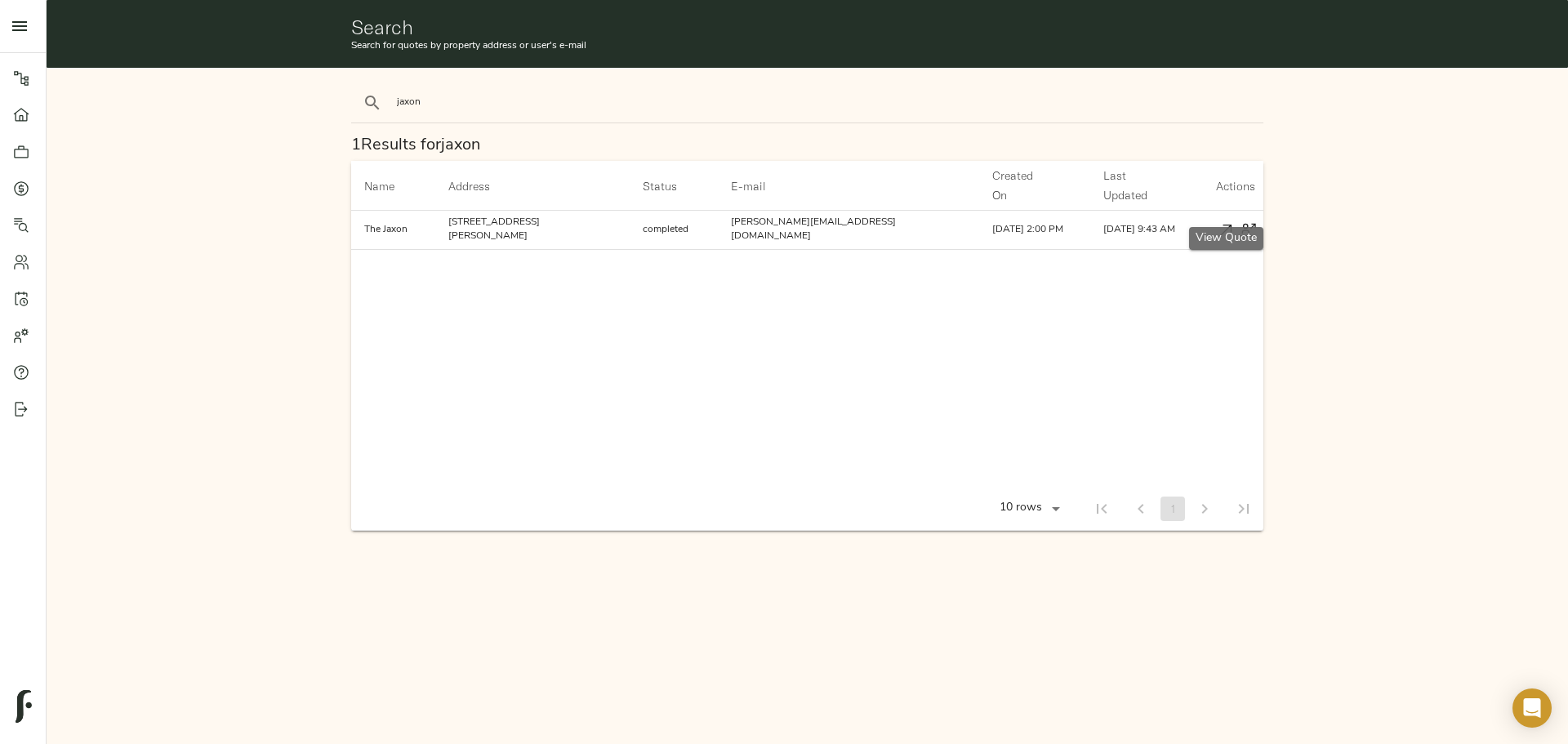
click at [1226, 221] on icon "button" at bounding box center [1227, 230] width 17 height 17
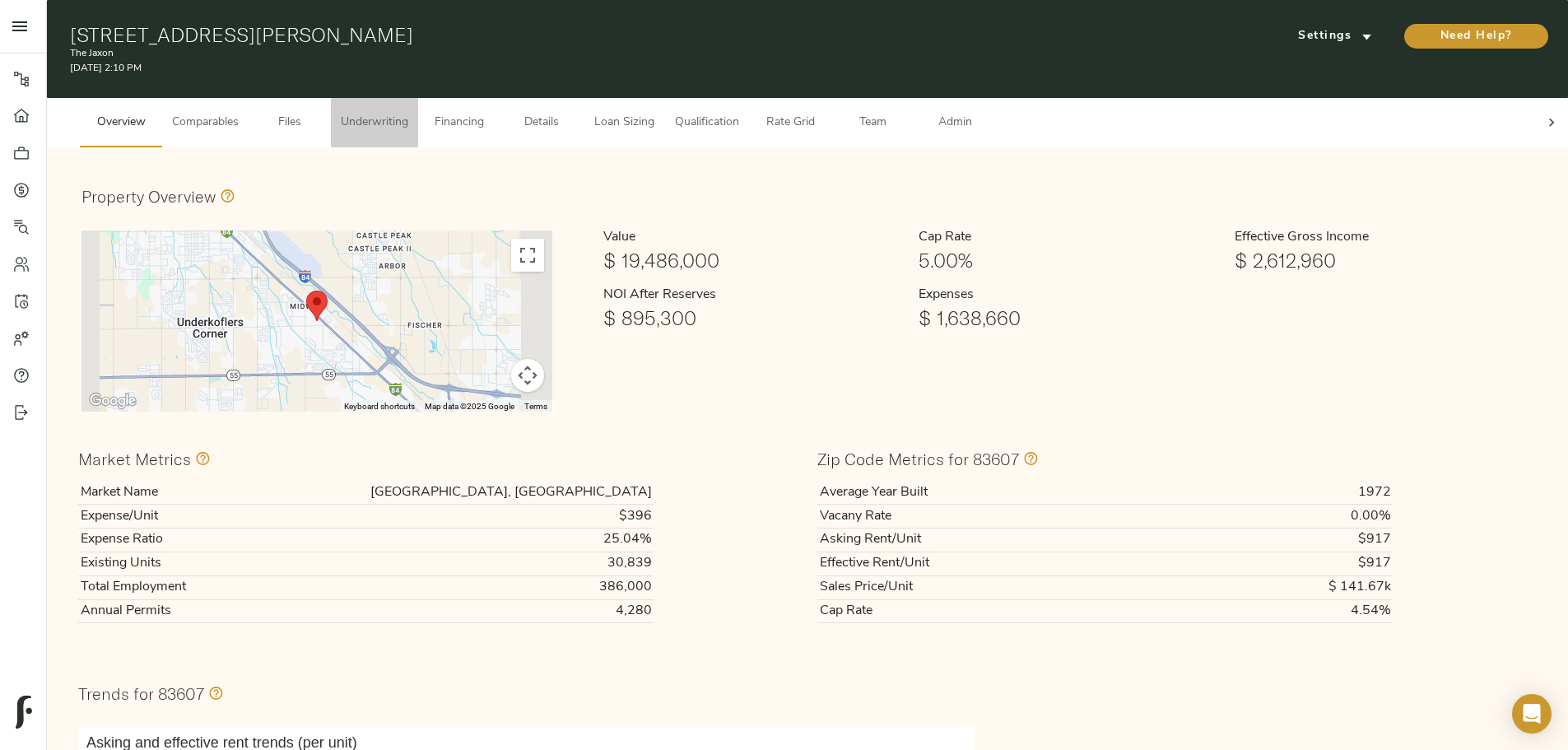
click at [408, 113] on span "Underwriting" at bounding box center [374, 123] width 67 height 20
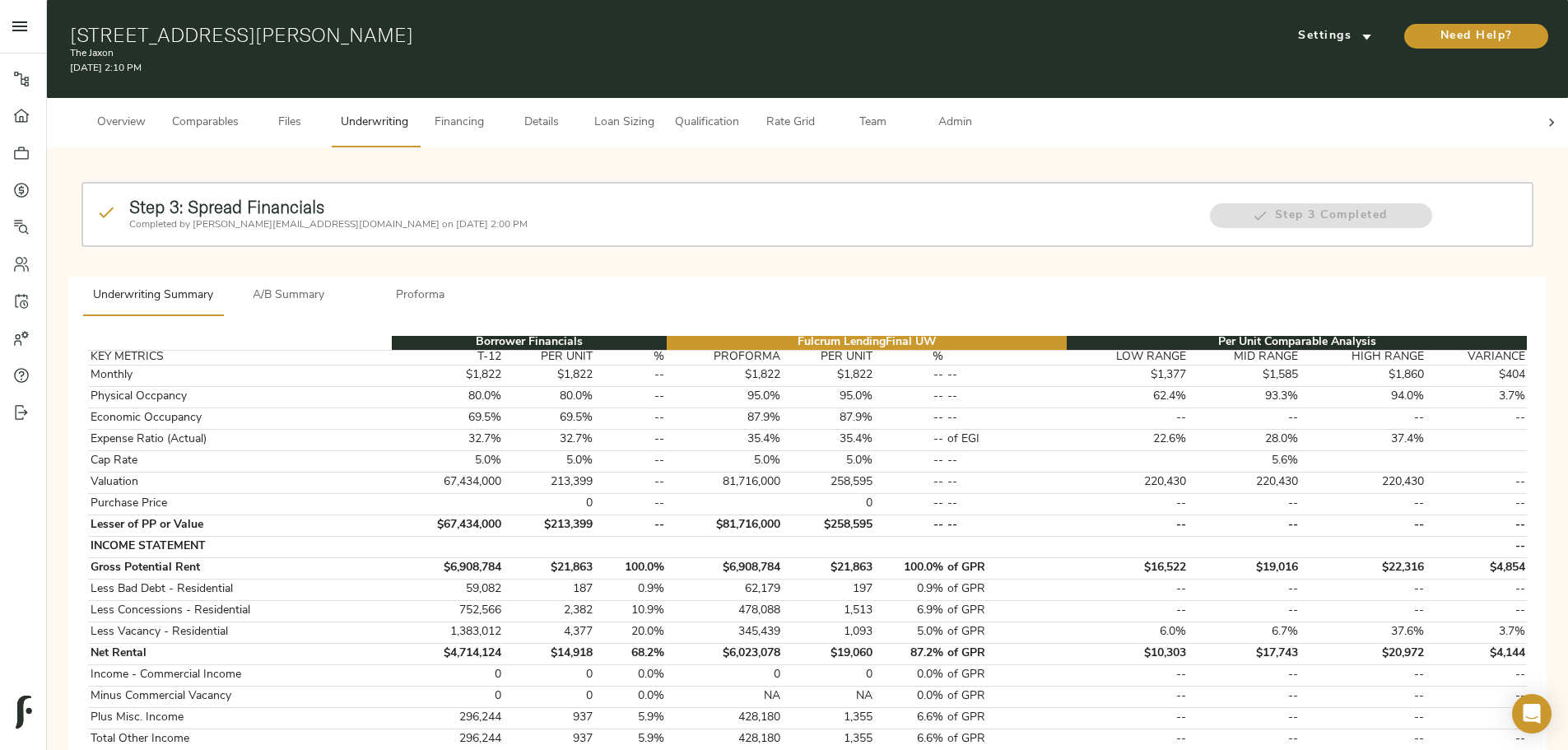
click at [573, 113] on span "Details" at bounding box center [541, 123] width 62 height 20
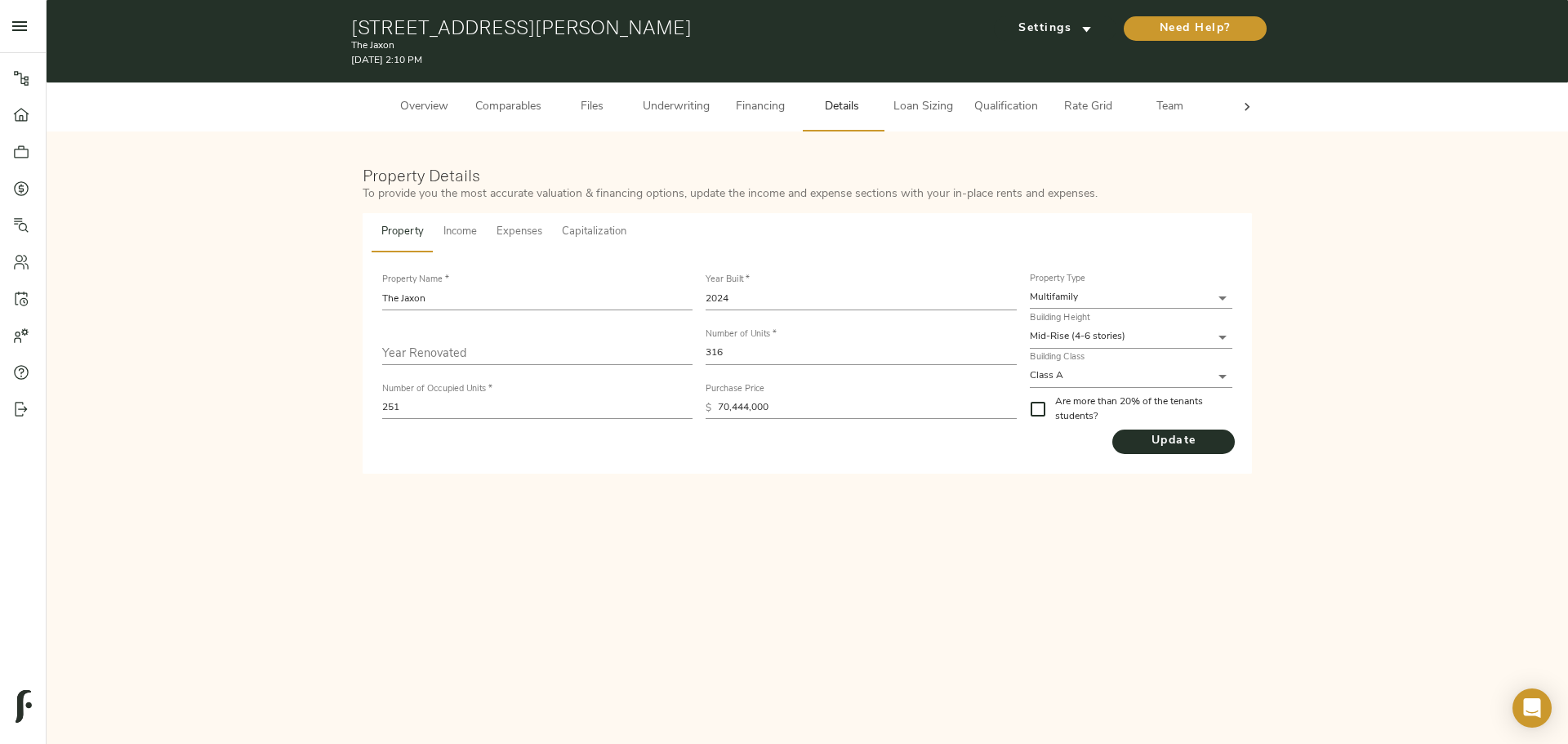
click at [461, 222] on button "Income" at bounding box center [460, 233] width 53 height 40
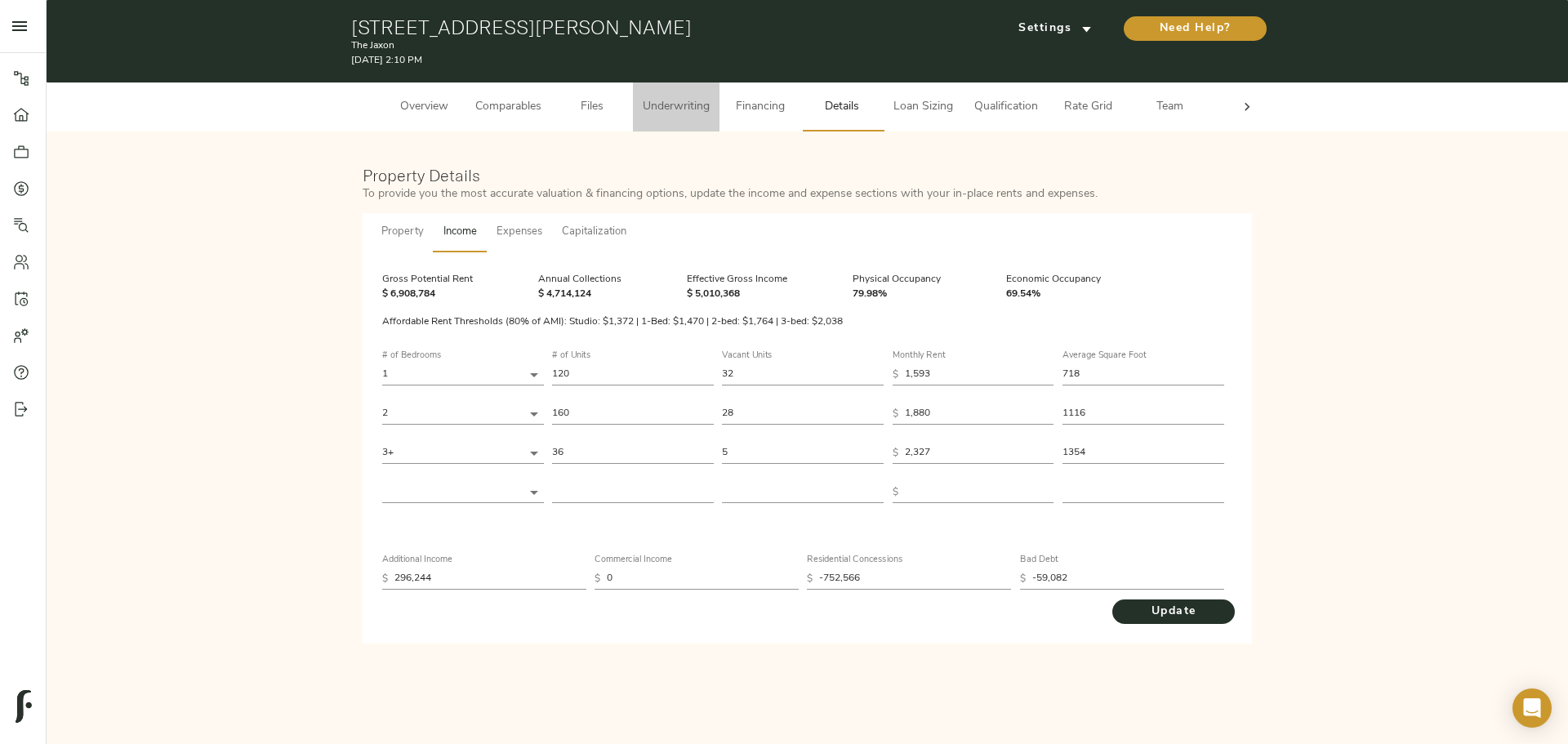
click at [676, 105] on span "Underwriting" at bounding box center [676, 107] width 67 height 20
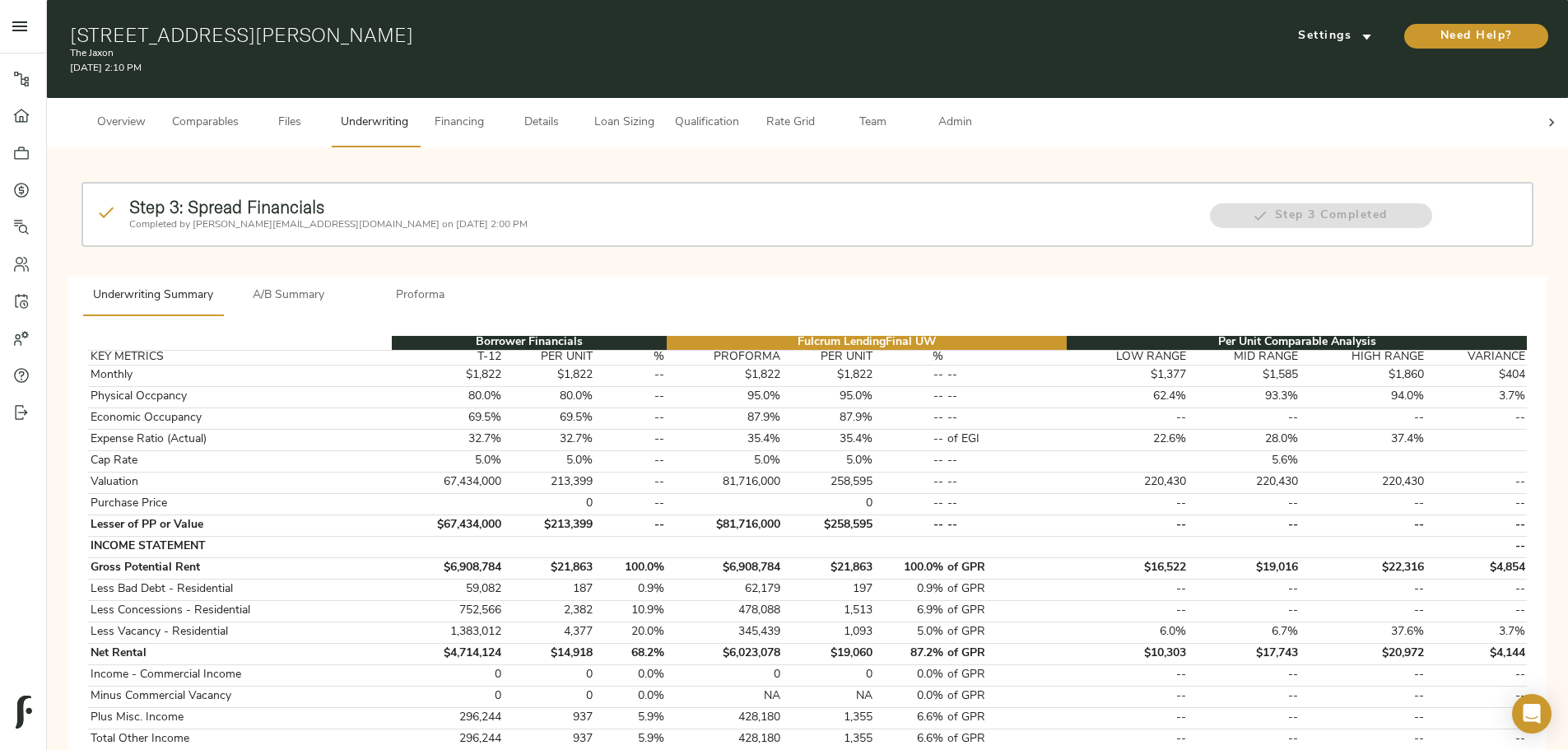
click at [582, 128] on button "Details" at bounding box center [541, 123] width 82 height 50
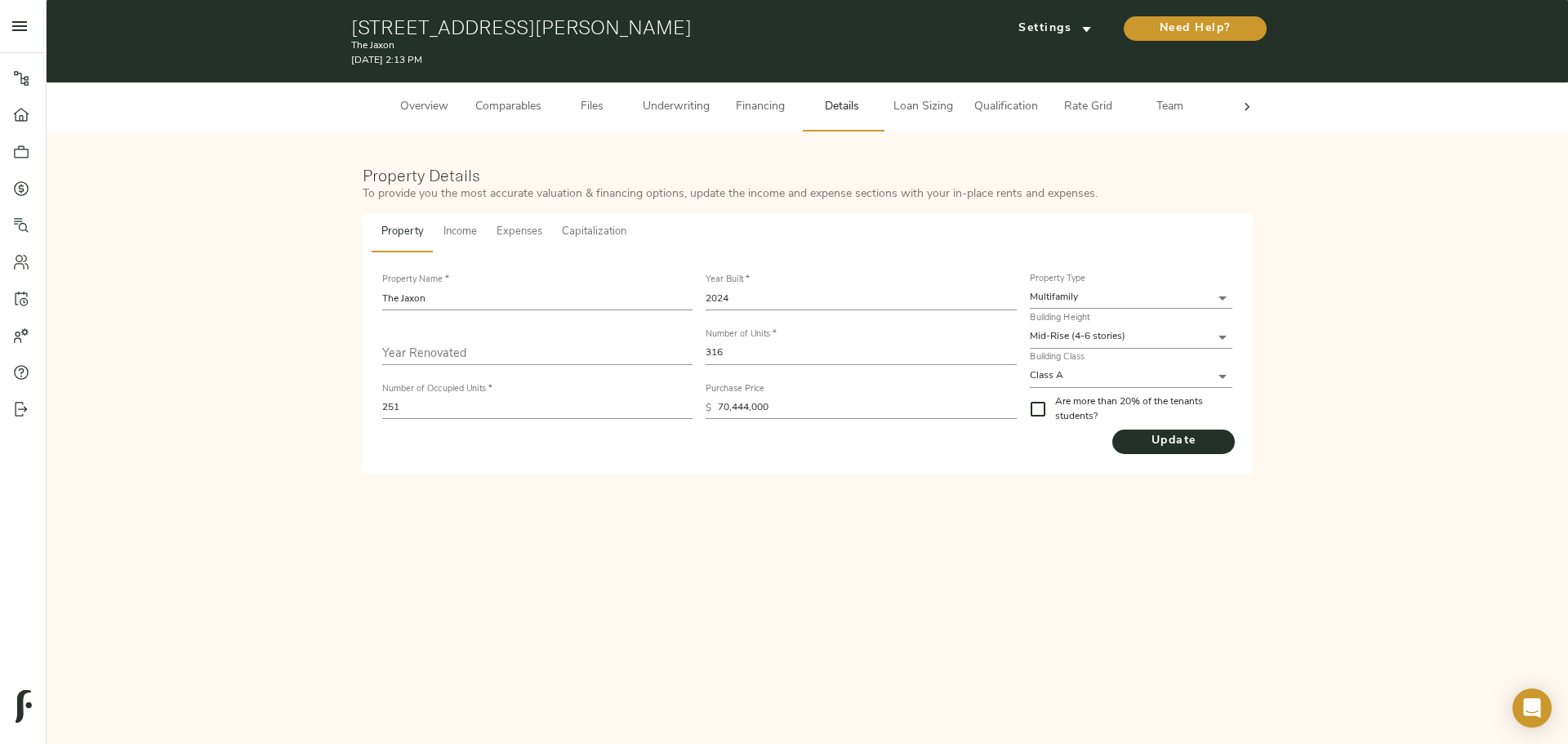
click at [1193, 106] on span "Team" at bounding box center [1171, 107] width 62 height 20
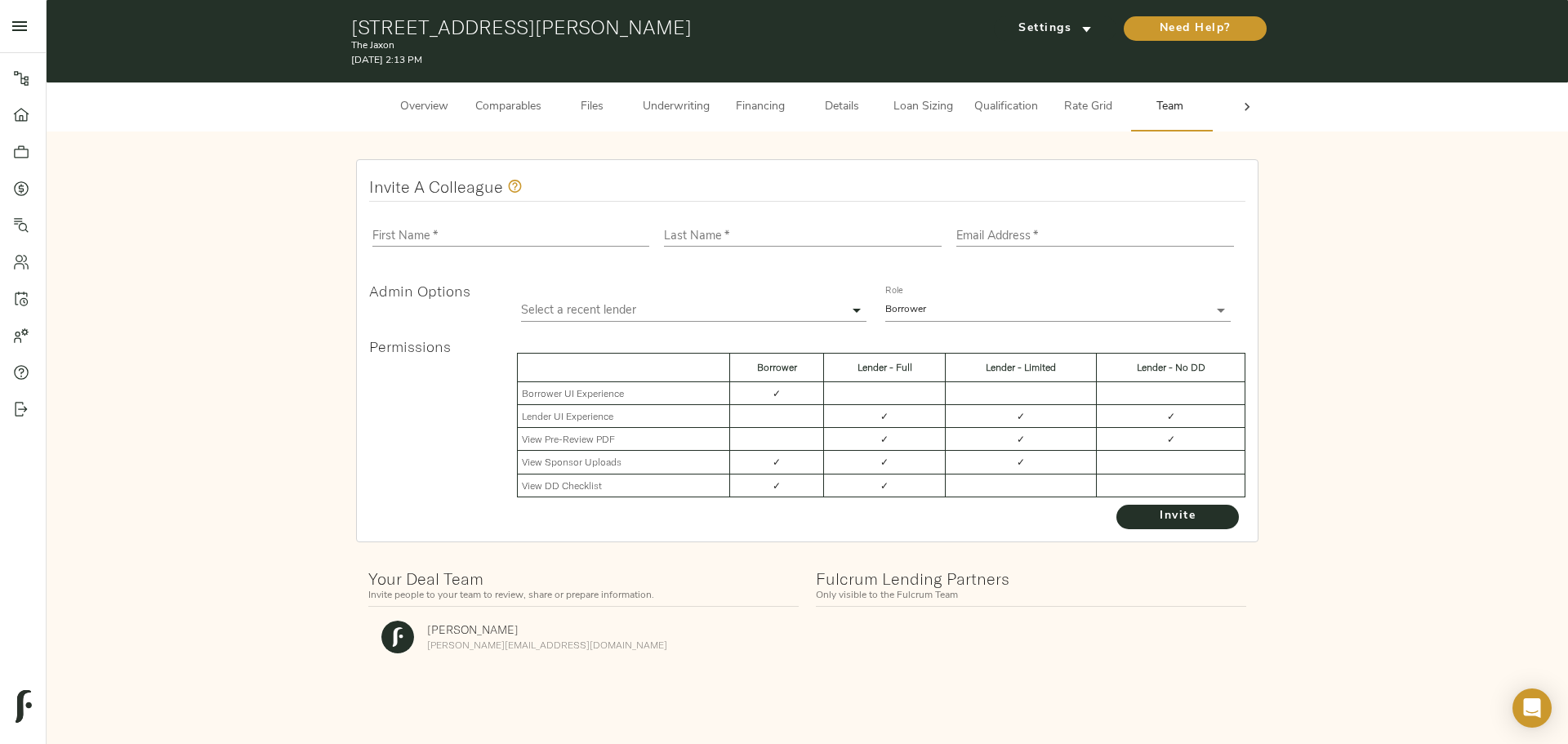
click at [1241, 108] on icon at bounding box center [1247, 106] width 16 height 16
click at [1216, 113] on span "Admin" at bounding box center [1191, 107] width 62 height 20
